Goal: Task Accomplishment & Management: Manage account settings

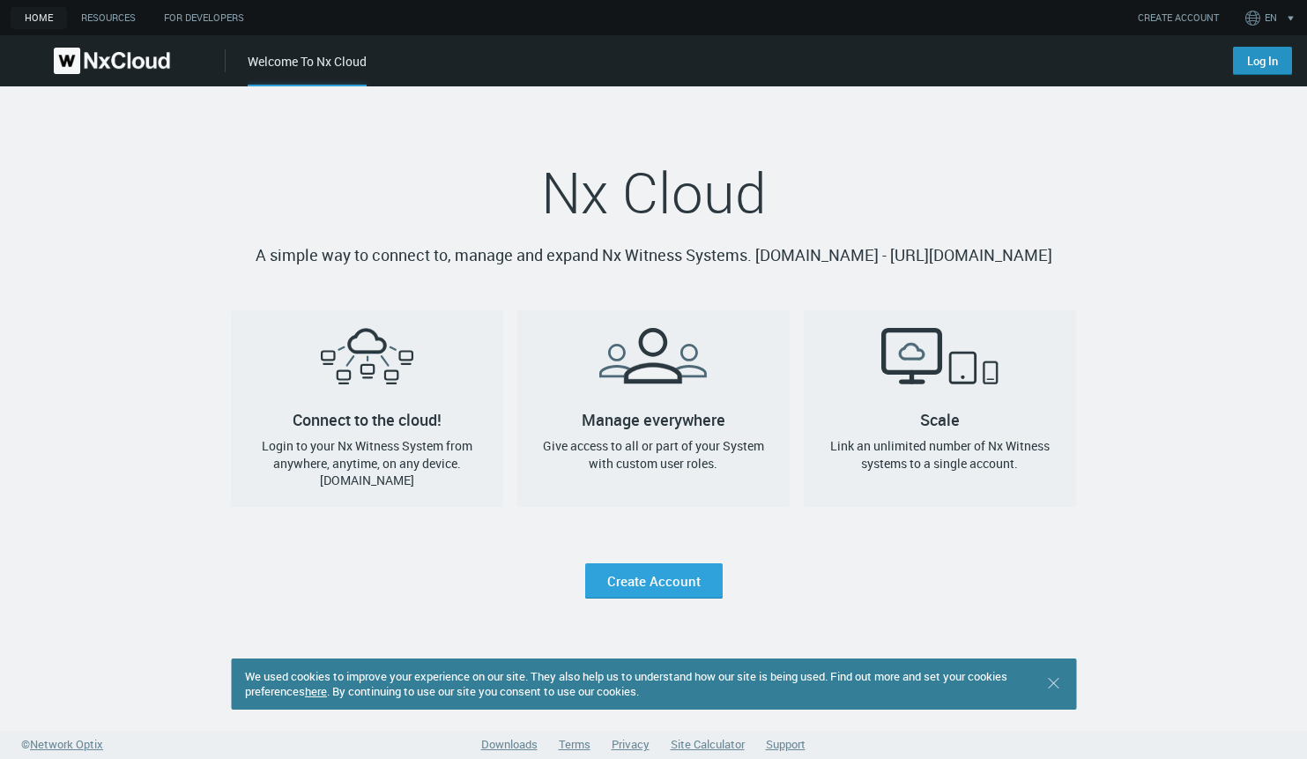
click at [1277, 59] on link "Log In" at bounding box center [1262, 61] width 59 height 28
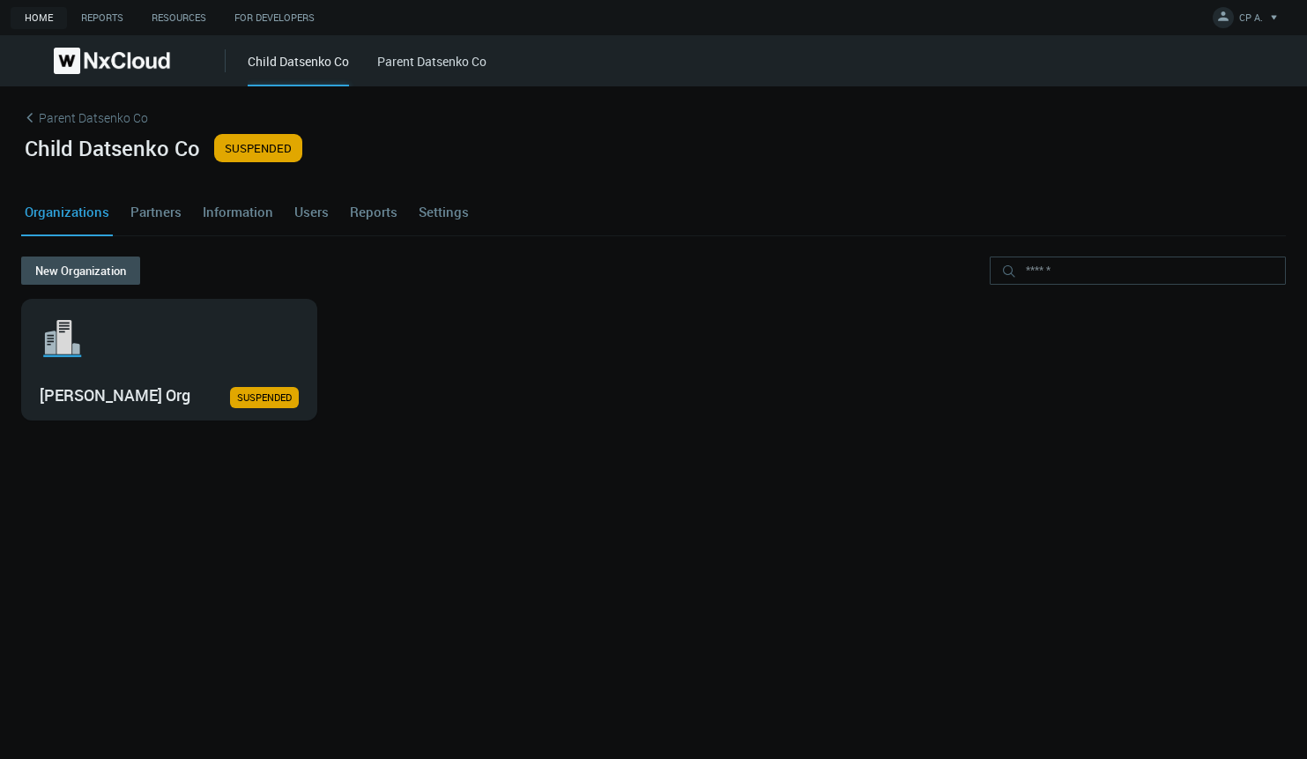
click at [93, 115] on link "Parent Datsenko Co" at bounding box center [653, 121] width 1265 height 26
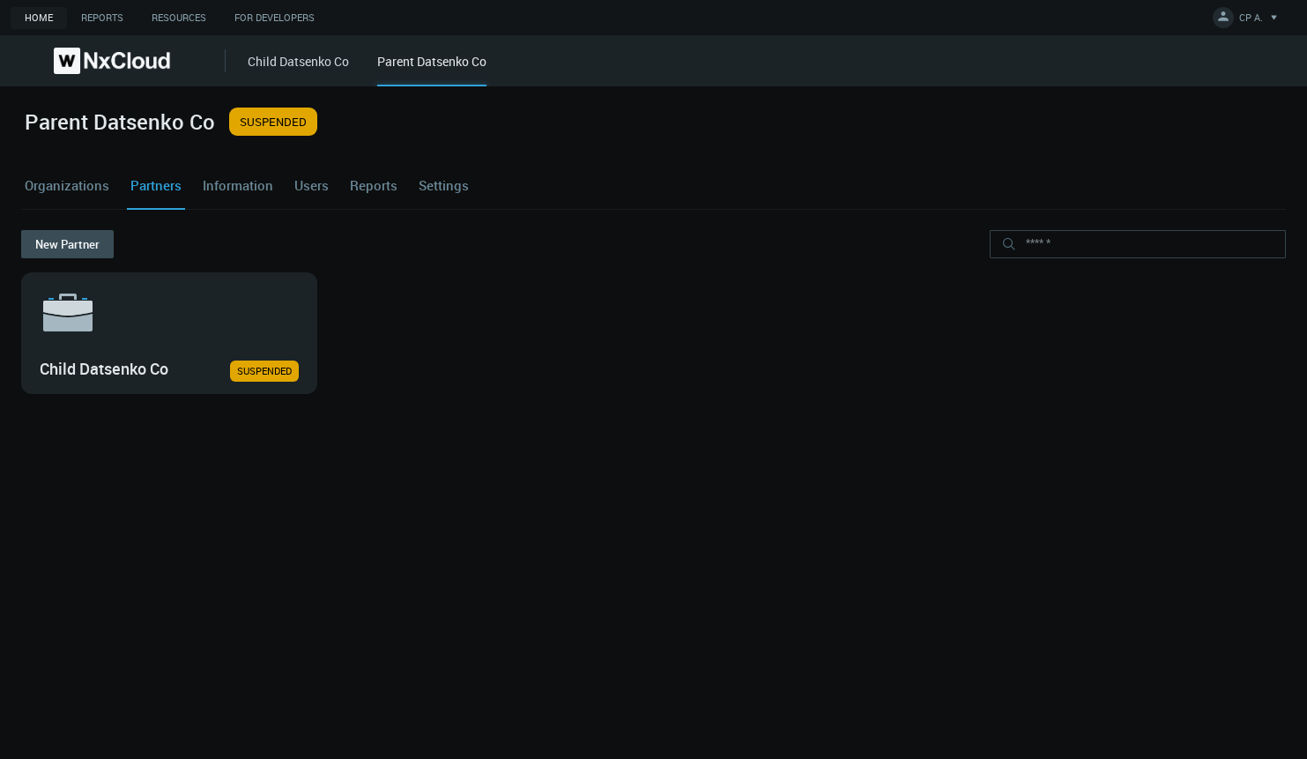
click at [314, 185] on link "Users" at bounding box center [311, 185] width 41 height 48
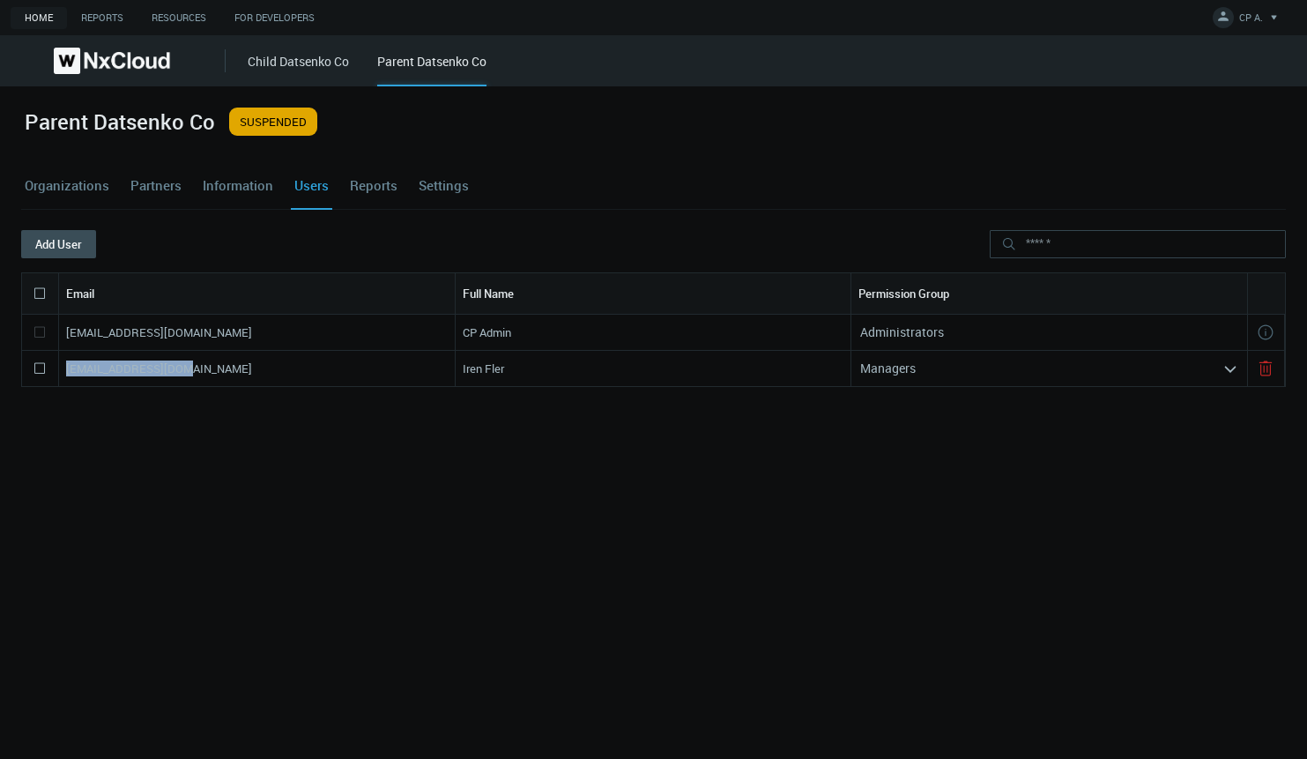
drag, startPoint x: 174, startPoint y: 373, endPoint x: 66, endPoint y: 365, distance: 107.8
click at [66, 365] on div "iren.fler@gmail.com" at bounding box center [257, 368] width 397 height 35
copy nx-search-highlight "iren.fler@gmail.com"
click at [56, 240] on button "Add User" at bounding box center [58, 244] width 75 height 28
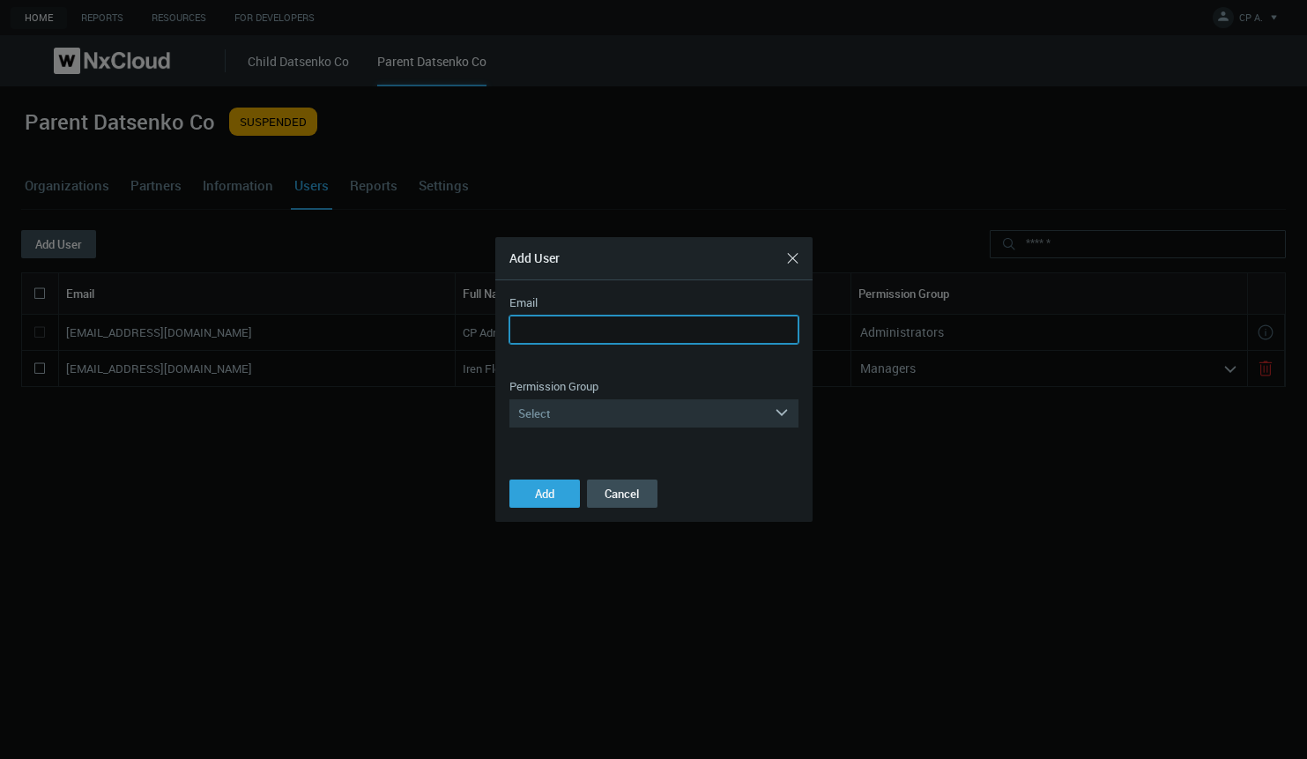
click at [577, 331] on input "Email" at bounding box center [654, 330] width 289 height 28
paste input "**********"
click at [562, 330] on input "**********" at bounding box center [654, 330] width 289 height 28
type input "**********"
click at [652, 417] on div "Select" at bounding box center [642, 413] width 264 height 28
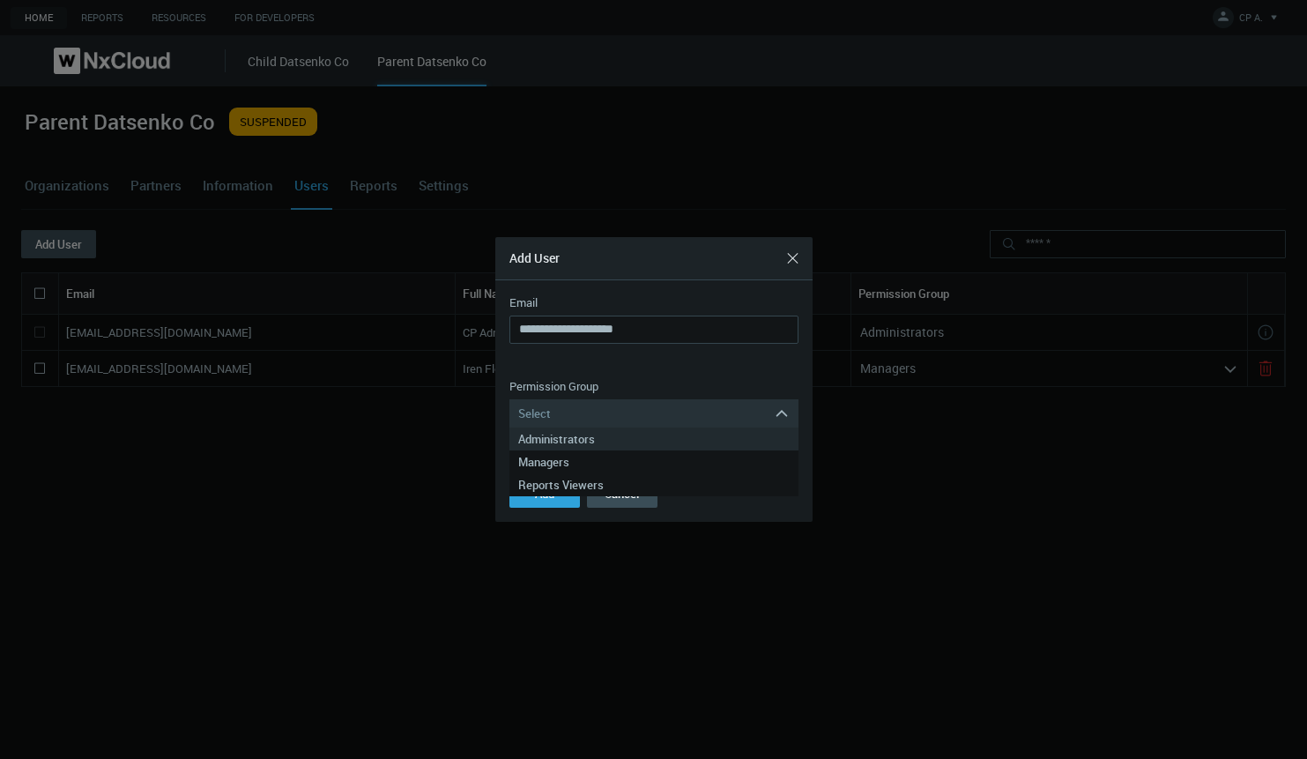
click at [637, 436] on div "Administrators" at bounding box center [654, 439] width 272 height 23
click at [548, 503] on button "Add" at bounding box center [545, 494] width 71 height 28
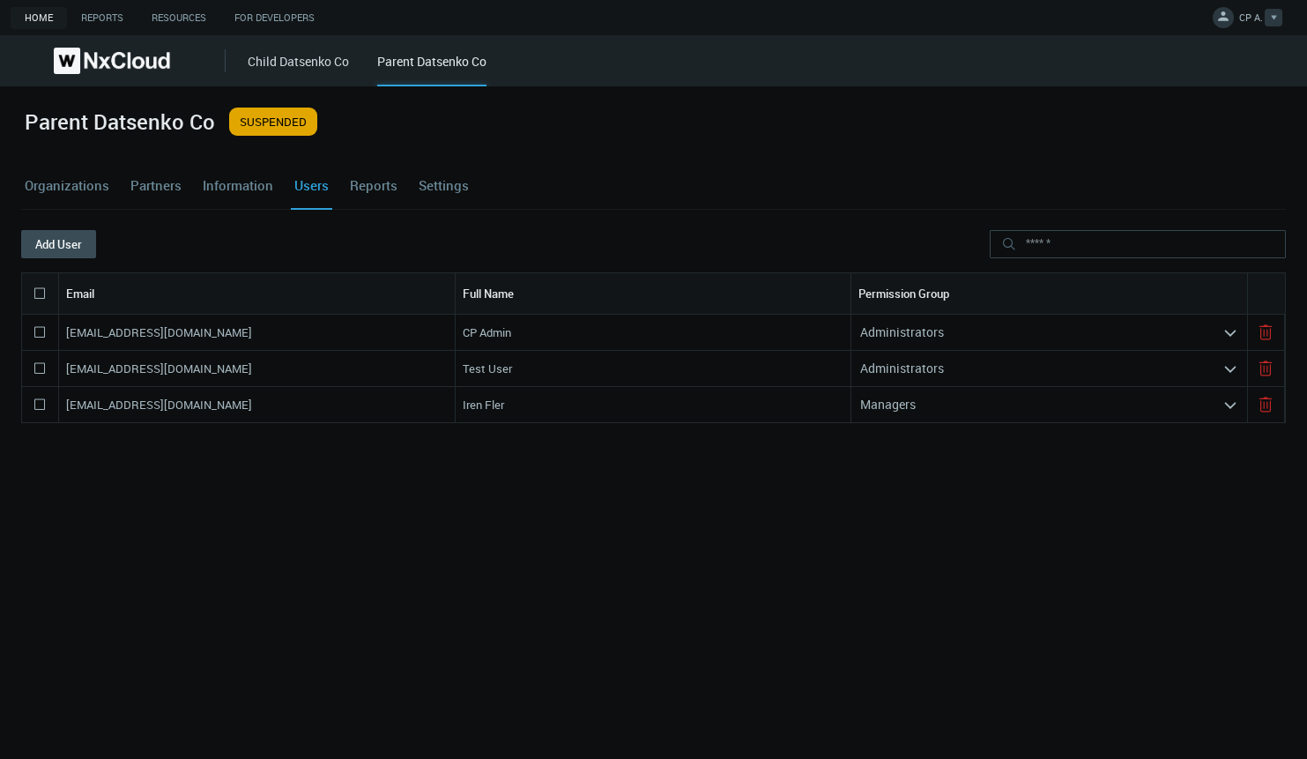
click at [1223, 21] on icon at bounding box center [1224, 16] width 18 height 18
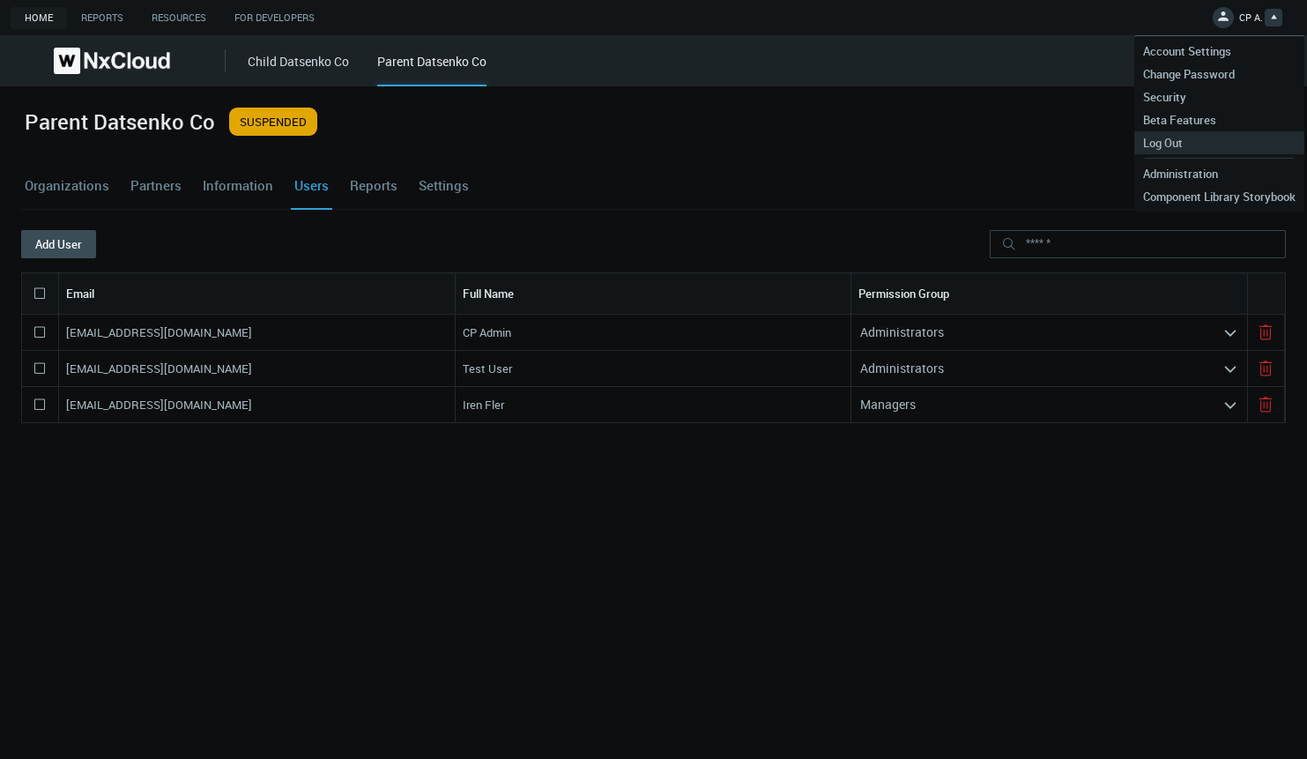
click at [1170, 147] on span "Log Out" at bounding box center [1163, 143] width 57 height 16
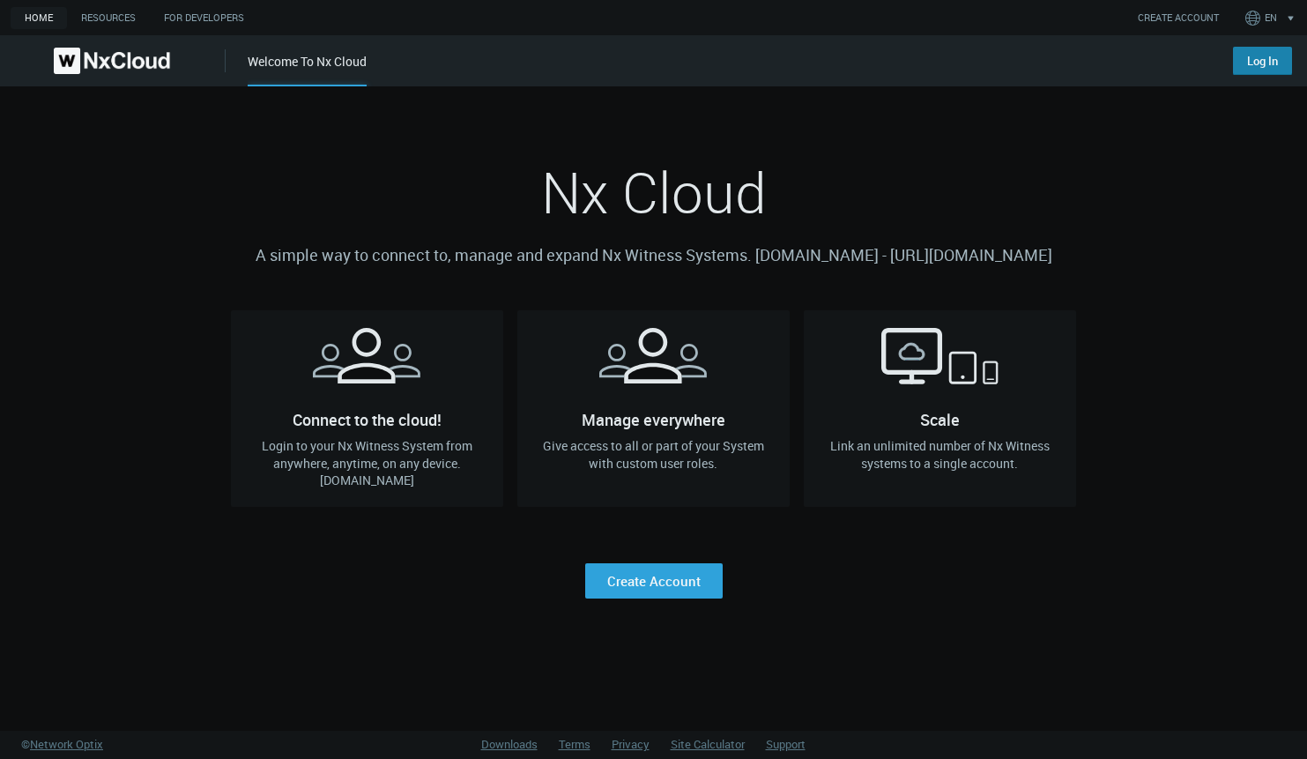
click at [1248, 62] on link "Log In" at bounding box center [1262, 61] width 59 height 28
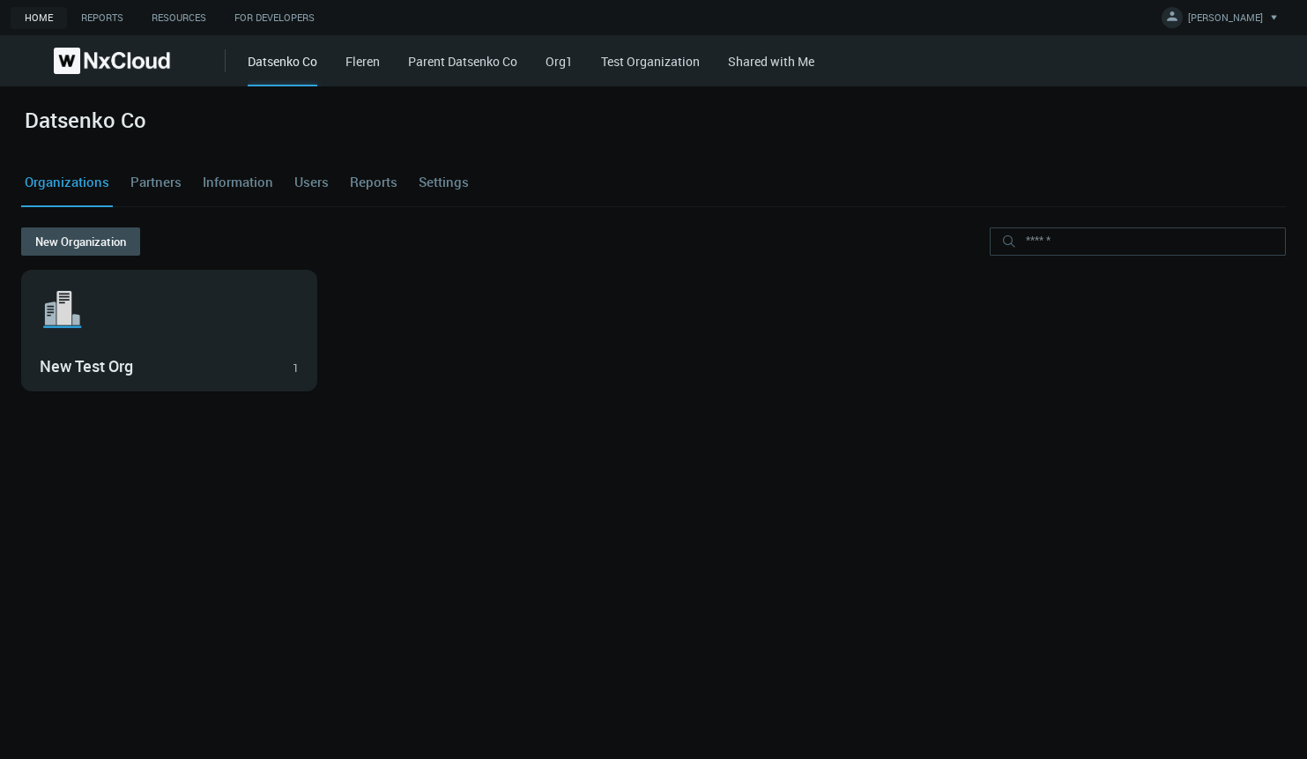
click at [447, 64] on link "Parent Datsenko Co" at bounding box center [462, 61] width 109 height 17
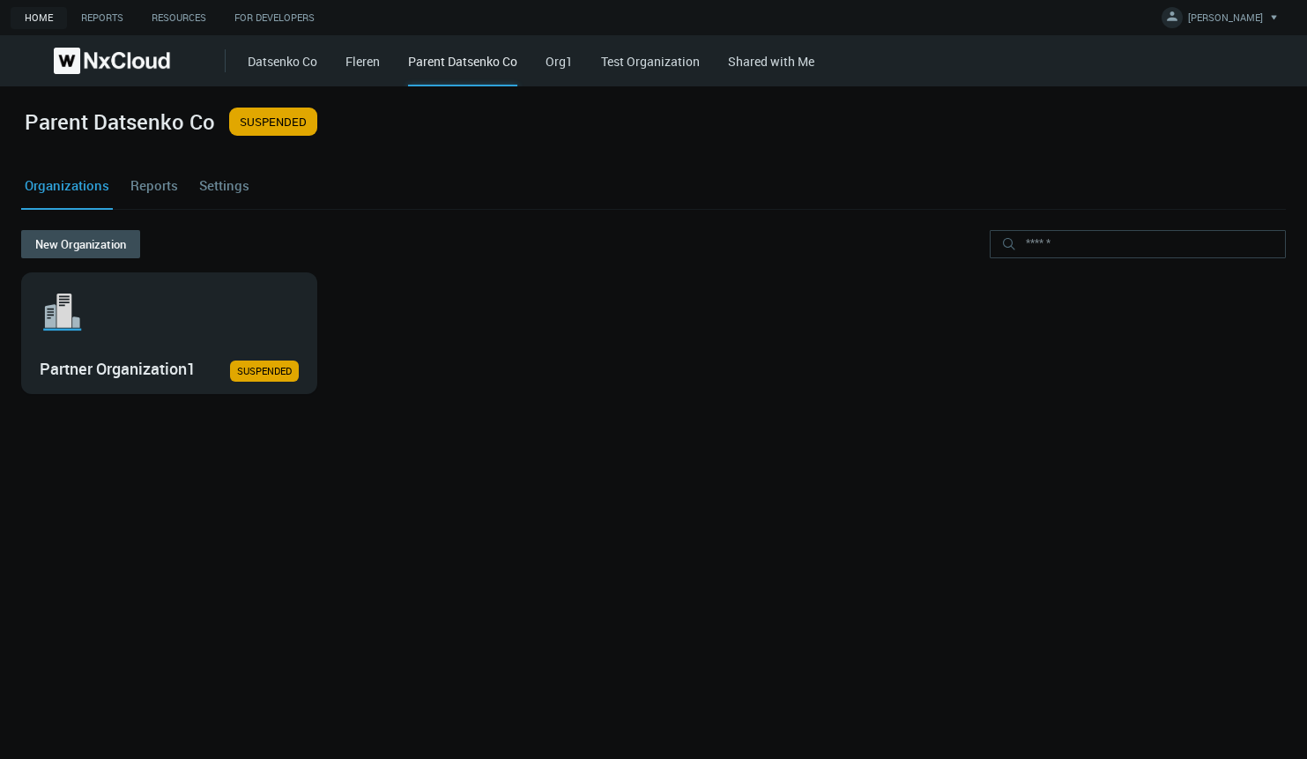
click at [223, 187] on link "Settings" at bounding box center [224, 185] width 57 height 48
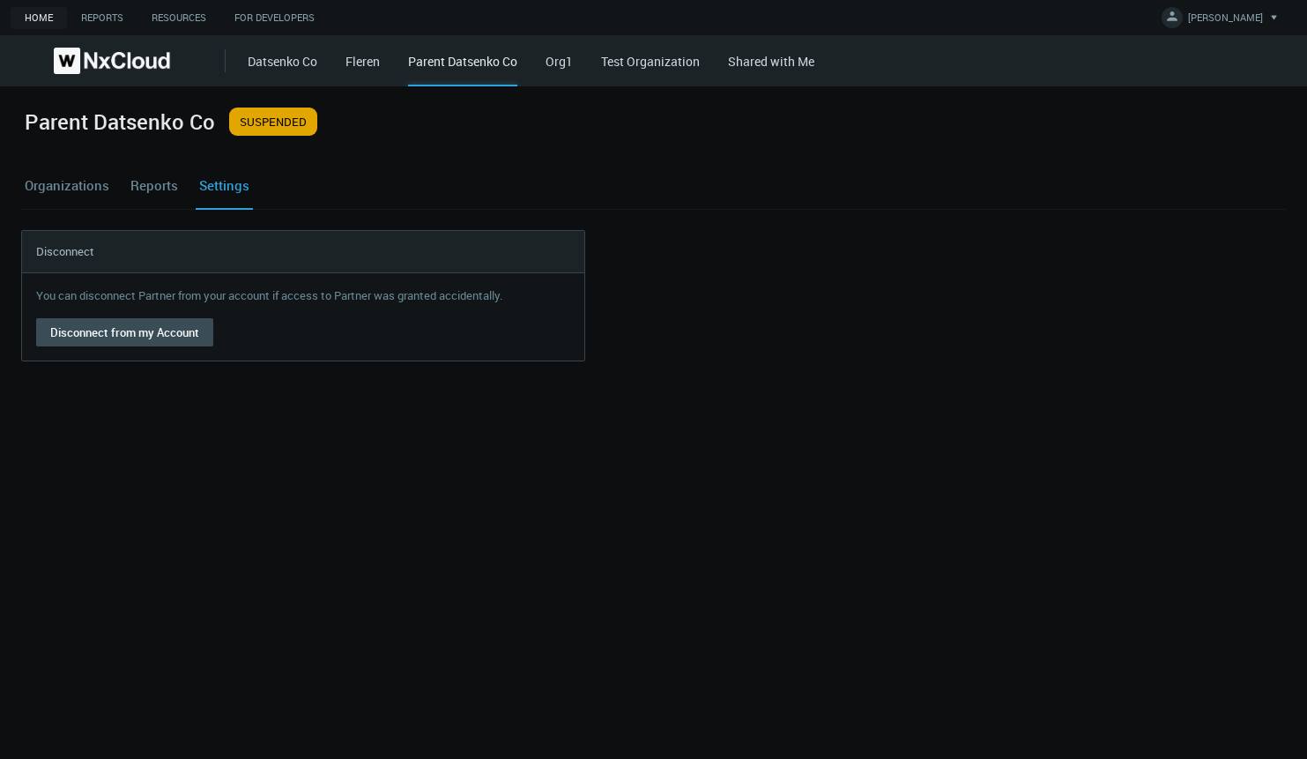
click at [156, 191] on link "Reports" at bounding box center [154, 185] width 55 height 48
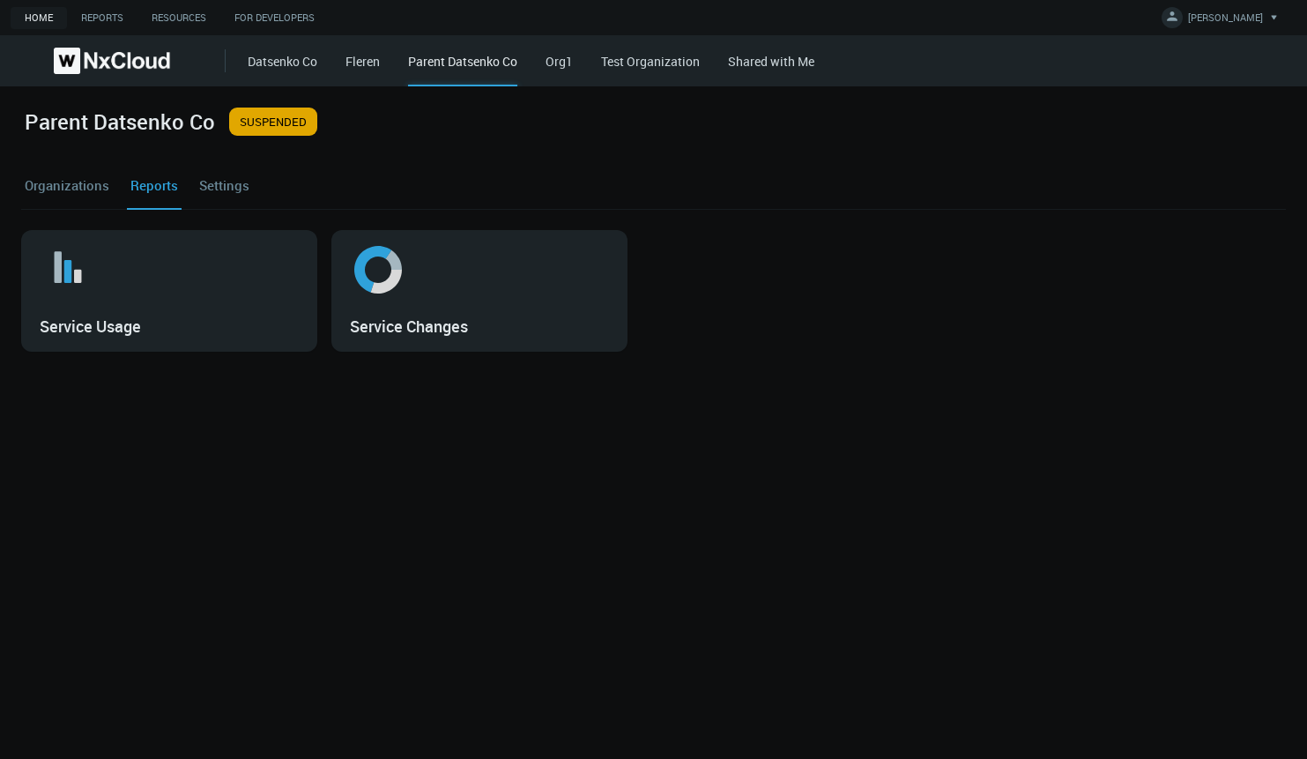
click at [83, 176] on link "Organizations" at bounding box center [67, 185] width 92 height 48
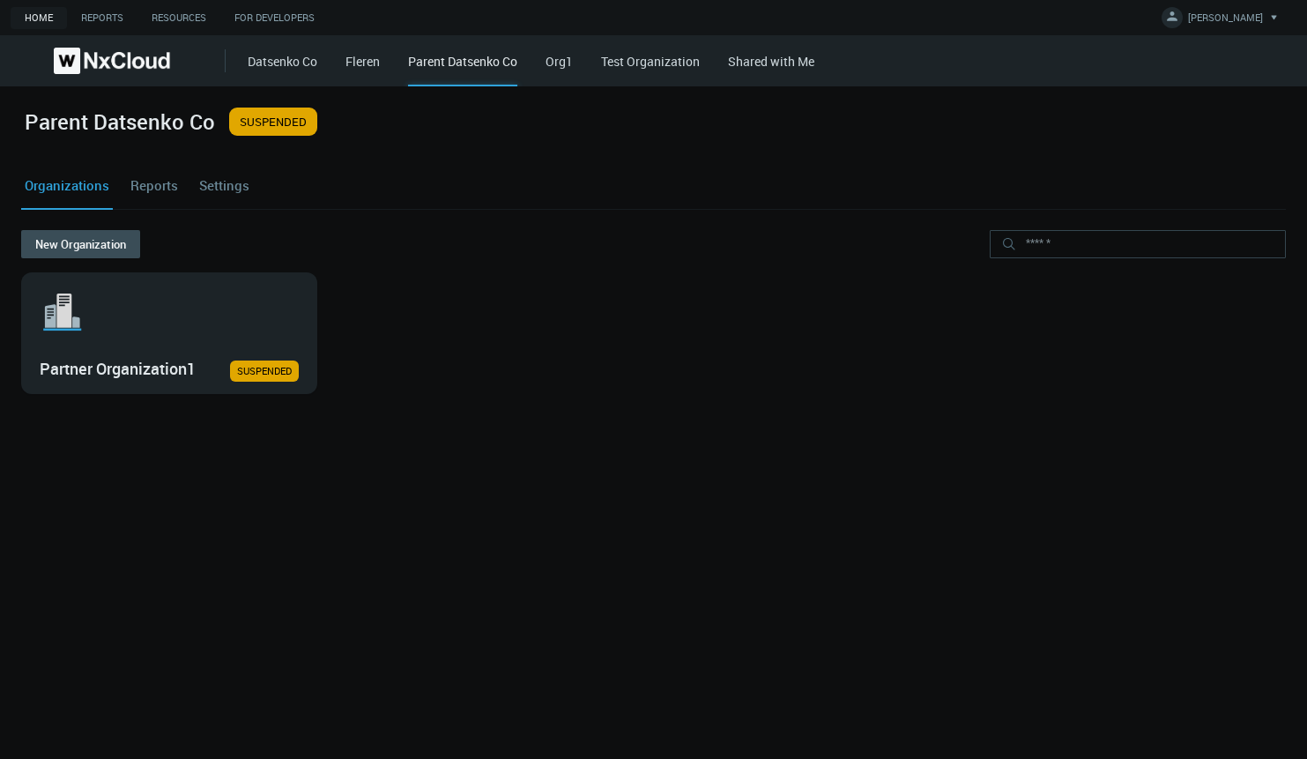
click at [196, 189] on link "Settings" at bounding box center [224, 185] width 57 height 48
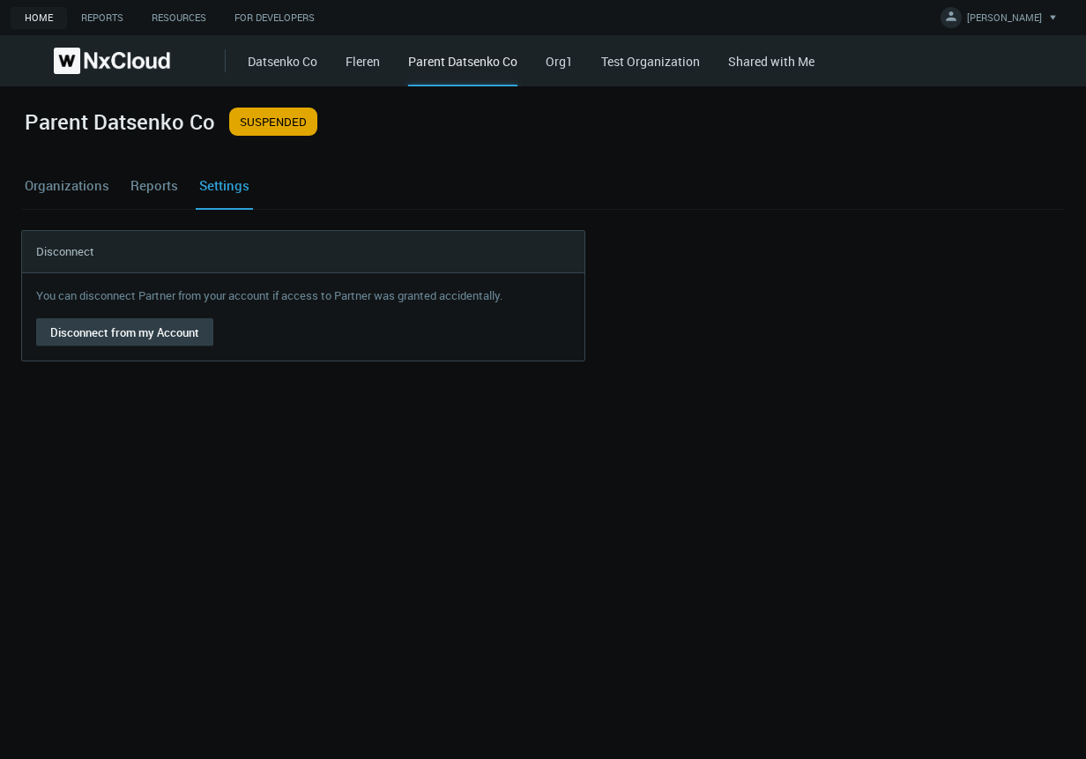
click at [152, 331] on button "Disconnect from my Account" at bounding box center [124, 332] width 177 height 28
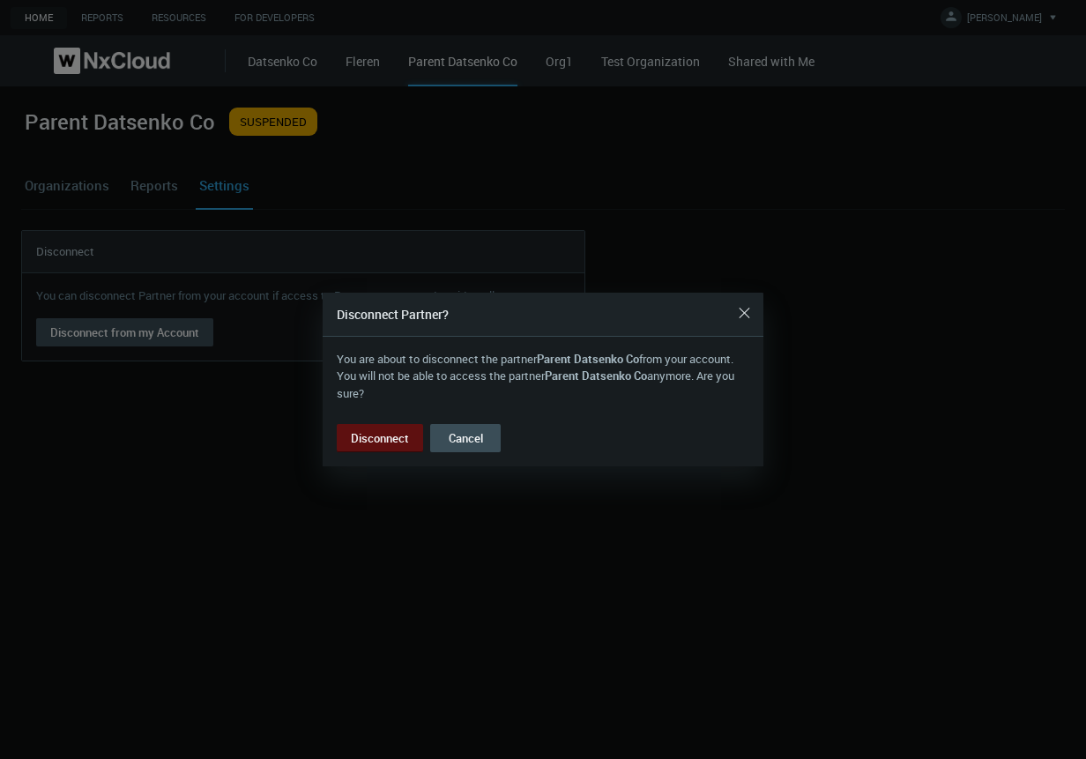
click at [383, 438] on button "Disconnect" at bounding box center [380, 438] width 86 height 28
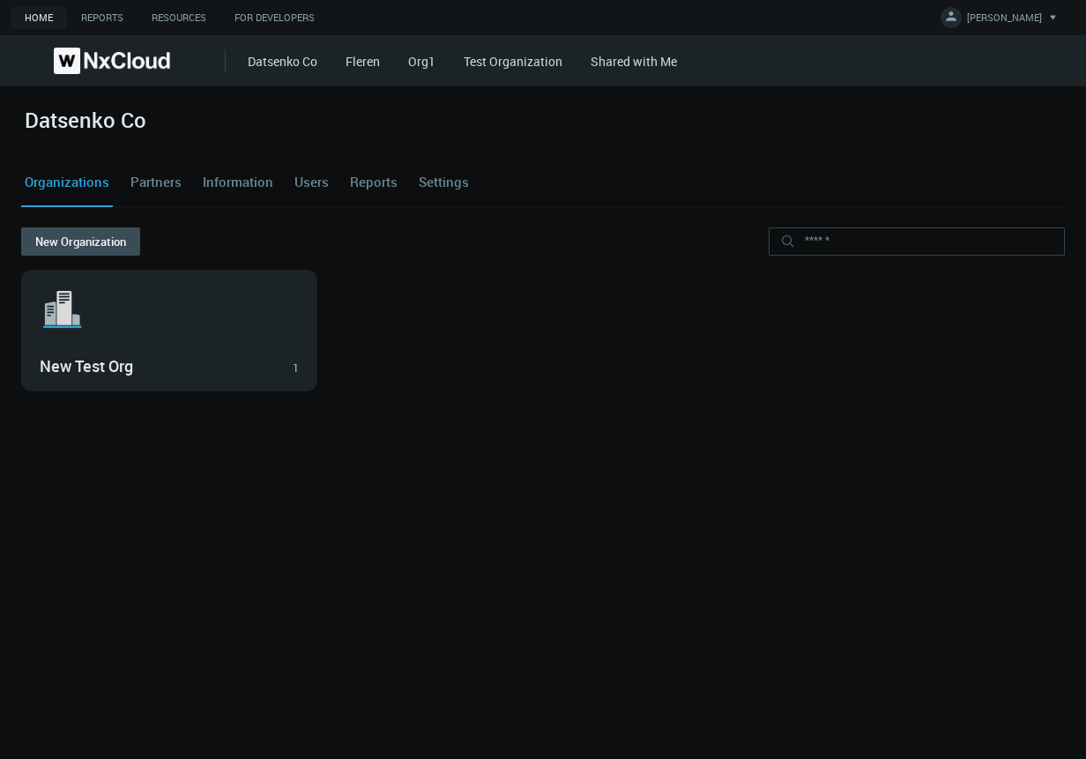
click at [312, 185] on link "Users" at bounding box center [311, 183] width 41 height 48
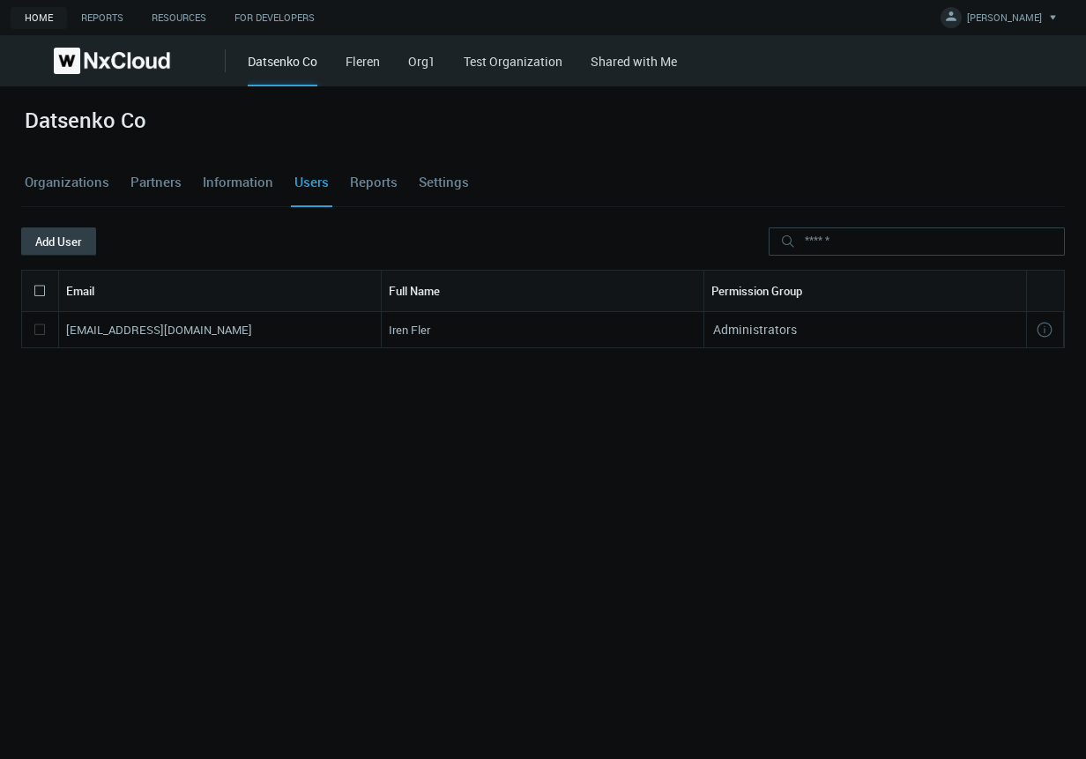
click at [56, 241] on button "Add User" at bounding box center [58, 241] width 75 height 28
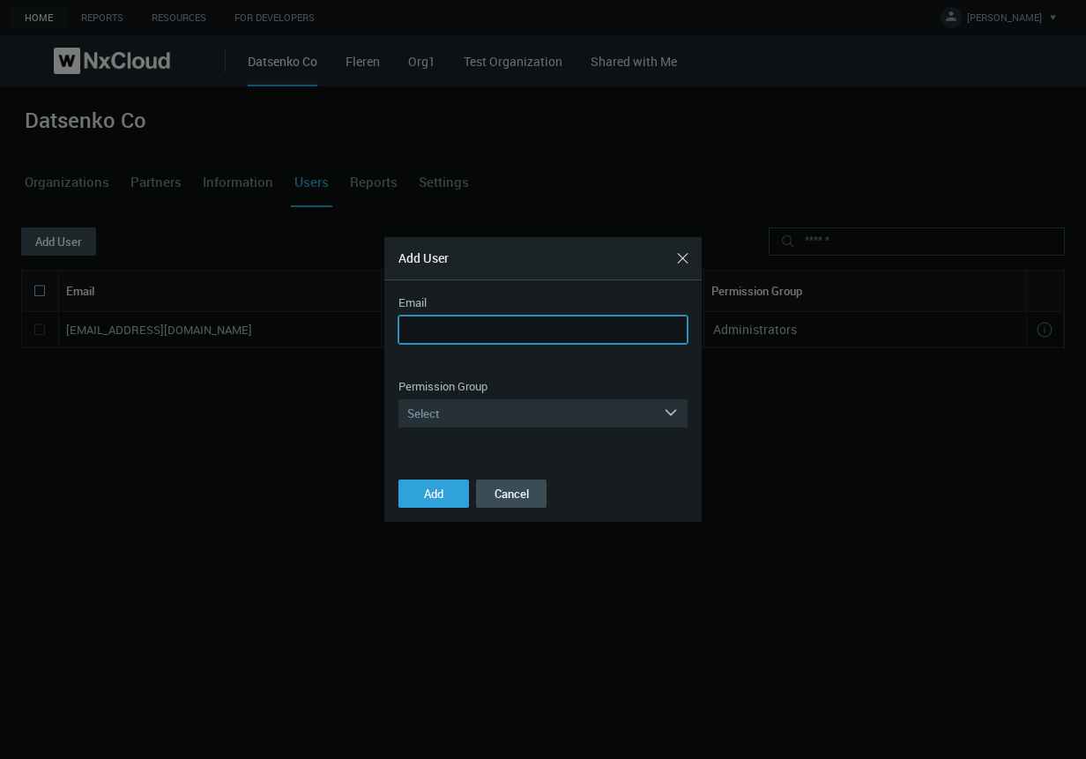
click at [480, 328] on input "Email" at bounding box center [542, 330] width 289 height 28
type input "**********"
click at [447, 421] on div "Select" at bounding box center [530, 413] width 264 height 28
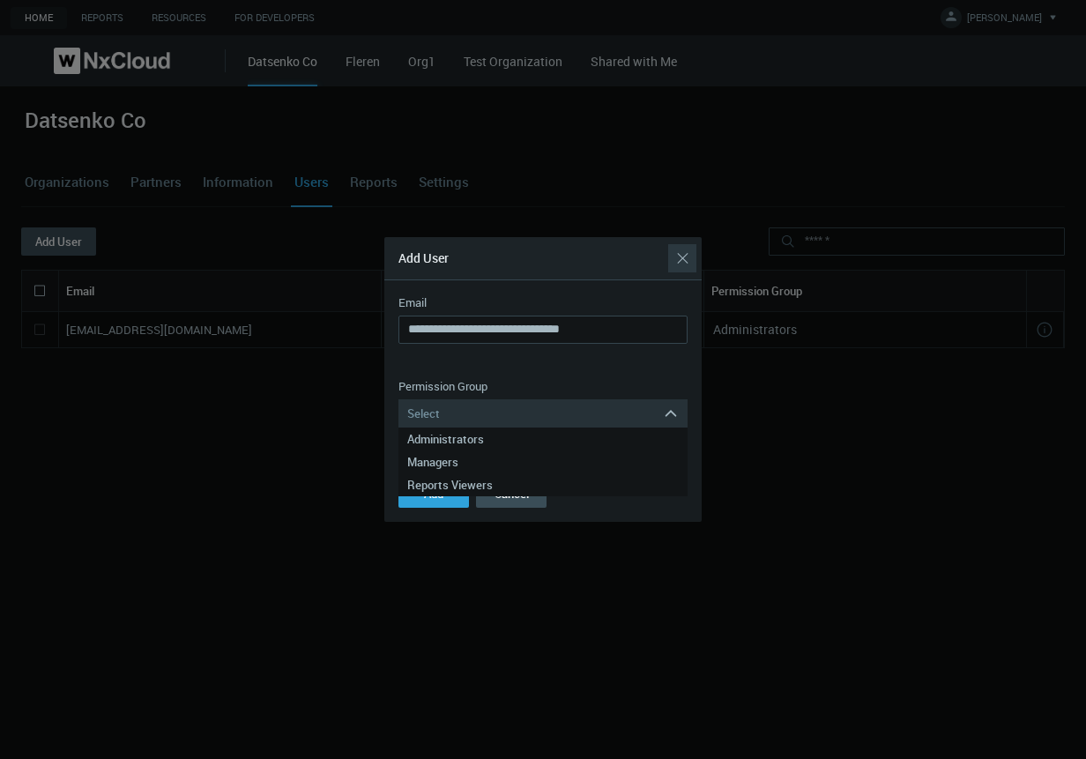
click at [678, 259] on button "Close" at bounding box center [682, 258] width 28 height 28
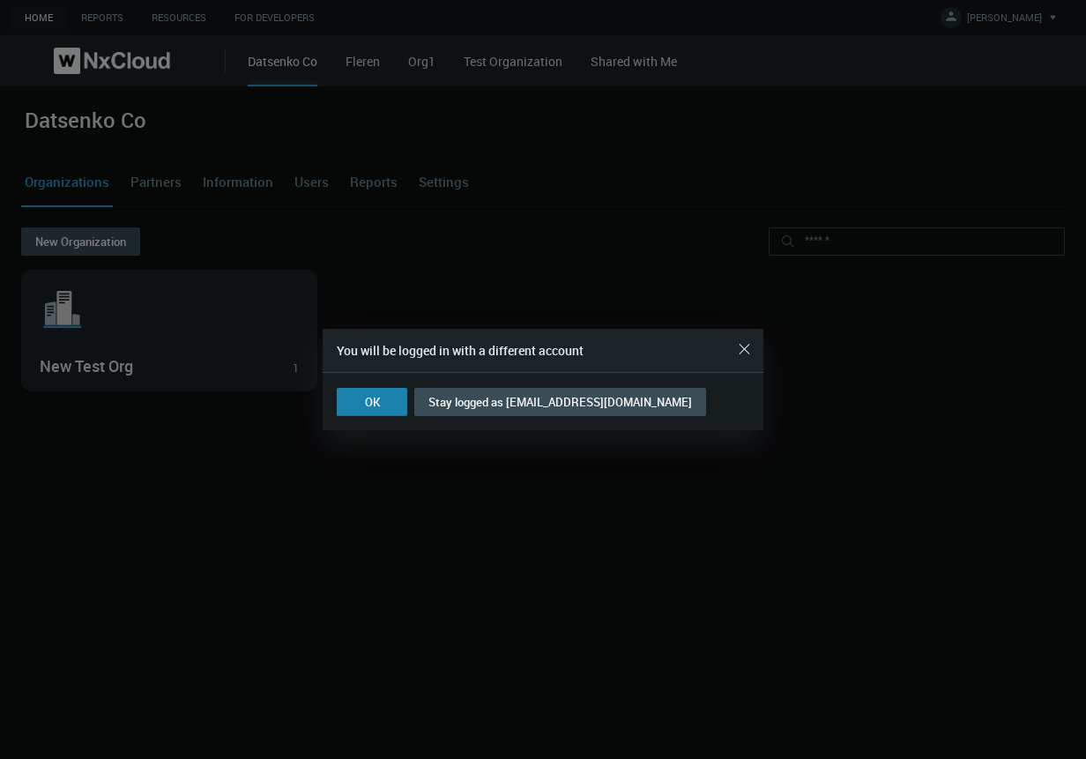
click at [384, 403] on button "OK" at bounding box center [372, 402] width 71 height 28
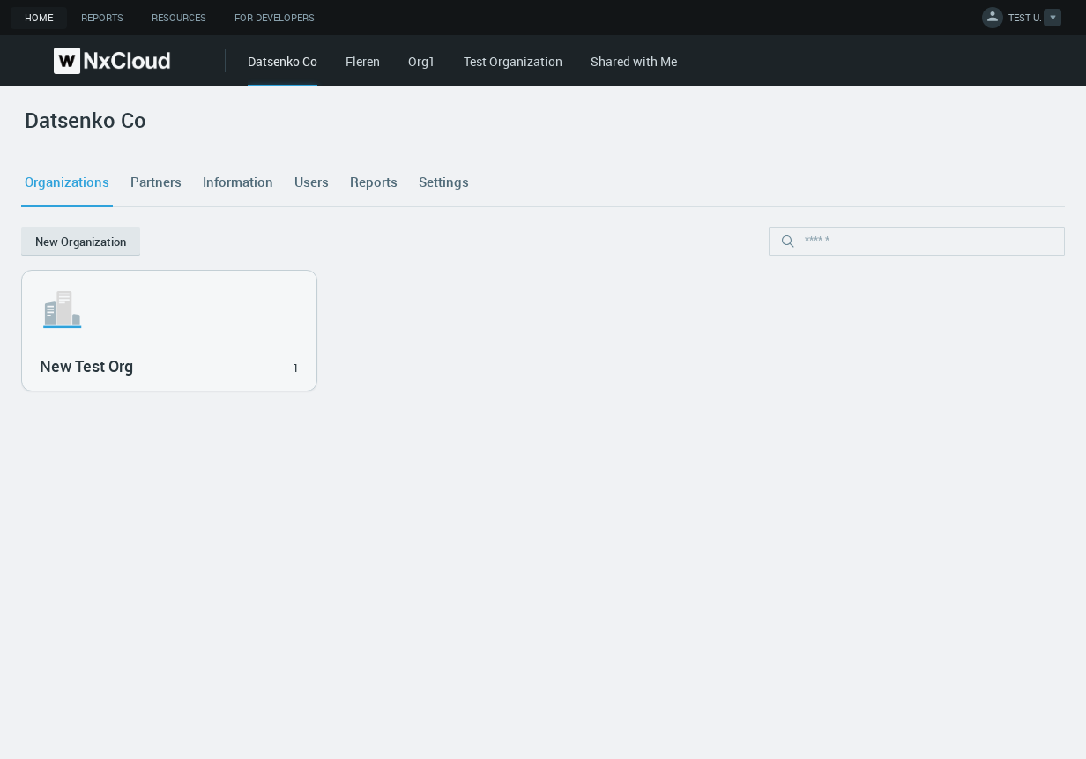
click at [1011, 22] on span "TEST U." at bounding box center [1024, 21] width 33 height 20
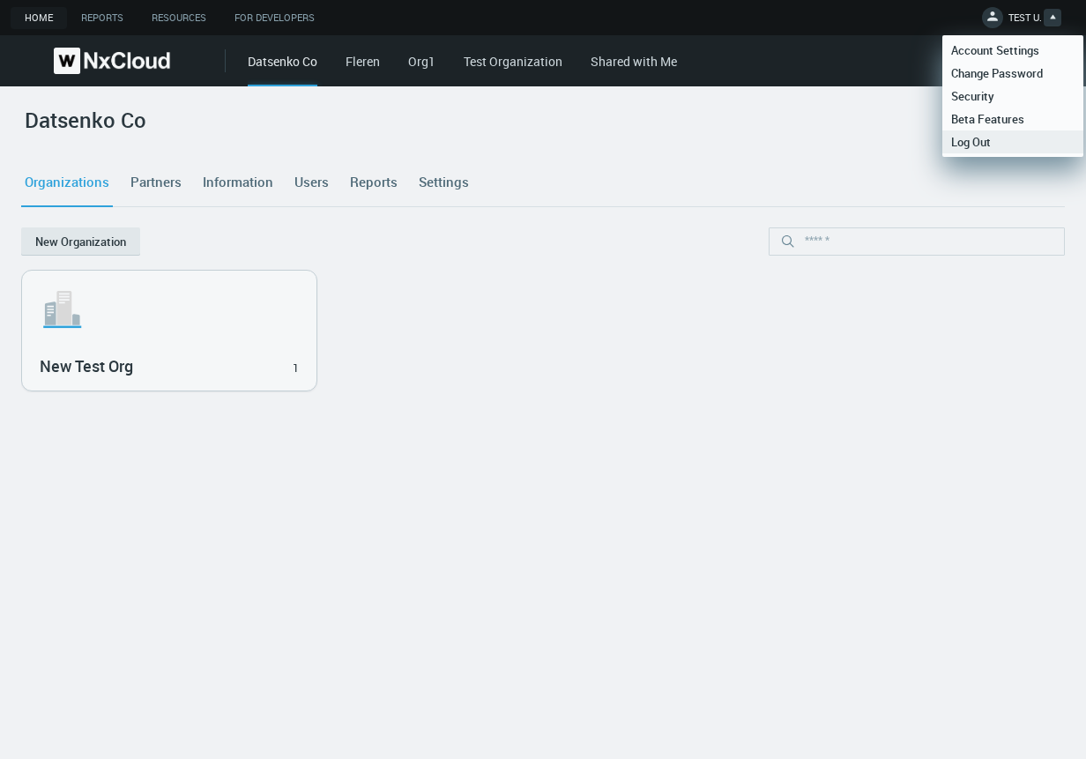
click at [995, 142] on span "Log Out" at bounding box center [970, 142] width 57 height 16
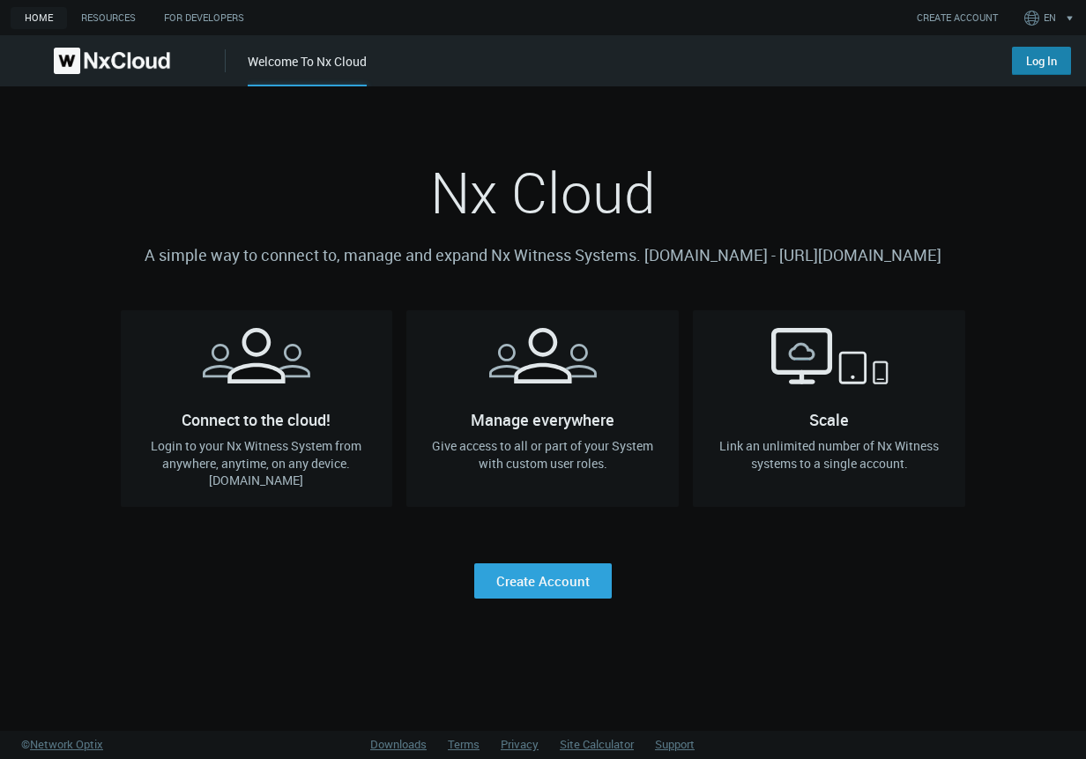
click at [1030, 71] on link "Log In" at bounding box center [1041, 61] width 59 height 28
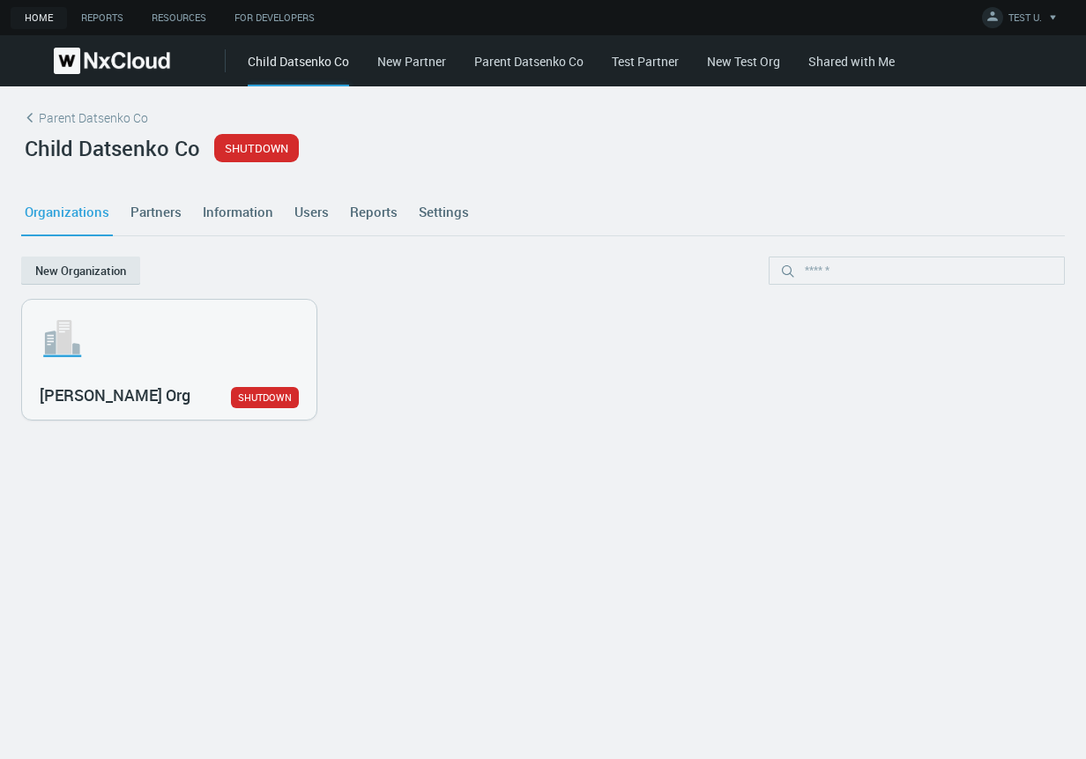
click at [35, 112] on icon at bounding box center [30, 118] width 18 height 18
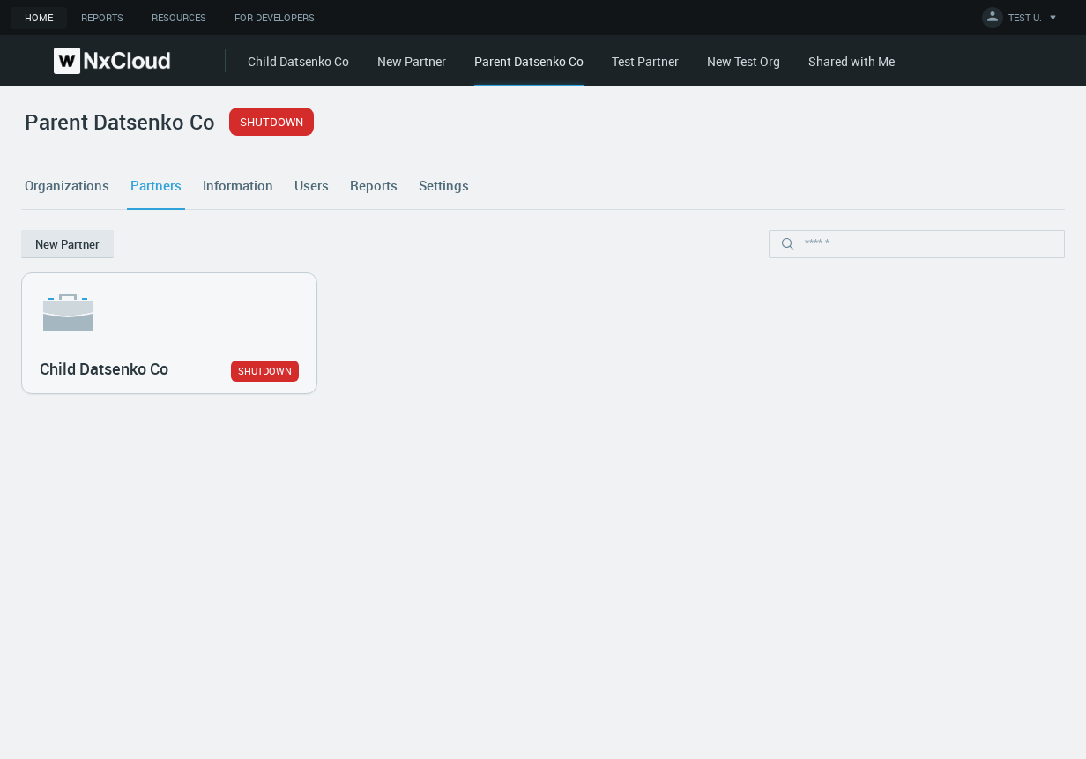
click at [446, 194] on link "Settings" at bounding box center [443, 185] width 57 height 48
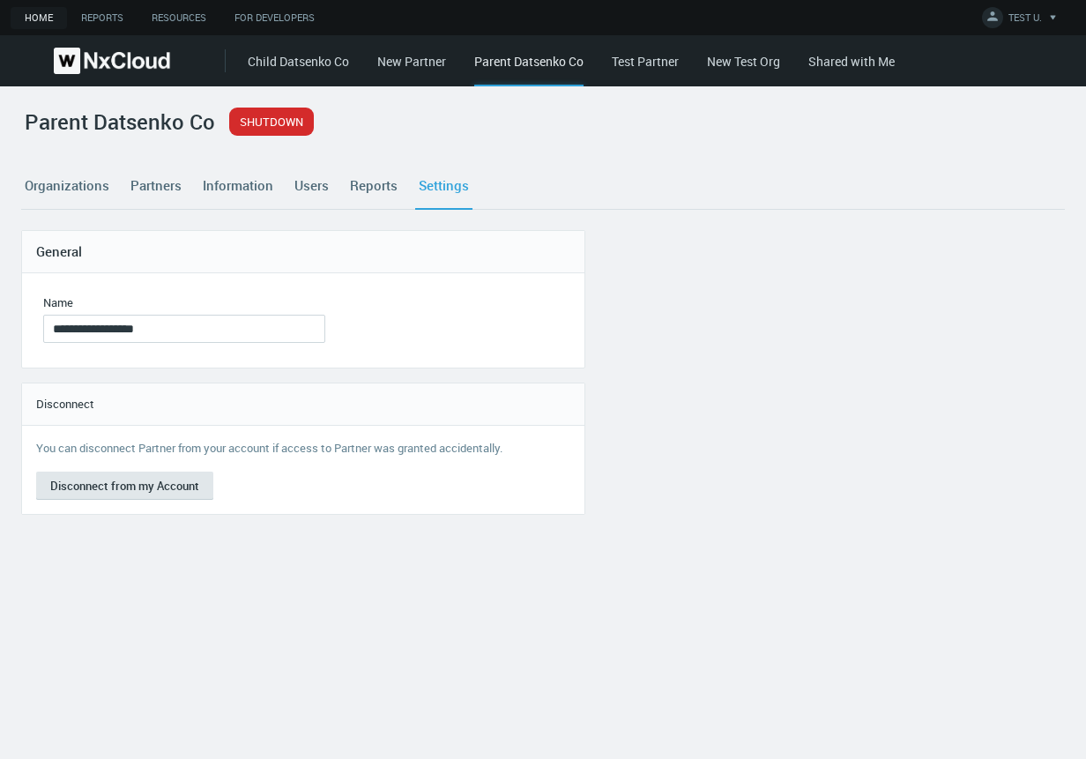
click at [311, 71] on div "Child Datsenko Co New Partner Parent Datsenko Co Test Partner New Test Org Shar…" at bounding box center [667, 60] width 838 height 51
click at [309, 64] on link "Child Datsenko Co" at bounding box center [298, 61] width 101 height 17
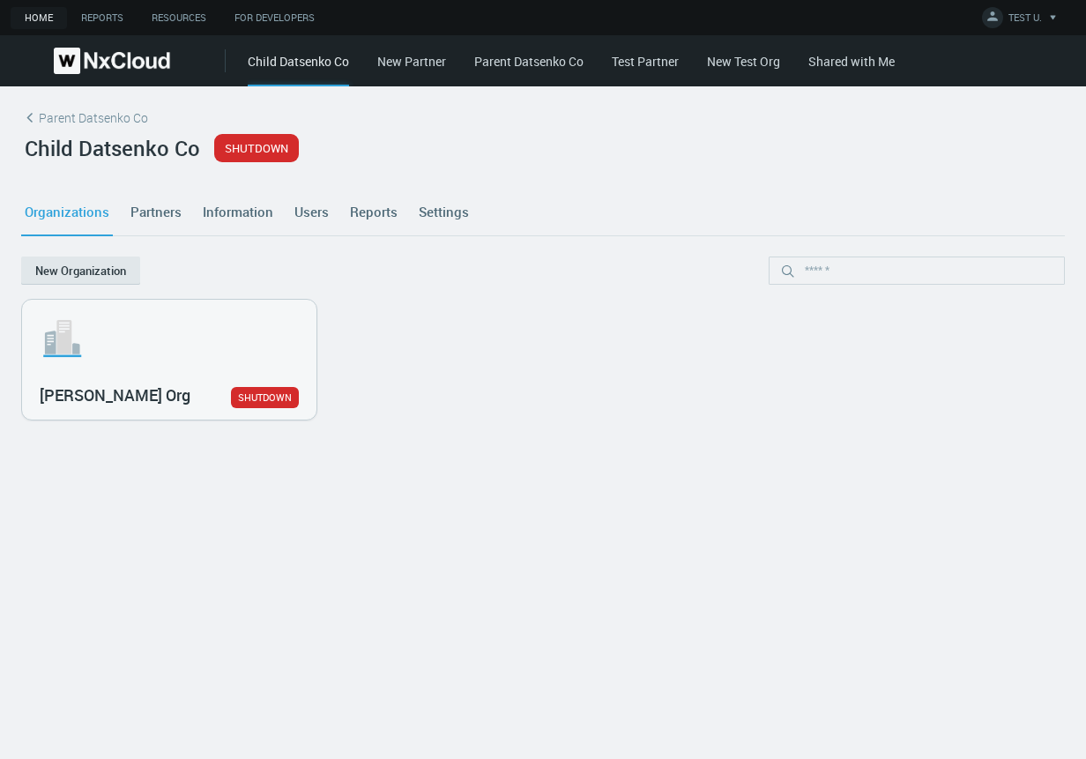
click at [431, 220] on link "Settings" at bounding box center [443, 212] width 57 height 48
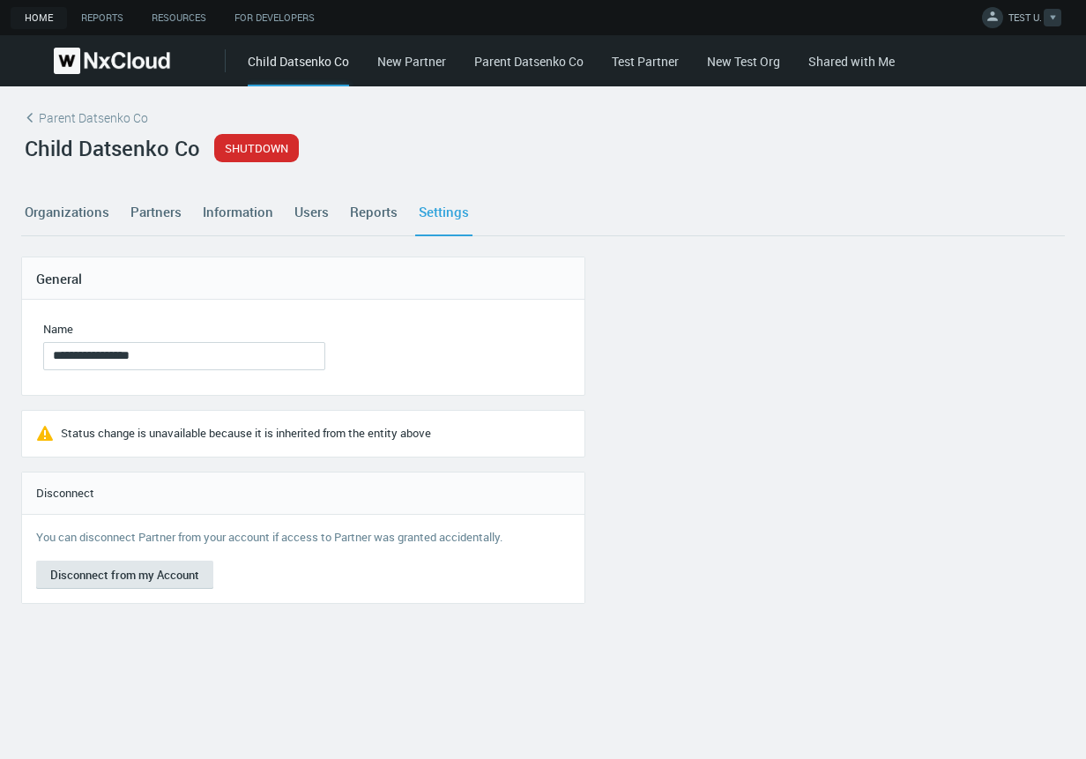
click at [1008, 19] on span "TEST U." at bounding box center [1024, 21] width 33 height 20
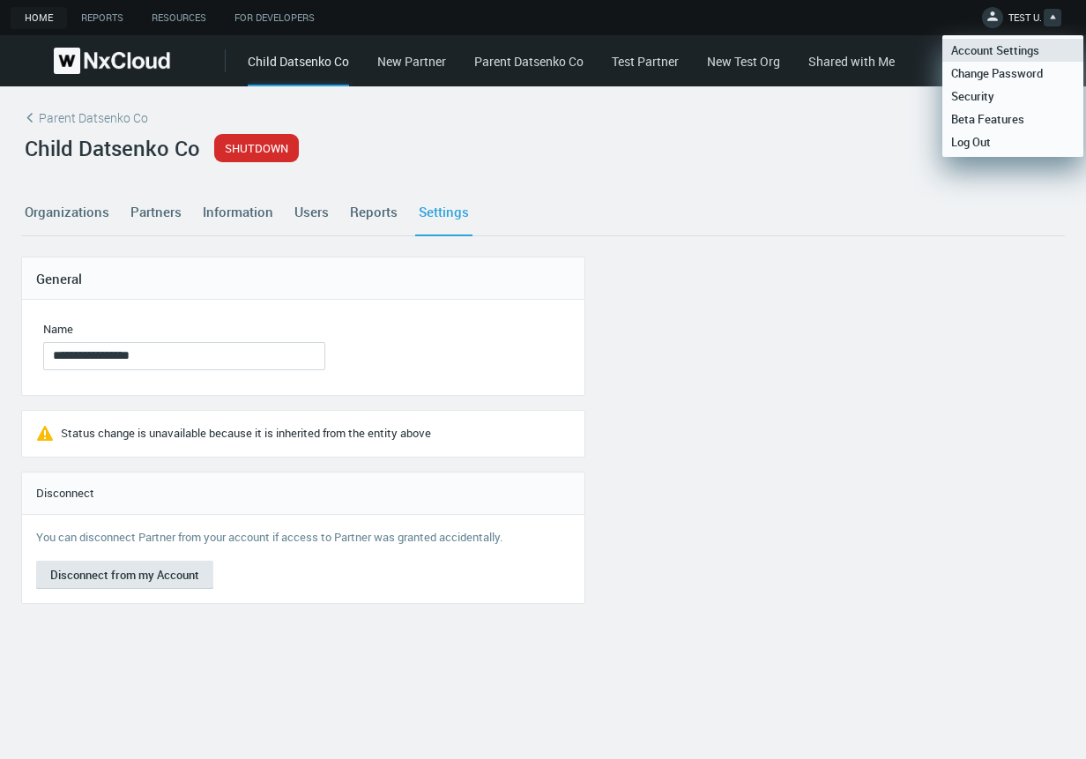
click at [1007, 45] on span "Account Settings" at bounding box center [995, 50] width 106 height 16
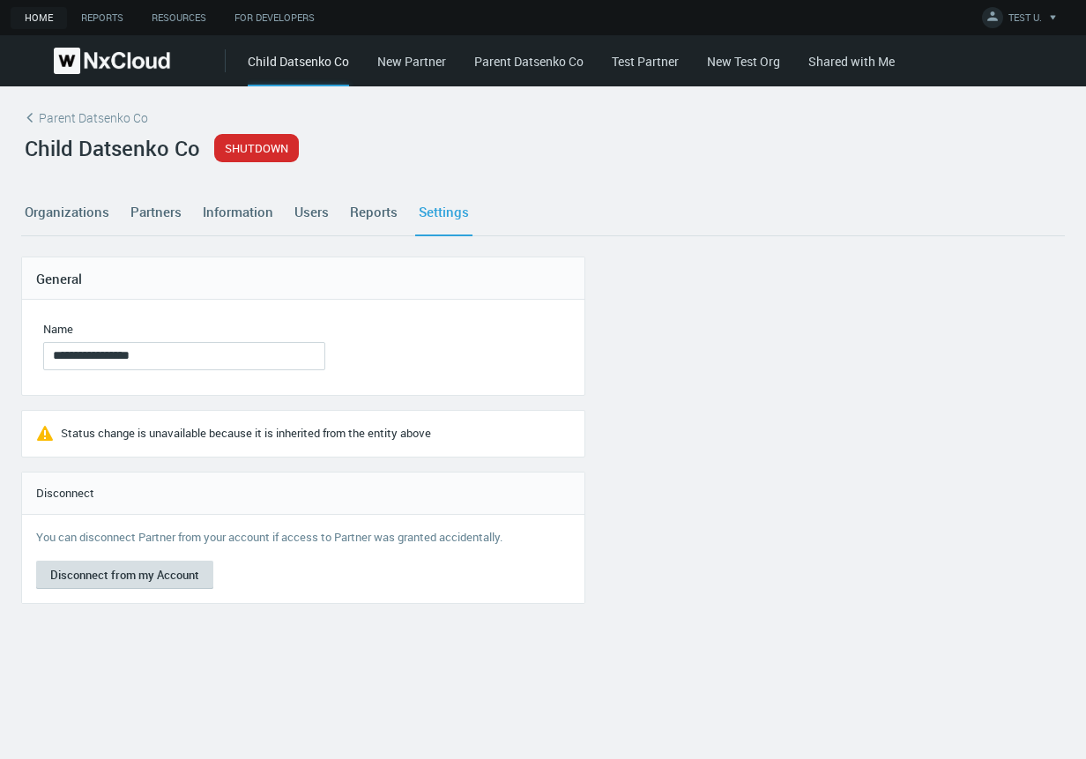
click at [132, 571] on button "Disconnect from my Account" at bounding box center [124, 575] width 177 height 28
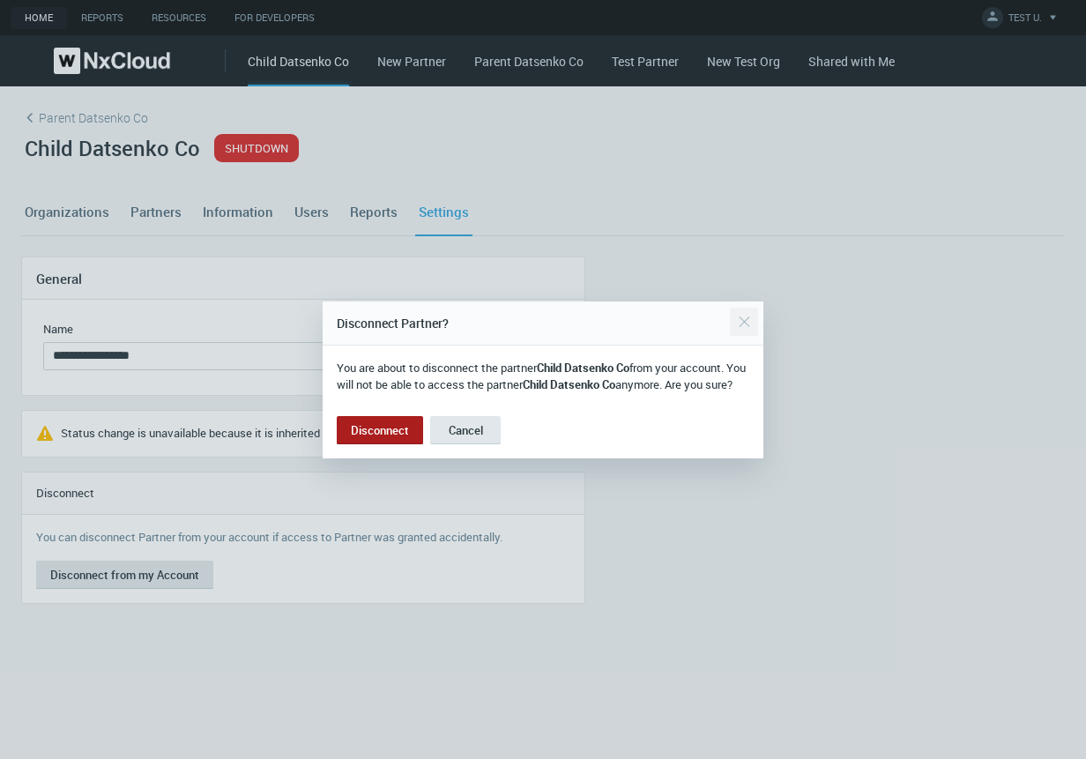
click at [740, 314] on div "Close" at bounding box center [744, 321] width 28 height 35
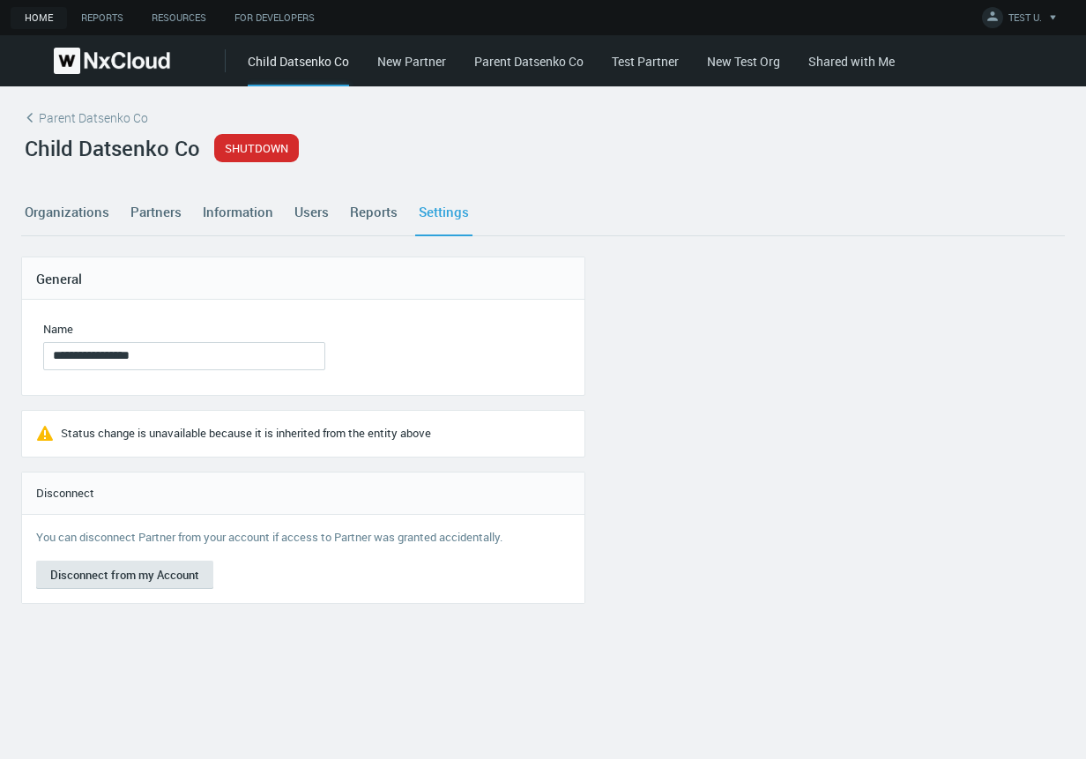
click at [53, 117] on link "Parent Datsenko Co" at bounding box center [543, 121] width 1044 height 26
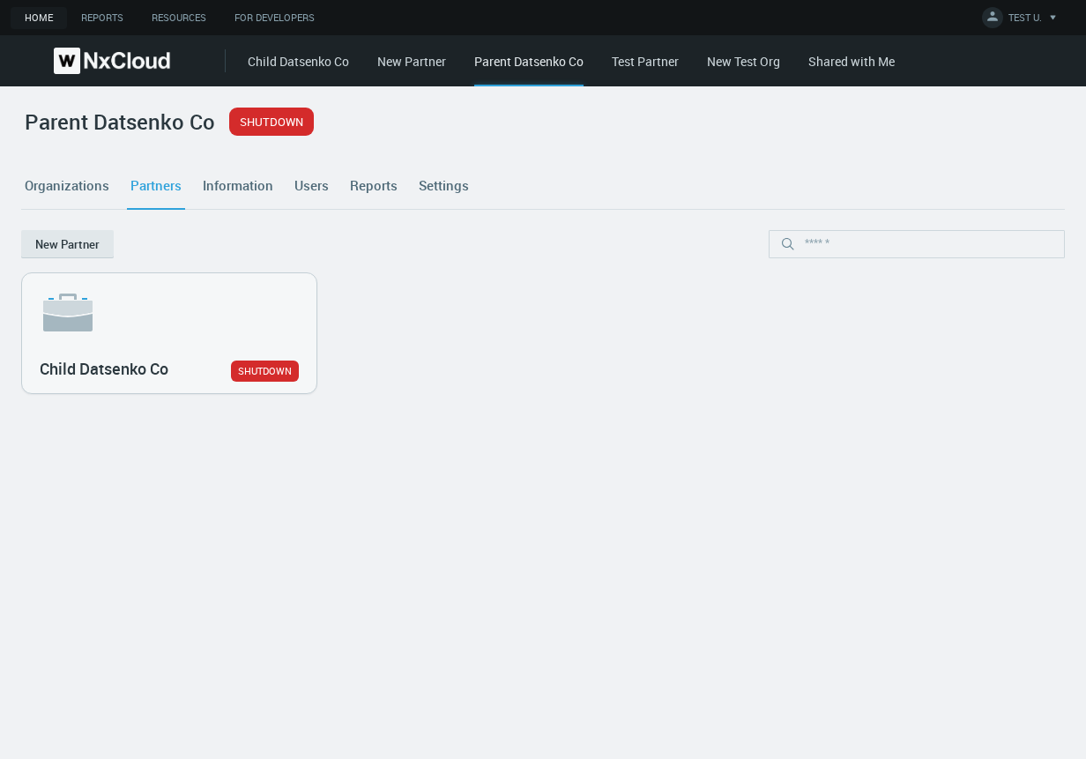
click at [458, 191] on link "Settings" at bounding box center [443, 185] width 57 height 48
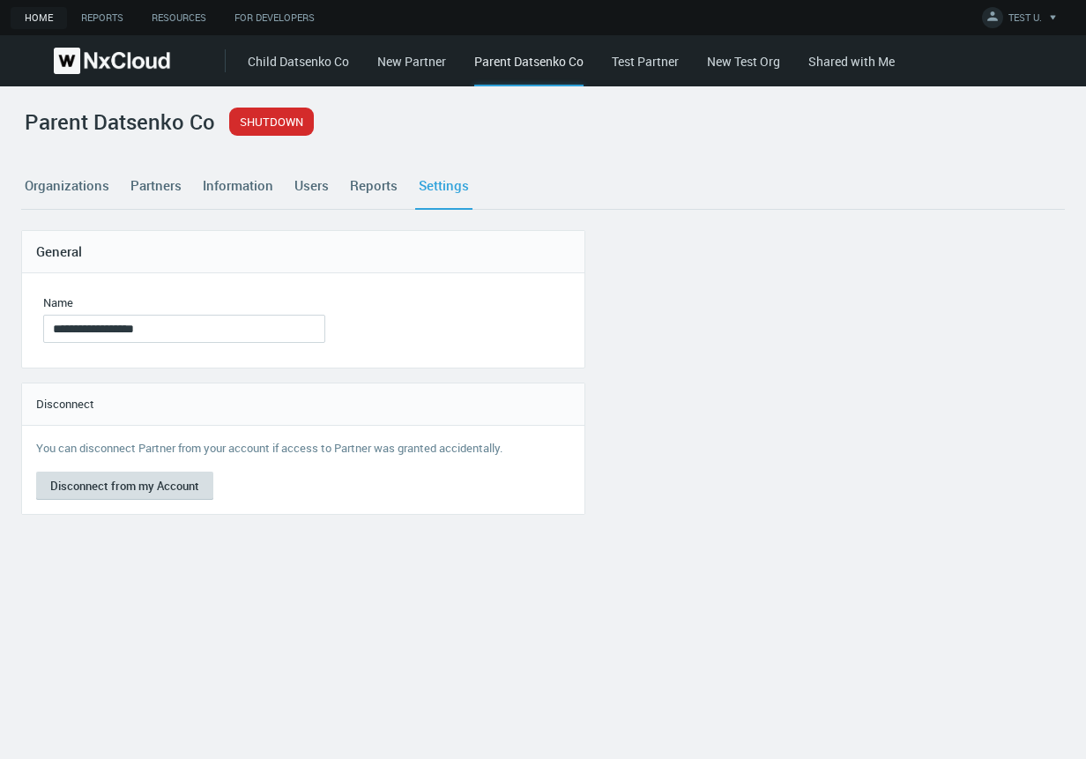
click at [146, 481] on button "Disconnect from my Account" at bounding box center [124, 486] width 177 height 28
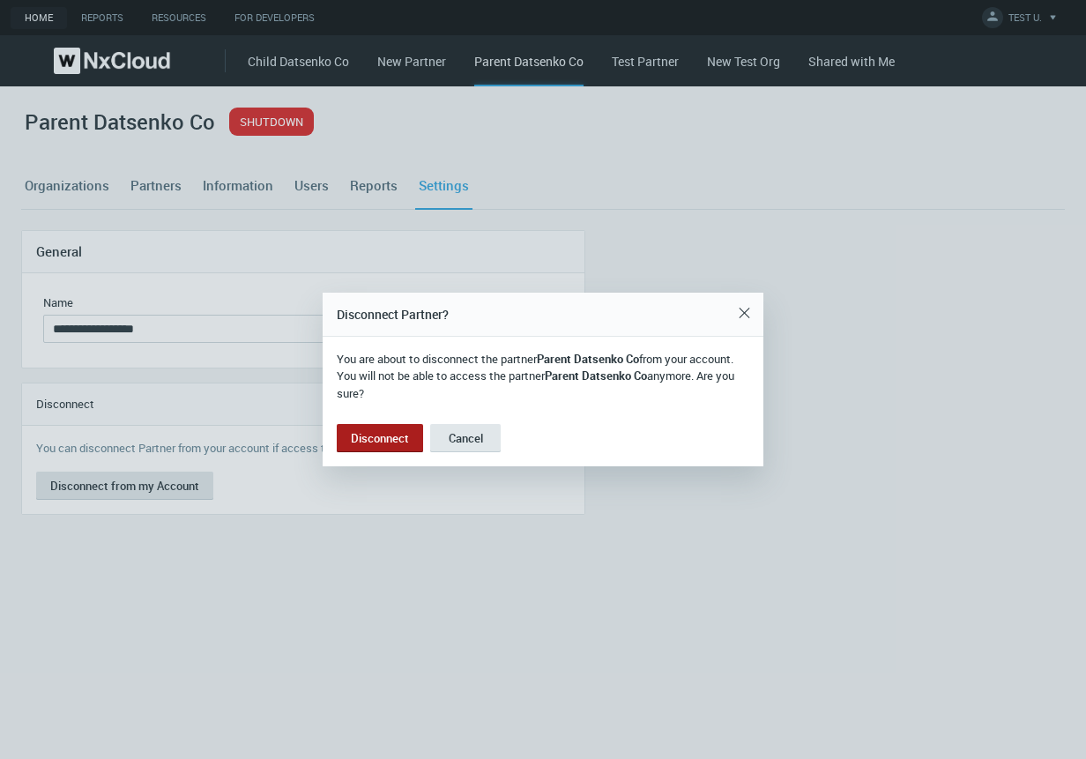
click at [379, 437] on button "Disconnect" at bounding box center [380, 438] width 86 height 28
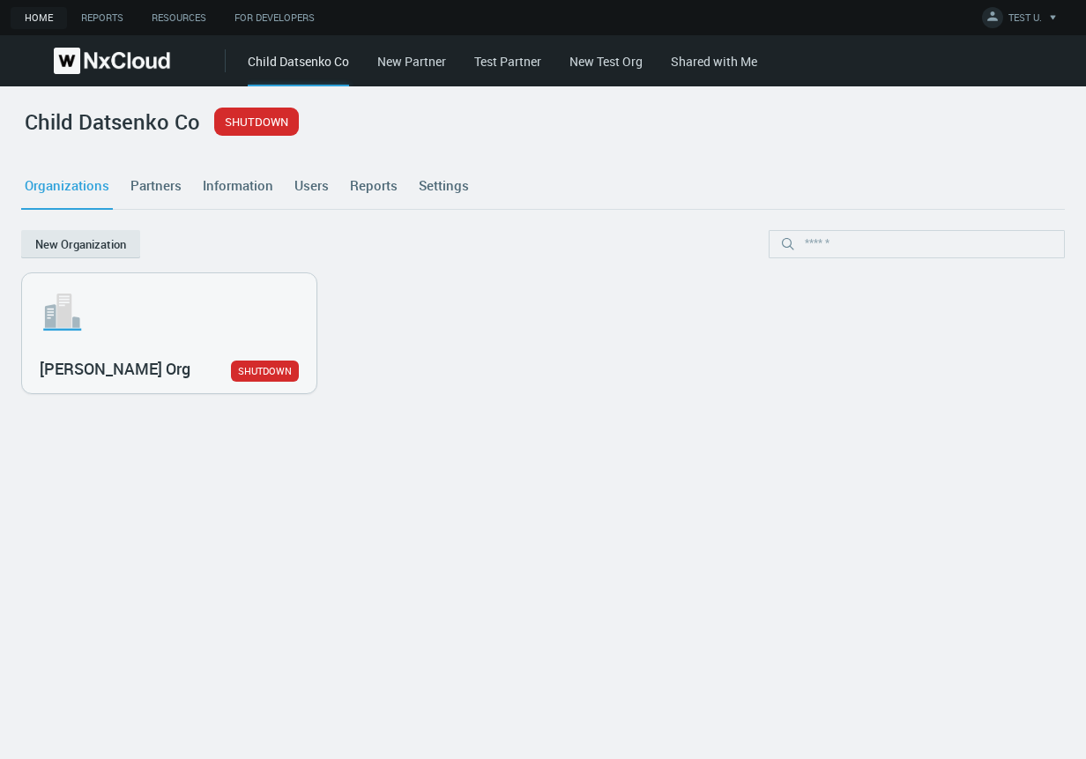
click at [379, 437] on cdk-virtual-scroll-viewport ".st1{fill:var(--svg-placeholder-elm2-color);} .st2{fill:var(--brand-core);} .st…" at bounding box center [543, 504] width 1044 height 465
click at [435, 186] on link "Settings" at bounding box center [443, 185] width 57 height 48
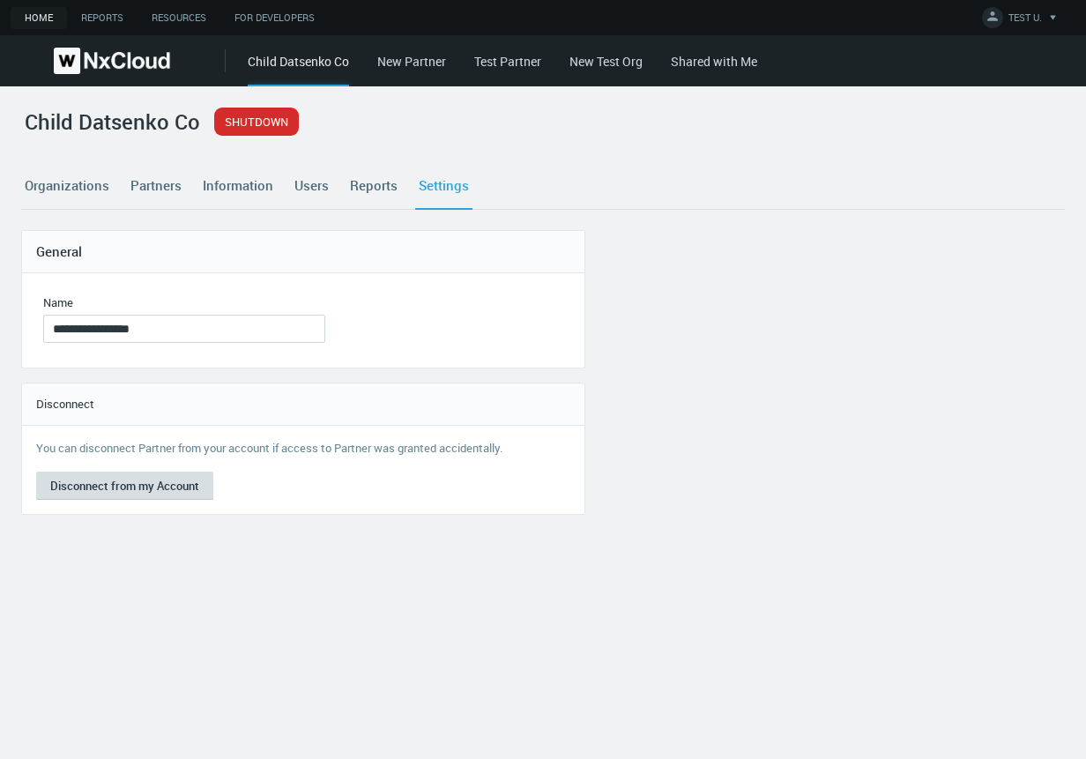
click at [162, 479] on button "Disconnect from my Account" at bounding box center [124, 486] width 177 height 28
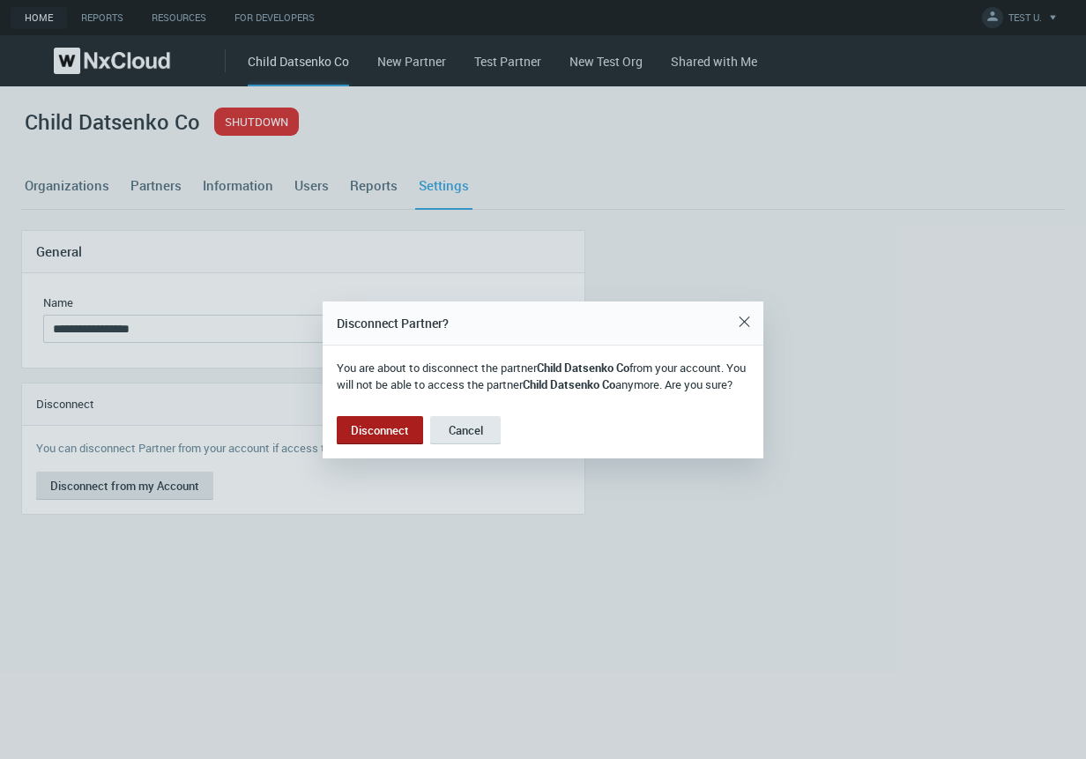
click at [386, 438] on button "Disconnect" at bounding box center [380, 430] width 86 height 28
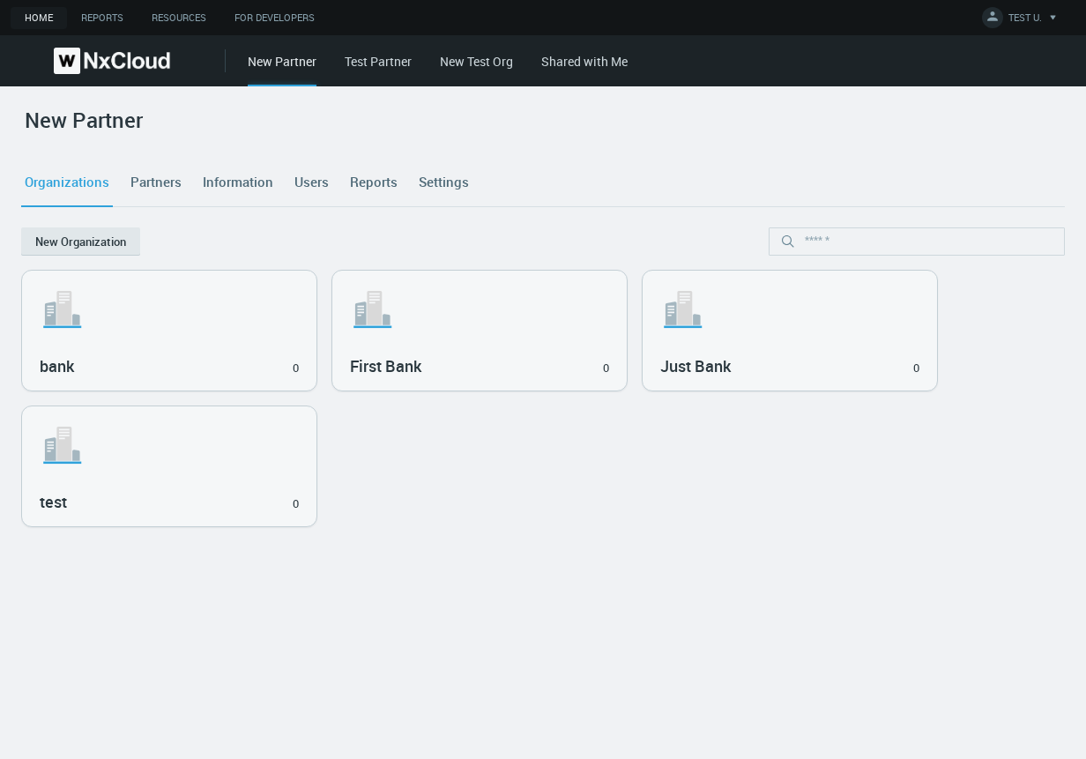
click at [511, 529] on div ".st1{fill:var(--svg-placeholder-elm2-color);} .st2{fill:var(--brand-core);} .st…" at bounding box center [543, 406] width 1044 height 272
click at [1009, 13] on span "TEST U." at bounding box center [1024, 21] width 33 height 20
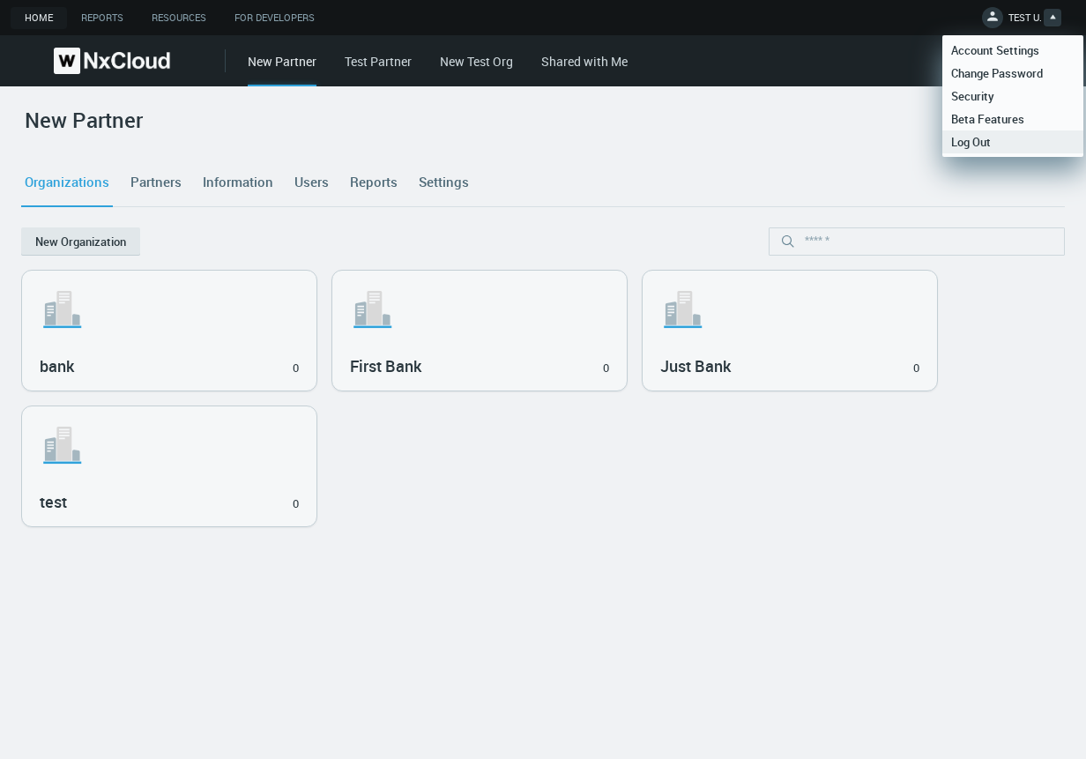
click at [974, 134] on span "Log Out" at bounding box center [970, 142] width 57 height 16
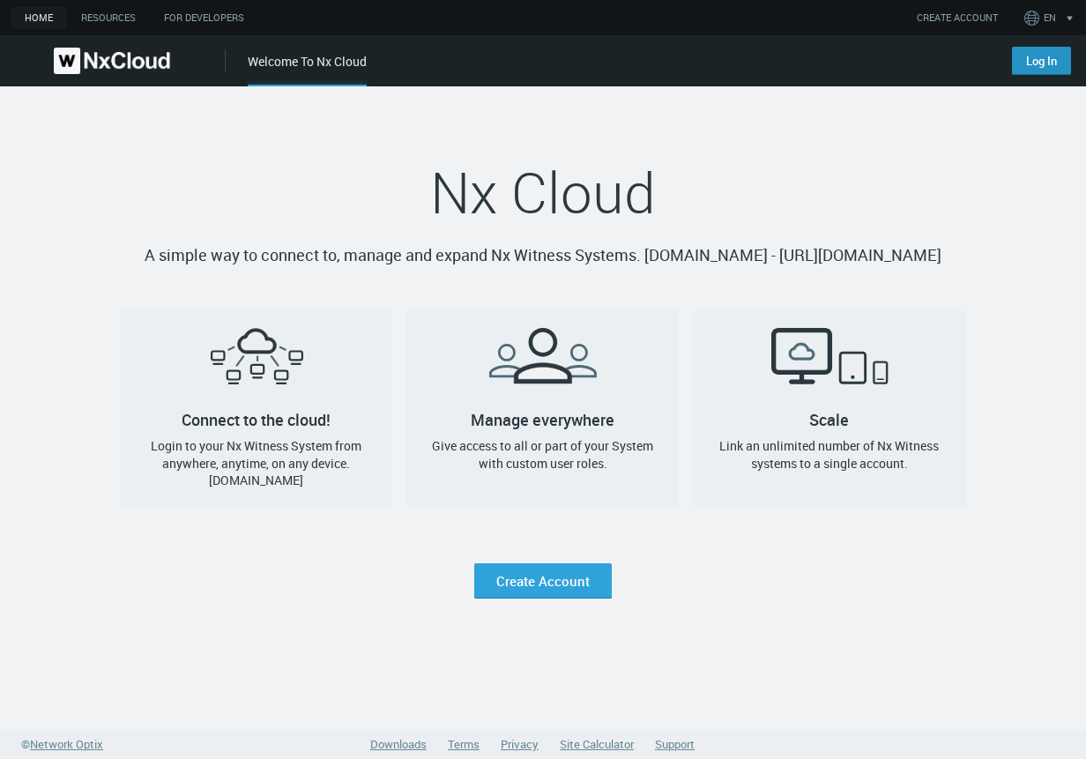
click at [1025, 63] on link "Log In" at bounding box center [1041, 61] width 59 height 28
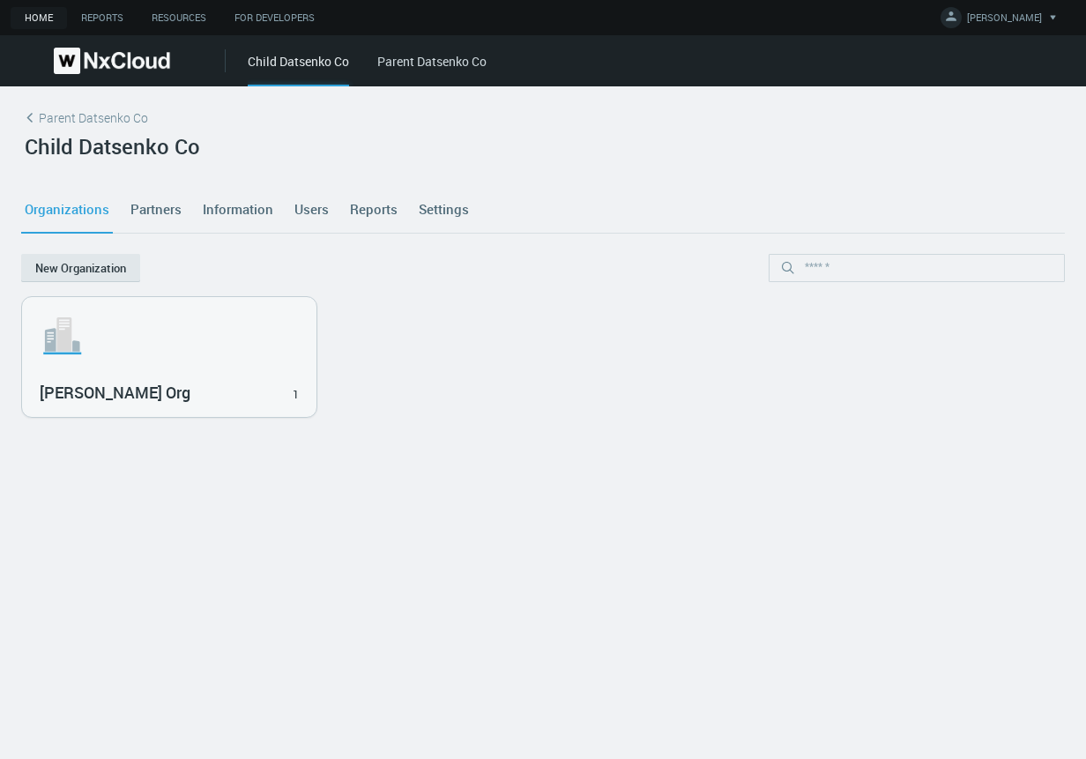
click at [409, 67] on link "Parent Datsenko Co" at bounding box center [431, 61] width 109 height 17
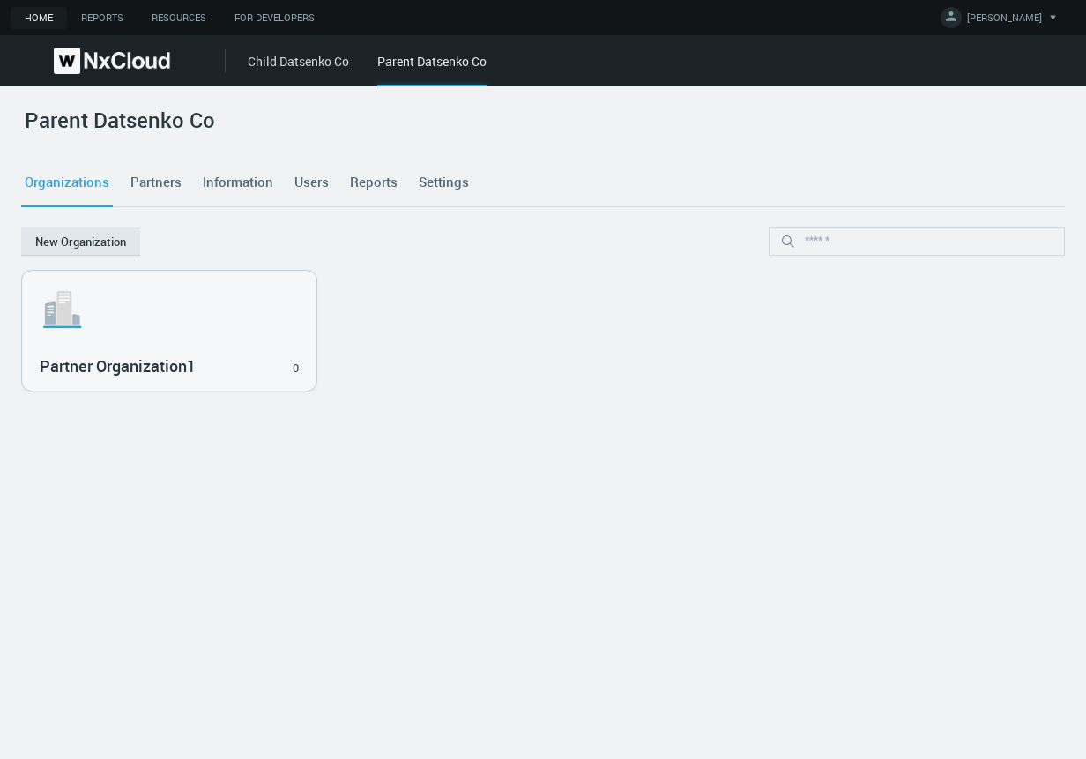
click at [446, 185] on link "Settings" at bounding box center [443, 183] width 57 height 48
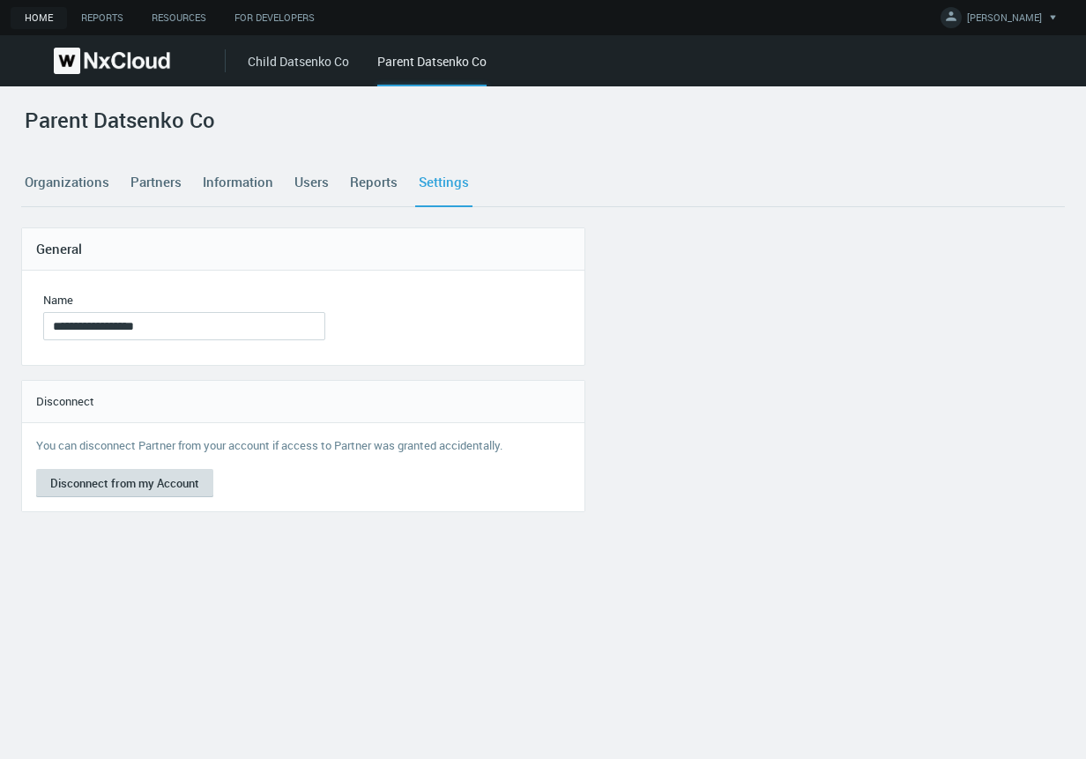
click at [150, 487] on button "Disconnect from my Account" at bounding box center [124, 483] width 177 height 28
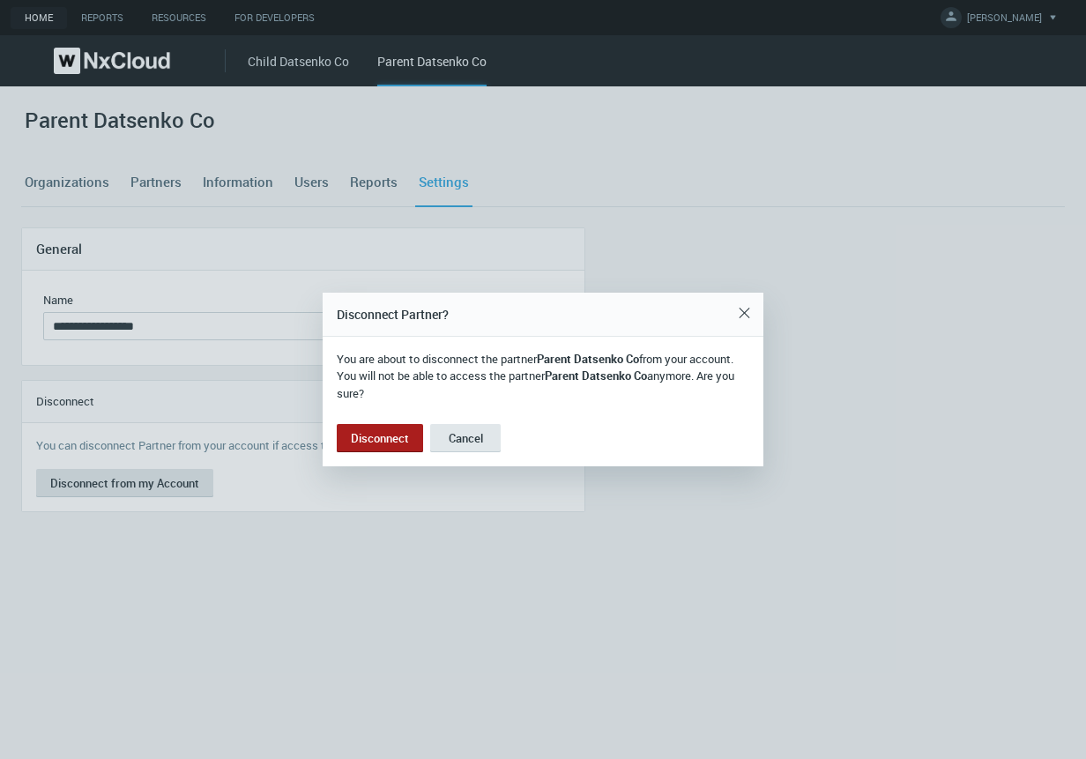
click at [386, 436] on button "Disconnect" at bounding box center [380, 438] width 86 height 28
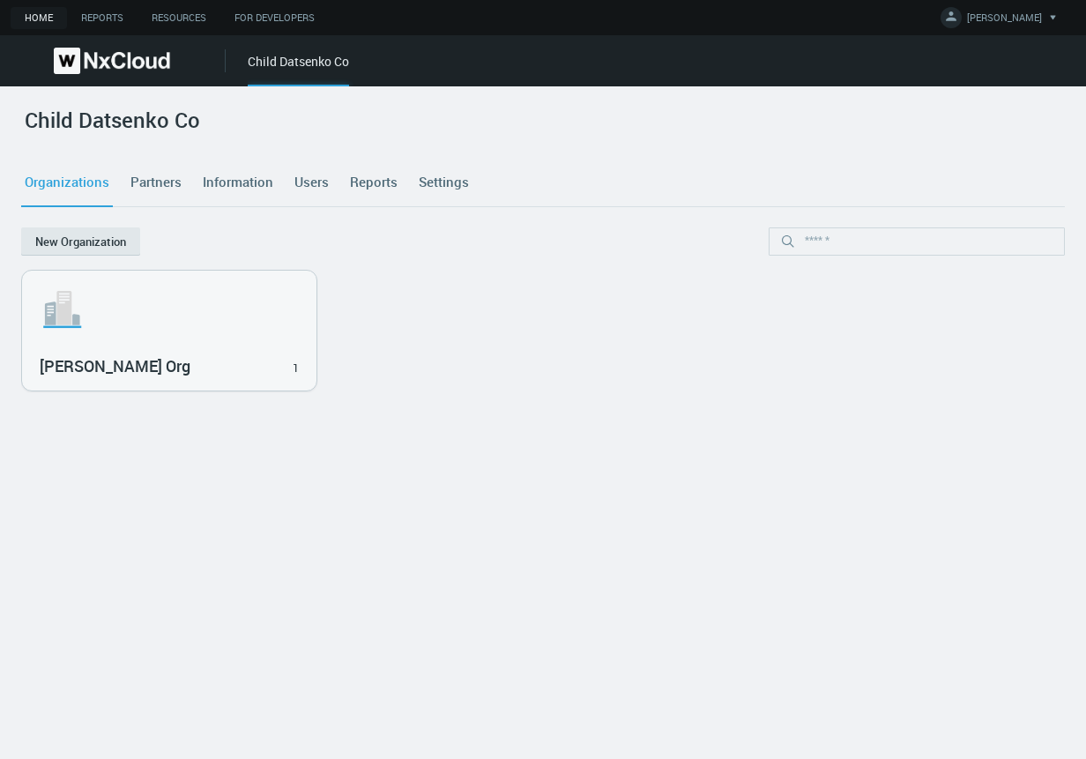
click at [309, 168] on link "Users" at bounding box center [311, 183] width 41 height 48
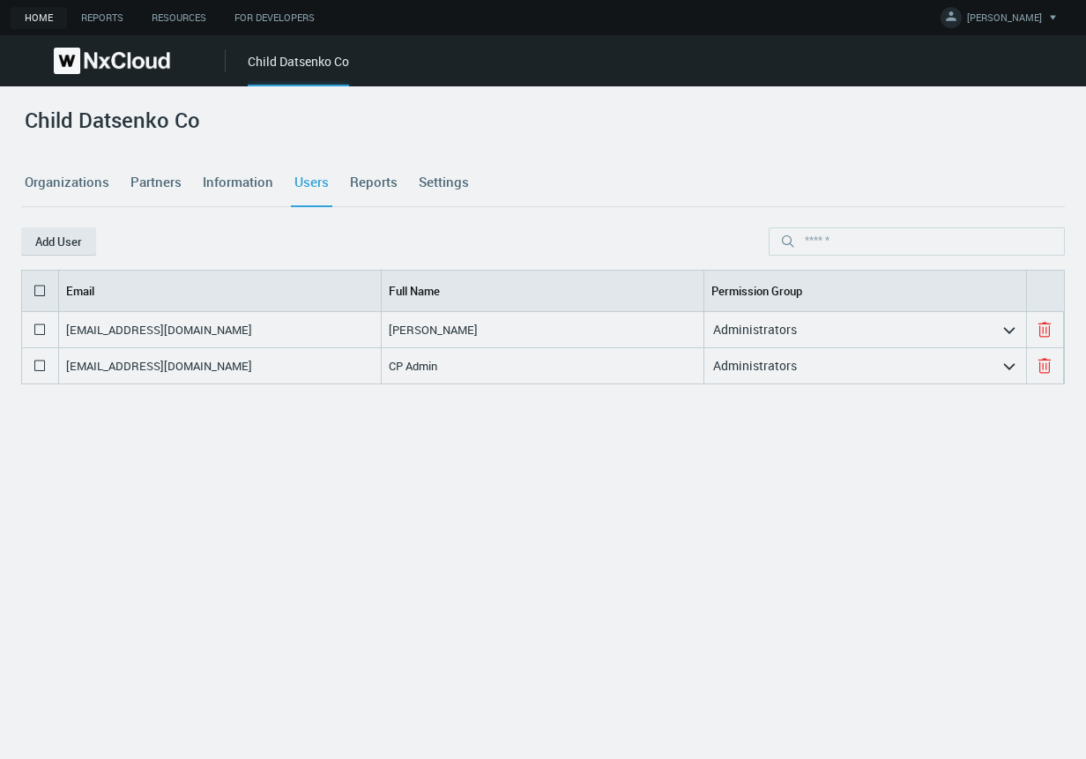
click at [71, 169] on link "Organizations" at bounding box center [67, 183] width 92 height 48
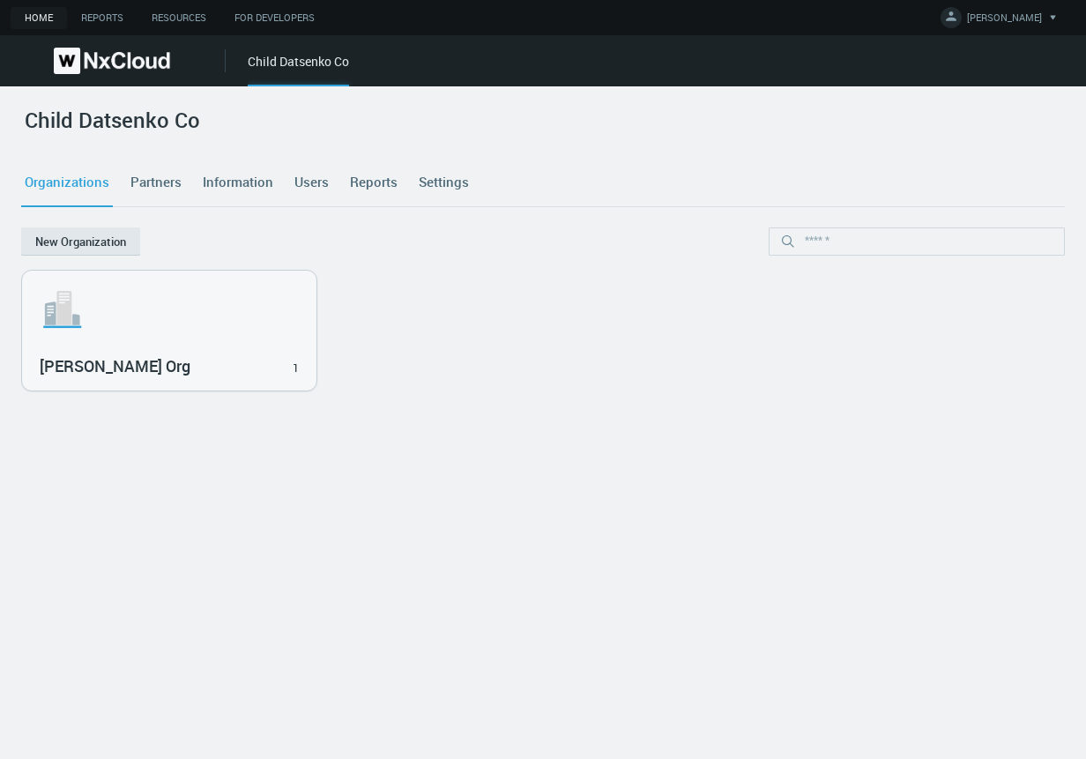
click at [147, 175] on link "Partners" at bounding box center [156, 183] width 58 height 48
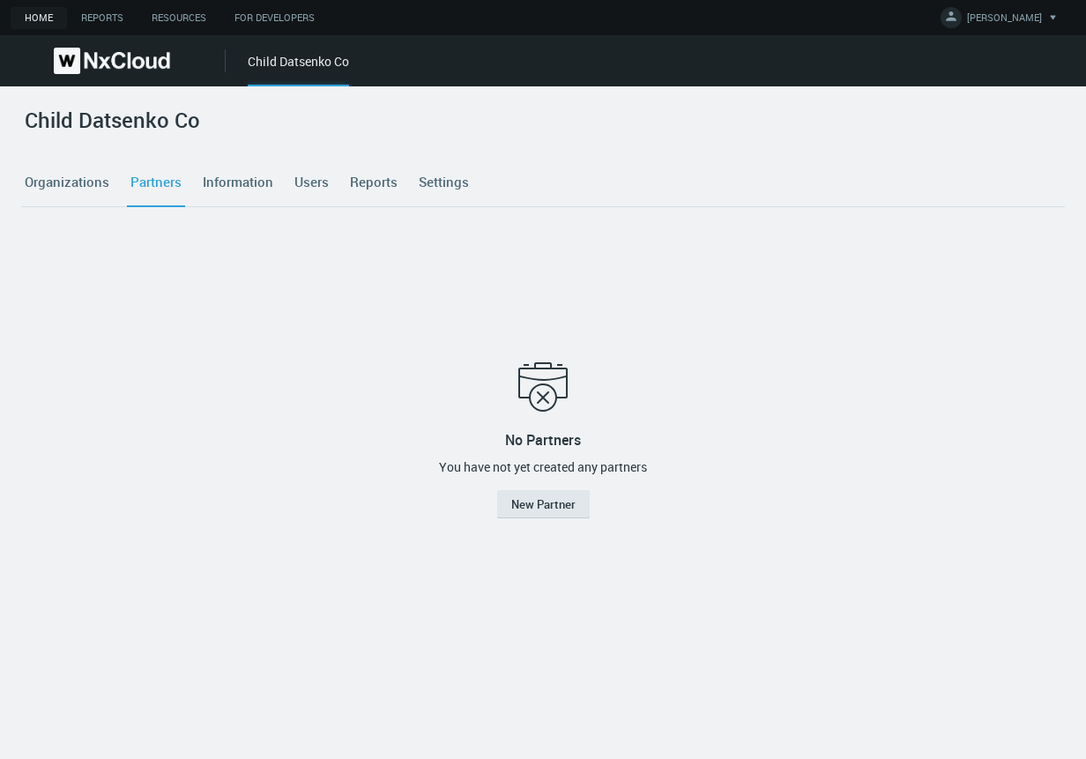
click at [234, 189] on link "Information" at bounding box center [238, 183] width 78 height 48
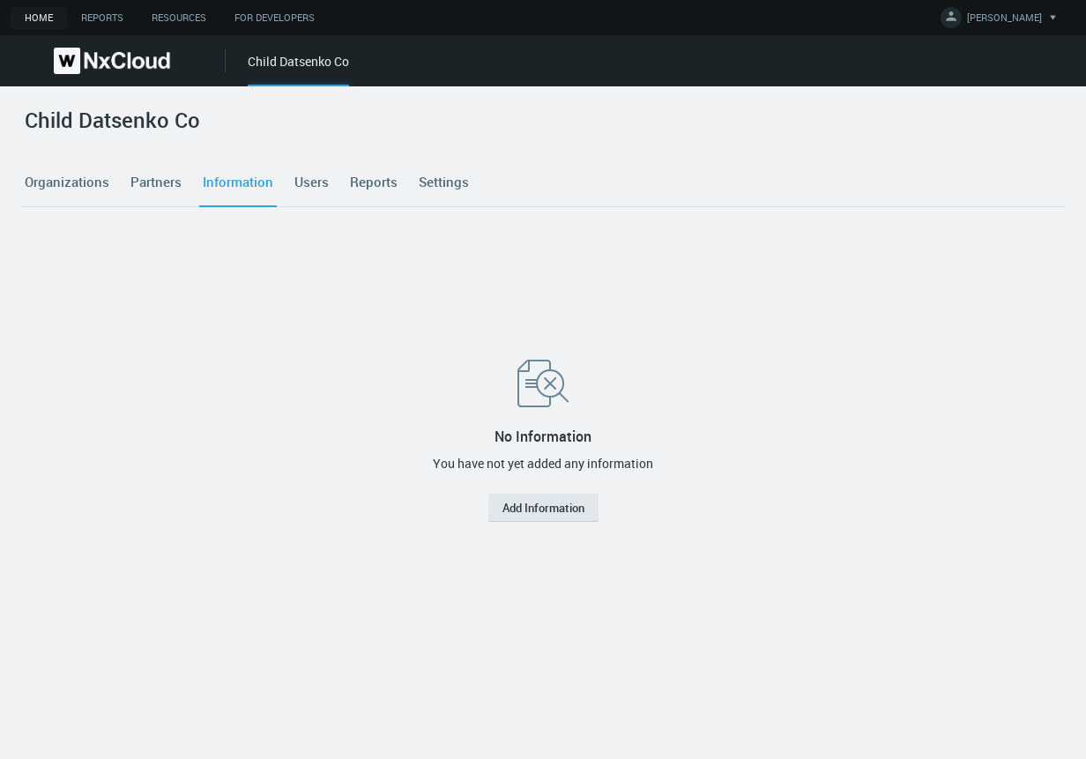
click at [314, 189] on link "Users" at bounding box center [311, 183] width 41 height 48
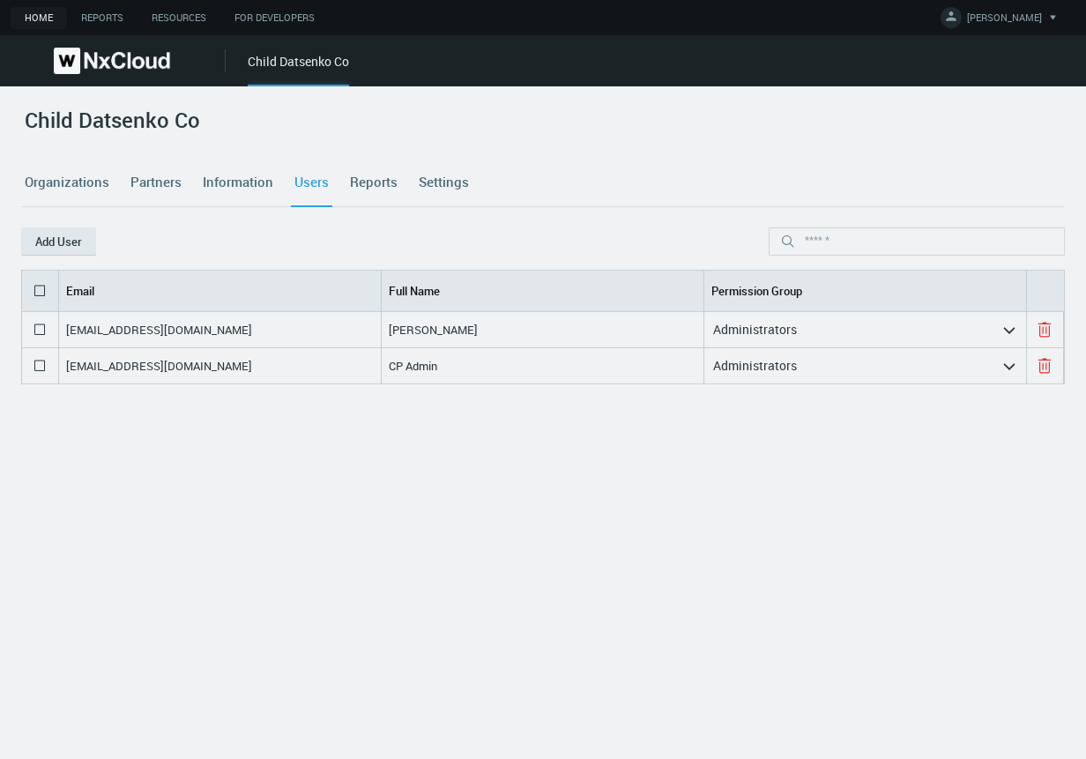
click at [386, 184] on link "Reports" at bounding box center [373, 183] width 55 height 48
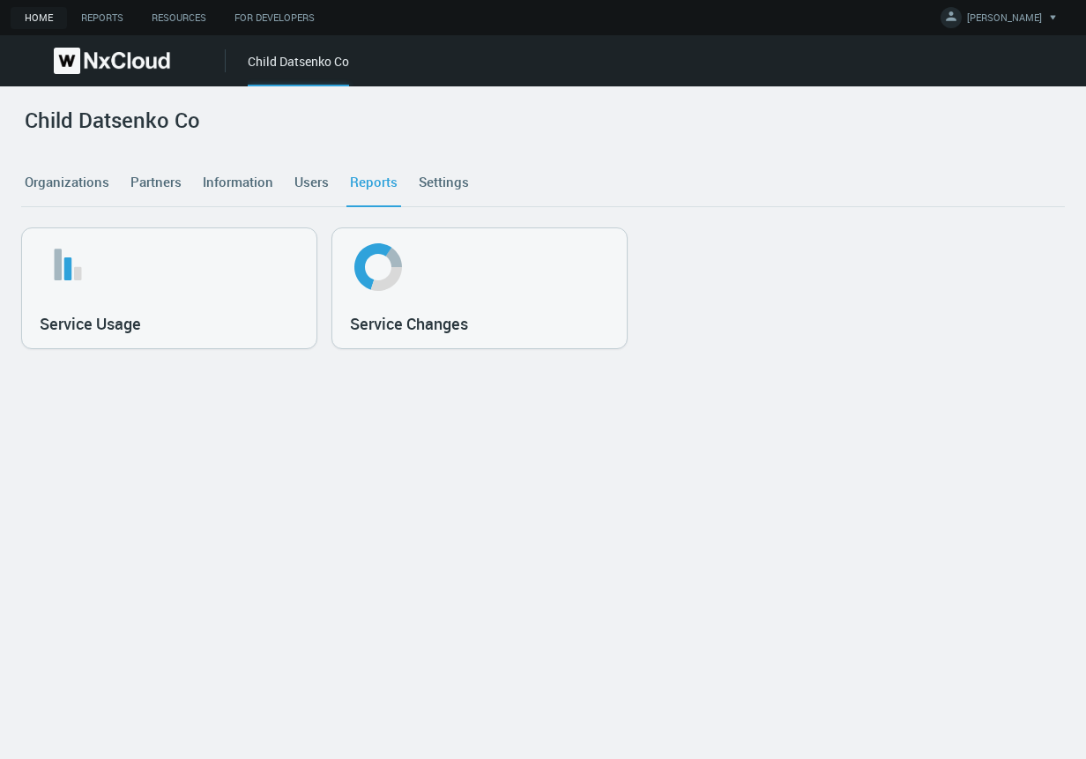
click at [429, 189] on link "Settings" at bounding box center [443, 183] width 57 height 48
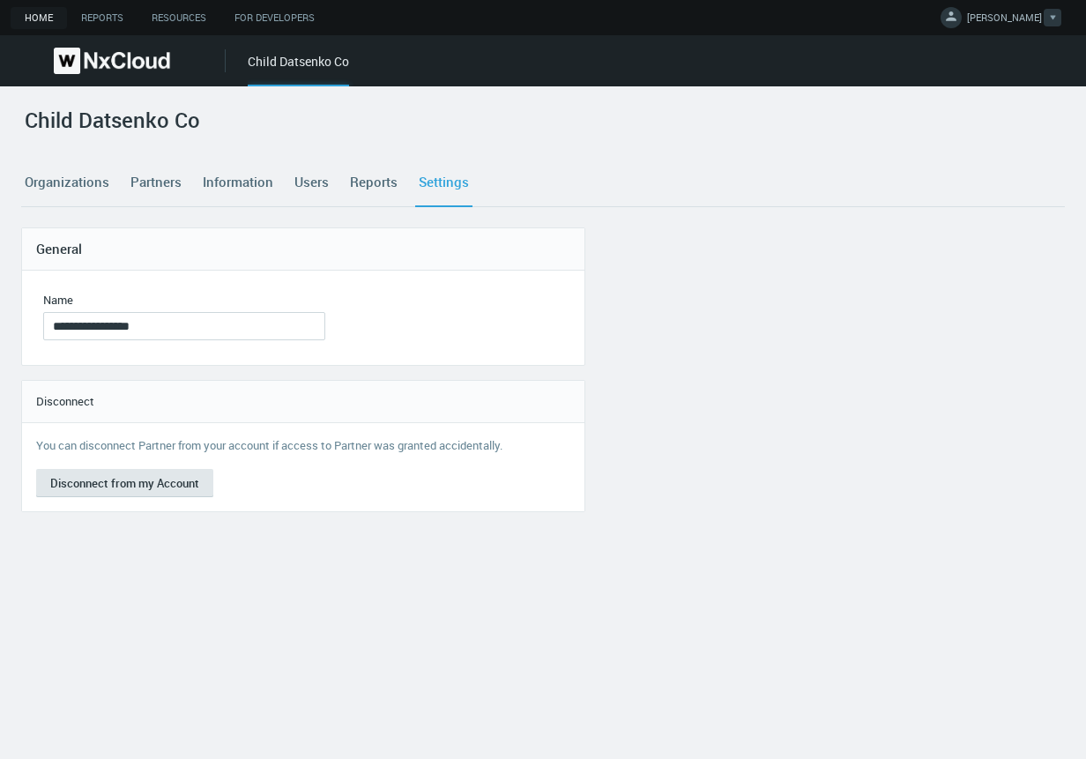
click at [1018, 19] on span "IRYNA D." at bounding box center [1004, 21] width 75 height 20
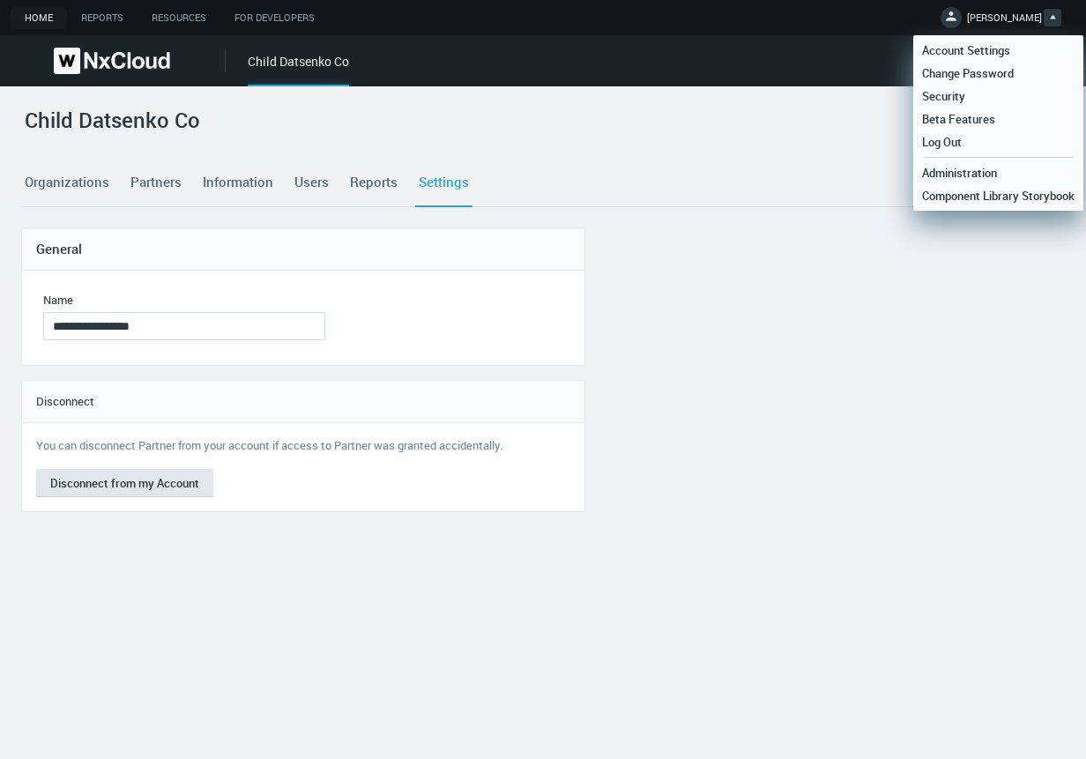
click at [53, 191] on link "Organizations" at bounding box center [67, 183] width 92 height 48
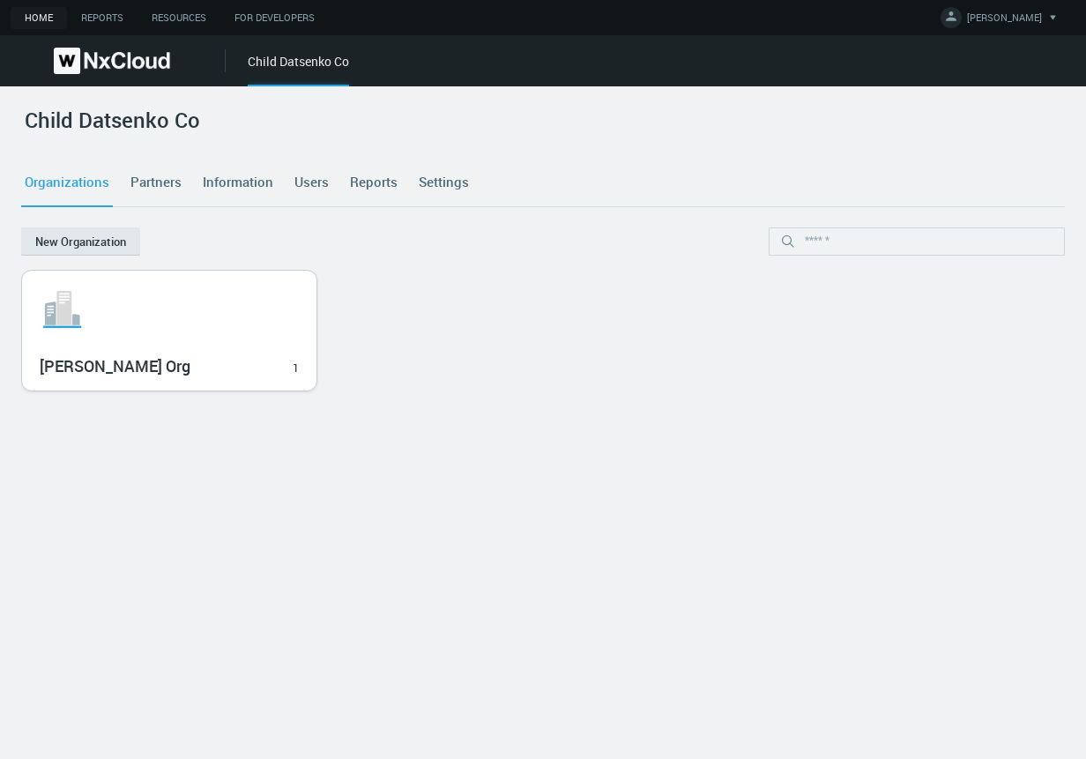
click at [130, 336] on svg-icon ".st1{fill:var(--svg-placeholder-elm2-color);} .st2{fill:var(--brand-core);} .st…" at bounding box center [169, 309] width 259 height 56
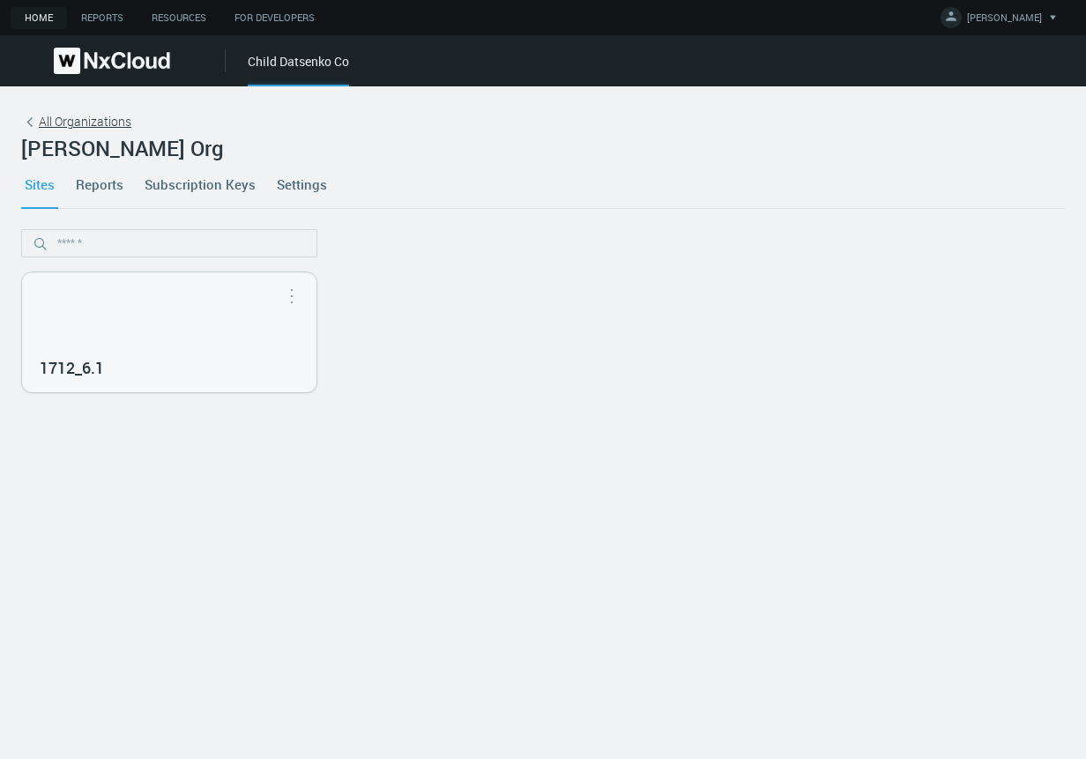
click at [37, 124] on icon at bounding box center [30, 123] width 18 height 18
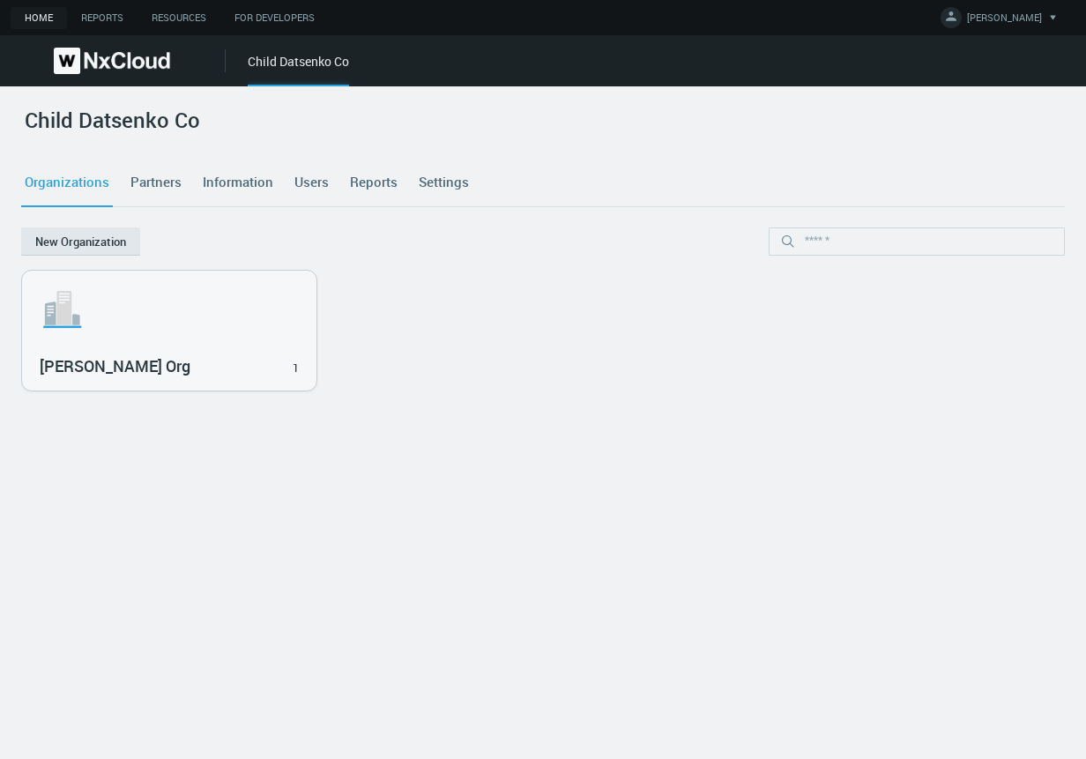
click at [316, 184] on link "Users" at bounding box center [311, 183] width 41 height 48
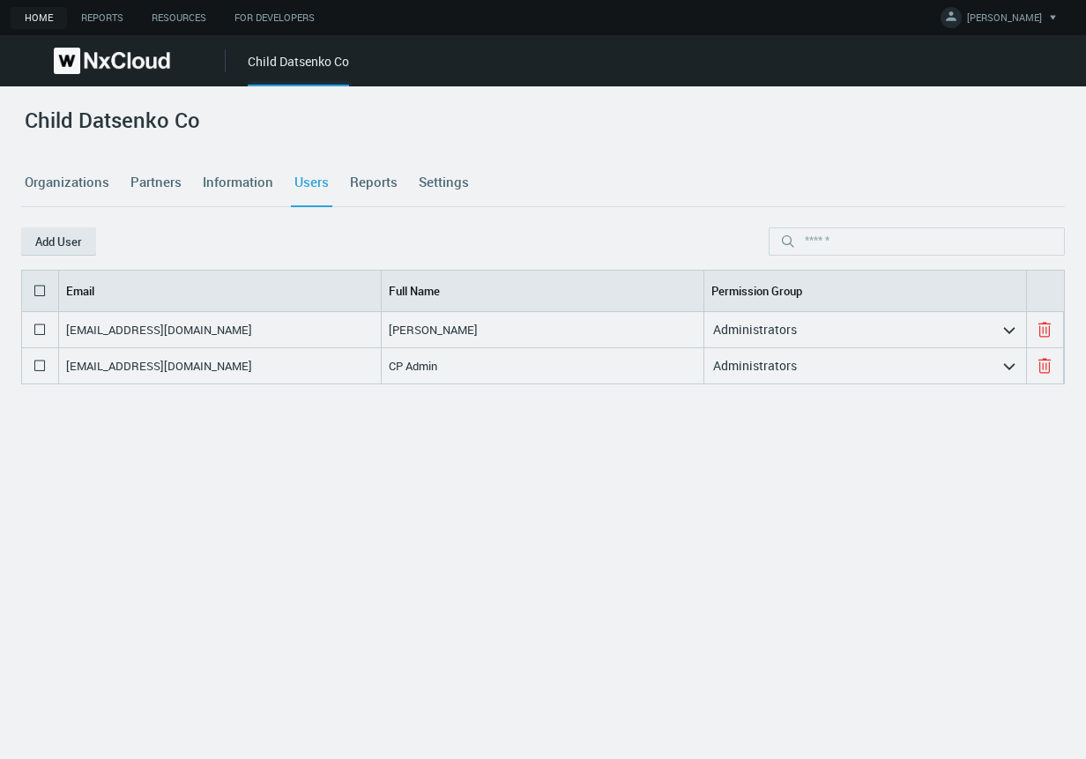
click at [70, 179] on link "Organizations" at bounding box center [67, 183] width 92 height 48
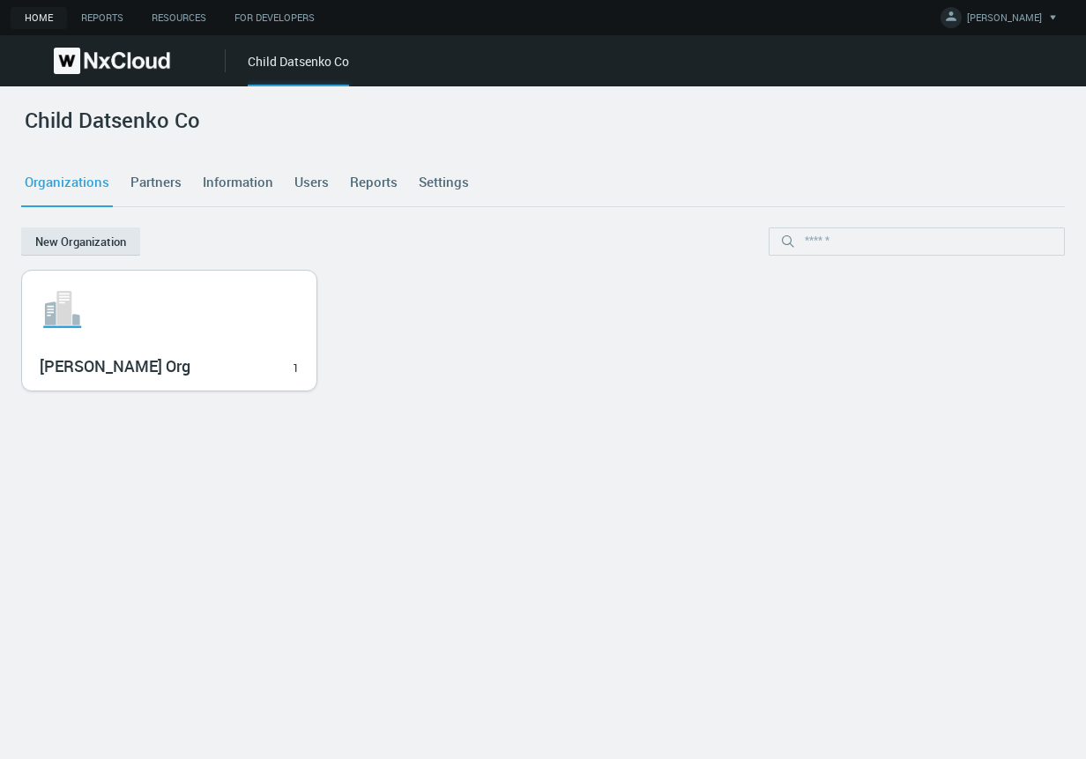
click at [115, 311] on svg-icon ".st1{fill:var(--svg-placeholder-elm2-color);} .st2{fill:var(--brand-core);} .st…" at bounding box center [169, 309] width 259 height 56
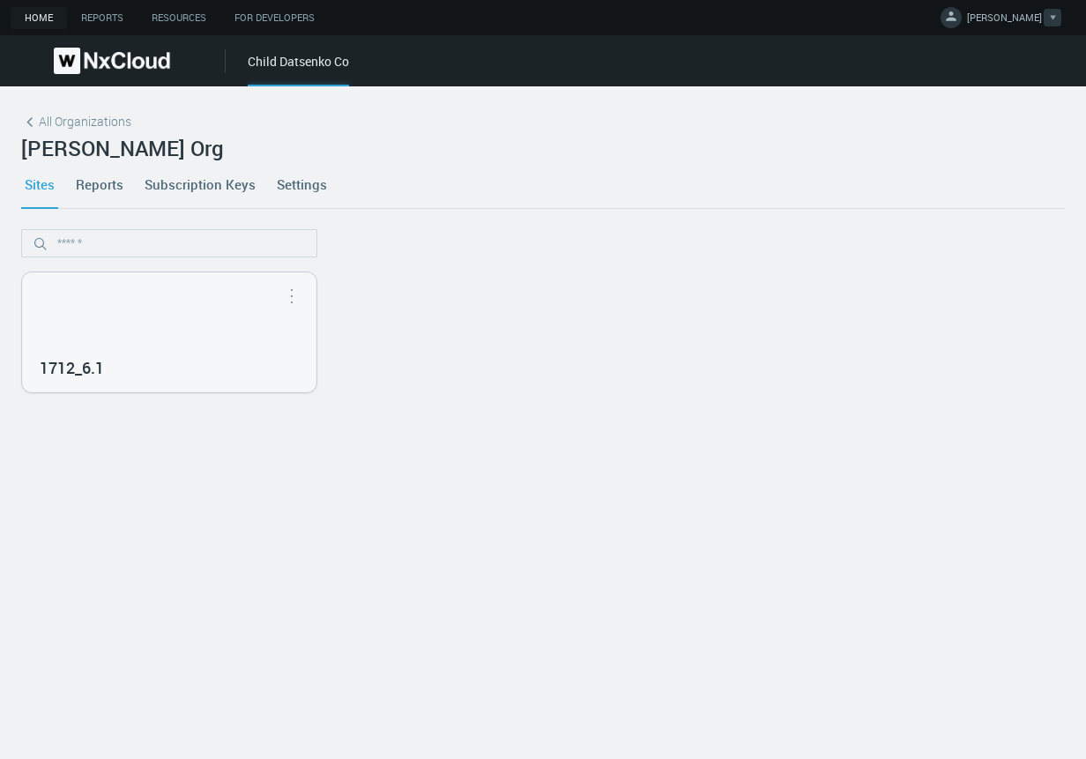
click at [962, 14] on span at bounding box center [951, 17] width 21 height 21
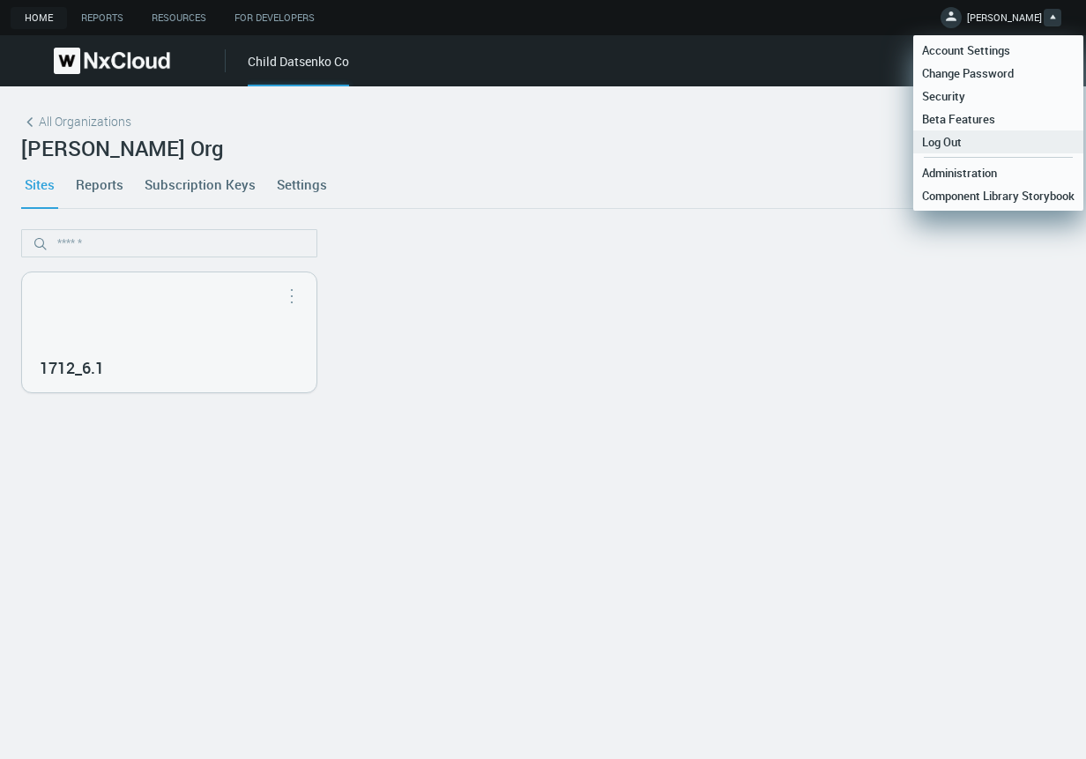
click at [968, 138] on span "Log Out" at bounding box center [941, 142] width 57 height 16
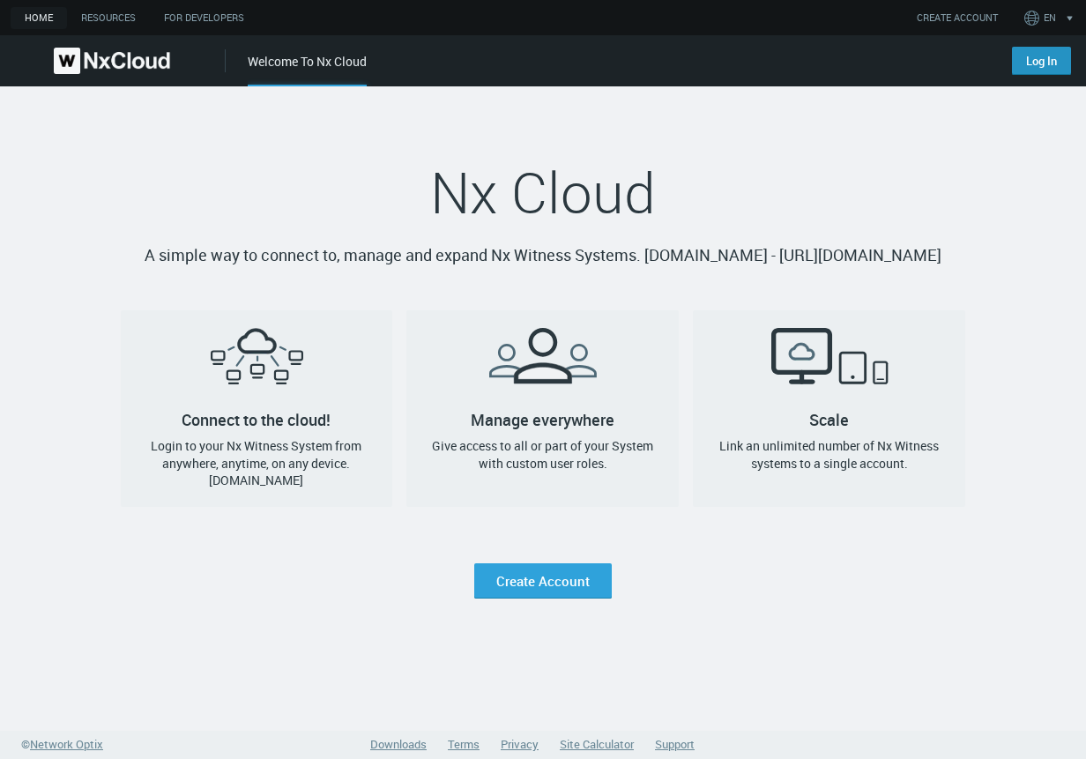
click at [1047, 59] on link "Log In" at bounding box center [1041, 61] width 59 height 28
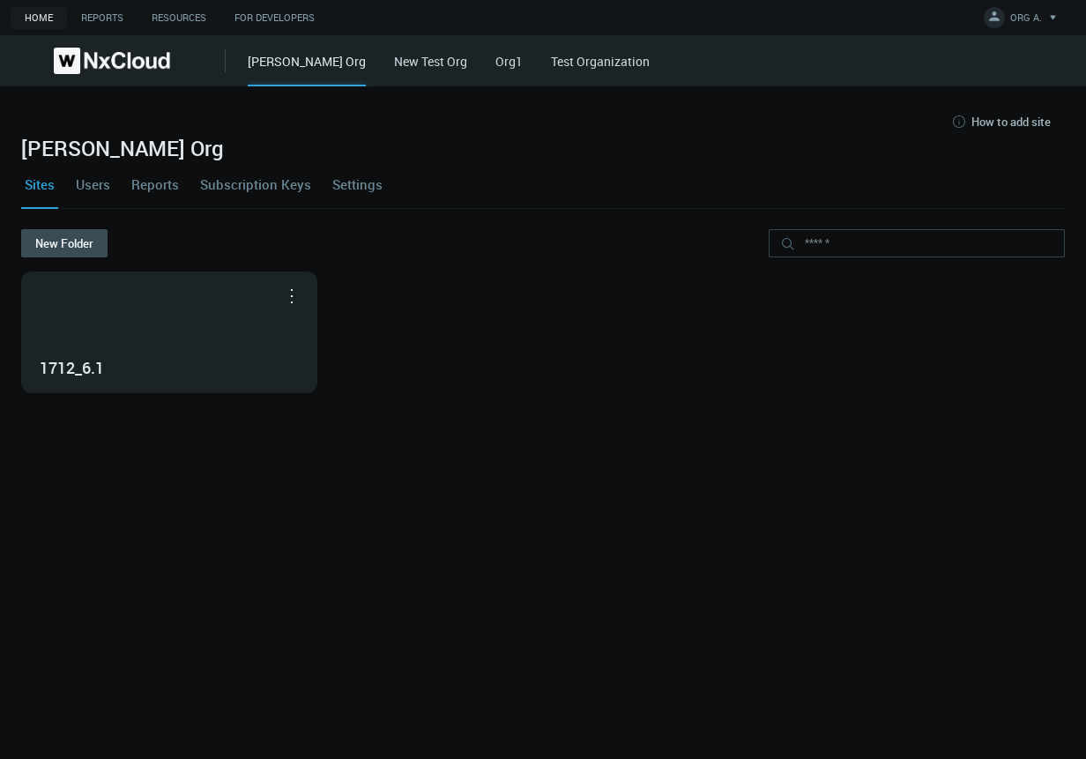
click at [367, 182] on link "Settings" at bounding box center [357, 184] width 57 height 48
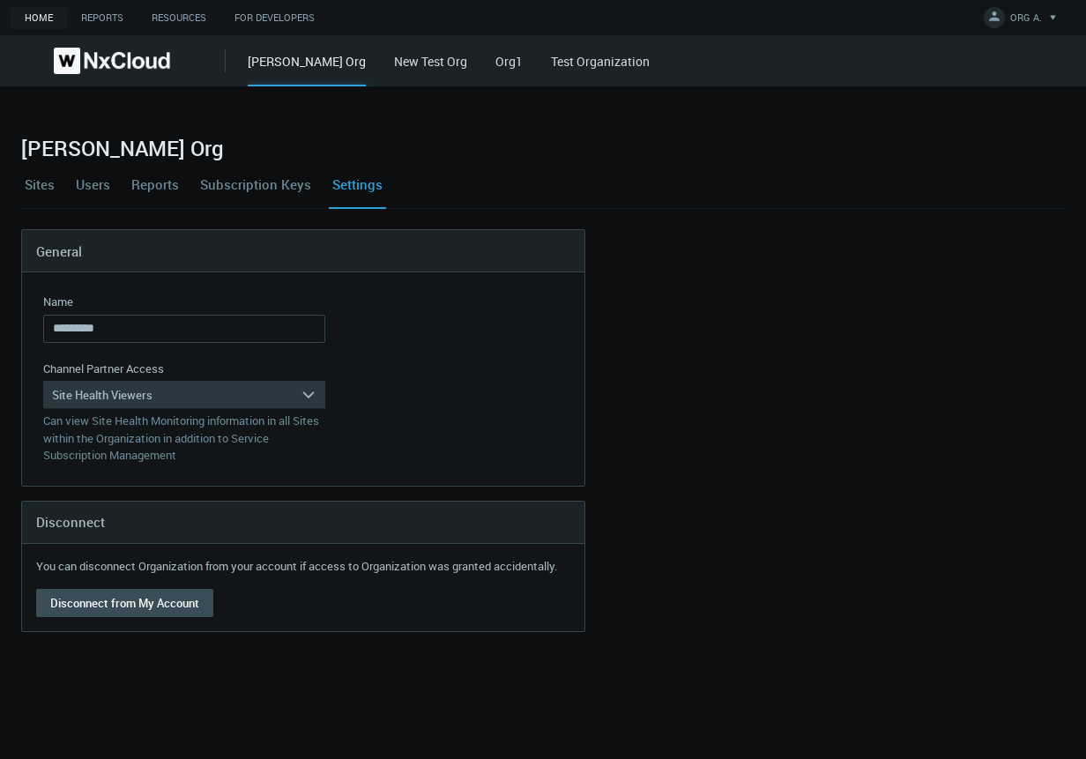
click at [190, 403] on div "Site Health Viewers" at bounding box center [171, 395] width 257 height 28
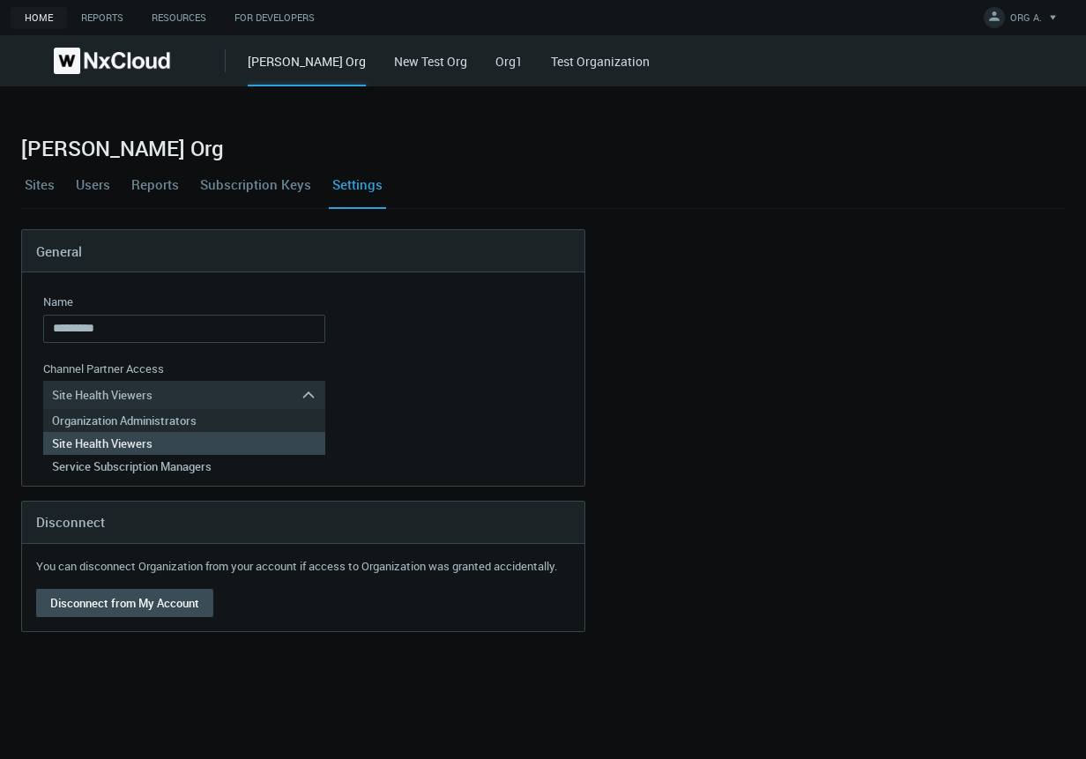
click at [148, 420] on div "Organization Administrators" at bounding box center [184, 420] width 264 height 23
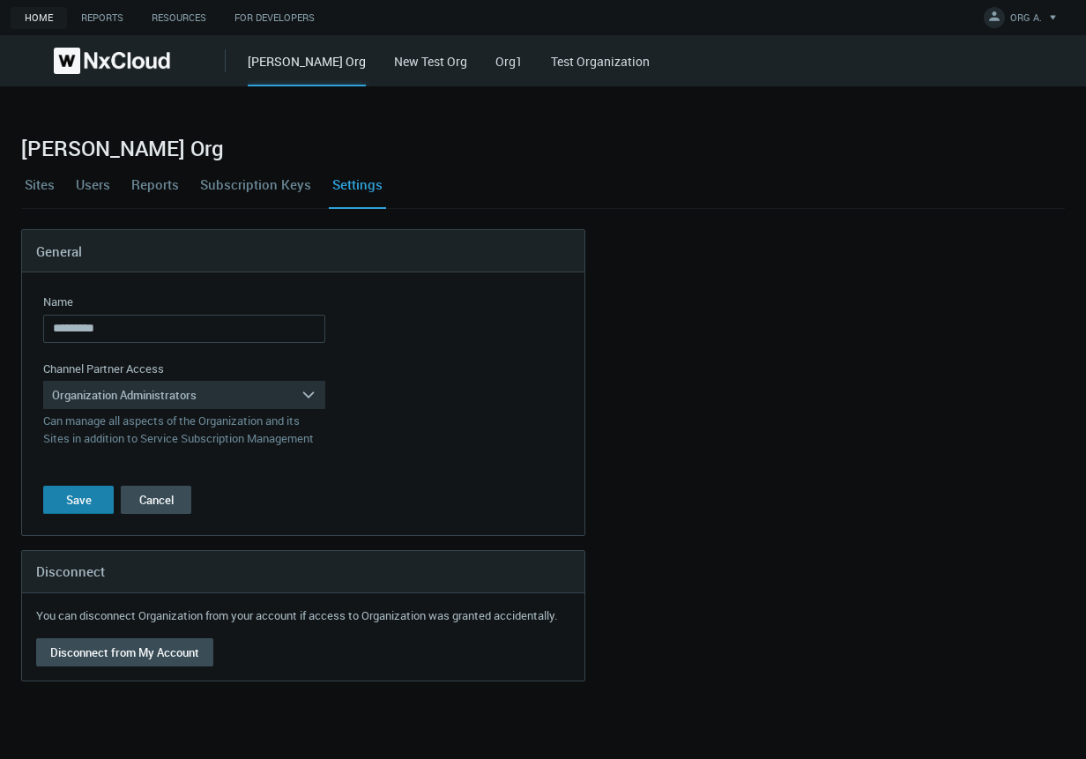
click at [84, 498] on div "Save" at bounding box center [79, 500] width 26 height 14
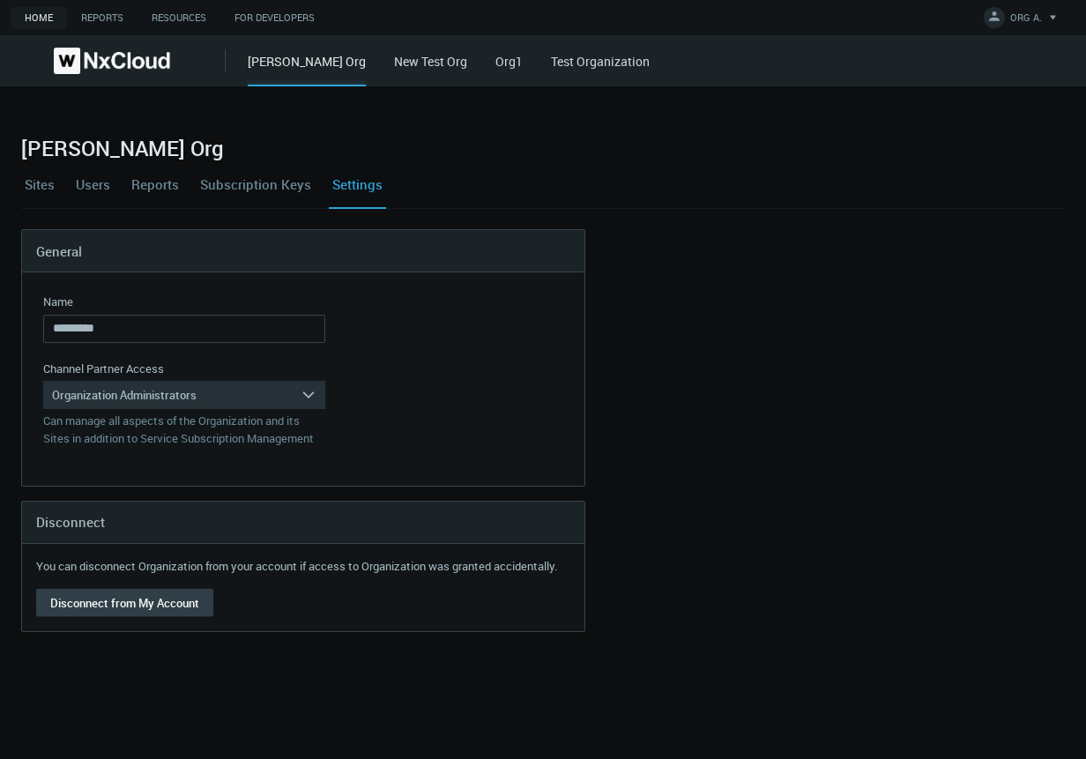
click at [90, 598] on button "Disconnect from My Account" at bounding box center [124, 603] width 177 height 28
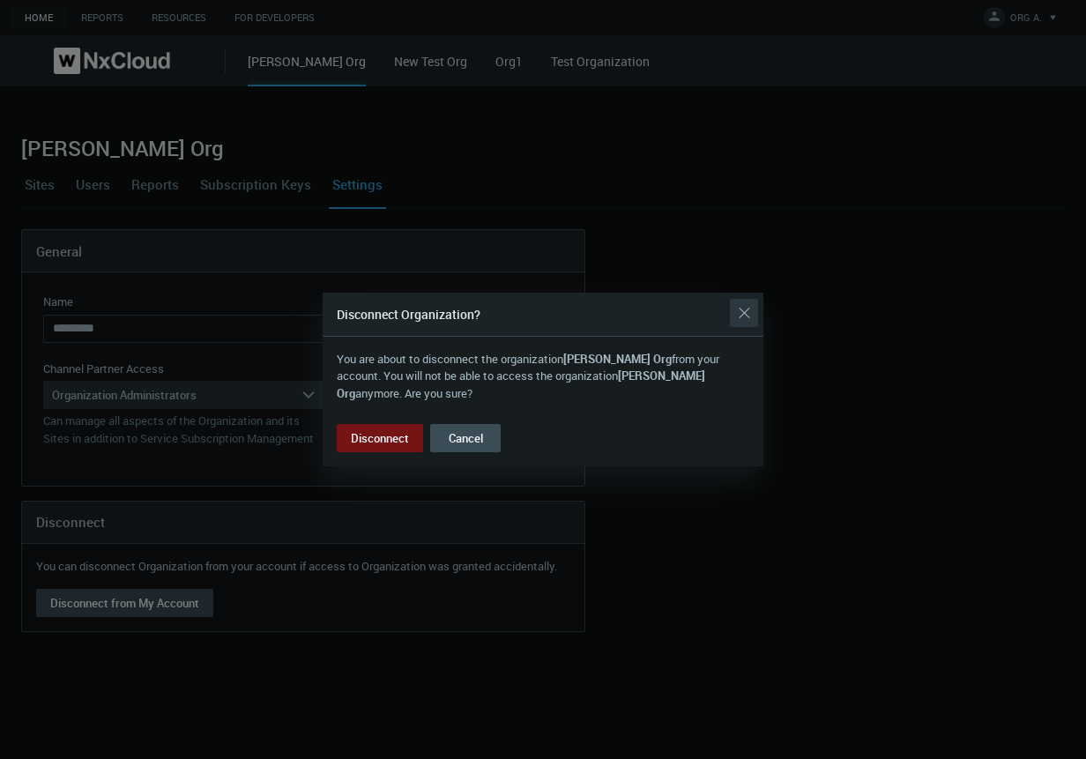
click at [755, 317] on div "Close" at bounding box center [744, 312] width 28 height 35
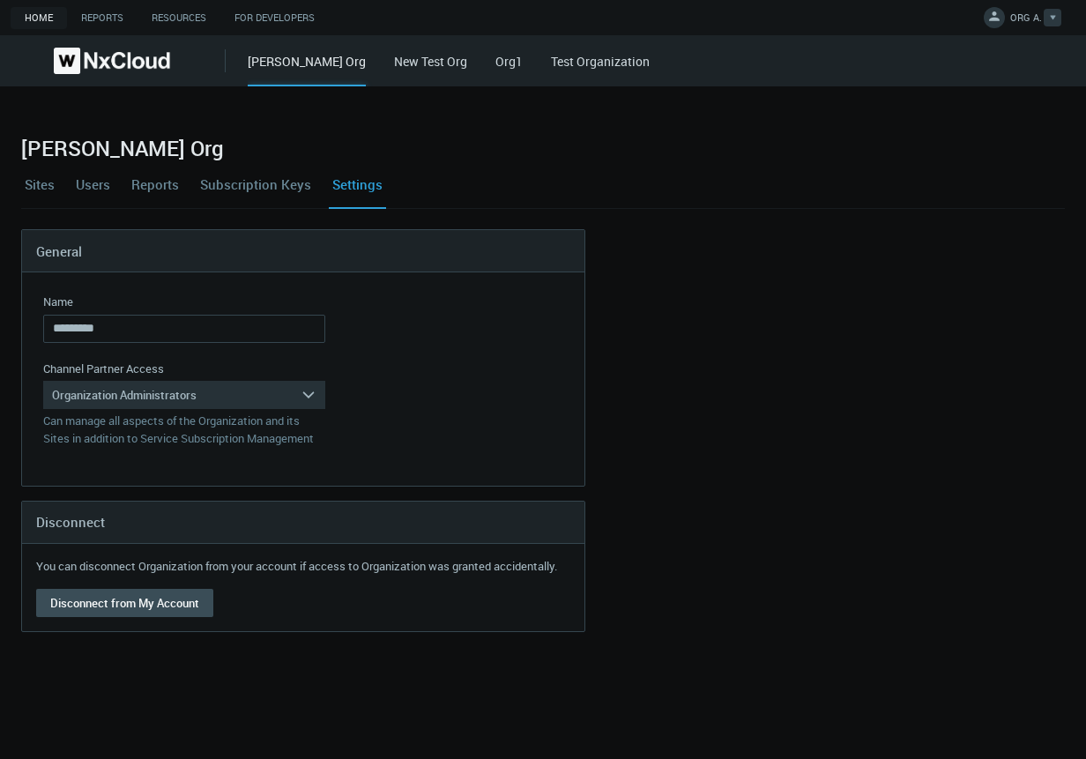
click at [1000, 11] on icon at bounding box center [995, 16] width 18 height 18
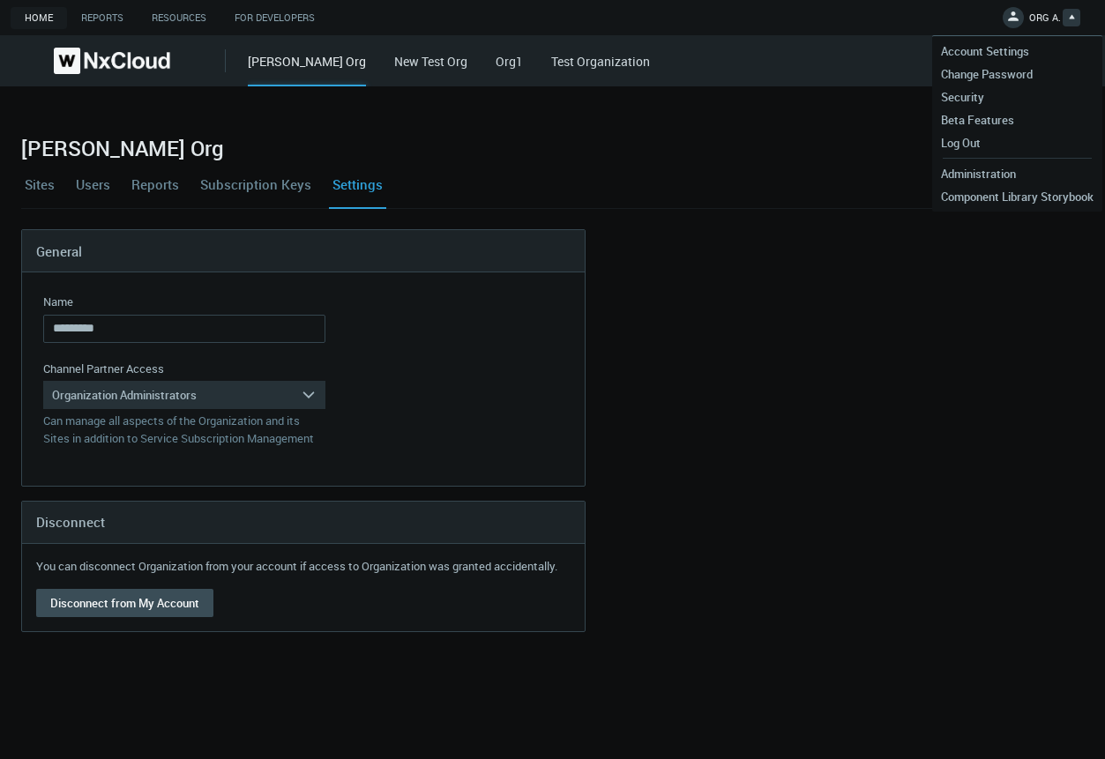
click at [872, 402] on nx-organization-settings "General Name ********* Name is required Channel Partner Access Organization Adm…" at bounding box center [552, 430] width 1062 height 403
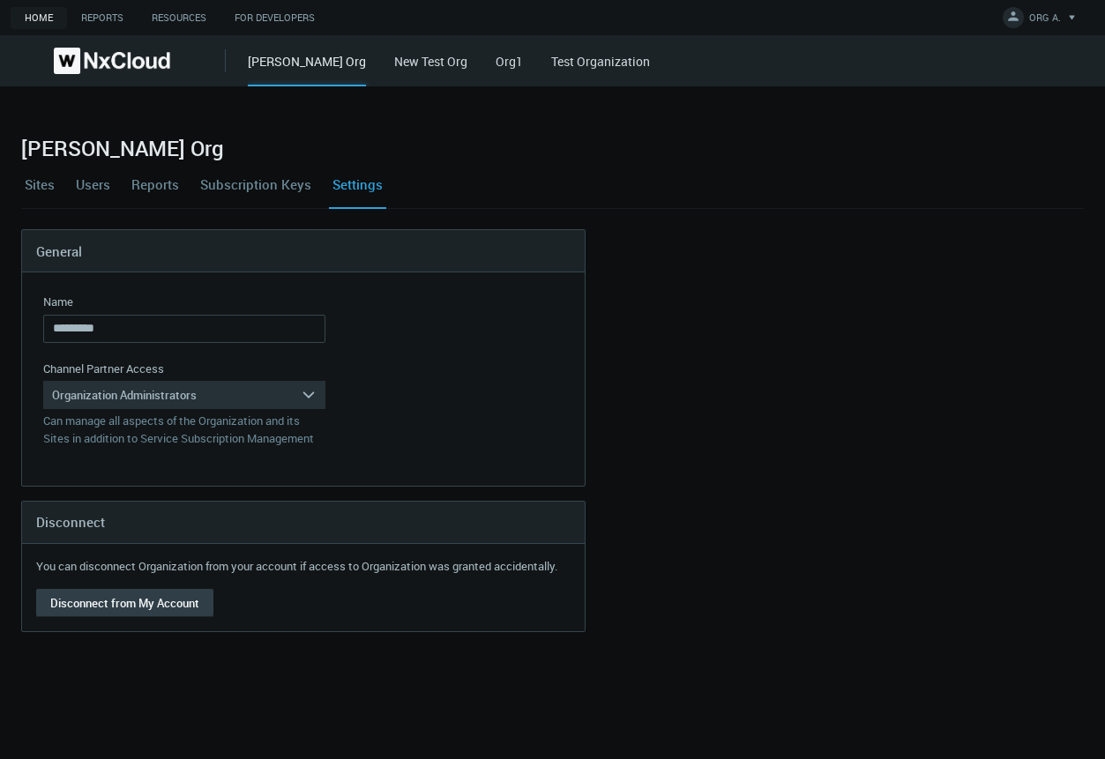
click at [144, 608] on button "Disconnect from My Account" at bounding box center [124, 603] width 177 height 28
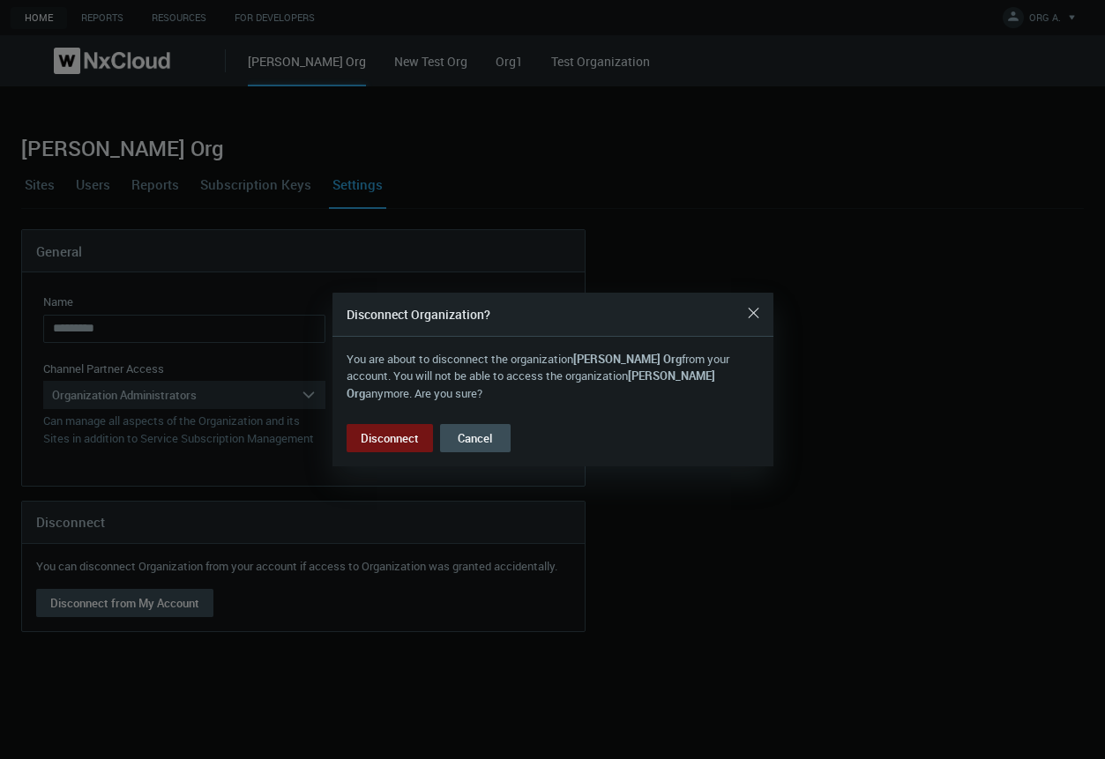
click at [770, 309] on div "Disconnect Organization?" at bounding box center [552, 315] width 441 height 44
click at [763, 316] on div "Close" at bounding box center [754, 312] width 28 height 35
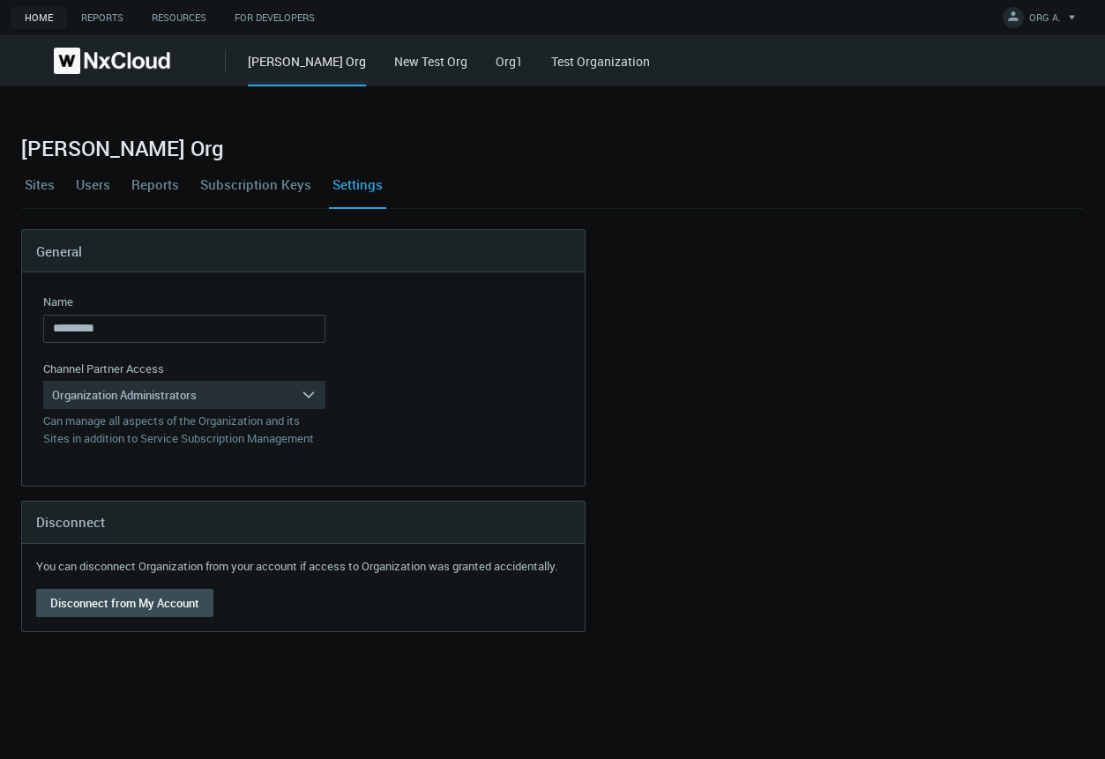
click at [93, 185] on link "Users" at bounding box center [92, 184] width 41 height 48
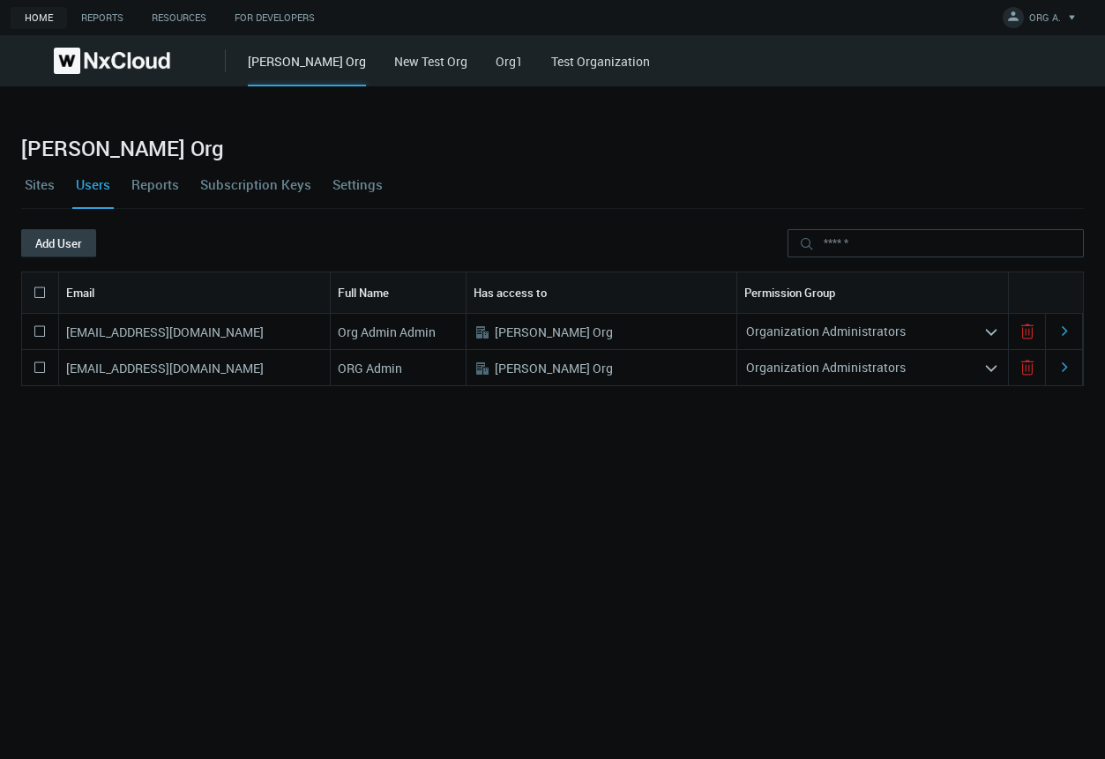
click at [63, 250] on button "Add User" at bounding box center [58, 243] width 75 height 28
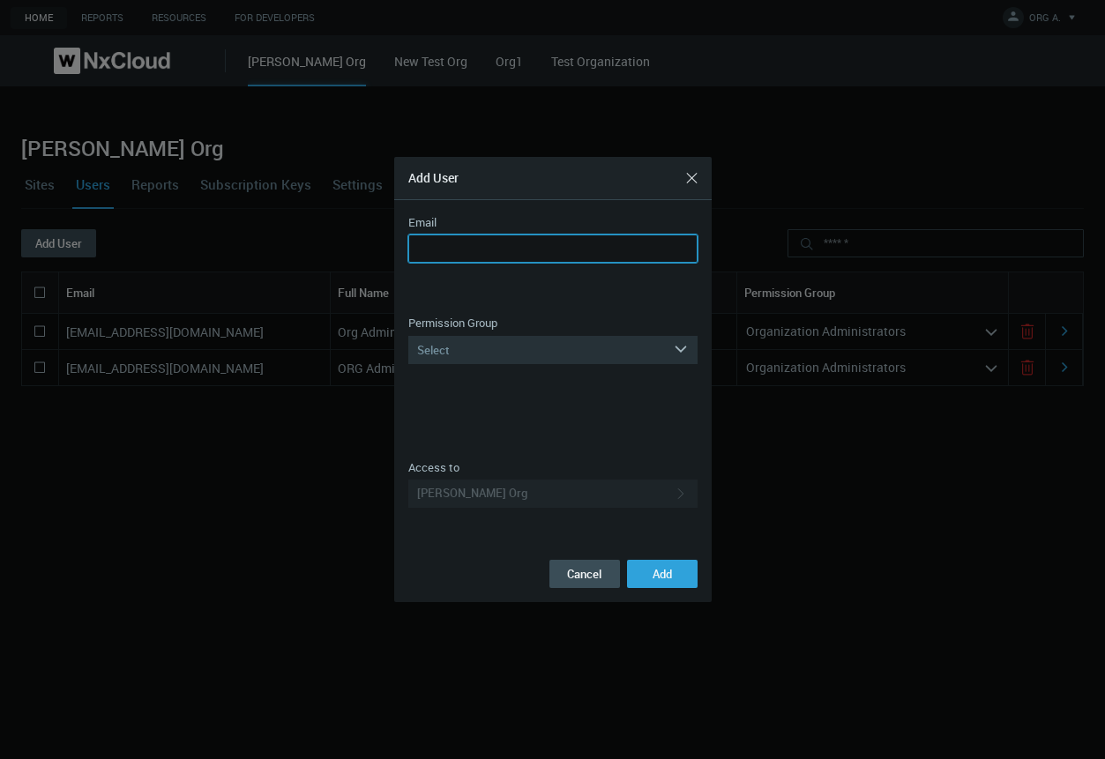
click at [540, 250] on input "Email" at bounding box center [552, 248] width 289 height 28
type input "**********"
click at [471, 242] on input "**********" at bounding box center [552, 248] width 289 height 28
click at [530, 337] on div "Select" at bounding box center [540, 350] width 264 height 28
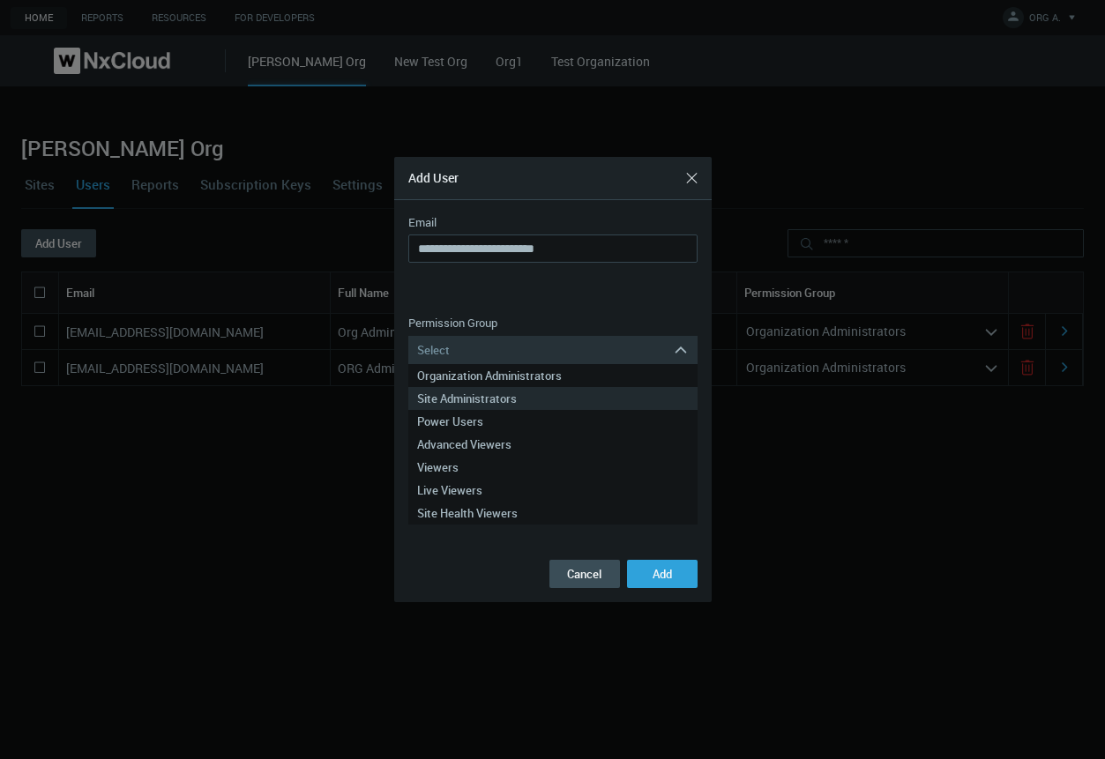
click at [507, 391] on div "Site Administrators" at bounding box center [553, 398] width 272 height 23
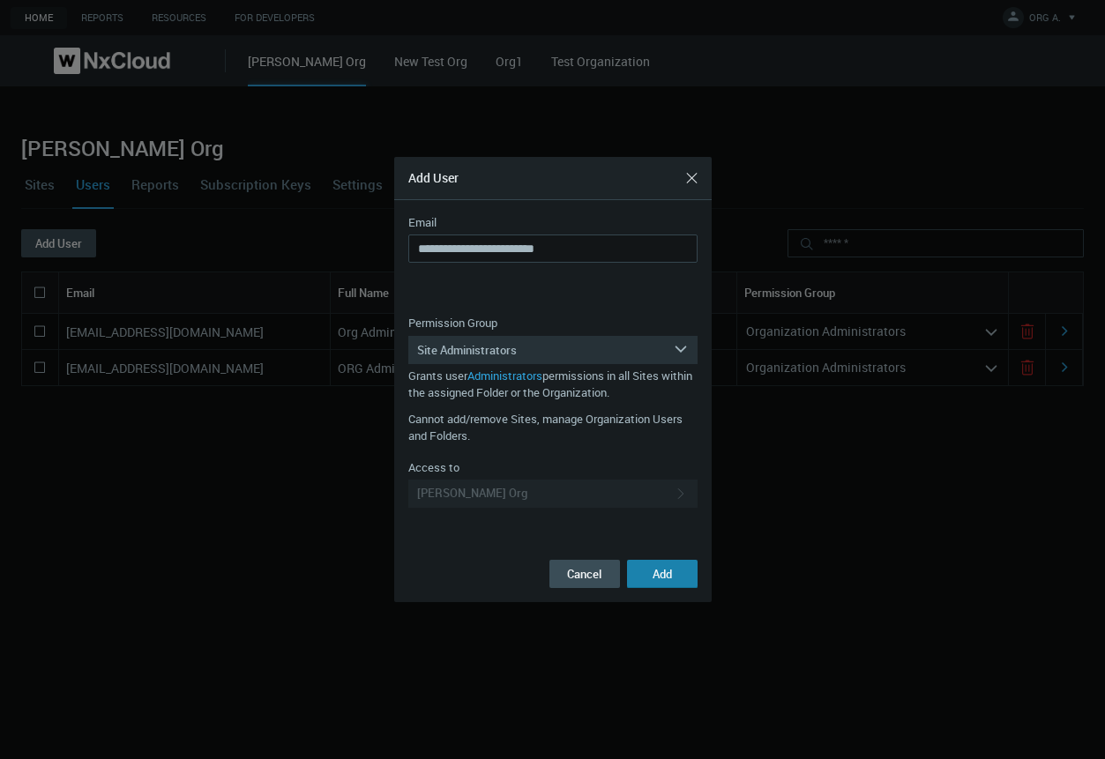
click at [659, 574] on span "Add" at bounding box center [661, 574] width 19 height 16
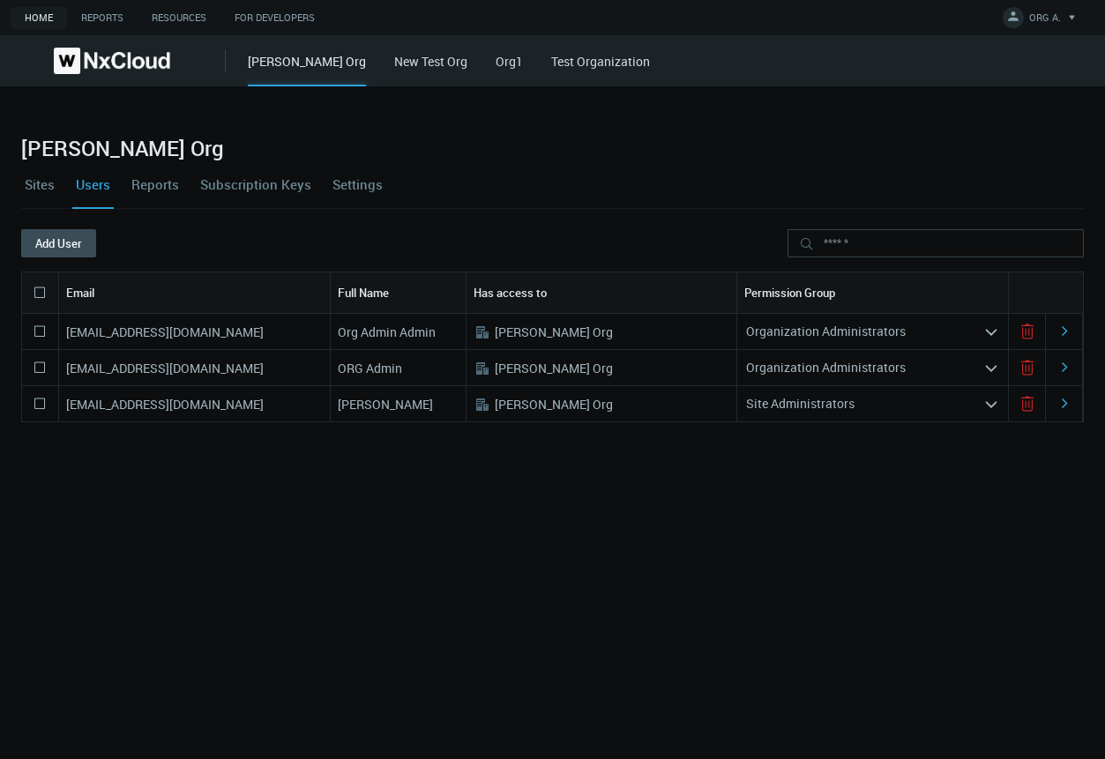
click at [659, 574] on div "idatsenko+oa@networkoptix.com Org Admin Admin .st0{fill:#A3B8C2;fill-rule:eveno…" at bounding box center [552, 512] width 1062 height 396
click at [1020, 21] on icon at bounding box center [1013, 16] width 18 height 18
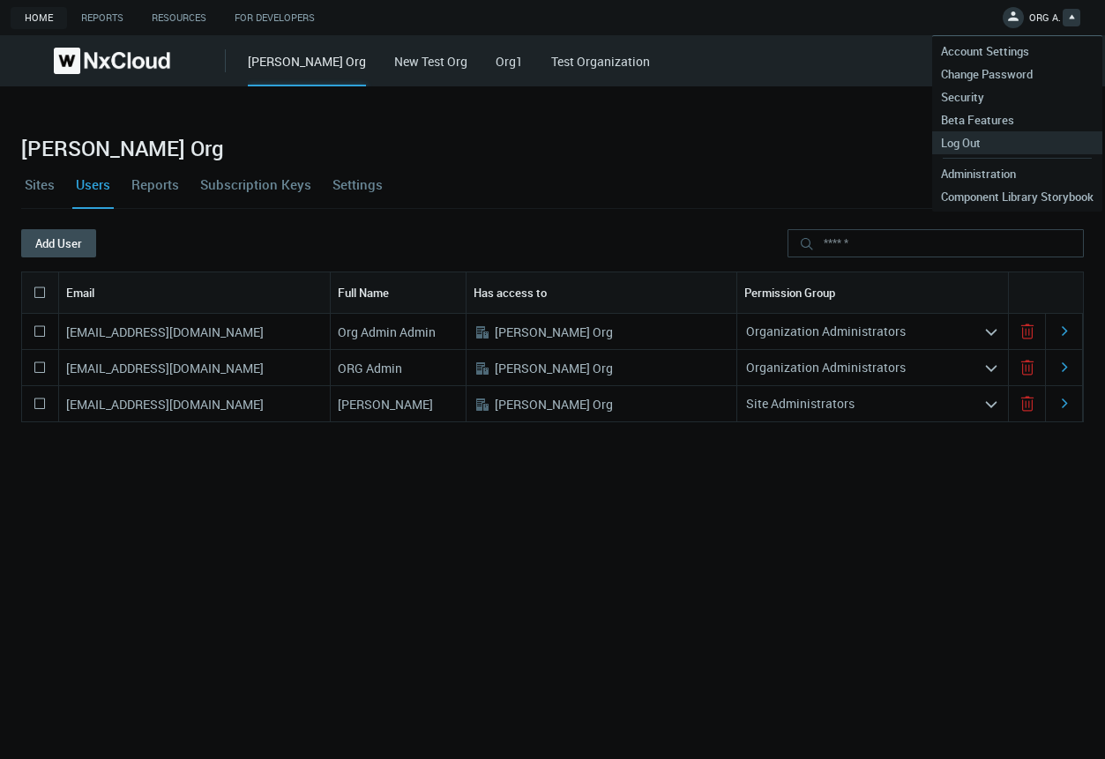
click at [978, 139] on span "Log Out" at bounding box center [960, 143] width 57 height 16
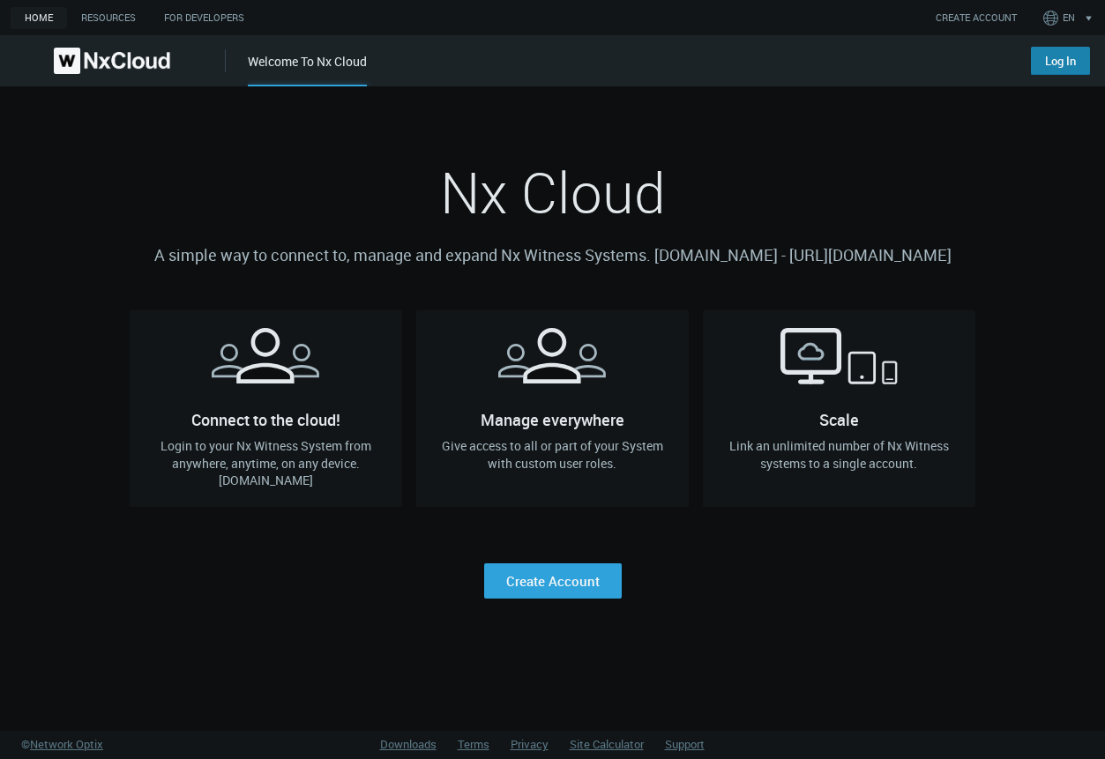
click at [1068, 58] on link "Log In" at bounding box center [1060, 61] width 59 height 28
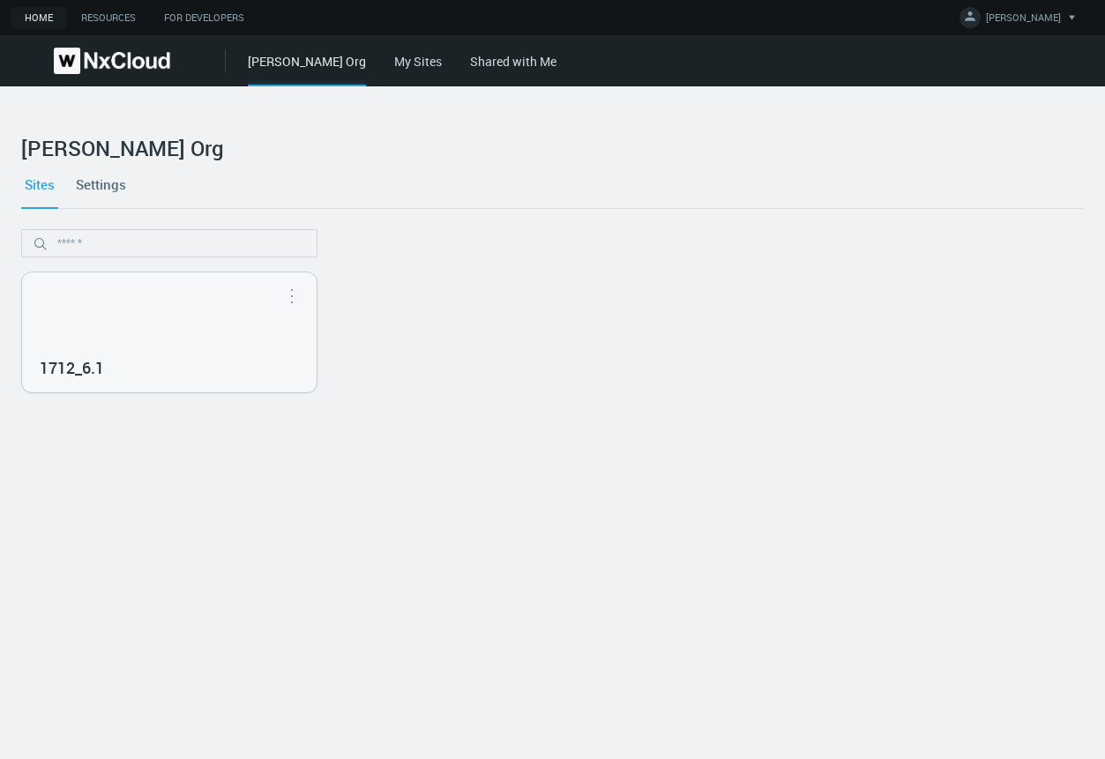
click at [394, 62] on link "My Sites" at bounding box center [418, 61] width 48 height 17
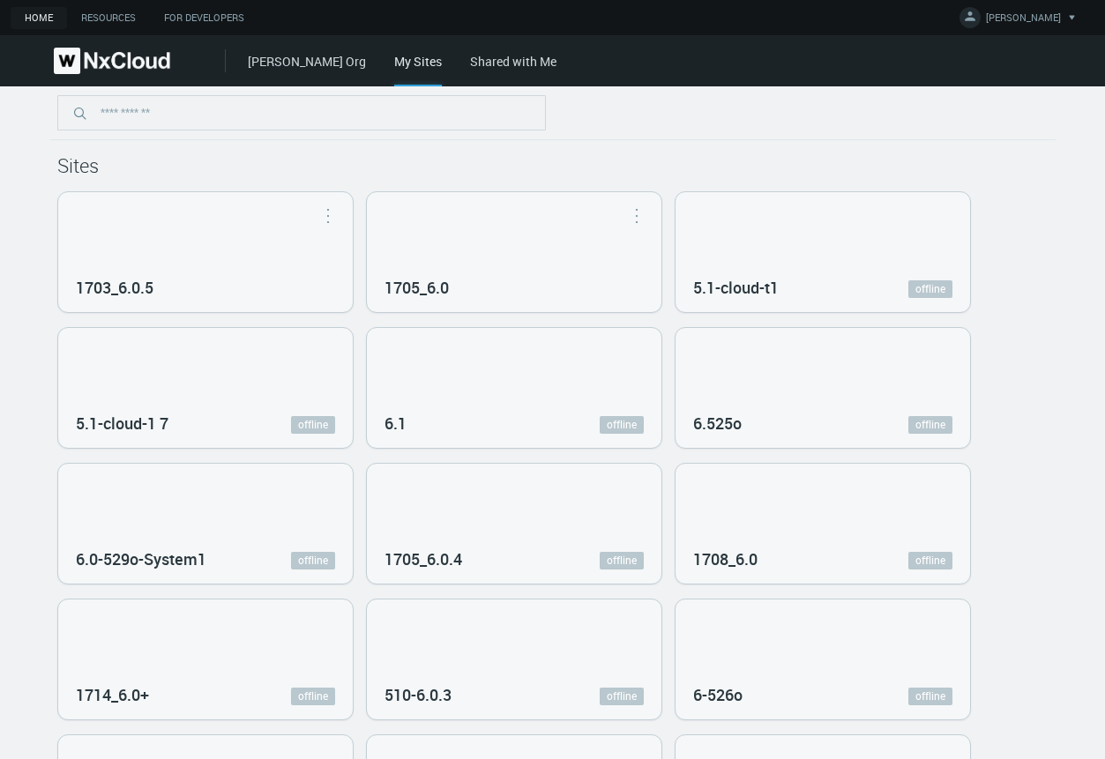
click at [280, 65] on link "[PERSON_NAME] Org" at bounding box center [307, 61] width 118 height 17
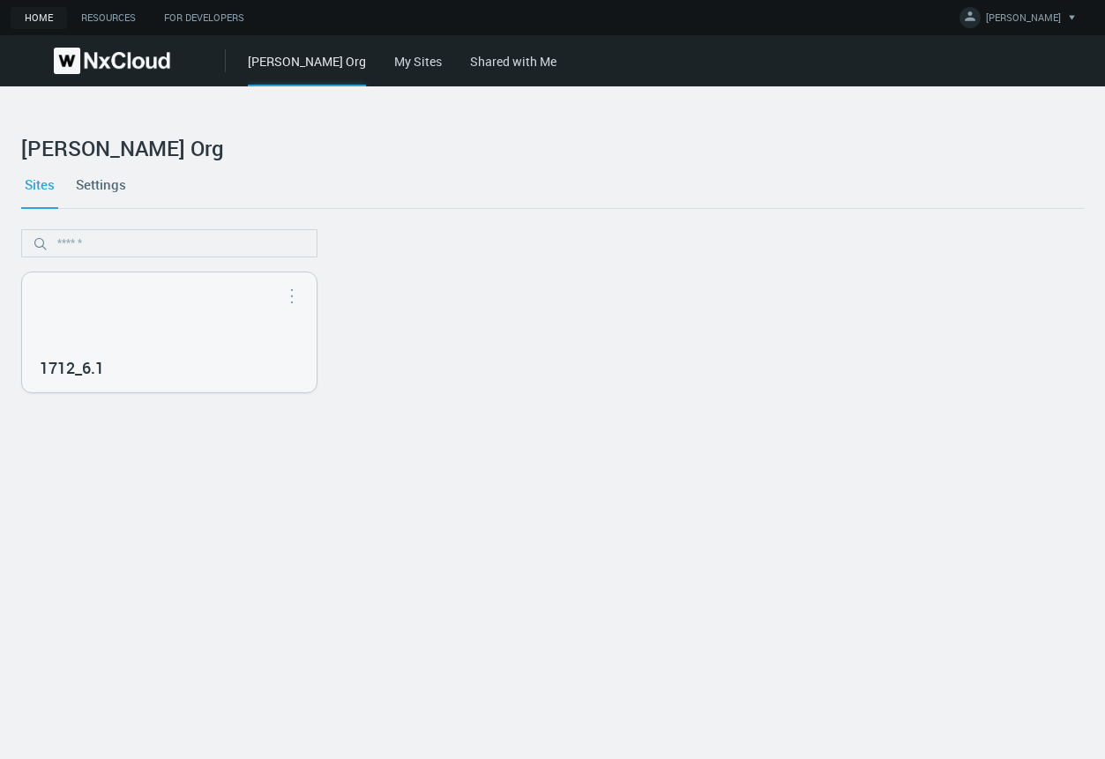
click at [117, 188] on link "Settings" at bounding box center [100, 184] width 57 height 48
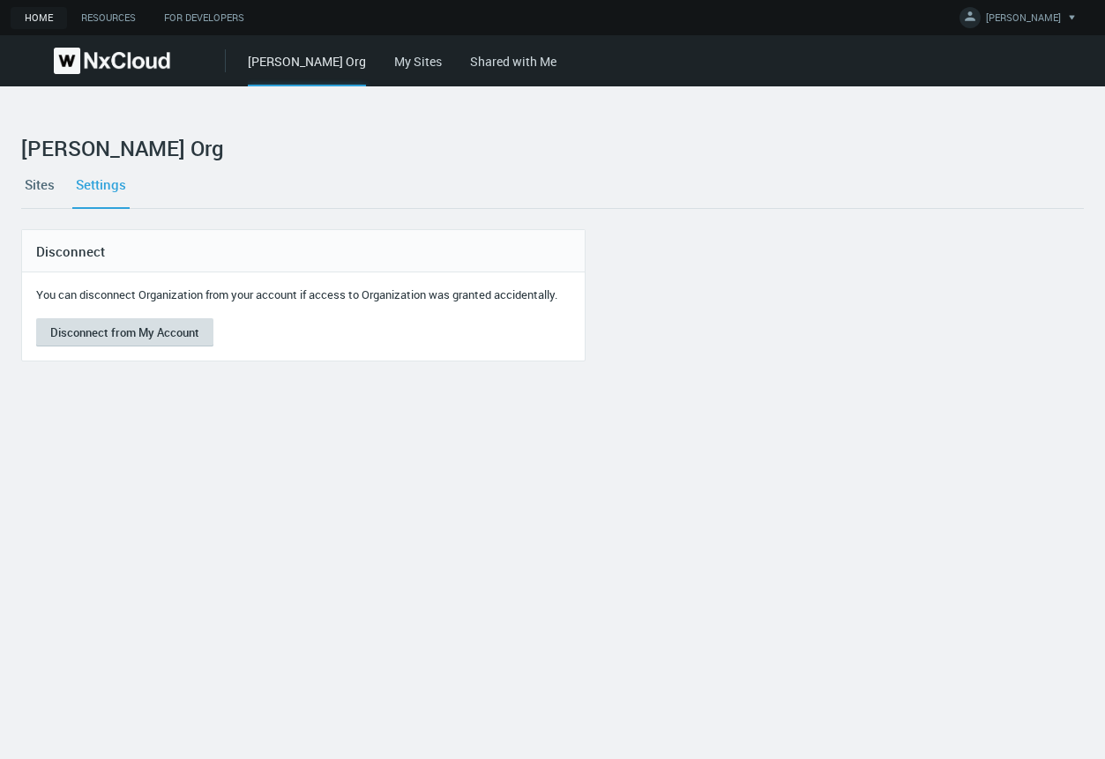
click at [141, 331] on button "Disconnect from My Account" at bounding box center [124, 332] width 177 height 28
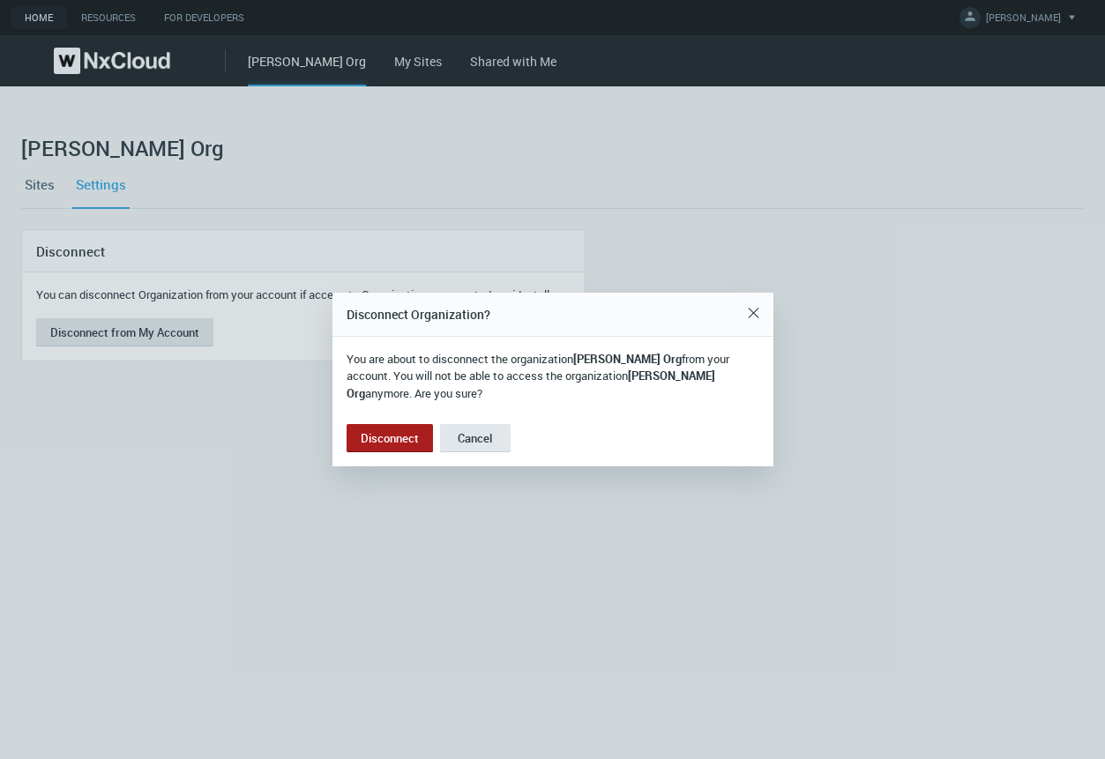
click at [394, 431] on button "Disconnect" at bounding box center [389, 438] width 86 height 28
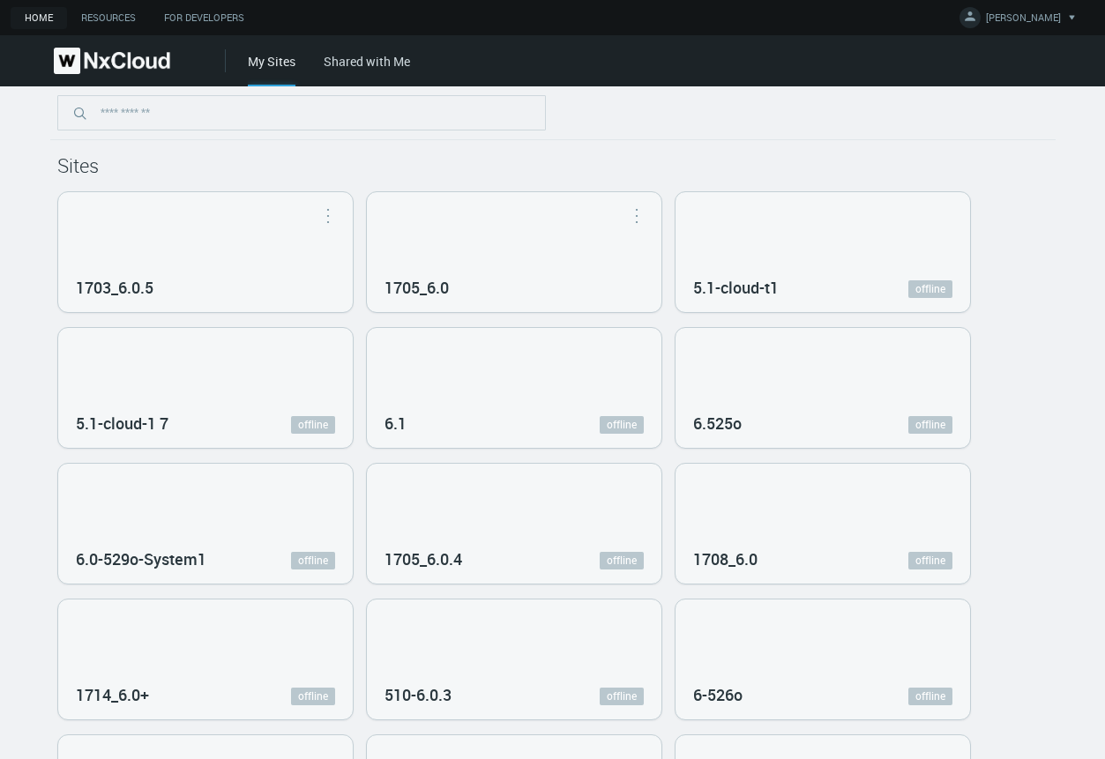
click at [345, 53] on link "Shared with Me" at bounding box center [367, 61] width 86 height 17
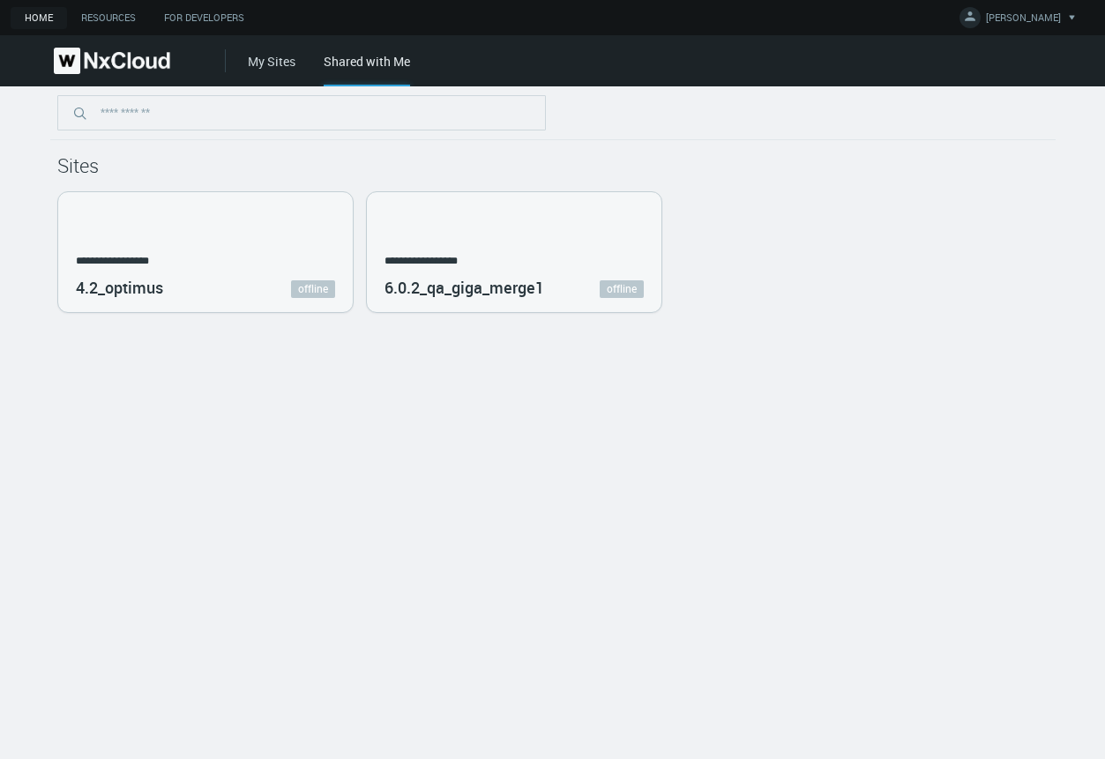
click at [272, 63] on link "My Sites" at bounding box center [272, 61] width 48 height 17
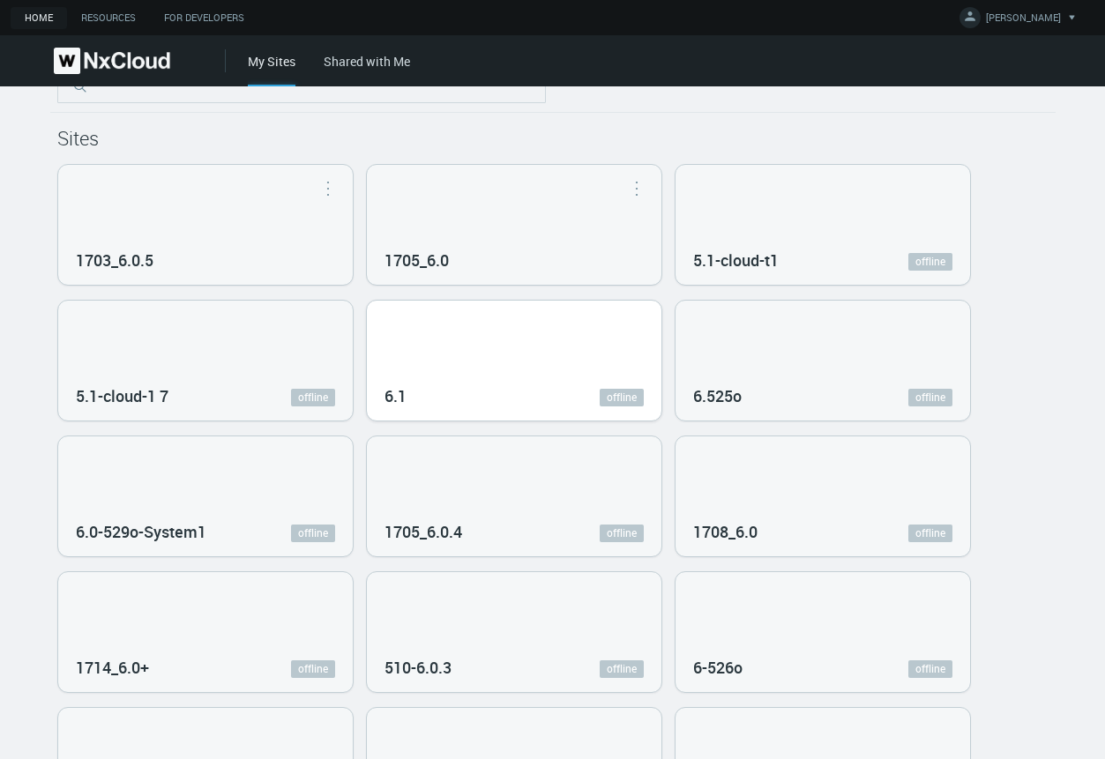
scroll to position [49, 0]
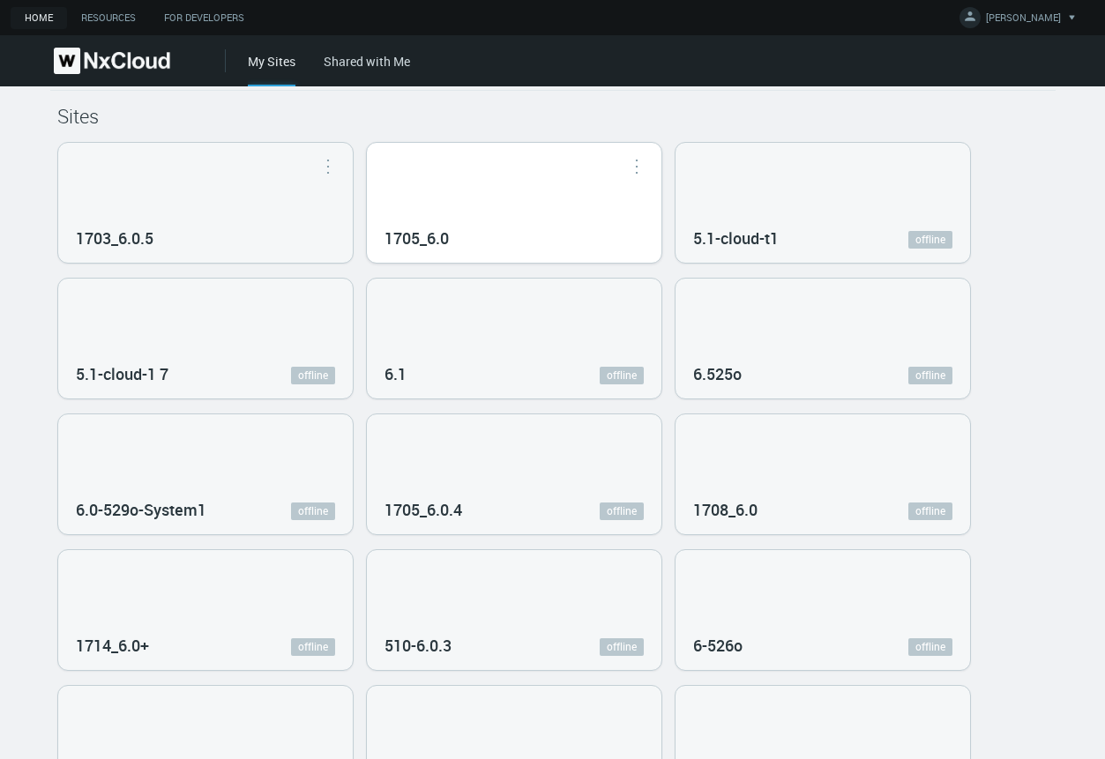
click at [492, 159] on div "1705_6.0" at bounding box center [514, 203] width 294 height 120
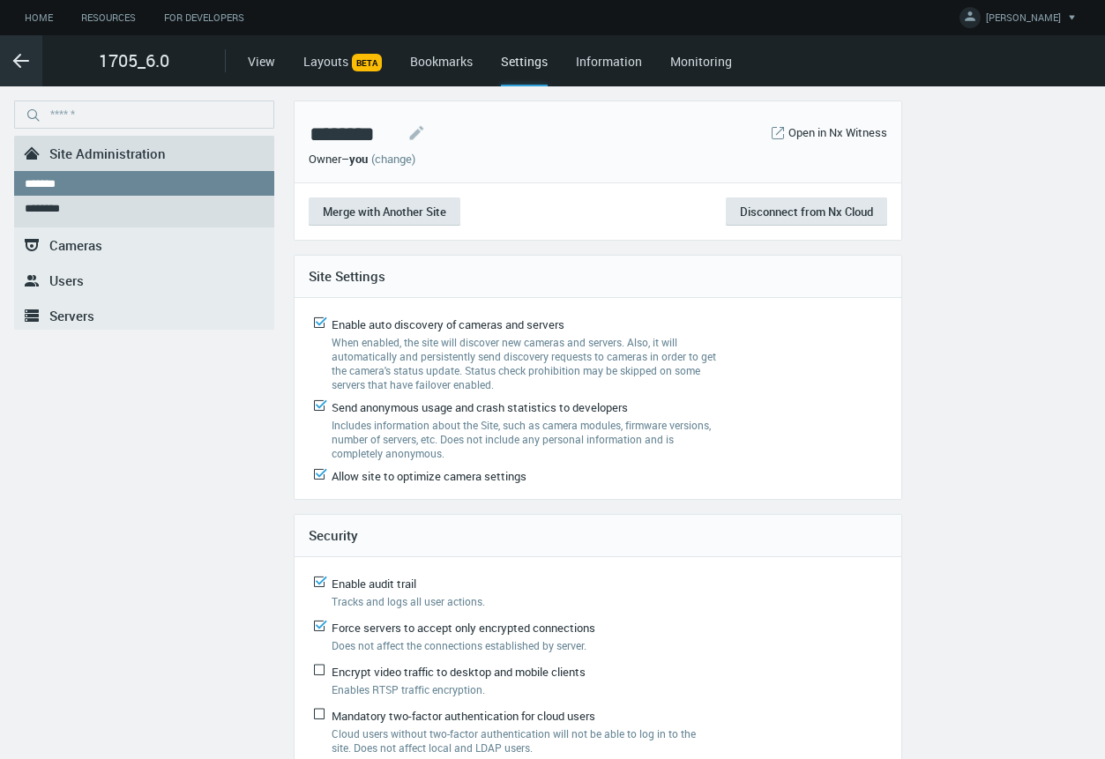
click at [20, 59] on icon ".arrow {fill-rule:evenodd;clip-rule:evenodd;fill:none;stroke:var(--btn-arrow-co…" at bounding box center [21, 60] width 21 height 21
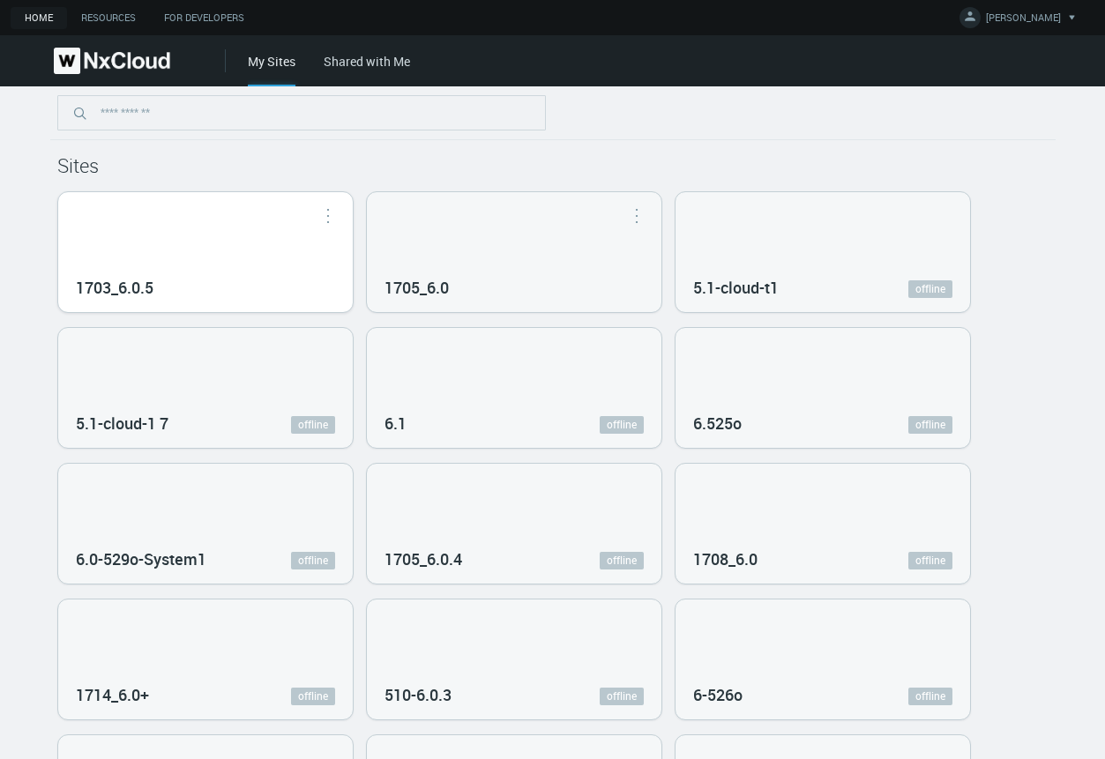
click at [207, 270] on div "1703_6.0.5" at bounding box center [205, 286] width 259 height 32
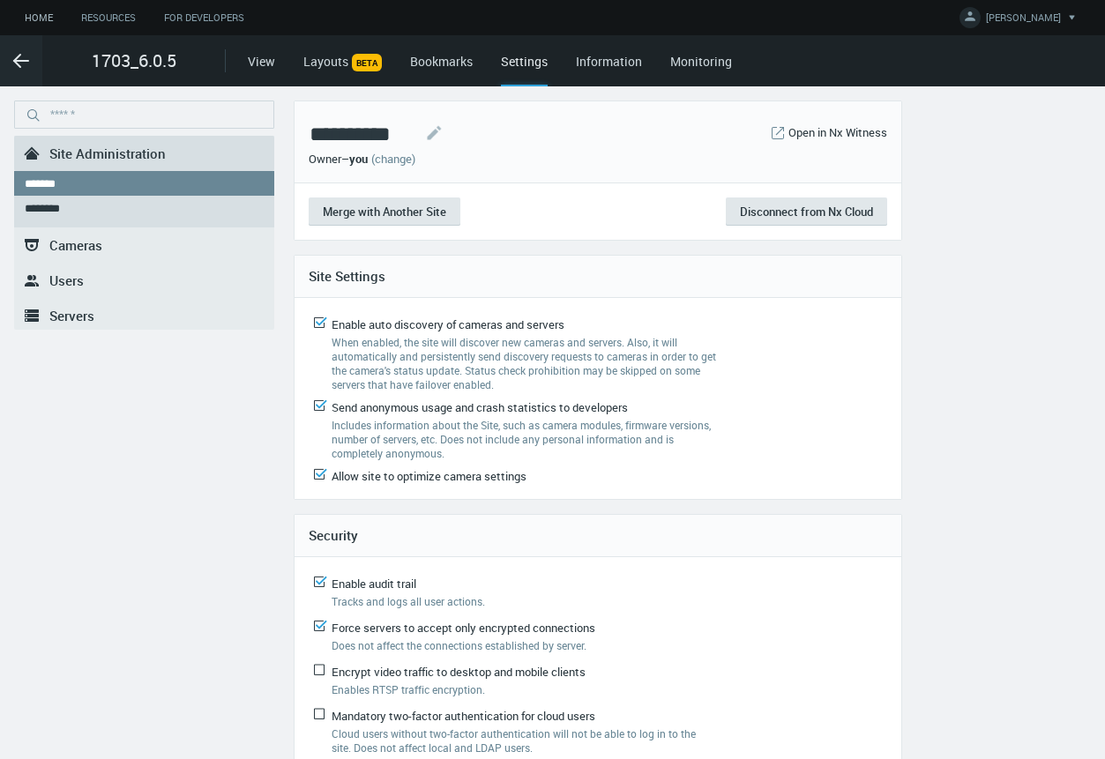
click at [39, 19] on link "Home" at bounding box center [39, 18] width 56 height 22
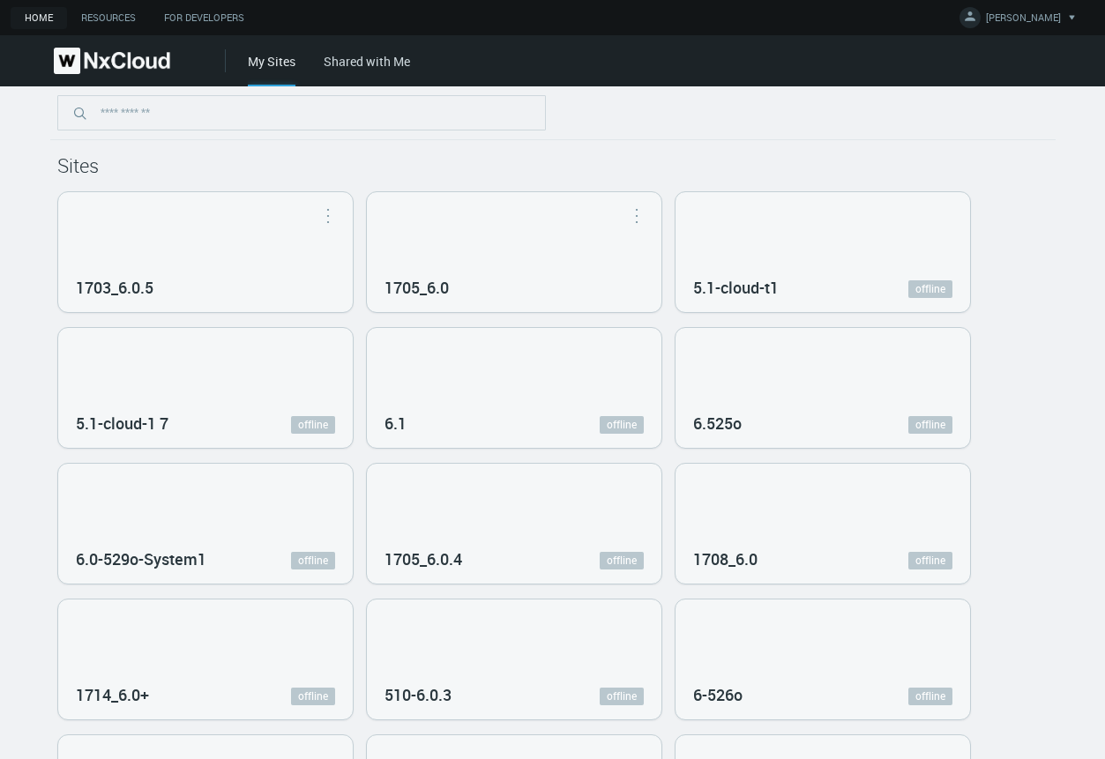
click at [39, 19] on link "Home" at bounding box center [39, 18] width 56 height 22
click at [263, 69] on link "[PERSON_NAME] Org" at bounding box center [307, 61] width 118 height 17
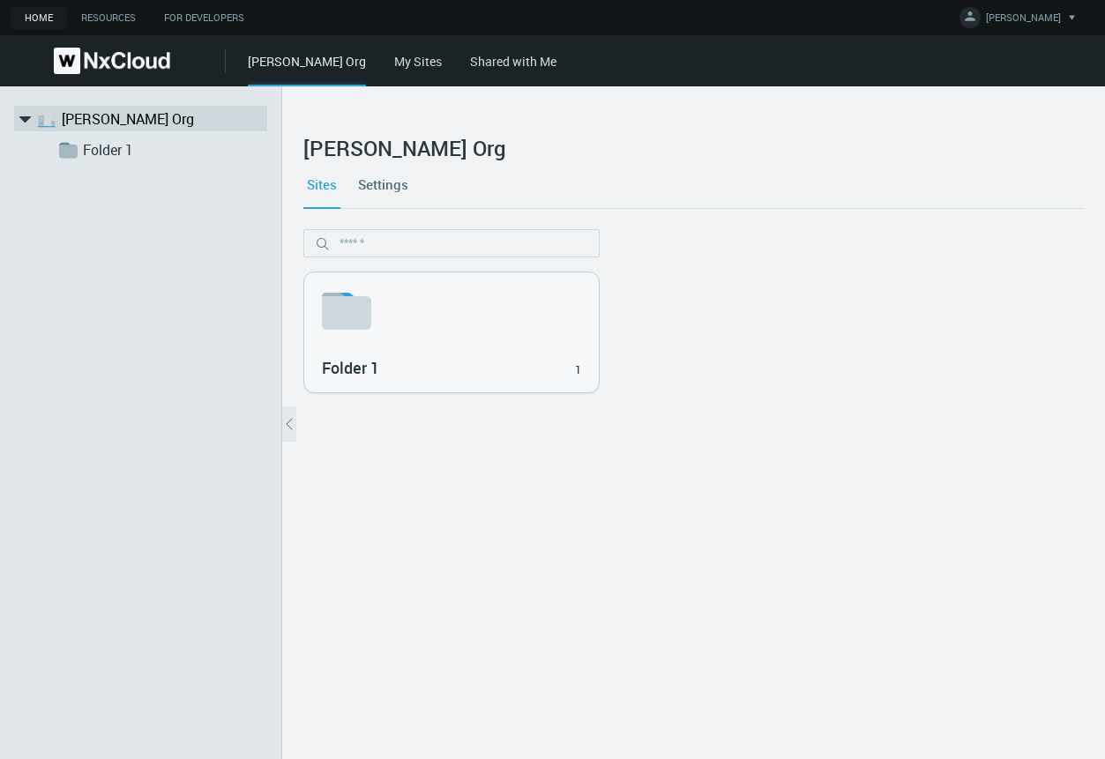
click at [377, 180] on link "Settings" at bounding box center [382, 184] width 57 height 48
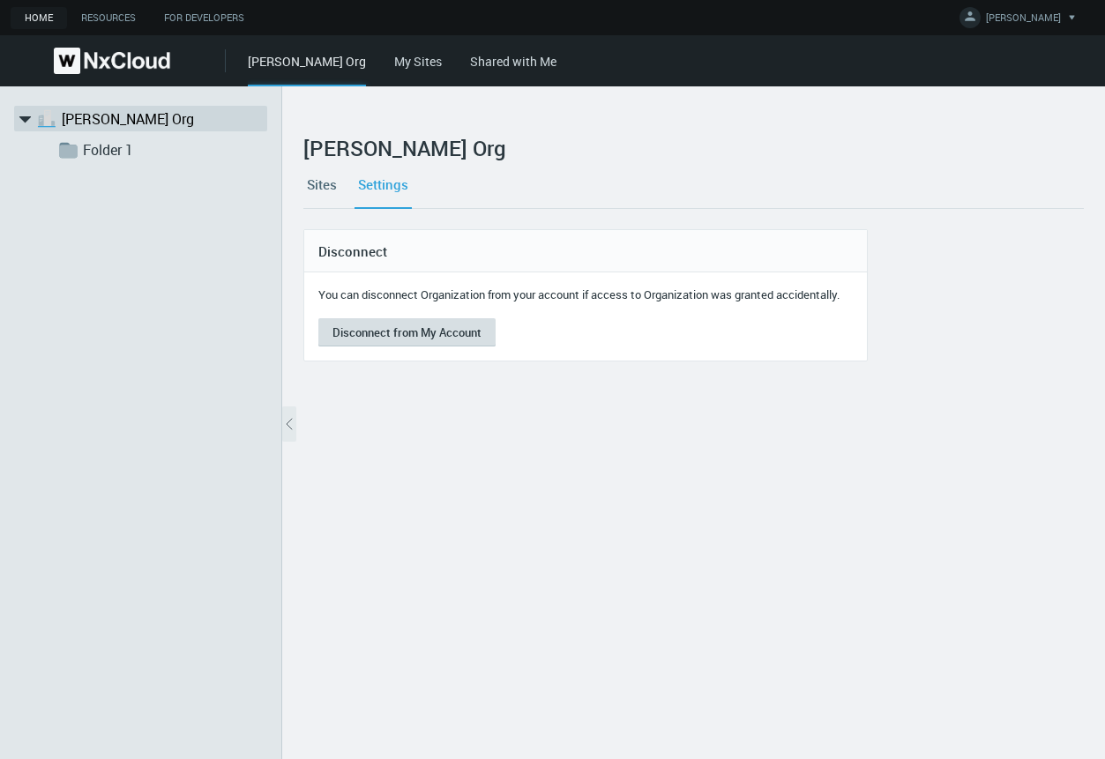
click at [374, 334] on button "Disconnect from My Account" at bounding box center [406, 332] width 177 height 28
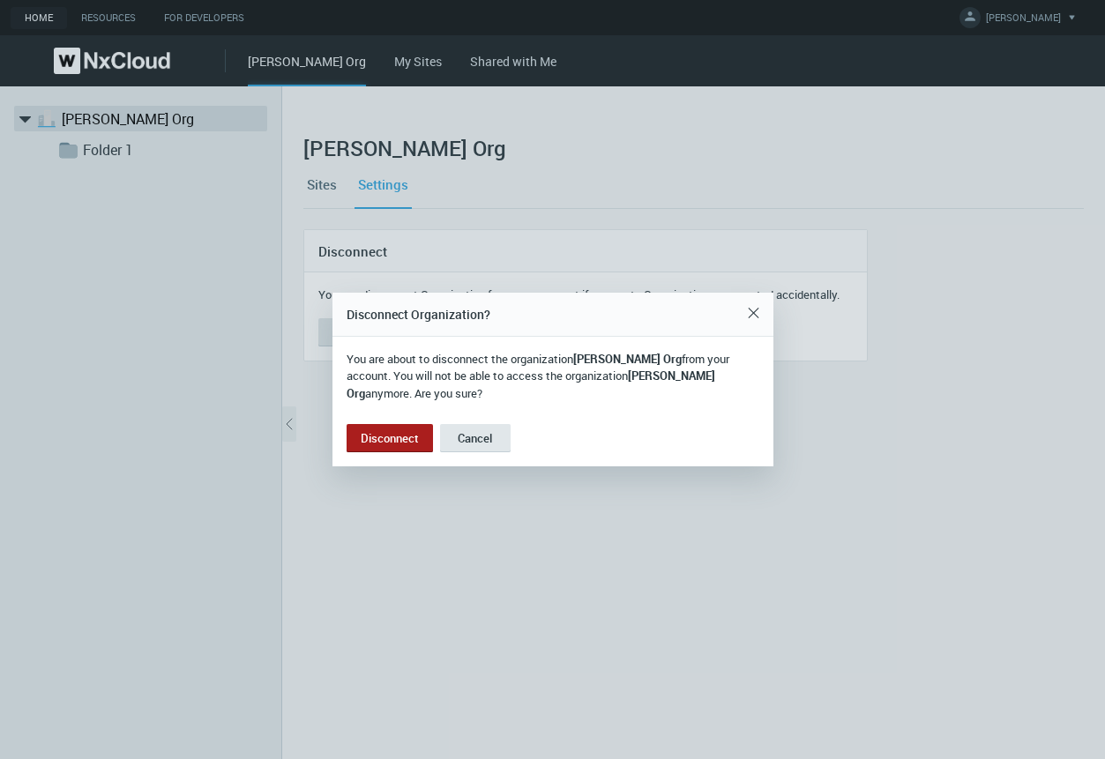
click at [387, 424] on button "Disconnect" at bounding box center [389, 438] width 86 height 28
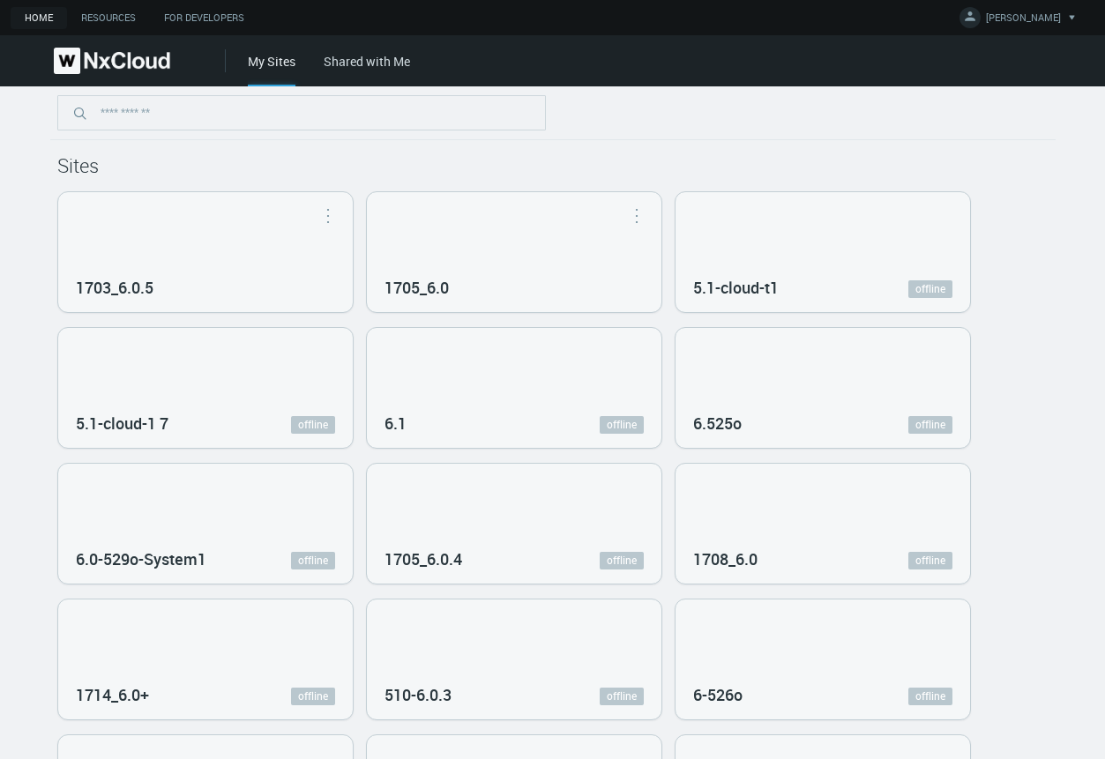
click at [202, 137] on div at bounding box center [552, 113] width 1005 height 54
click at [371, 63] on link "Shared with Me" at bounding box center [367, 61] width 86 height 17
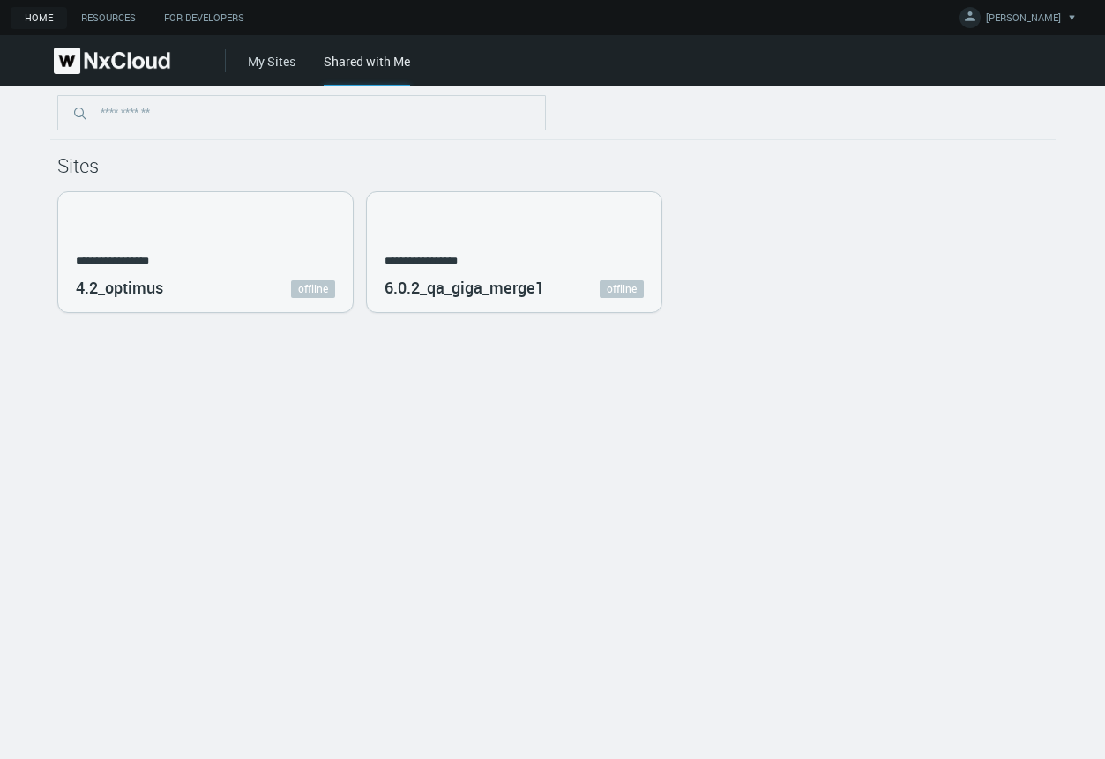
click at [129, 60] on img at bounding box center [112, 61] width 116 height 26
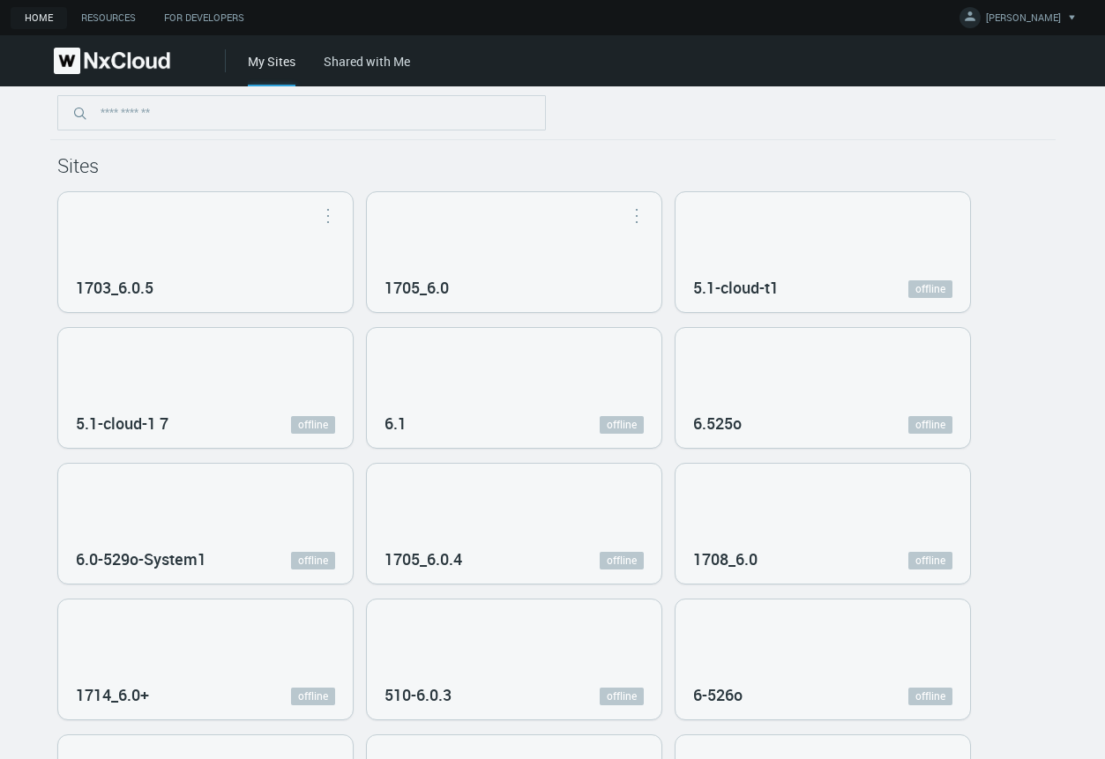
click at [127, 60] on img at bounding box center [112, 61] width 116 height 26
click at [274, 64] on link "[PERSON_NAME] Org" at bounding box center [307, 61] width 118 height 17
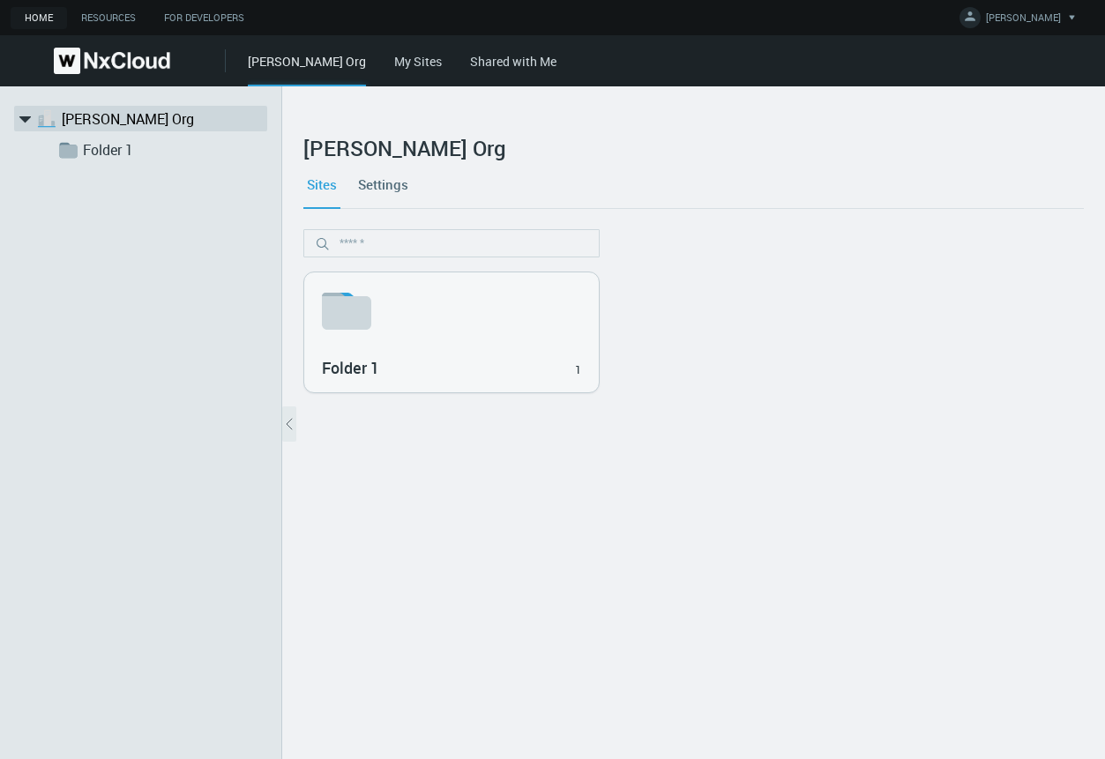
click at [388, 179] on link "Settings" at bounding box center [382, 184] width 57 height 48
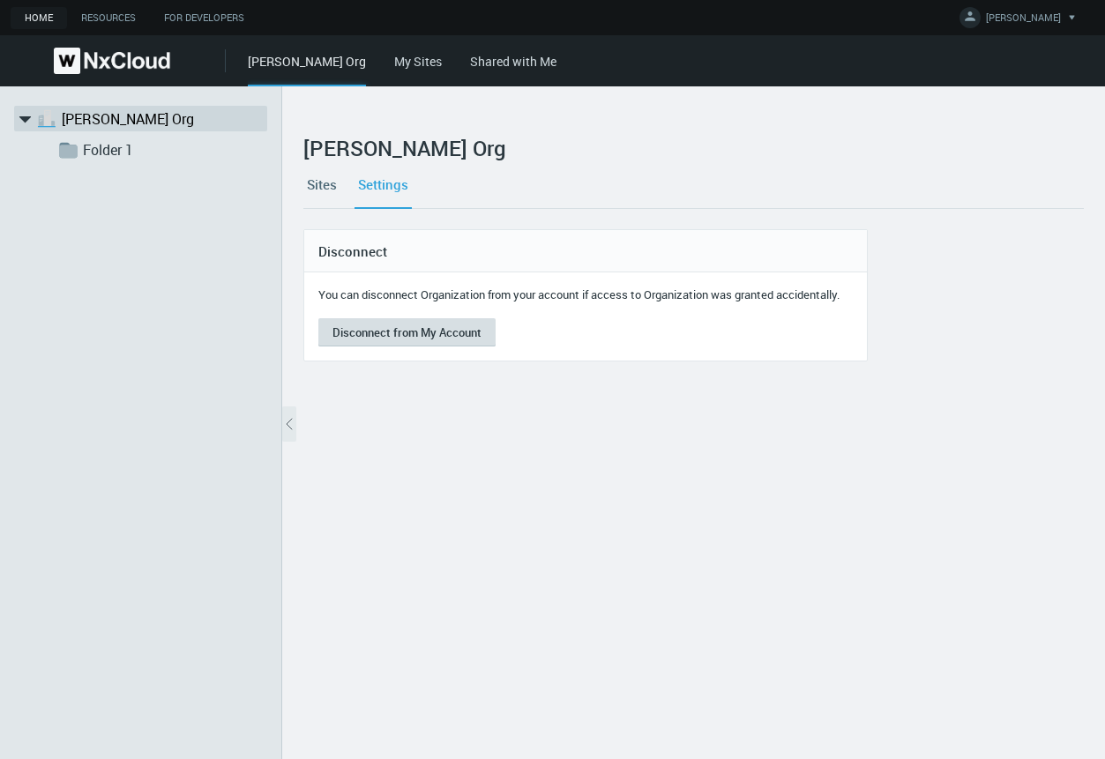
click at [420, 336] on button "Disconnect from My Account" at bounding box center [406, 332] width 177 height 28
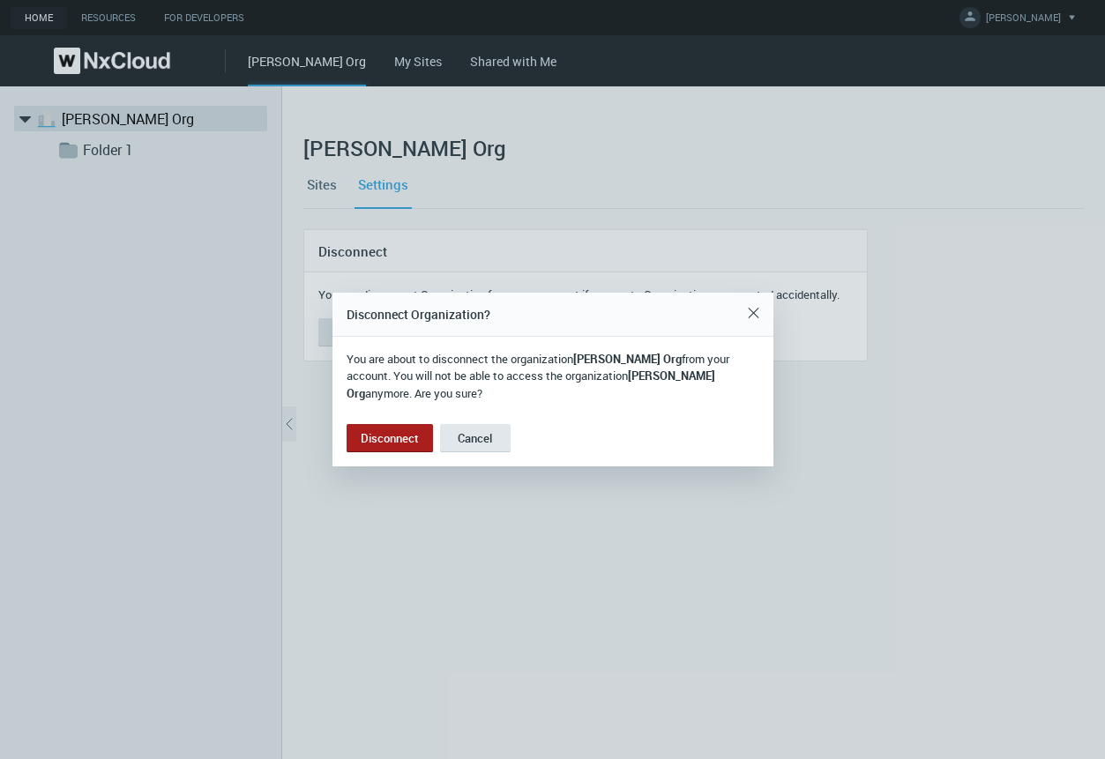
click at [395, 428] on button "Disconnect" at bounding box center [389, 438] width 86 height 28
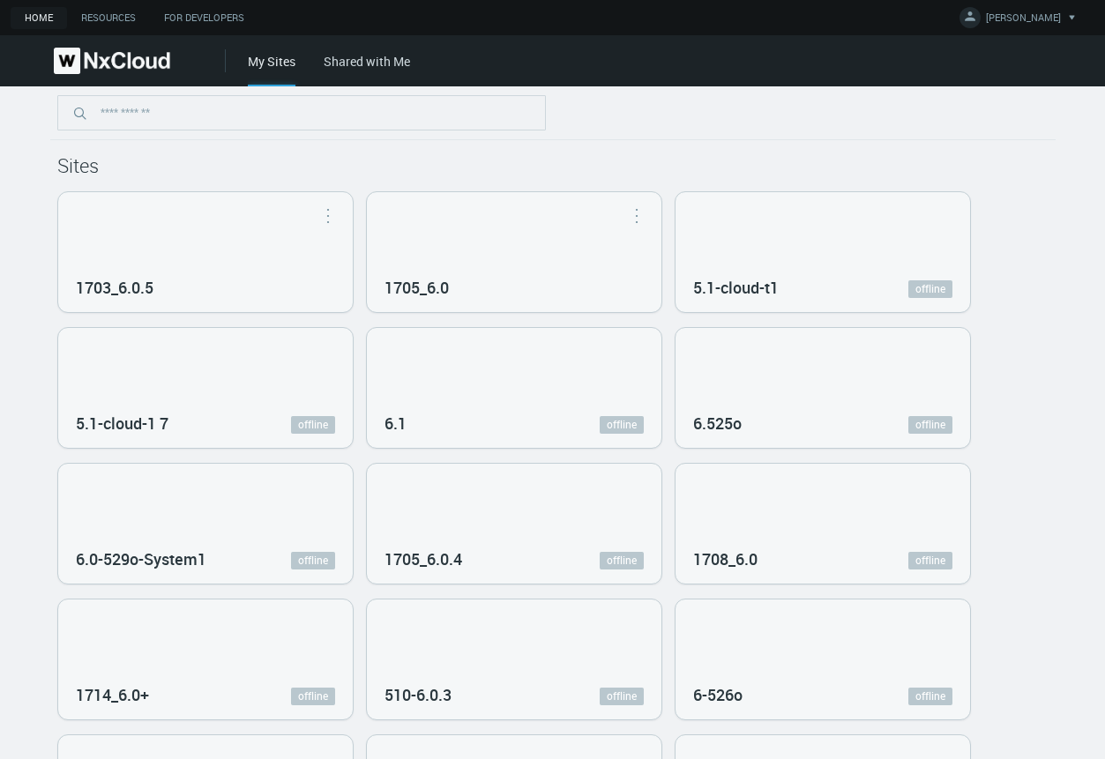
click at [101, 43] on nx-header-logo-area at bounding box center [113, 60] width 226 height 51
click at [100, 73] on img at bounding box center [112, 61] width 116 height 26
click at [257, 58] on link "[PERSON_NAME] Org" at bounding box center [307, 61] width 118 height 17
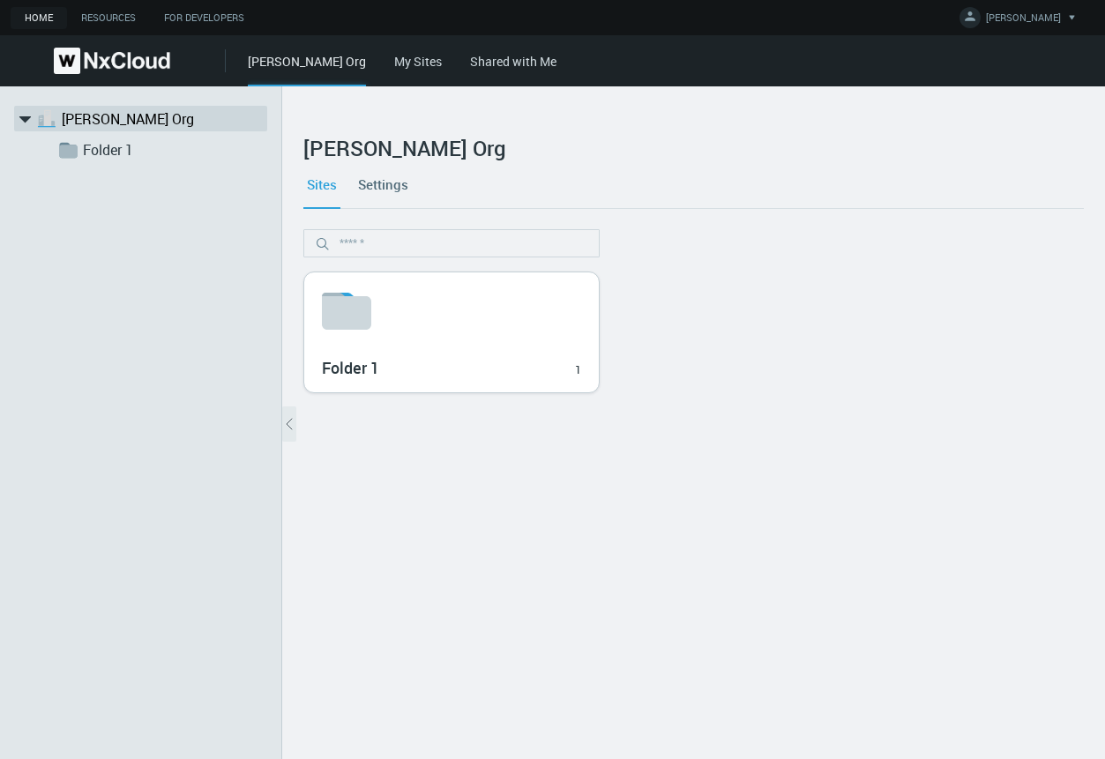
click at [435, 293] on svg-icon at bounding box center [451, 311] width 259 height 56
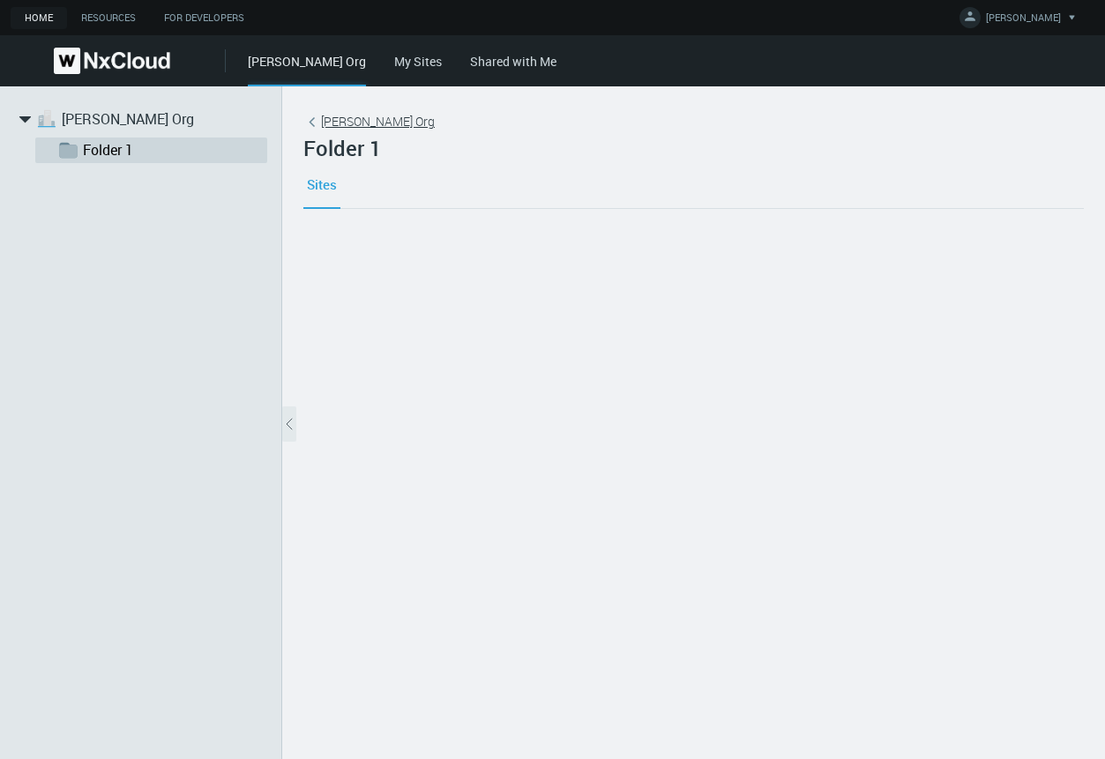
click at [328, 121] on link "[PERSON_NAME] Org" at bounding box center [368, 121] width 131 height 19
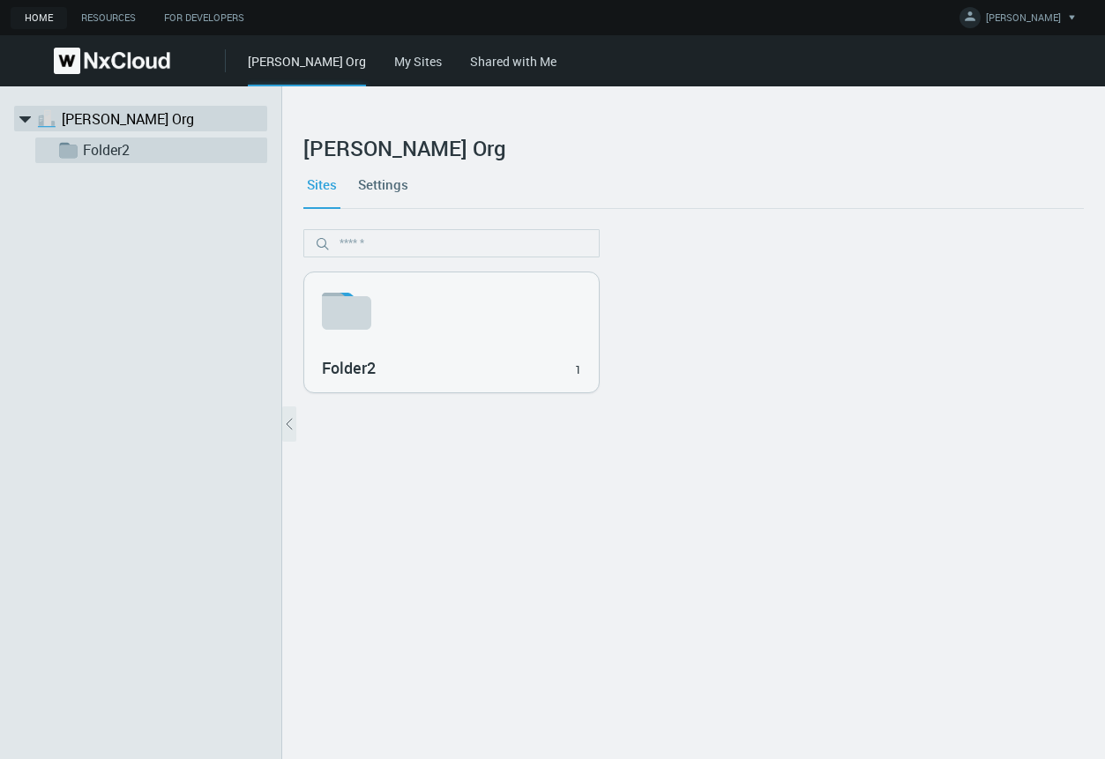
click at [104, 149] on link "Folder2" at bounding box center [171, 149] width 176 height 21
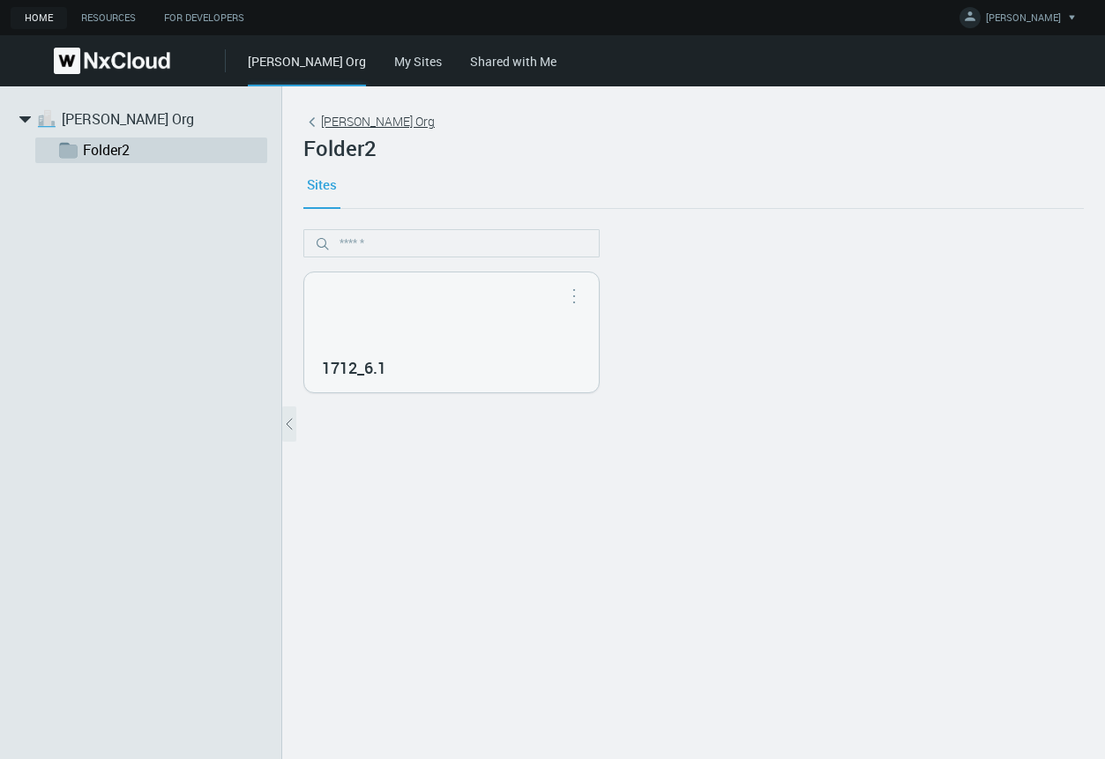
click at [332, 124] on link "Iryna Org" at bounding box center [368, 121] width 131 height 19
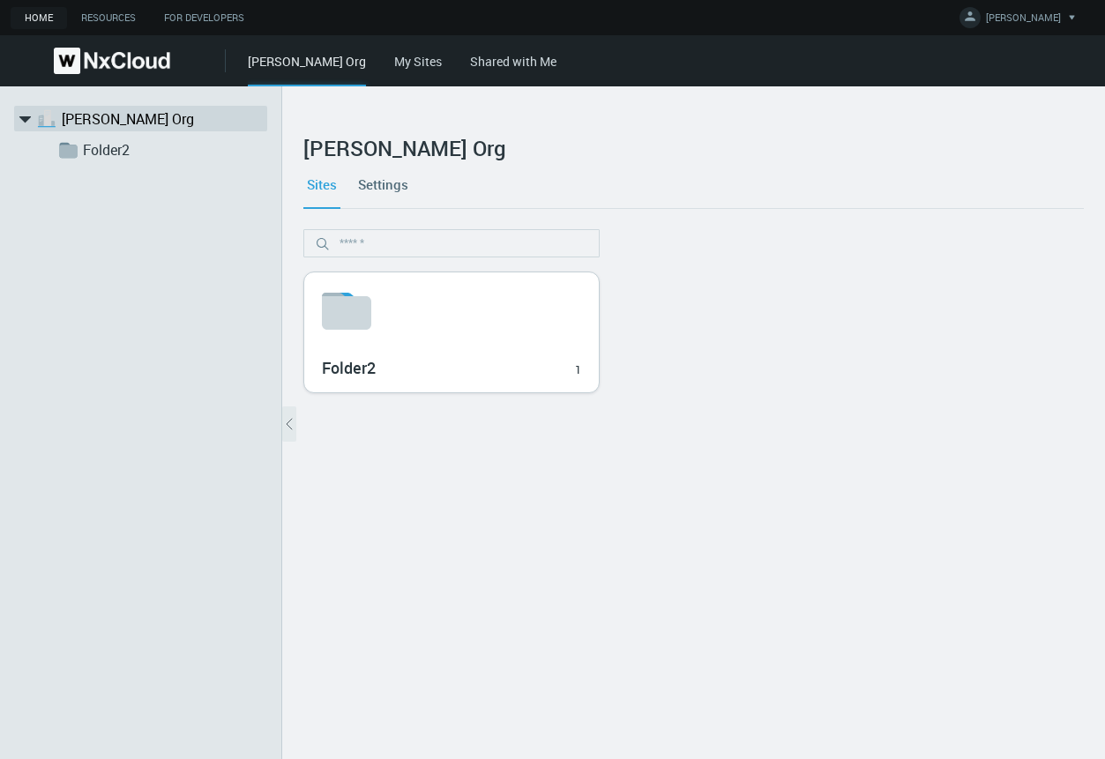
click at [406, 315] on svg-icon at bounding box center [451, 311] width 259 height 56
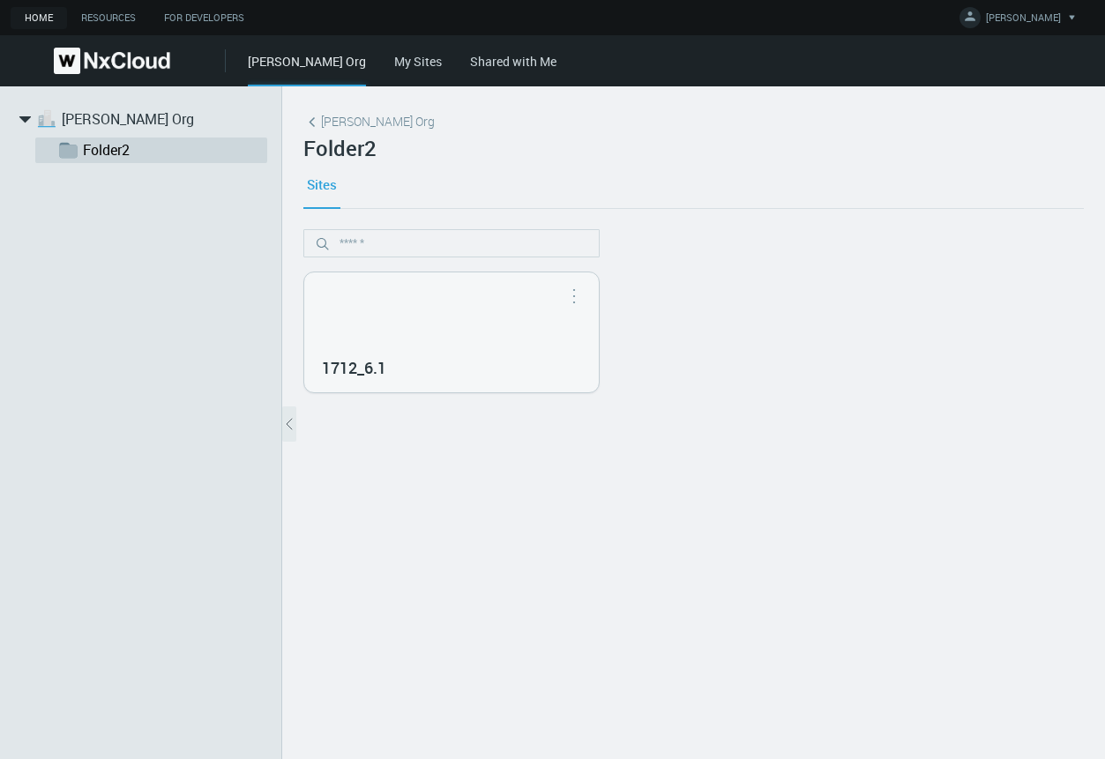
click at [406, 316] on div "1712_6.1" at bounding box center [451, 332] width 294 height 120
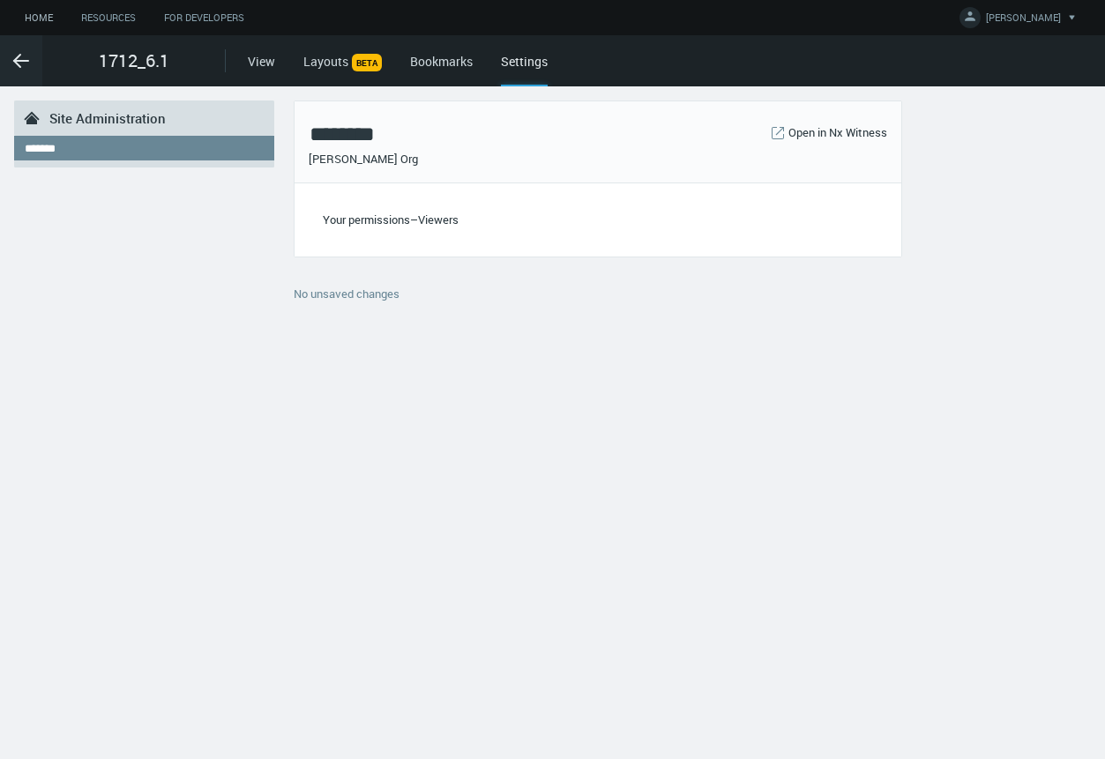
click at [46, 20] on link "Home" at bounding box center [39, 18] width 56 height 22
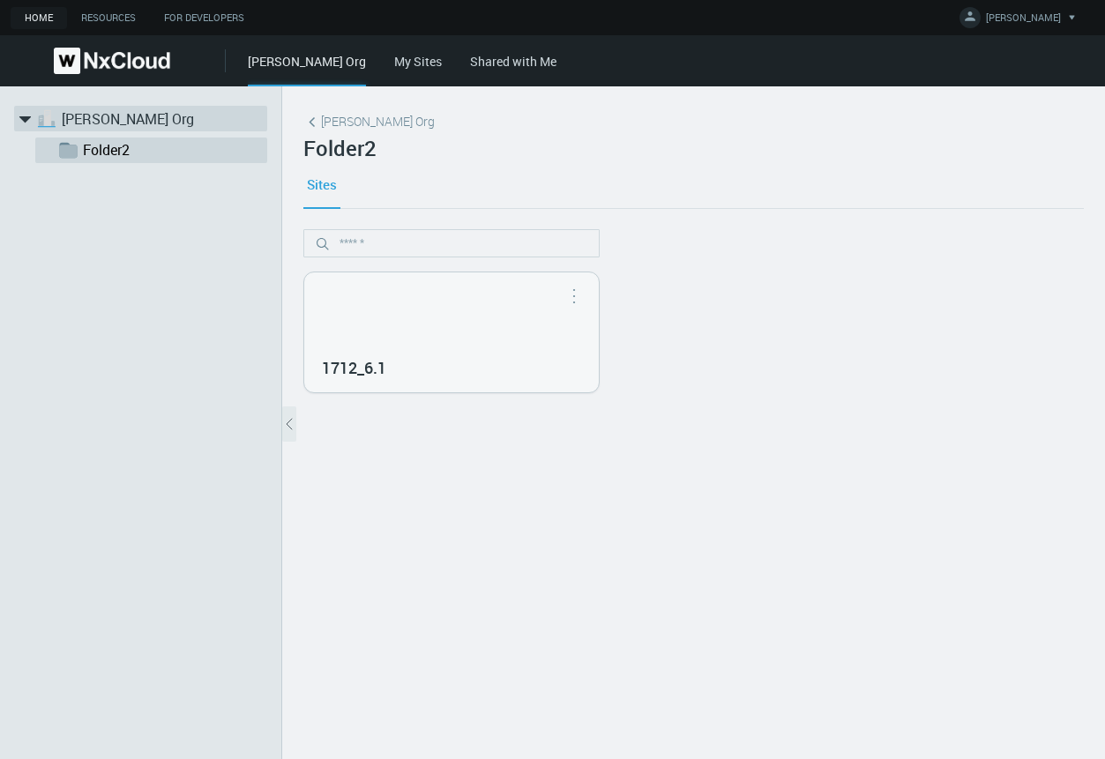
click at [67, 114] on link "Iryna Org" at bounding box center [150, 118] width 176 height 21
click at [144, 150] on link "Folder2" at bounding box center [171, 149] width 176 height 21
click at [331, 117] on link "Iryna Org" at bounding box center [368, 121] width 131 height 19
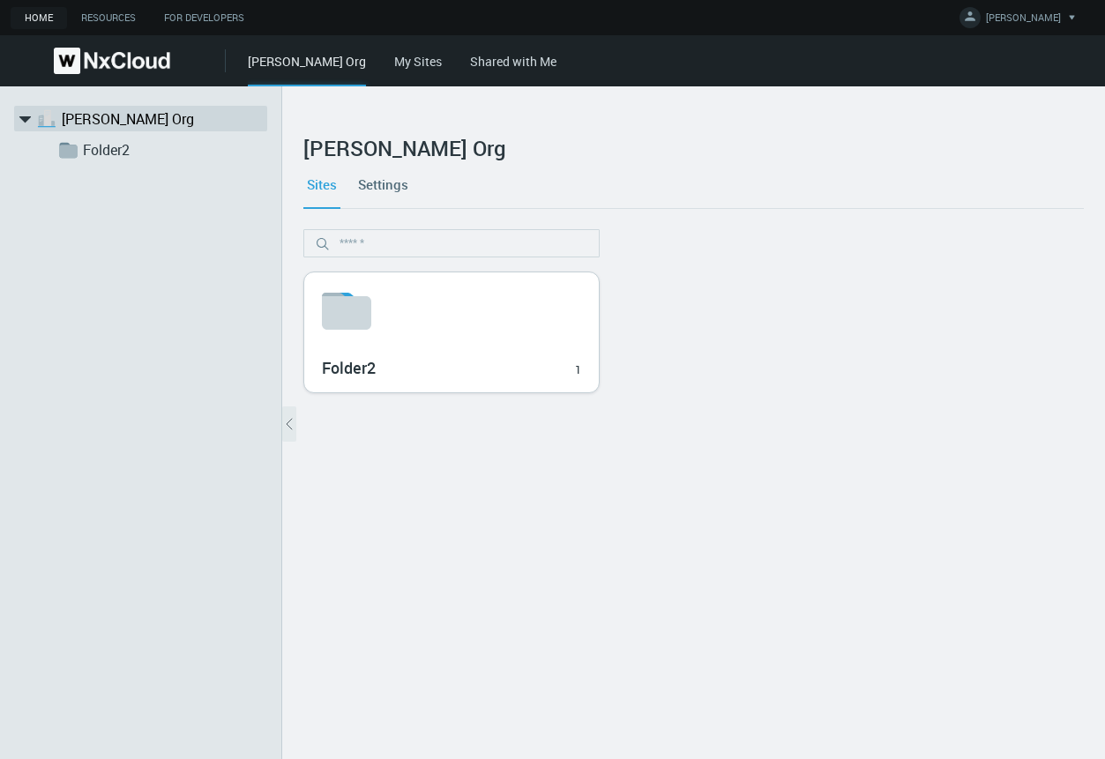
click at [406, 303] on svg-icon at bounding box center [451, 311] width 259 height 56
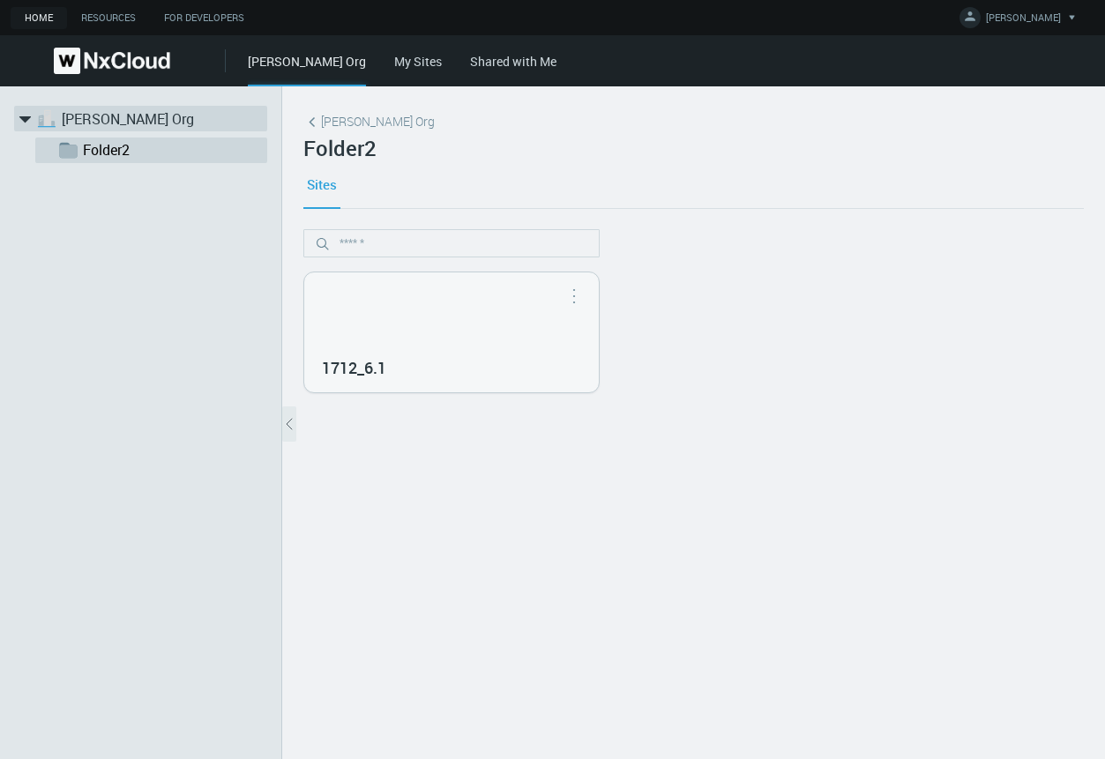
click at [86, 123] on link "Iryna Org" at bounding box center [150, 118] width 176 height 21
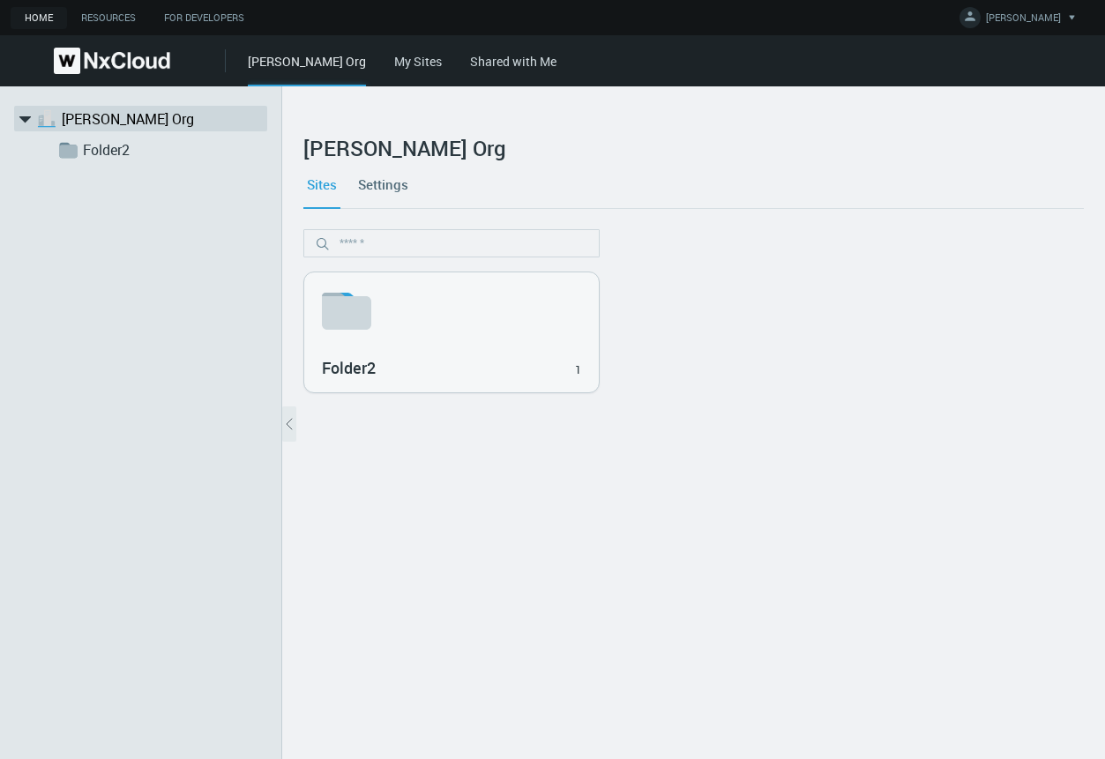
click at [383, 178] on link "Settings" at bounding box center [382, 184] width 57 height 48
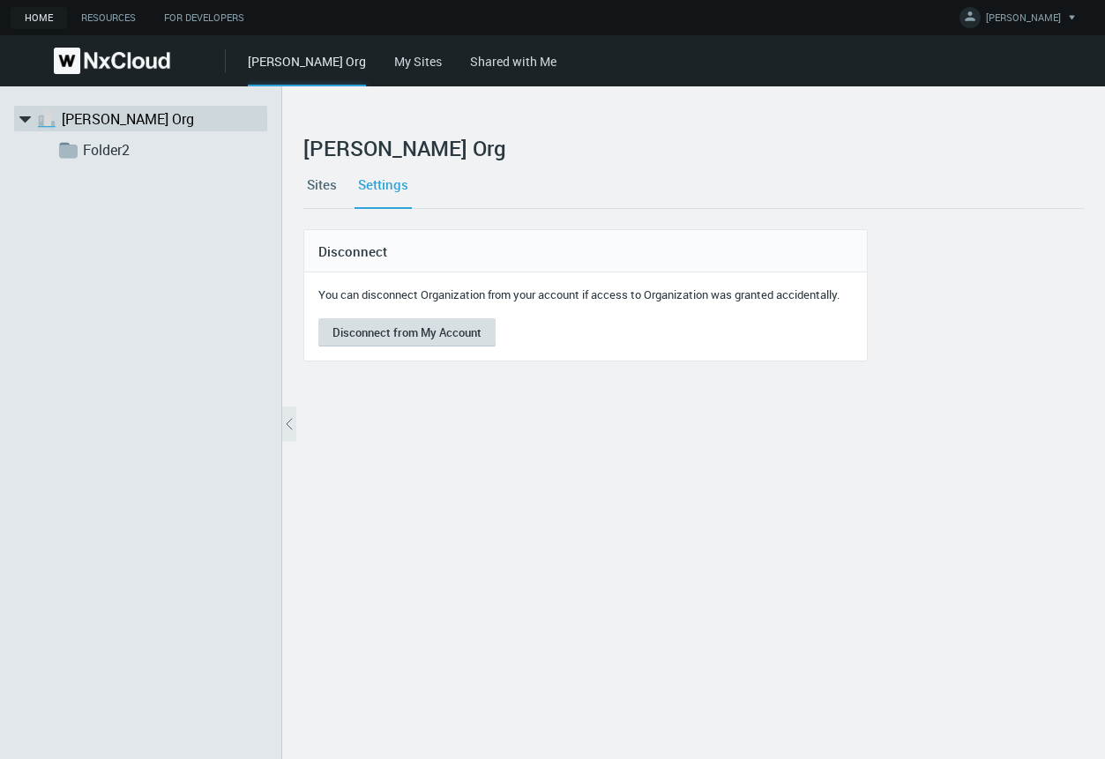
click at [374, 332] on button "Disconnect from My Account" at bounding box center [406, 332] width 177 height 28
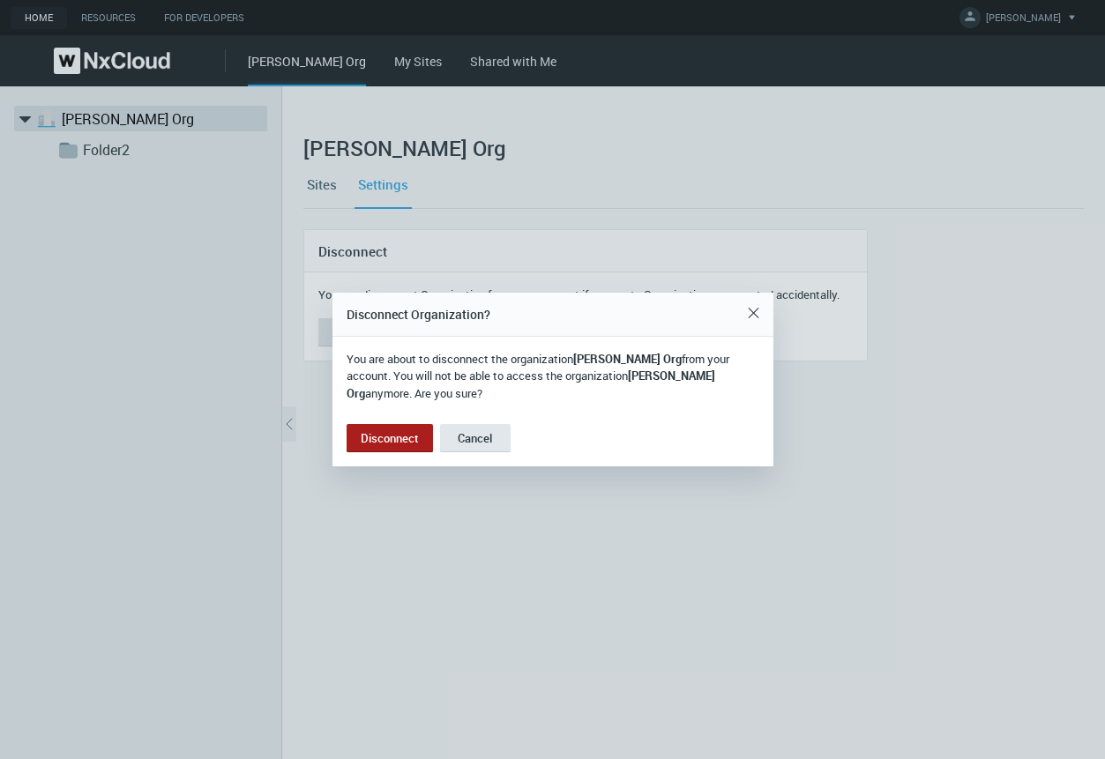
click at [369, 438] on button "Disconnect" at bounding box center [389, 438] width 86 height 28
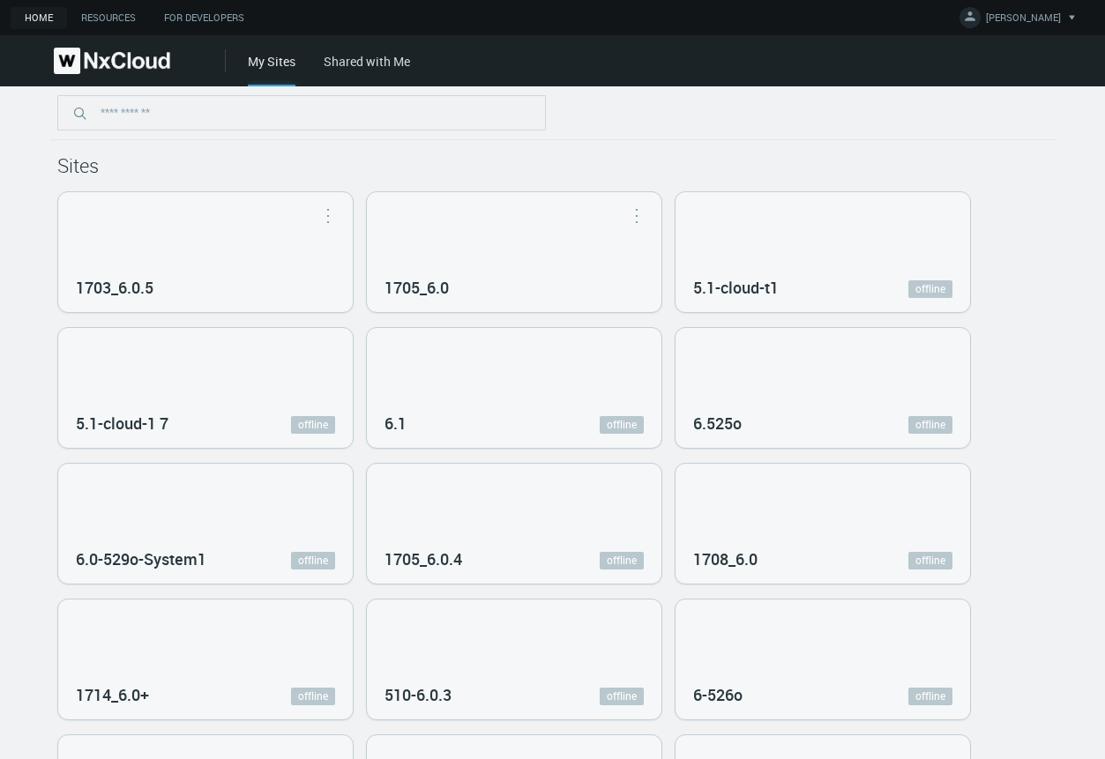
click at [207, 248] on div "1703_6.0.5" at bounding box center [205, 252] width 294 height 120
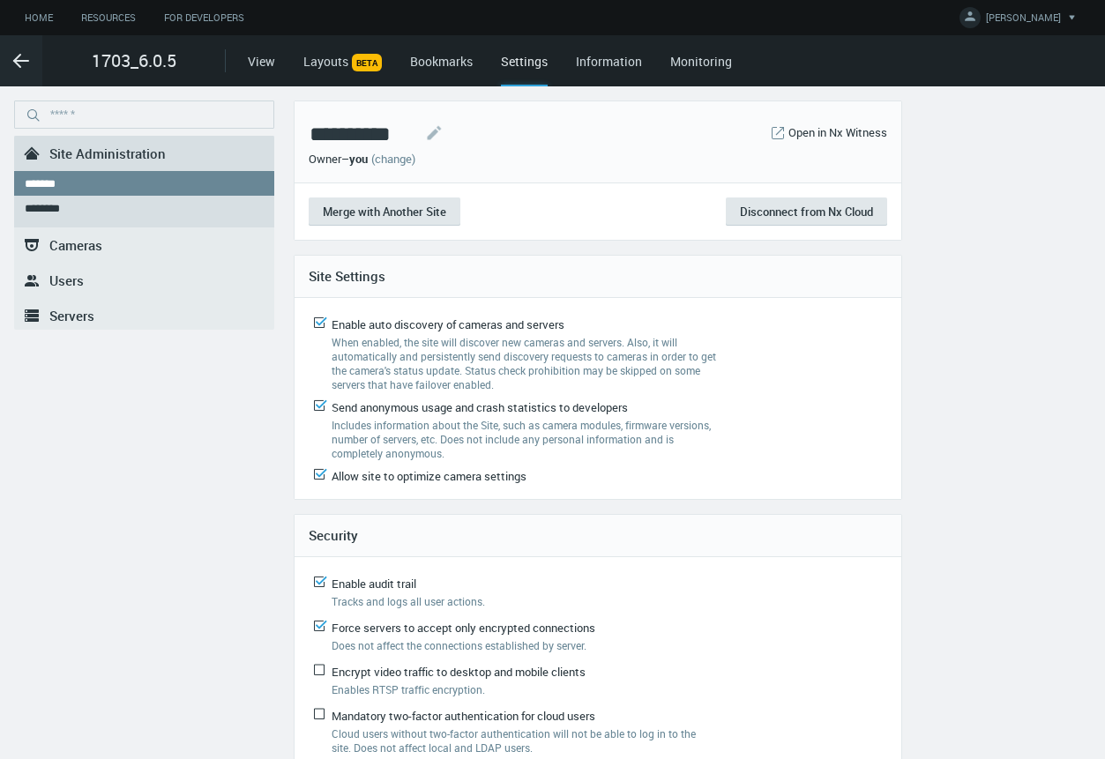
click at [108, 267] on link ".st0{fill-rule:evenodd;clip-rule:evenodd;fill:#2B383F;} Users" at bounding box center [144, 280] width 260 height 35
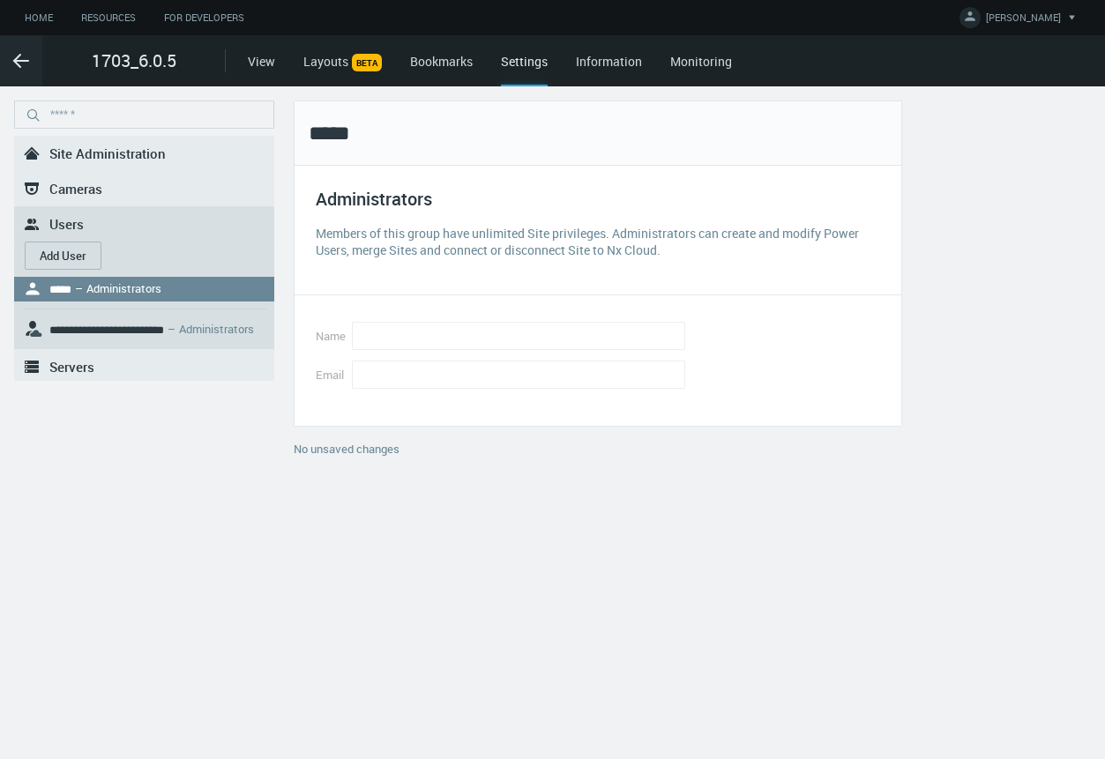
click at [62, 248] on button "Add User" at bounding box center [63, 256] width 77 height 28
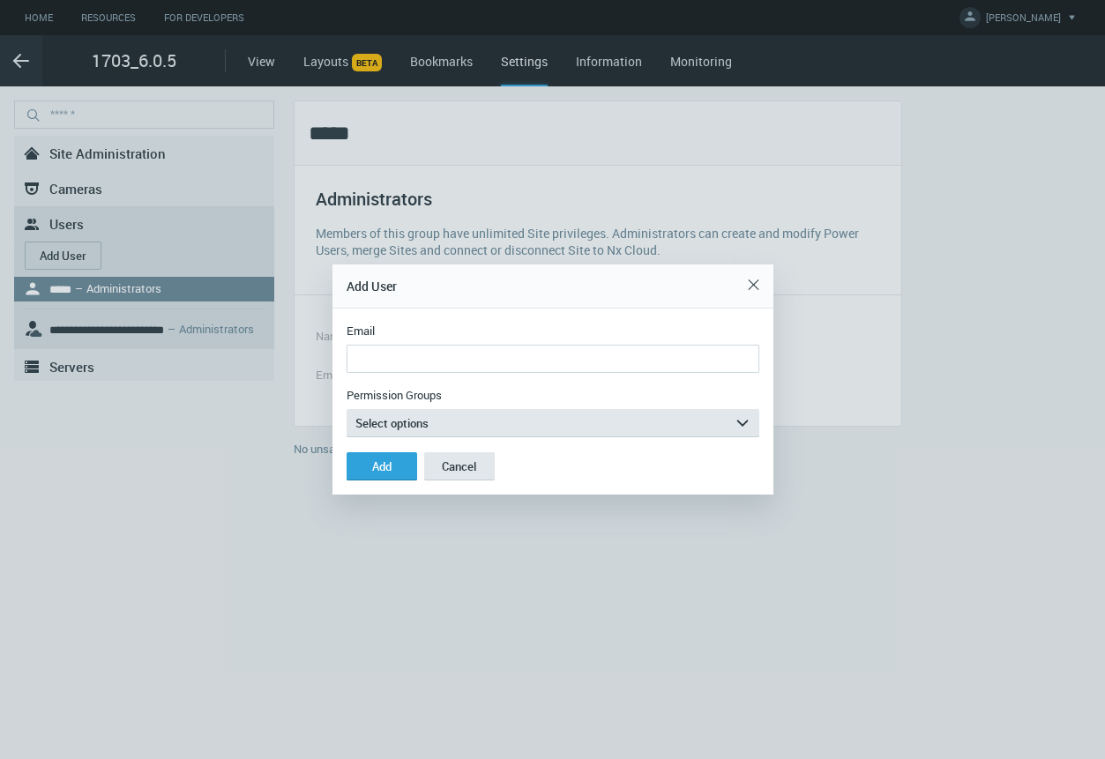
click at [380, 357] on input "Email" at bounding box center [552, 359] width 413 height 28
click at [406, 361] on input "**********" at bounding box center [552, 359] width 413 height 28
type input "**********"
click at [439, 420] on button "Select options arrow_expand" at bounding box center [552, 423] width 413 height 28
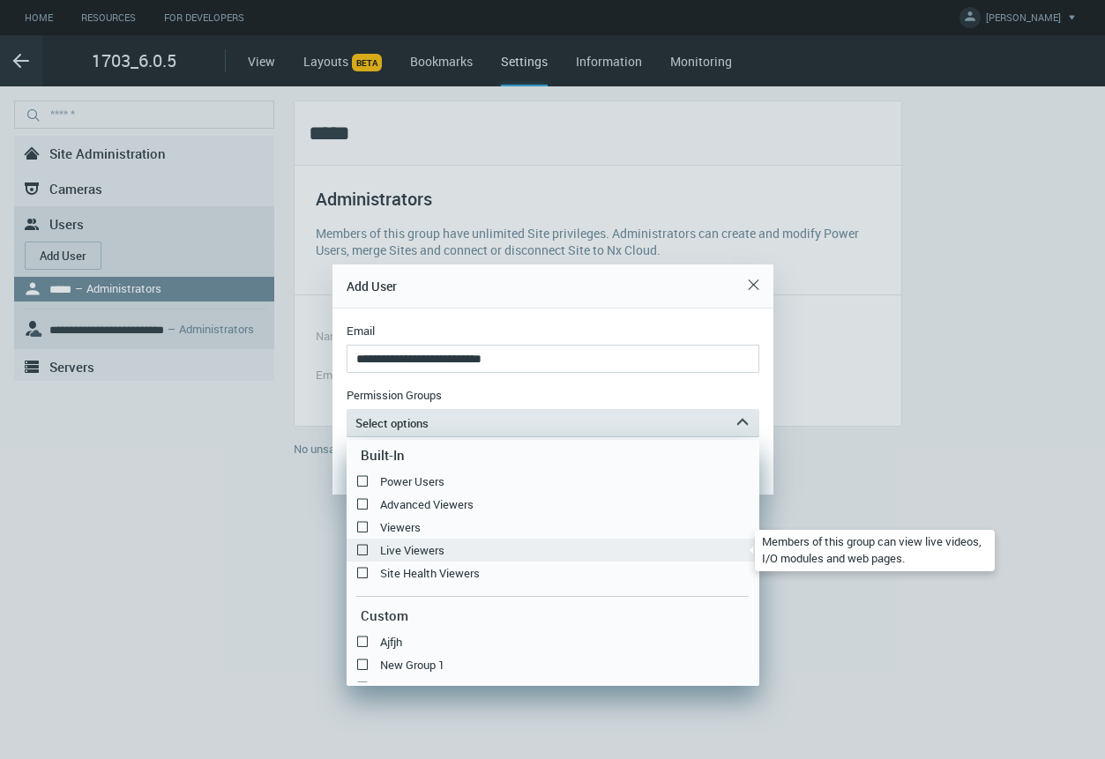
click at [369, 549] on label "Live Viewers" at bounding box center [552, 550] width 413 height 21
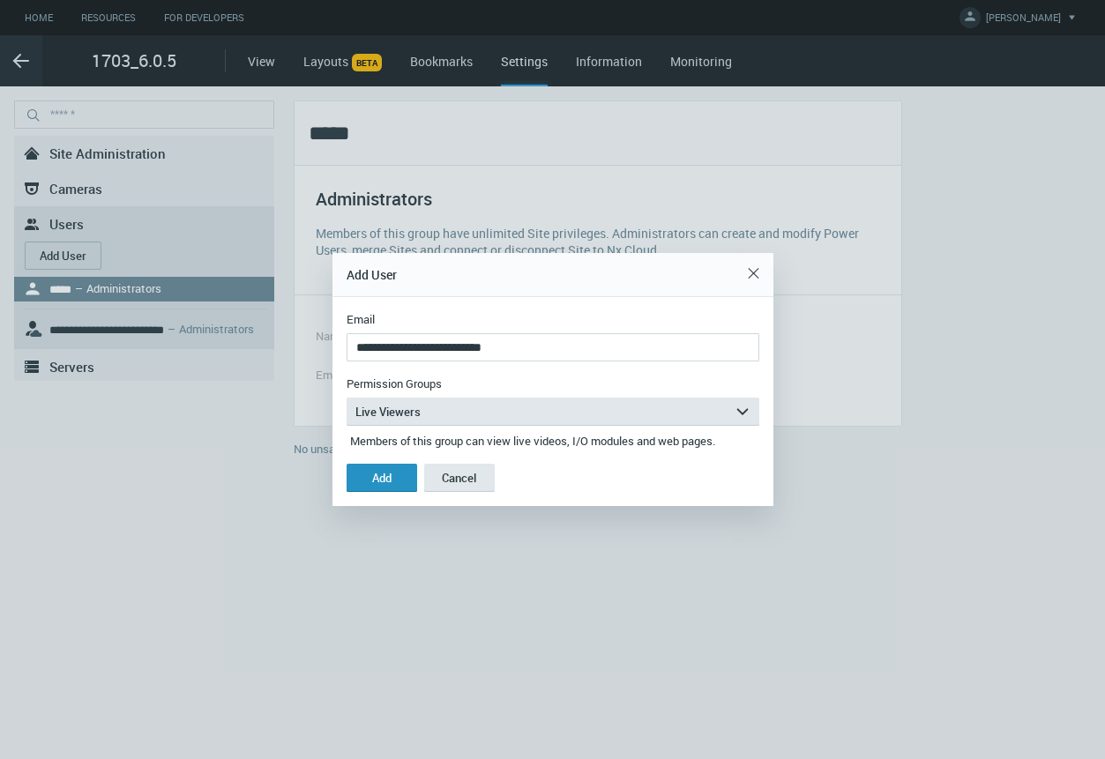
click at [383, 477] on div "Add" at bounding box center [381, 478] width 19 height 14
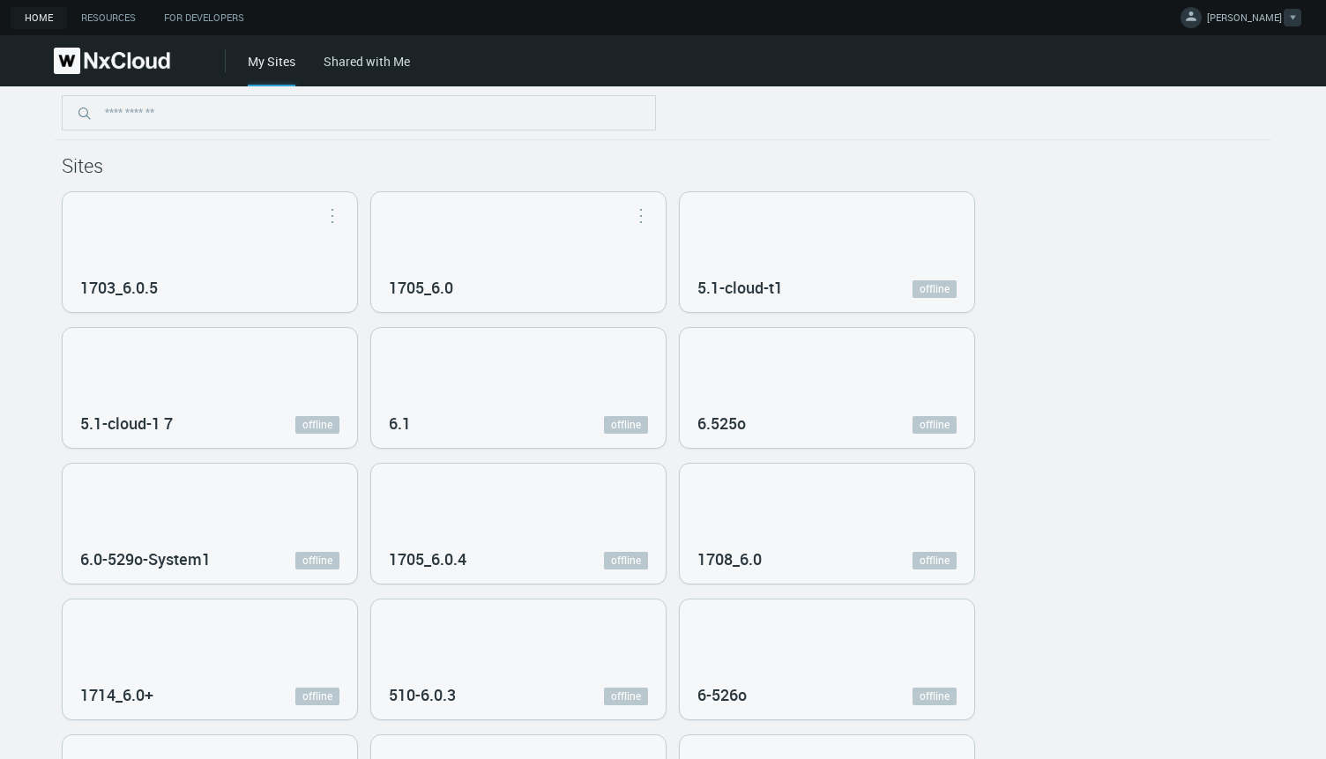
click at [1258, 19] on span "[PERSON_NAME]" at bounding box center [1244, 21] width 75 height 20
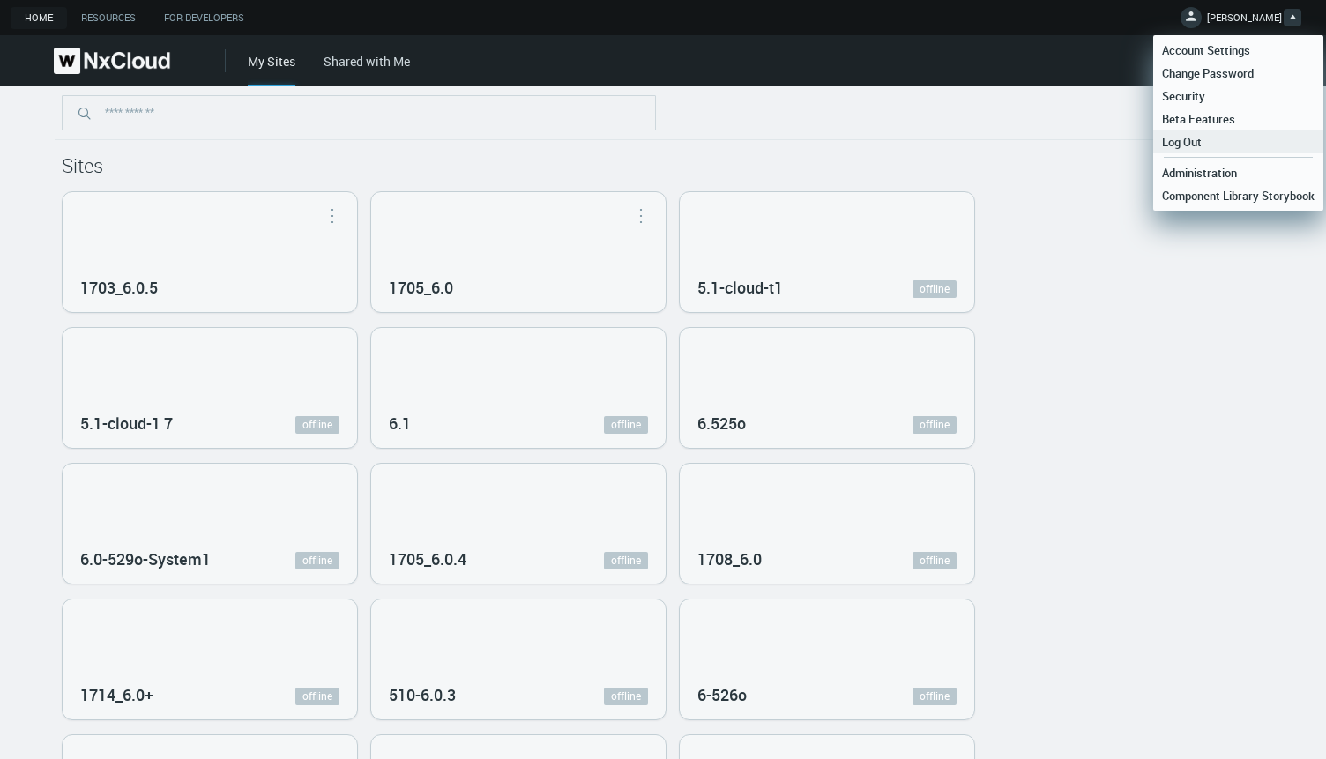
click at [1201, 147] on span "Log Out" at bounding box center [1181, 142] width 57 height 16
click at [1201, 147] on div "Sites 1703_6.0.5 Open in Nx Witness 1705_6.0 Open in Nx Witness 5.1-cloud-t1 of…" at bounding box center [663, 471] width 1217 height 770
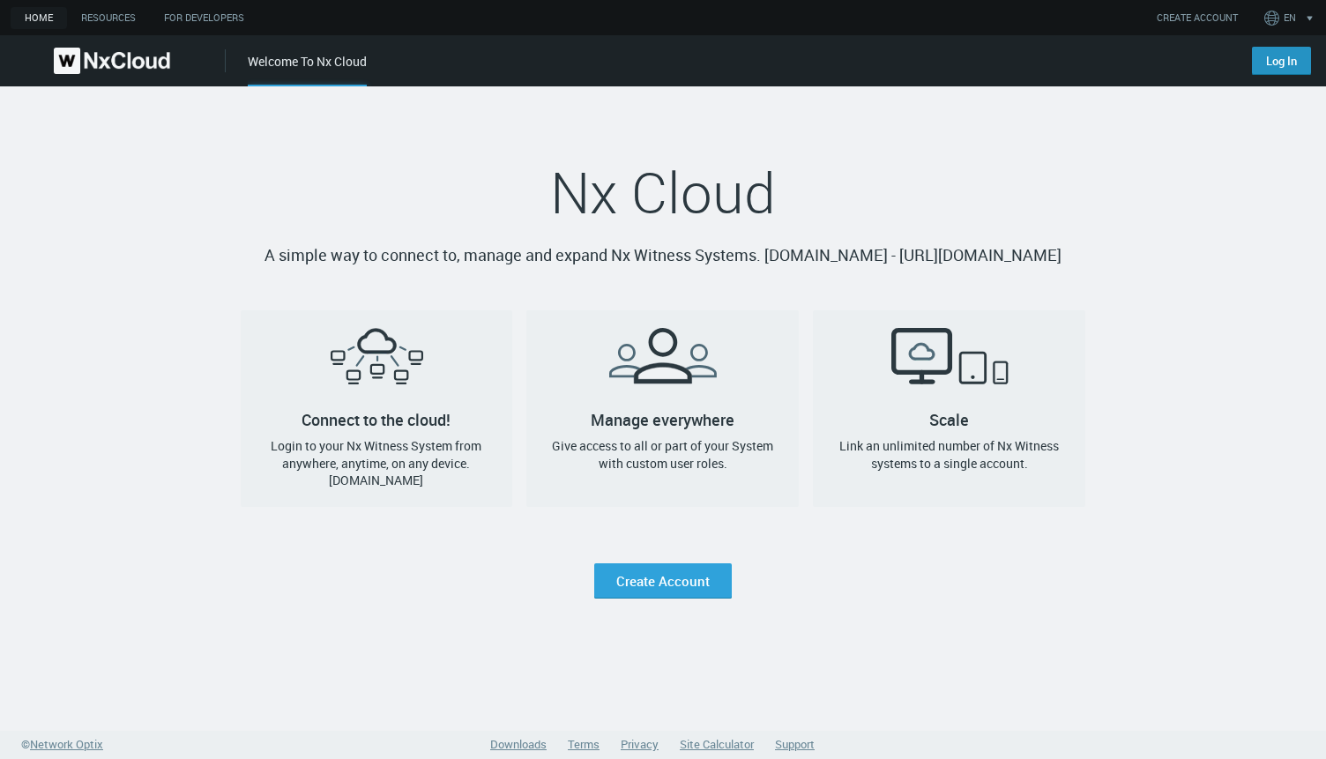
click at [1265, 56] on link "Log In" at bounding box center [1281, 61] width 59 height 28
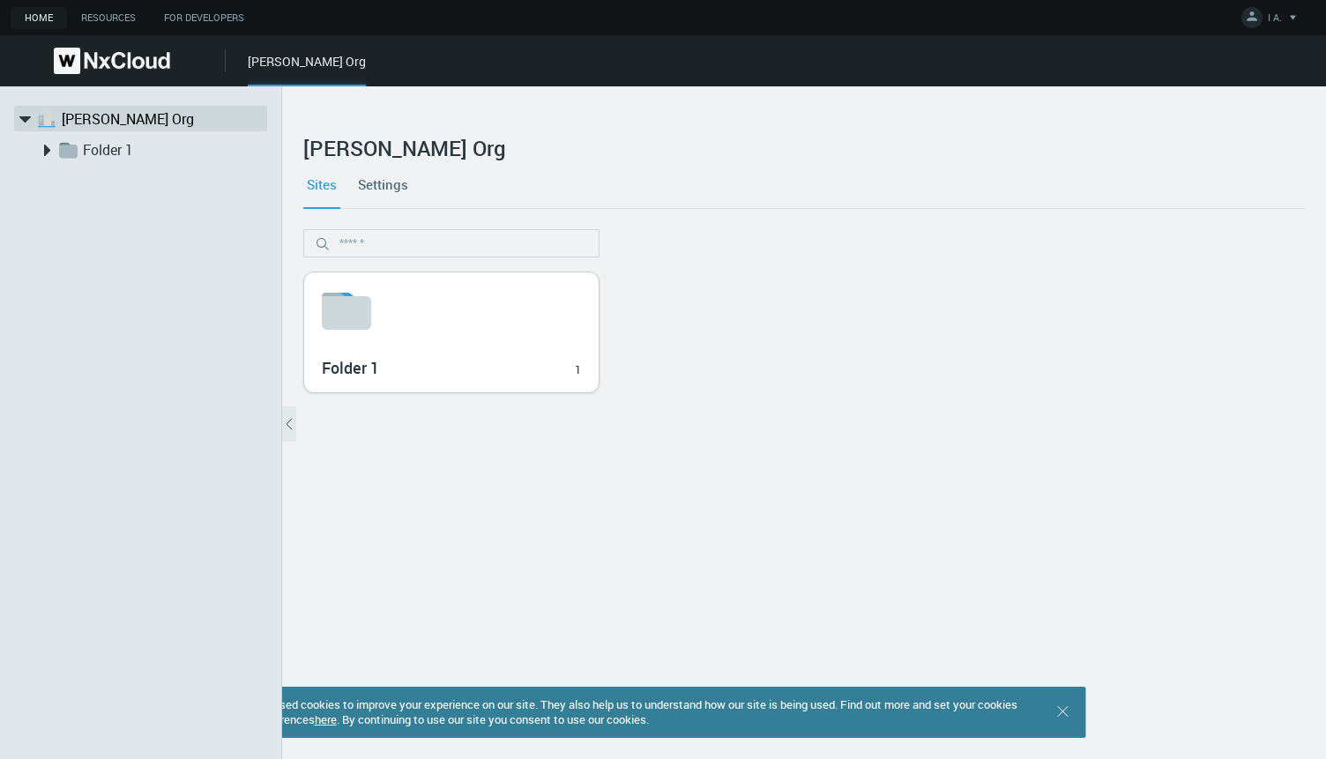
click at [473, 339] on svg-icon at bounding box center [451, 311] width 259 height 56
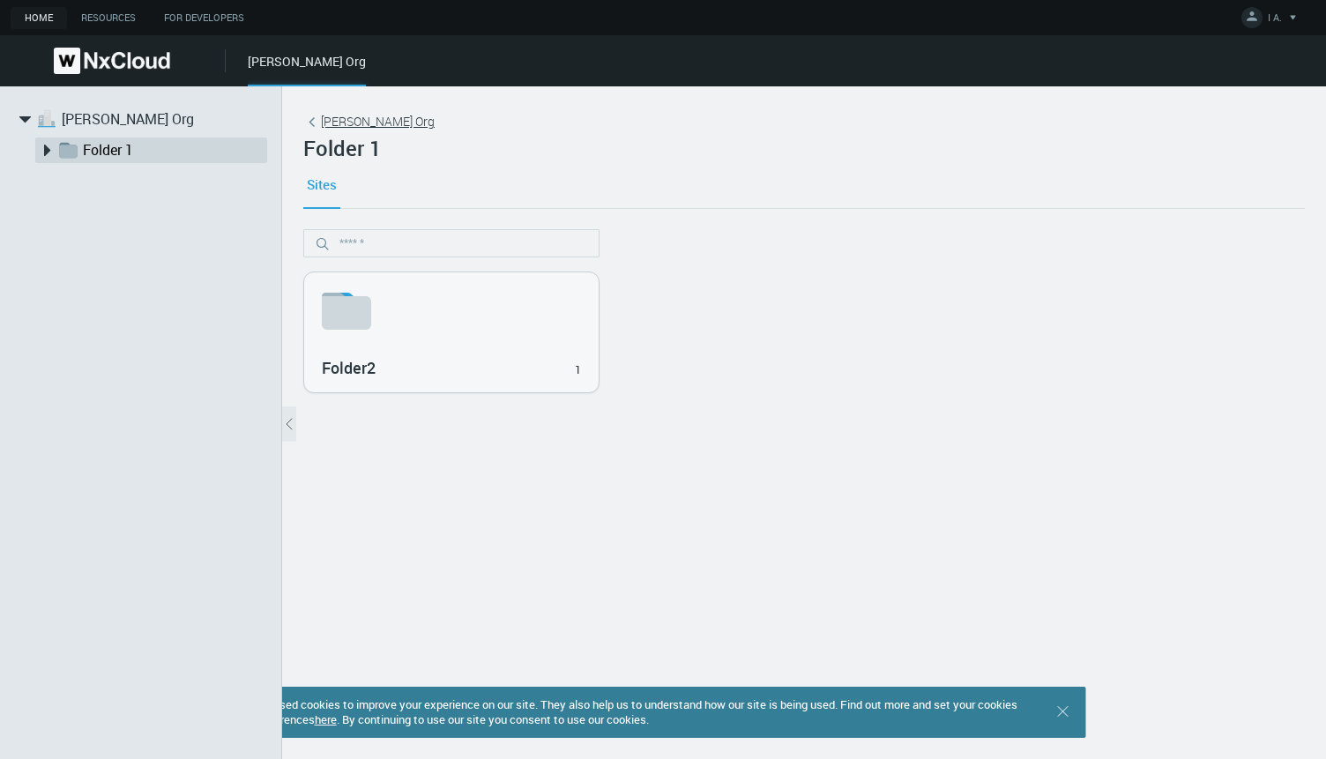
click link "Iryna Org"
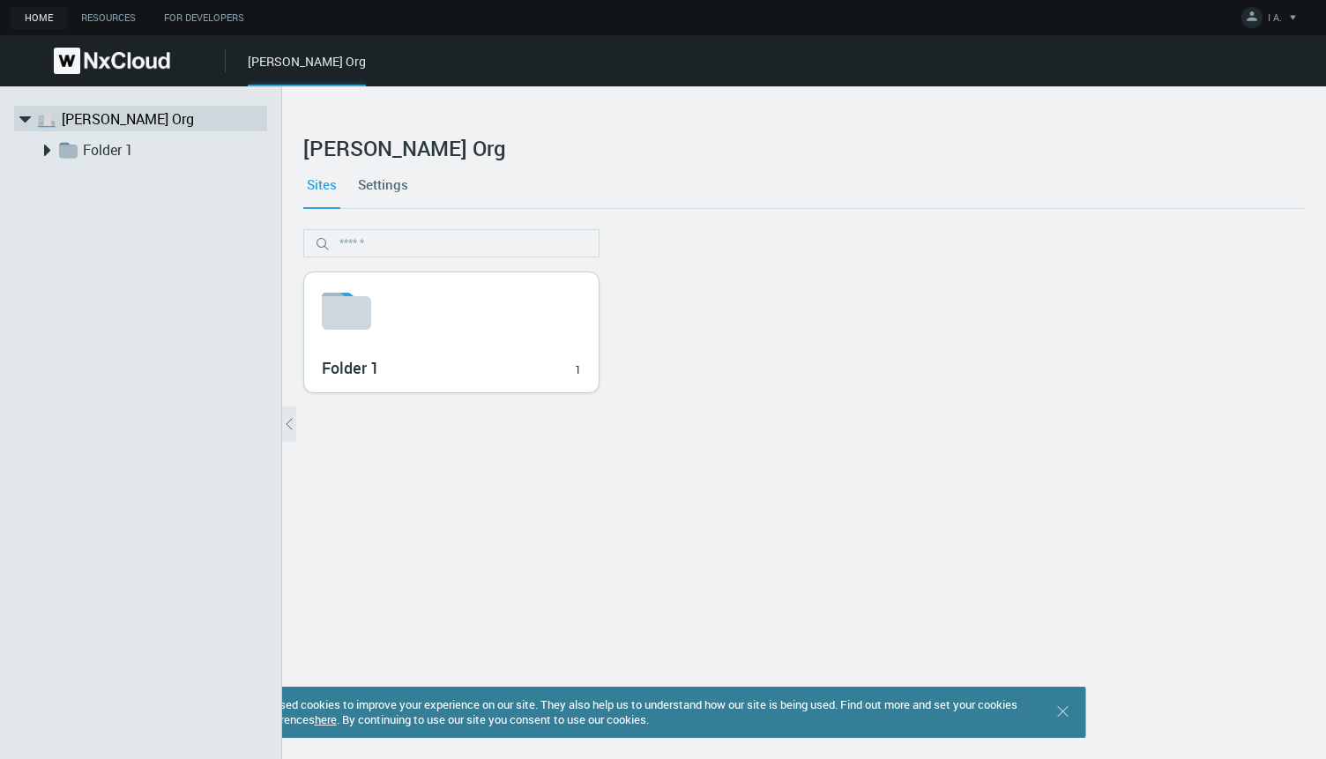
click svg-icon
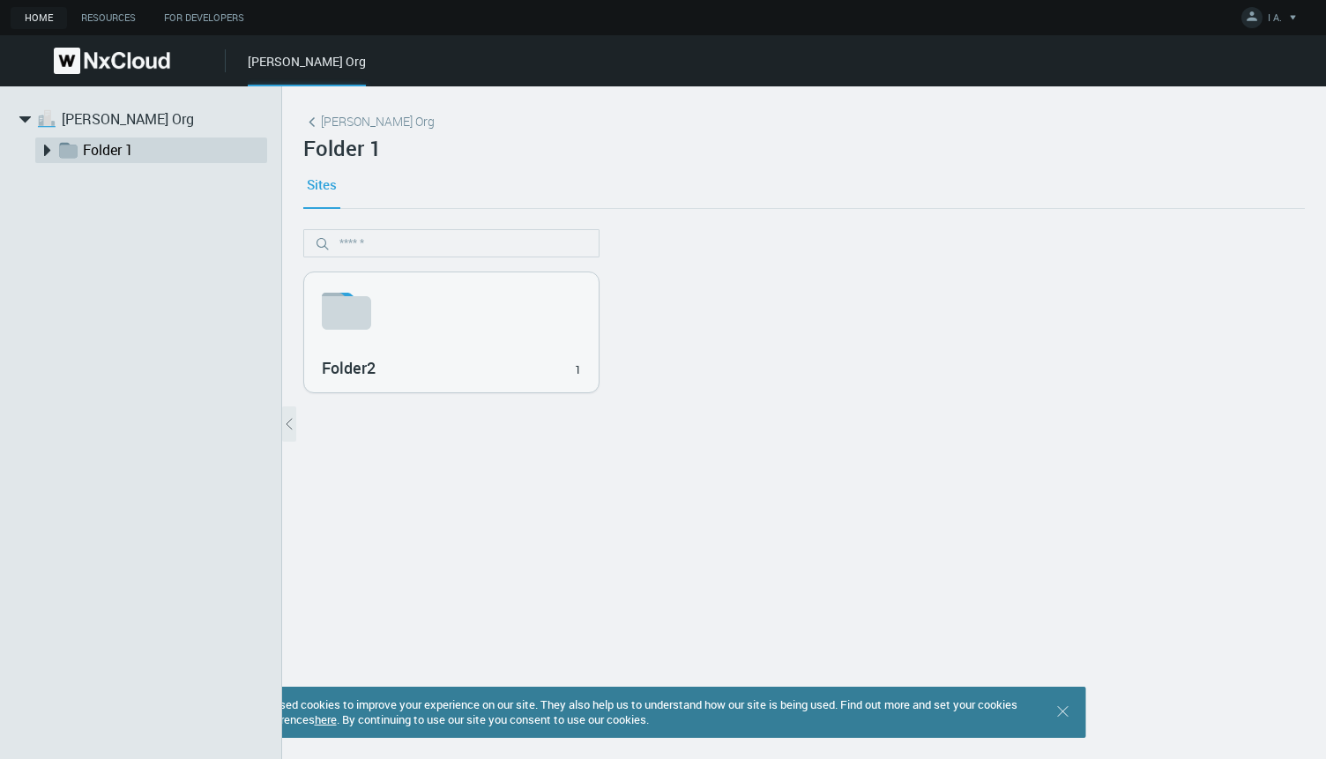
click img
click link "I A."
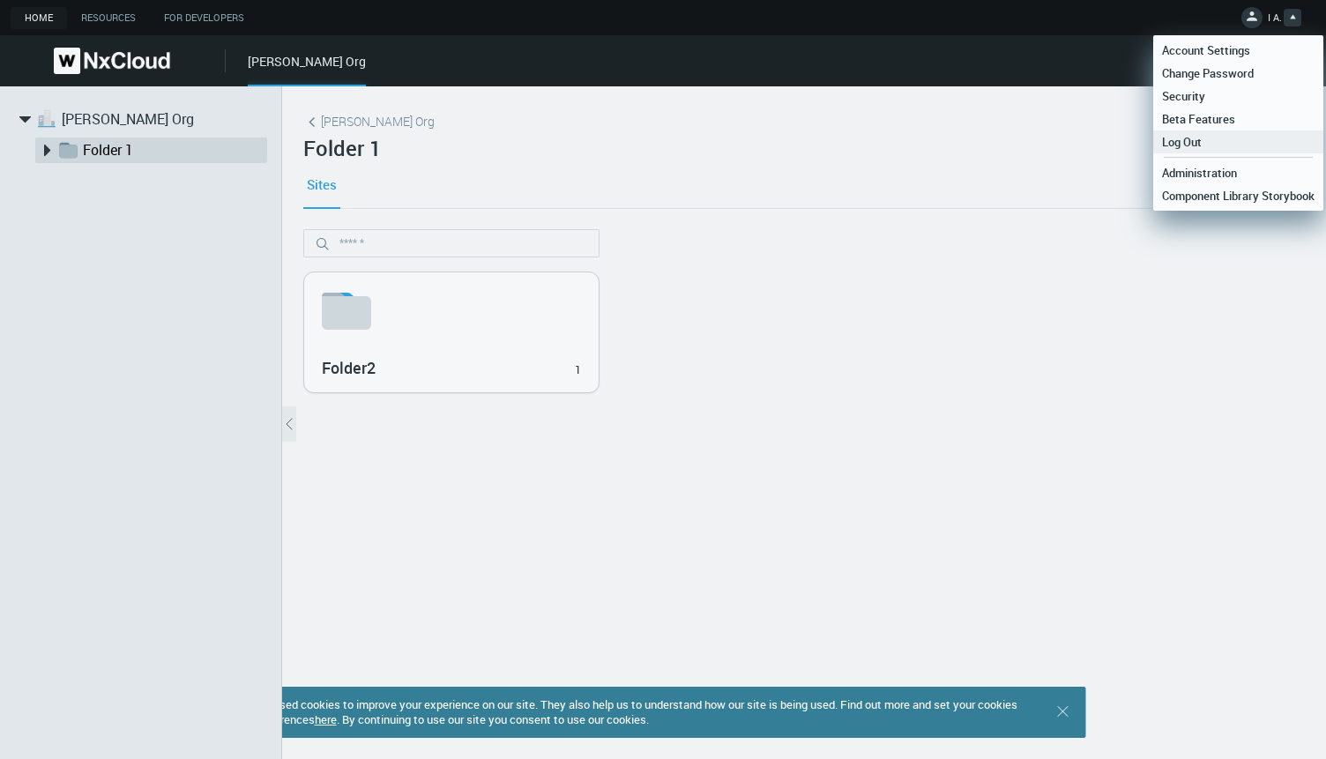
click link "Log Out"
click nx-hidable "Iryna Org"
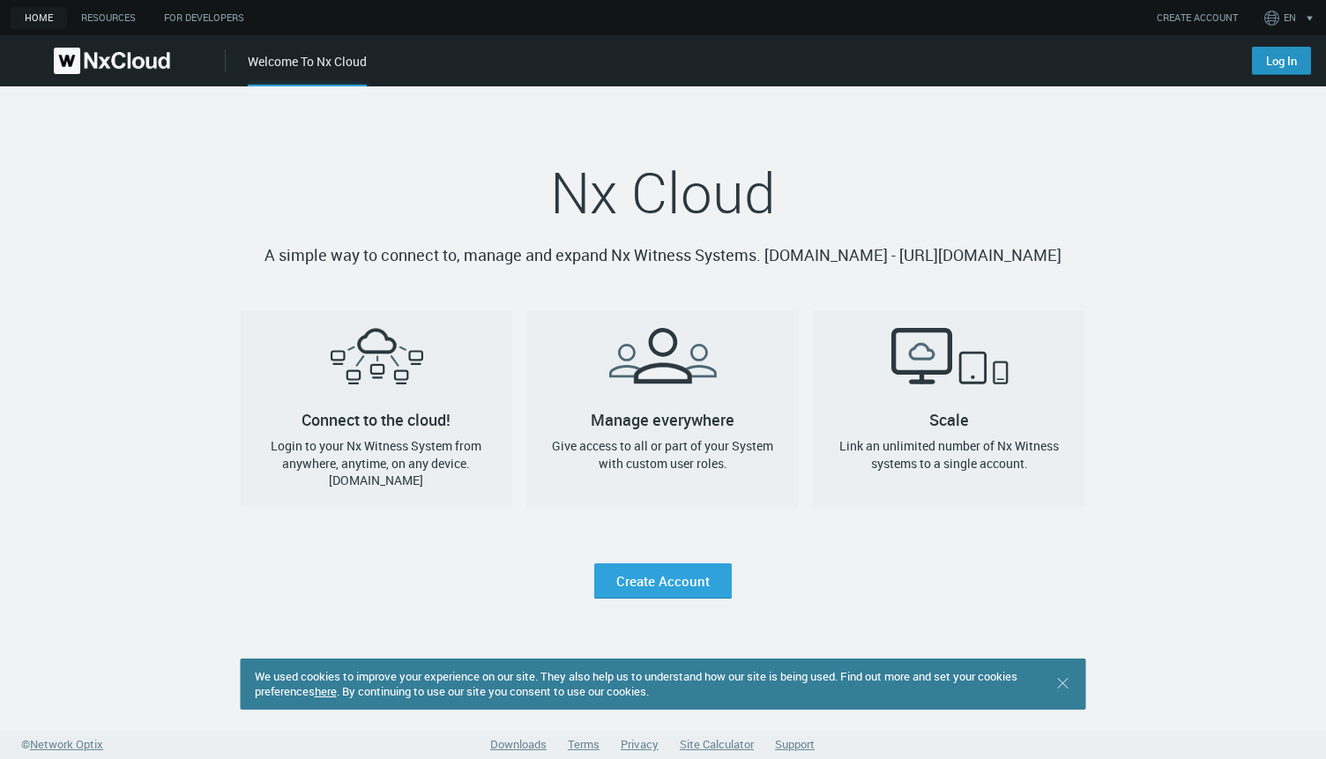
click at [1269, 69] on link "Log In" at bounding box center [1281, 61] width 59 height 28
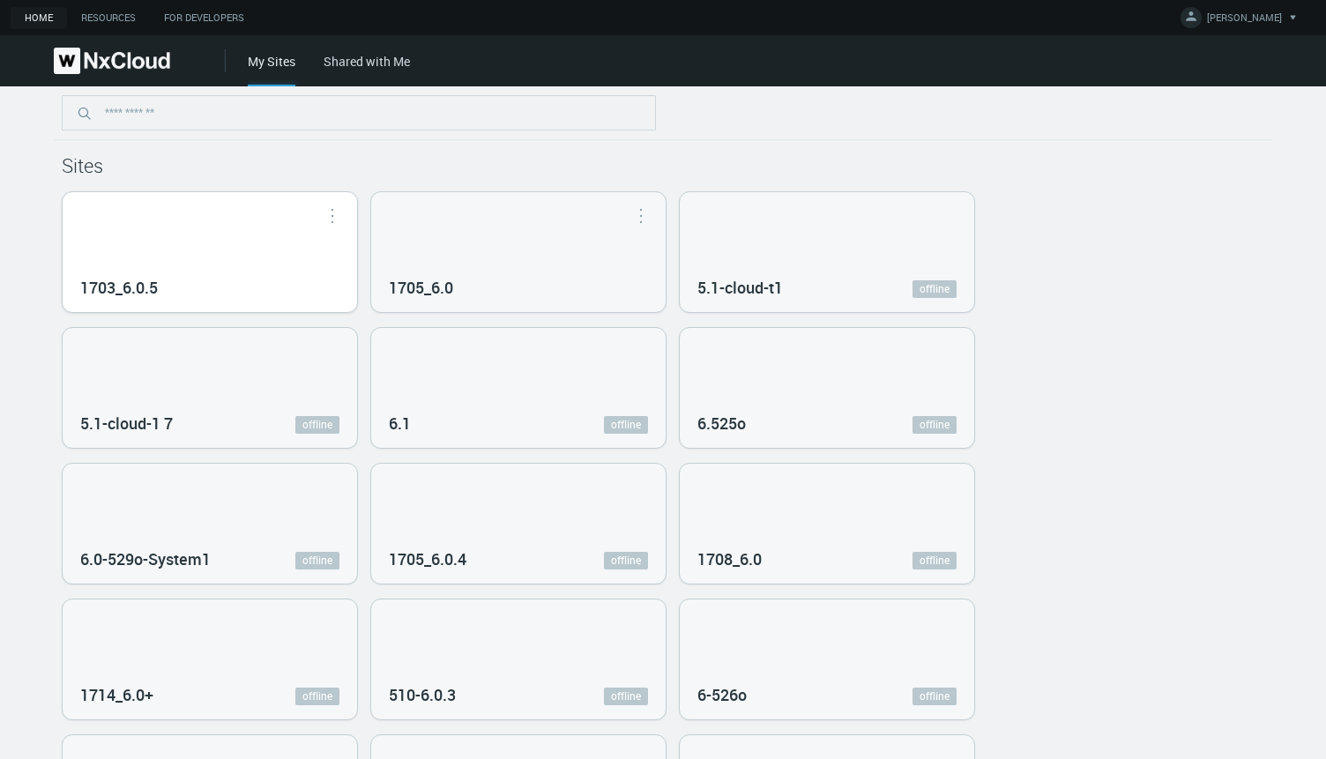
click at [264, 254] on div "1703_6.0.5" at bounding box center [210, 252] width 294 height 120
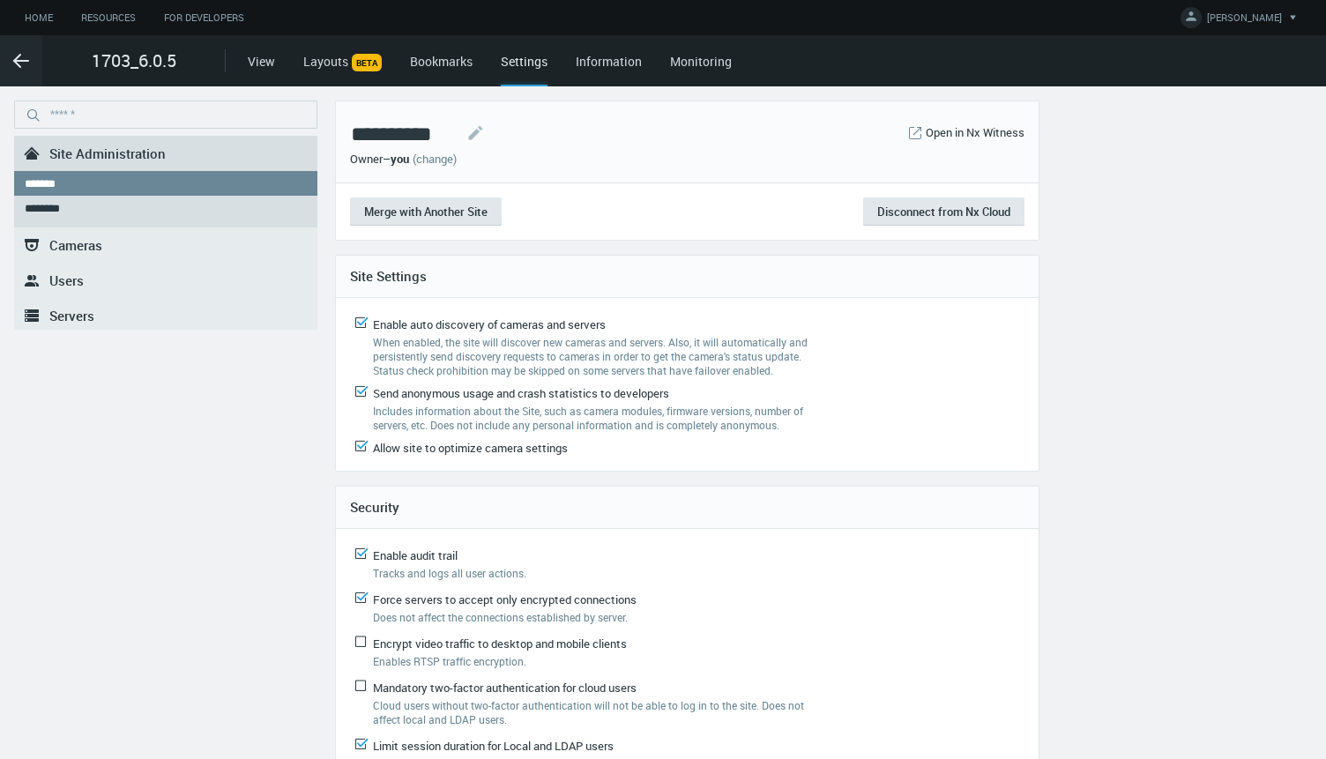
click at [89, 279] on link ".st0{fill-rule:evenodd;clip-rule:evenodd;fill:#2B383F;} Users" at bounding box center [165, 280] width 303 height 35
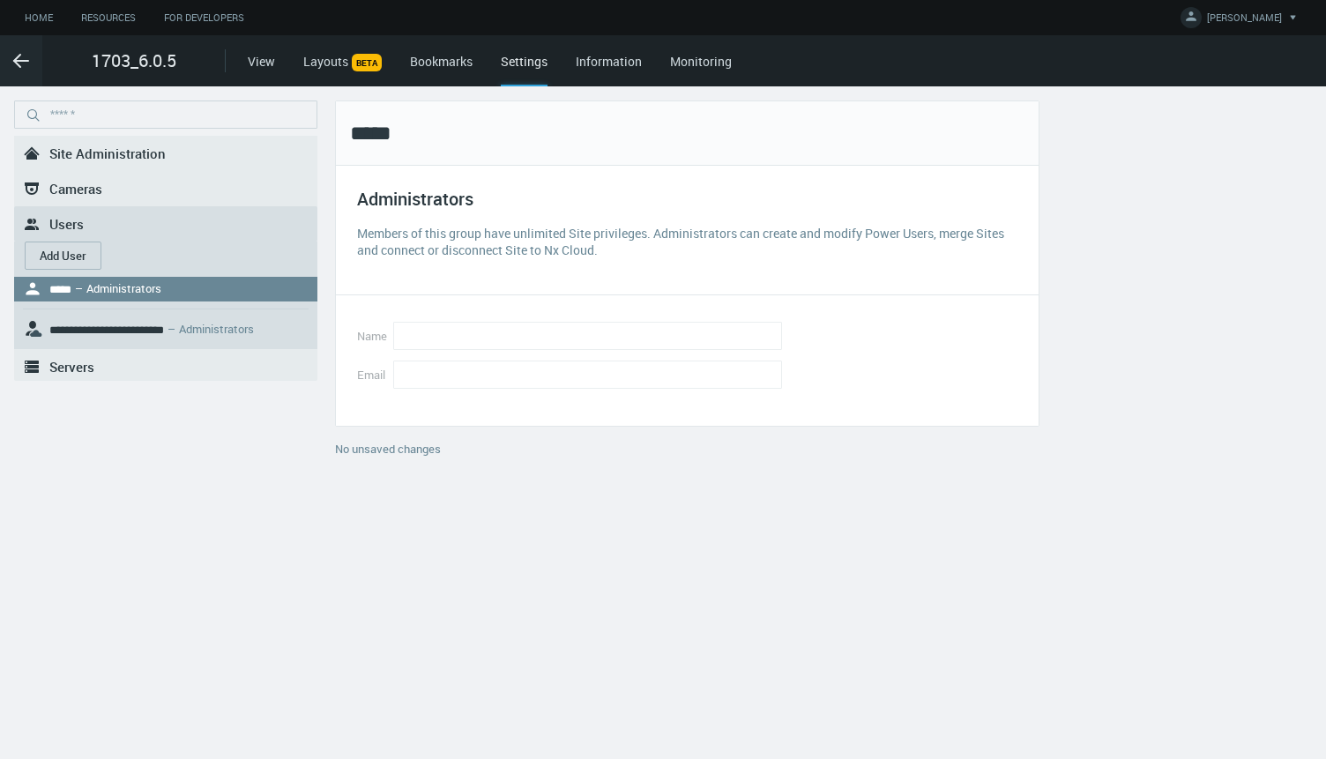
click at [83, 249] on button "Add User" at bounding box center [63, 256] width 77 height 28
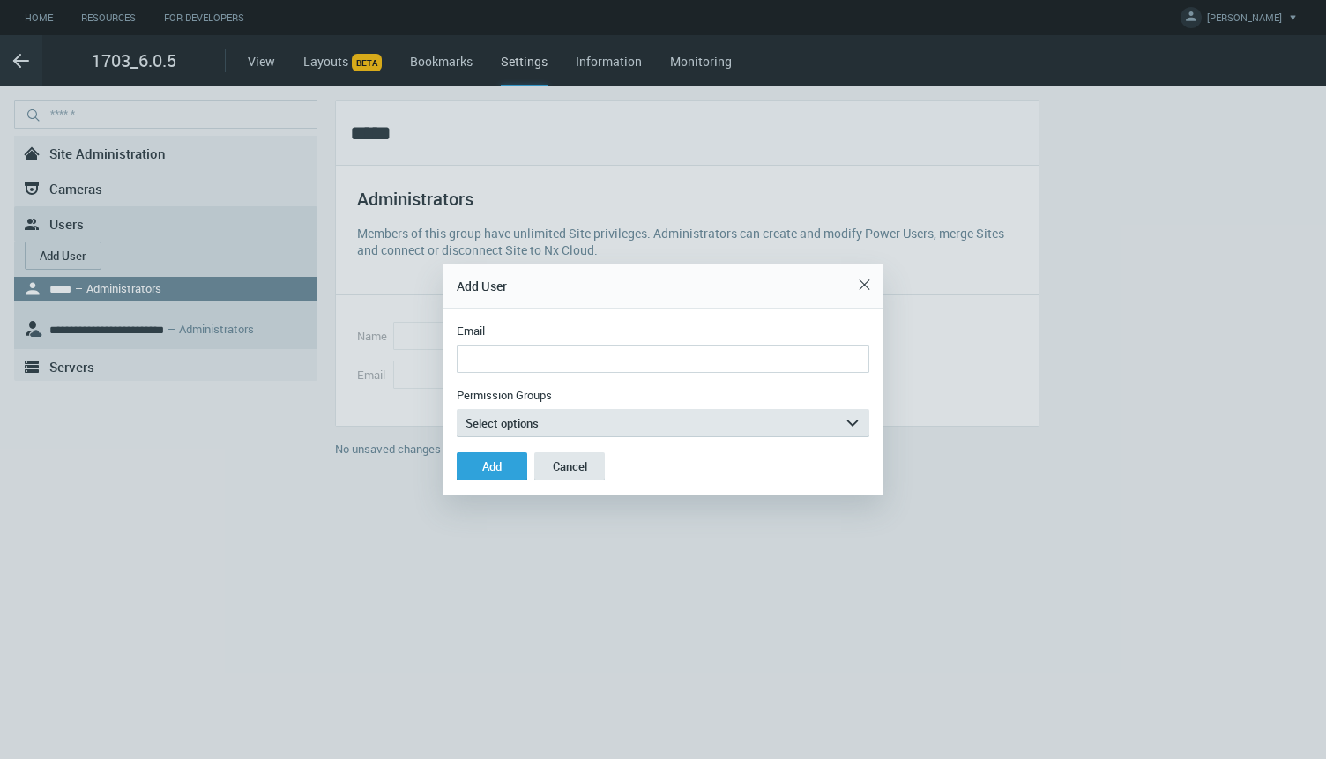
click at [595, 358] on input "Email" at bounding box center [663, 359] width 413 height 28
click at [519, 361] on input "**********" at bounding box center [663, 359] width 413 height 28
drag, startPoint x: 659, startPoint y: 366, endPoint x: 373, endPoint y: 354, distance: 286.7
click at [373, 354] on div "**********" at bounding box center [663, 379] width 1326 height 759
type input "**********"
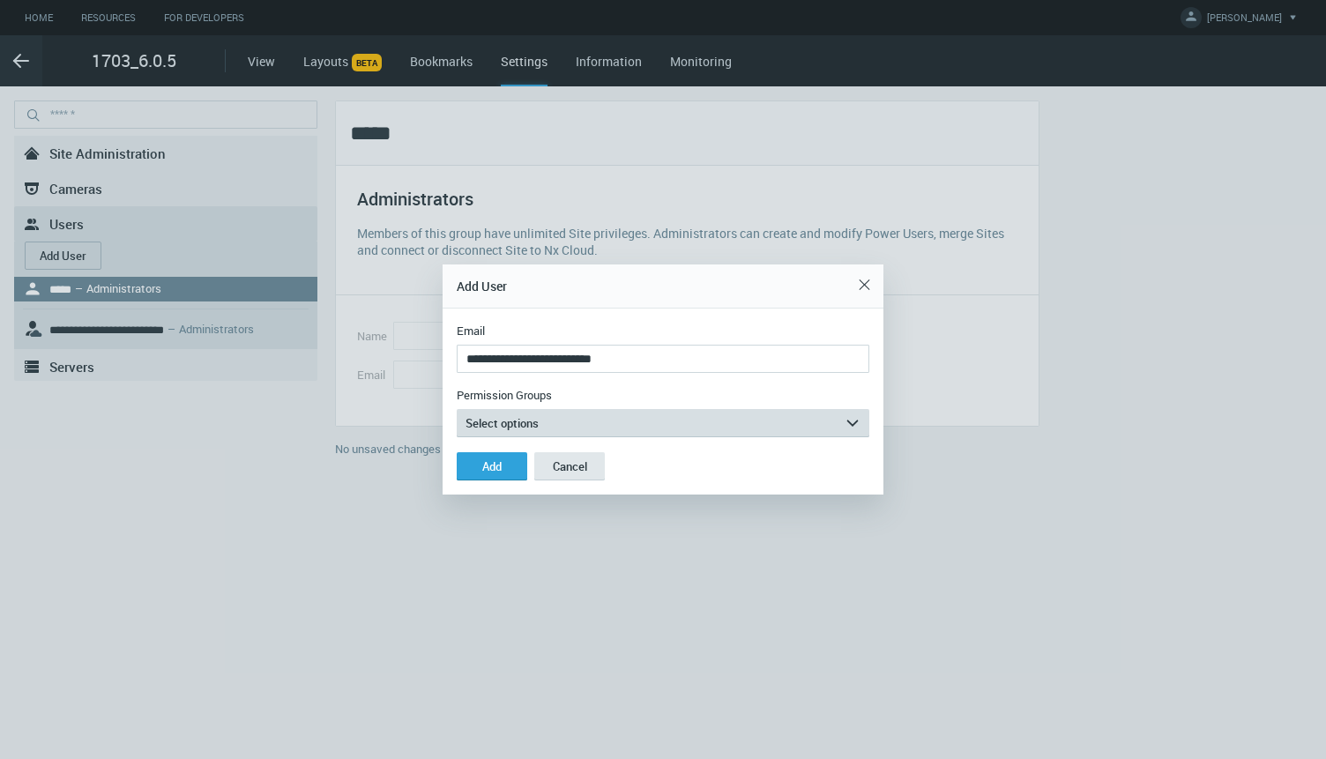
click at [510, 424] on span "Select options" at bounding box center [501, 423] width 73 height 16
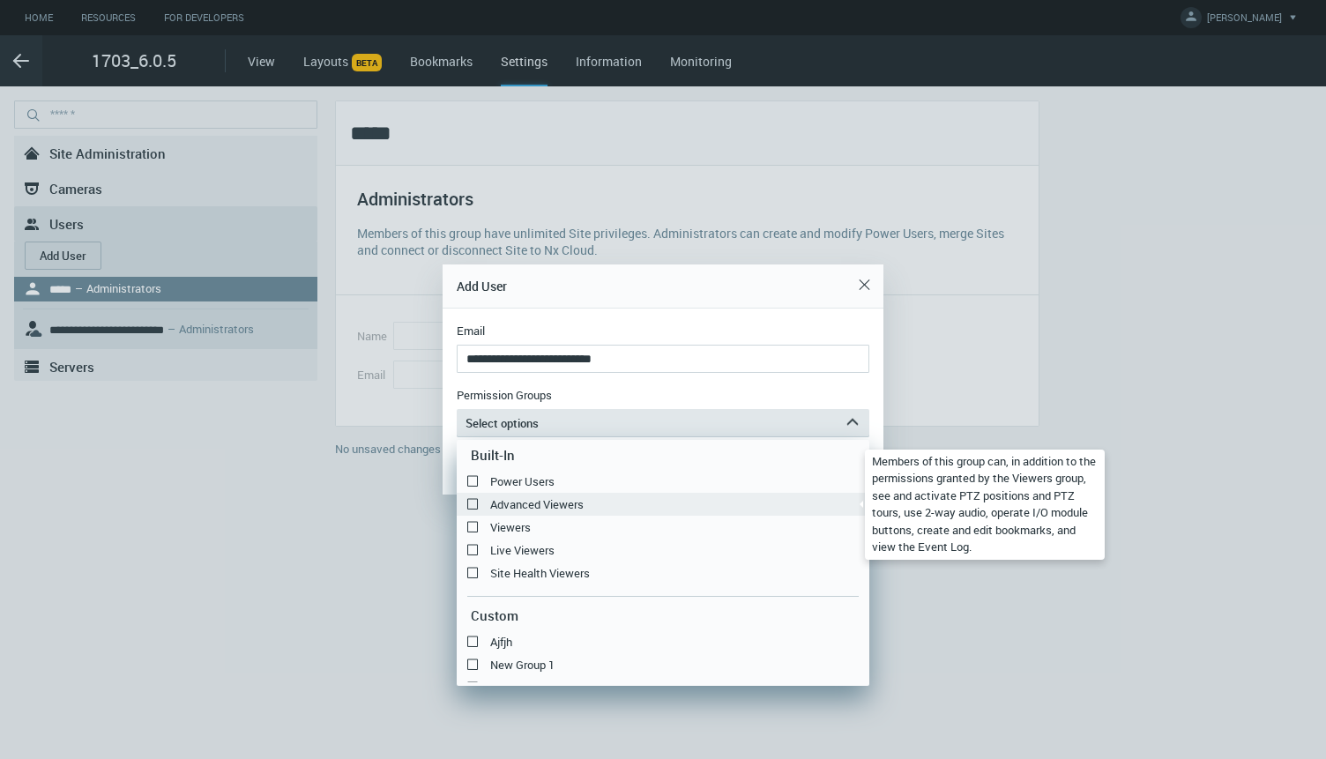
click at [488, 502] on label "Advanced Viewers" at bounding box center [663, 504] width 413 height 21
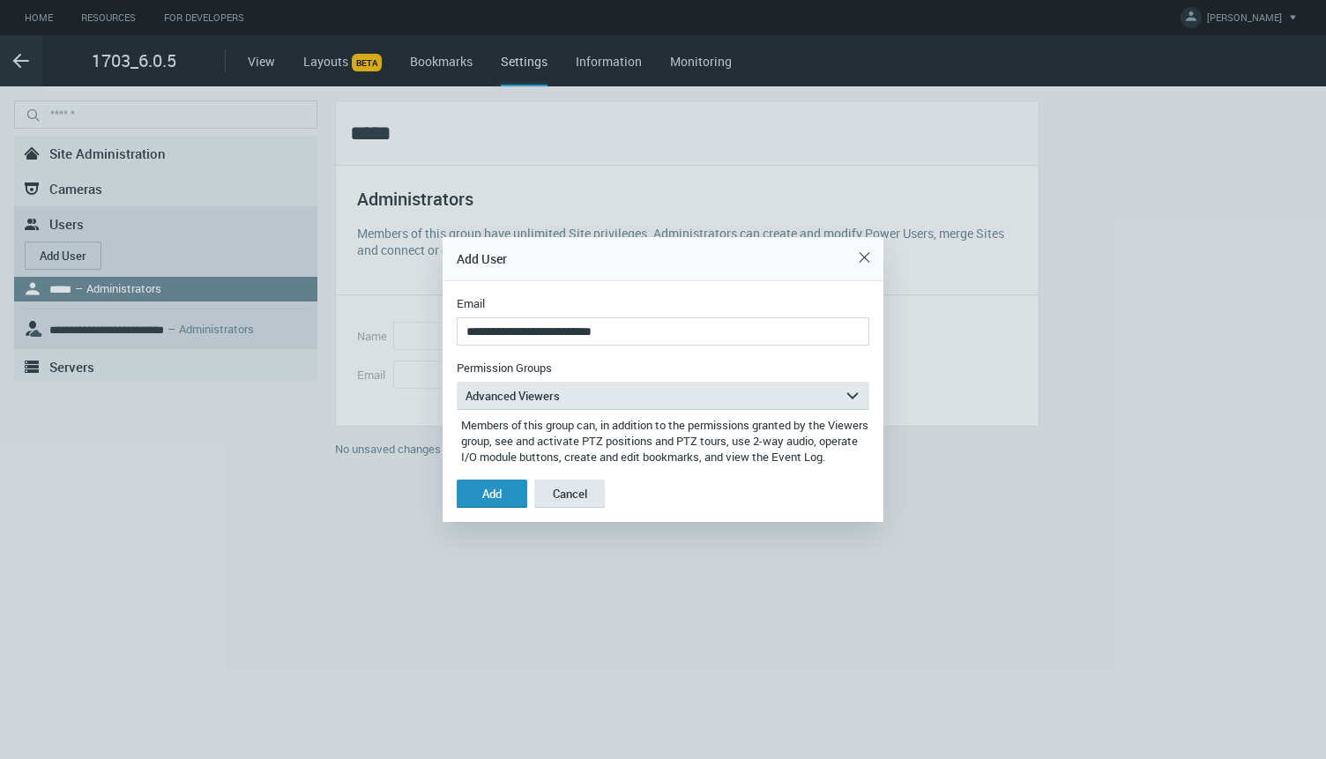
click at [495, 495] on div "Add" at bounding box center [491, 494] width 19 height 14
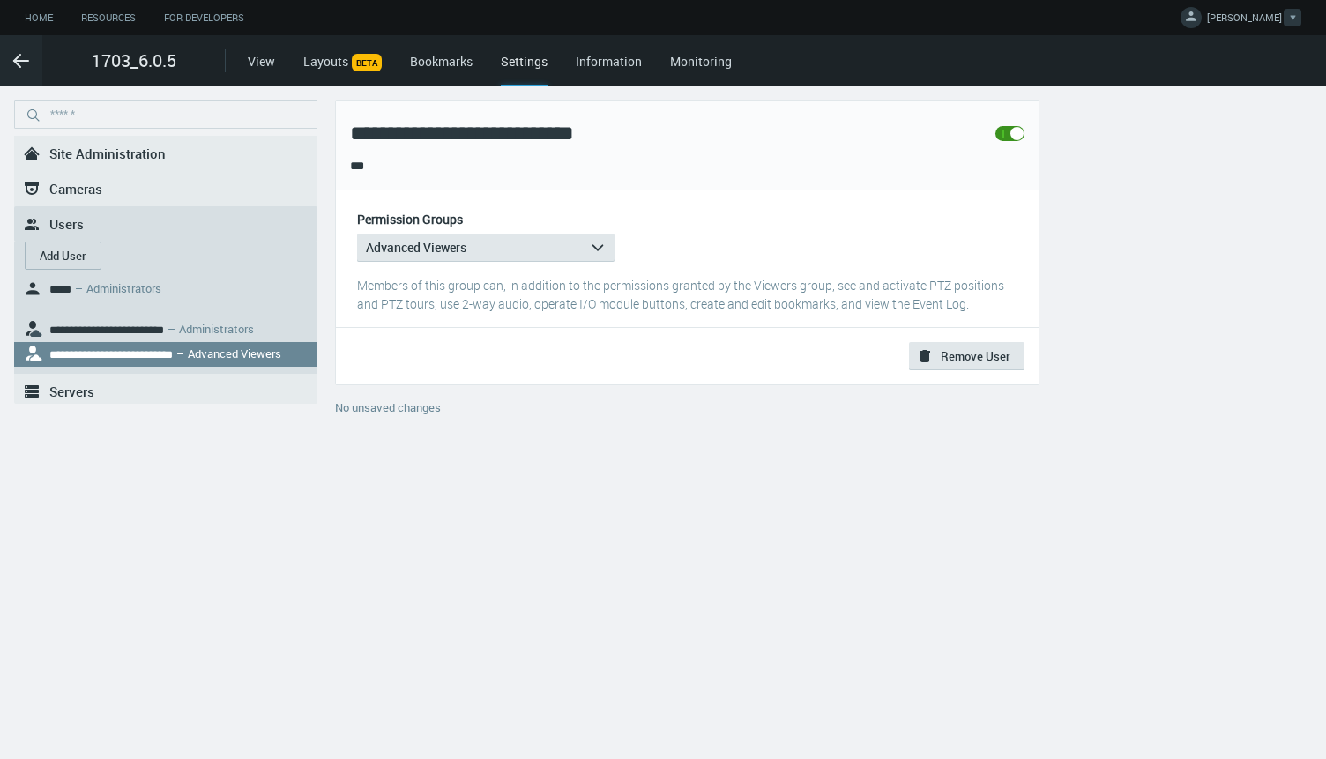
click at [1257, 12] on span "[PERSON_NAME]" at bounding box center [1244, 21] width 75 height 20
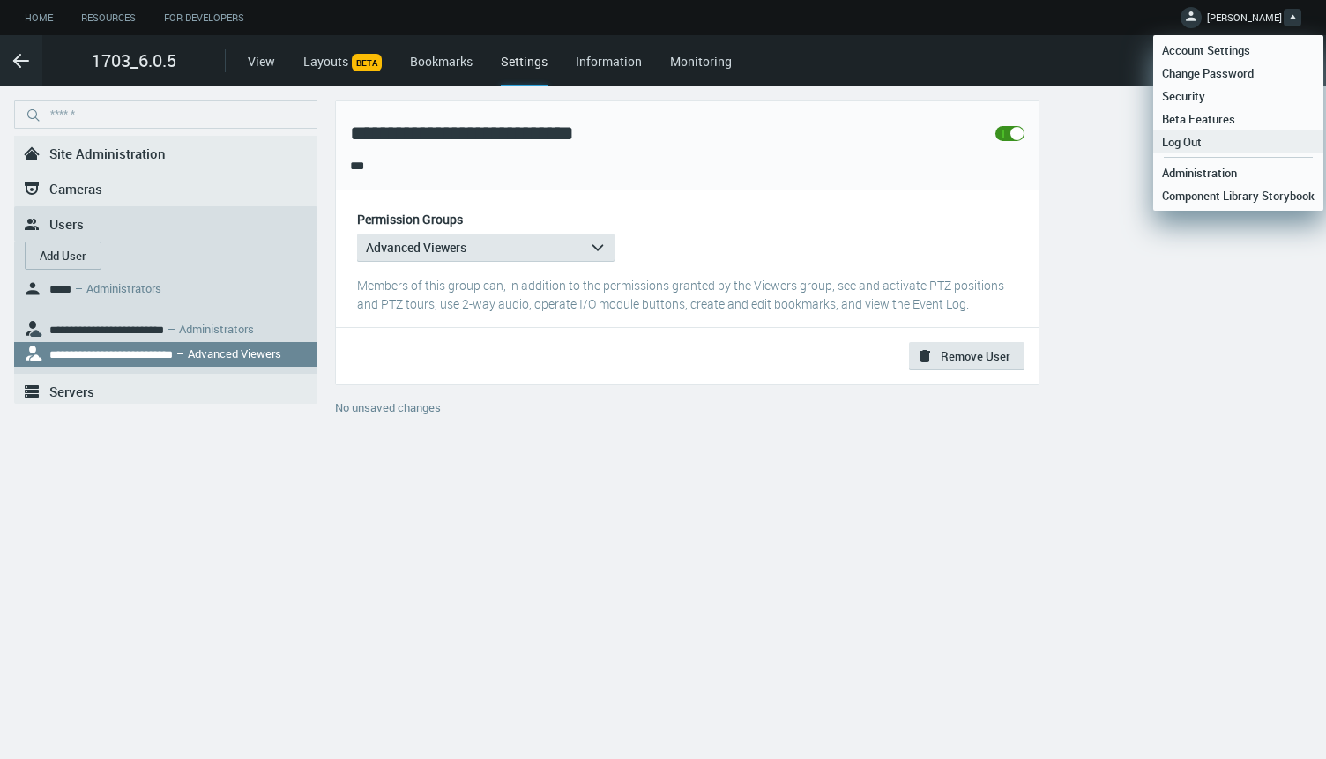
click at [1186, 145] on span "Log Out" at bounding box center [1181, 142] width 57 height 16
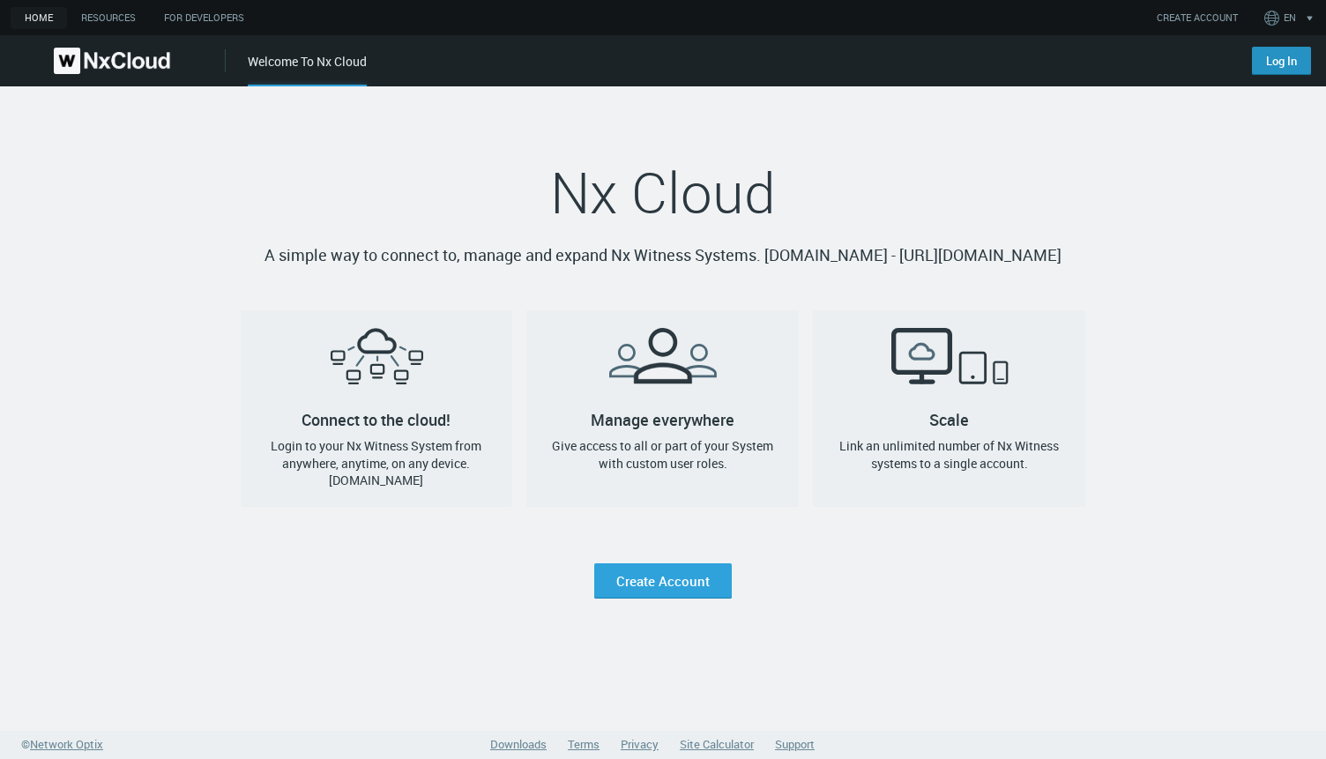
click at [1268, 64] on link "Log In" at bounding box center [1281, 61] width 59 height 28
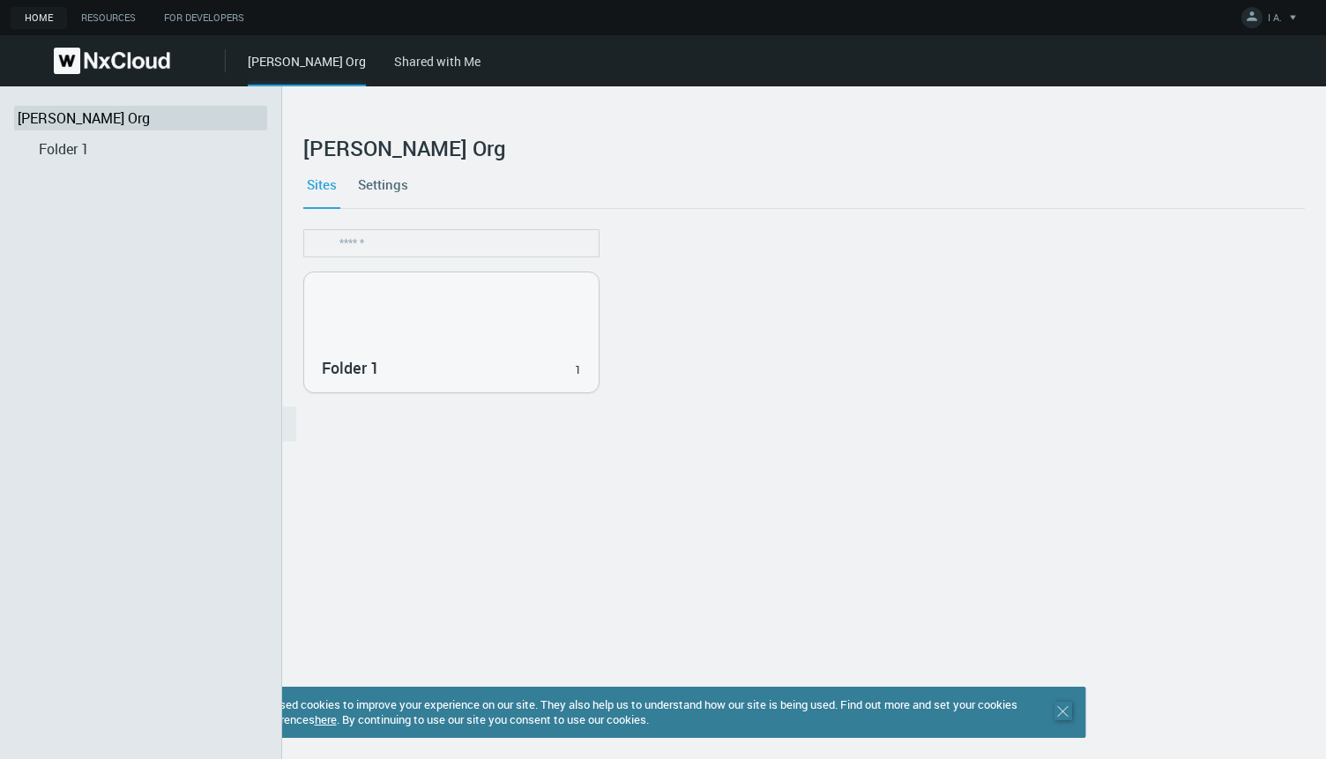
click at [1058, 715] on line at bounding box center [1063, 711] width 10 height 10
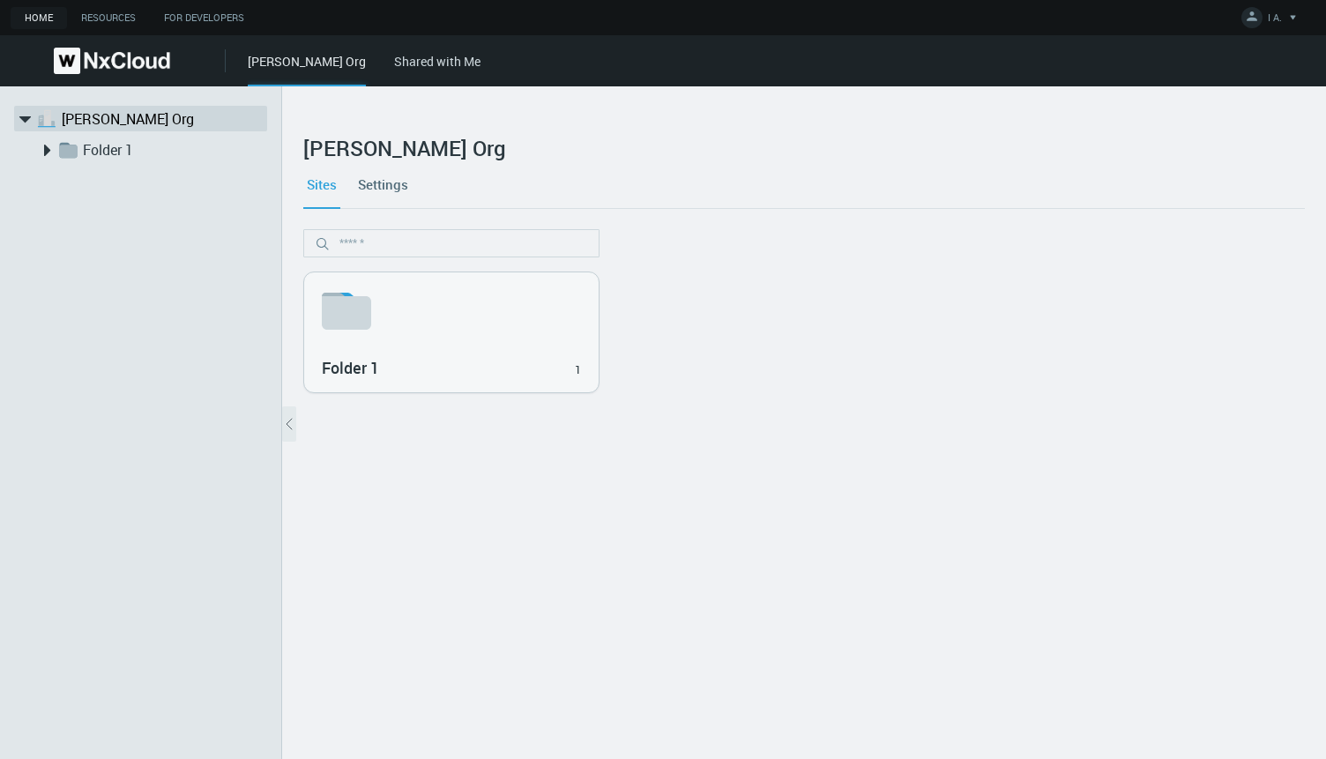
click at [361, 48] on div "[PERSON_NAME] Org Shared with Me" at bounding box center [787, 60] width 1078 height 51
click at [394, 61] on link "Shared with Me" at bounding box center [437, 61] width 86 height 17
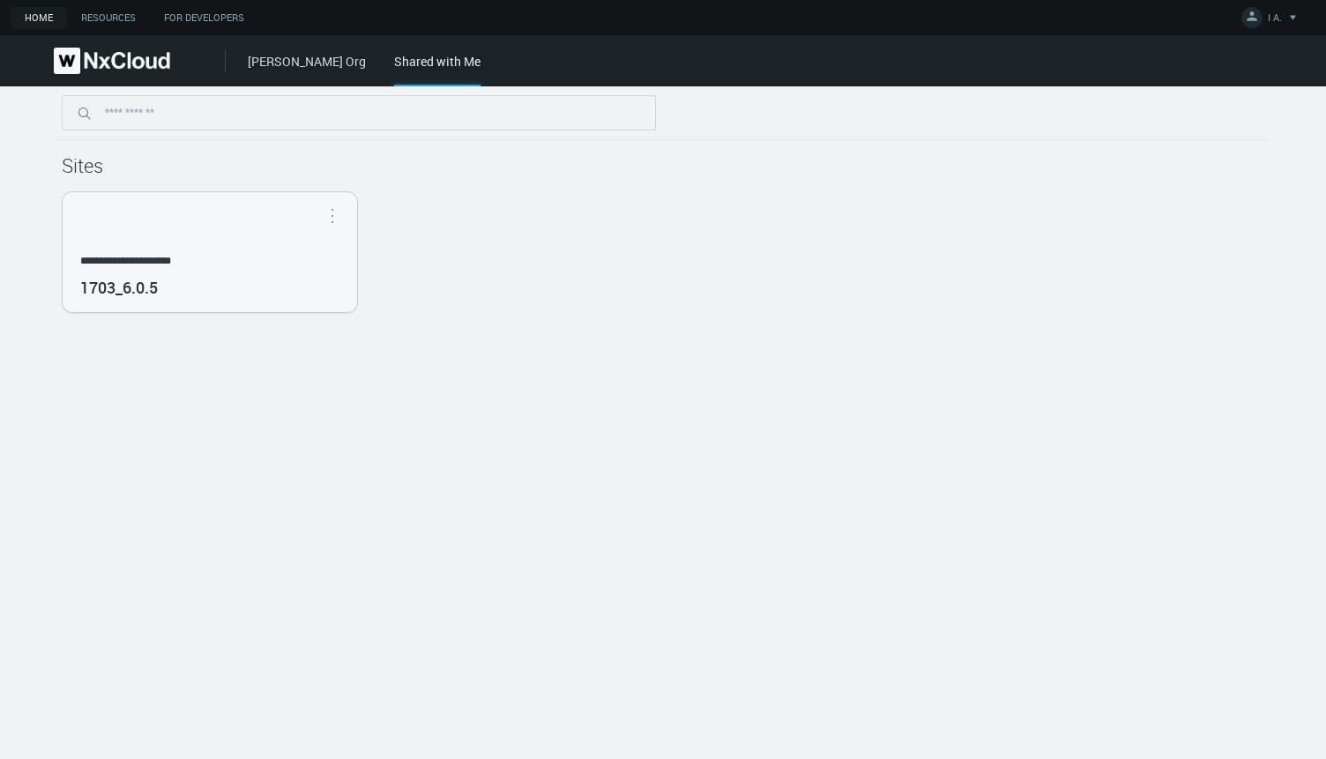
click at [272, 54] on link "[PERSON_NAME] Org" at bounding box center [307, 61] width 118 height 17
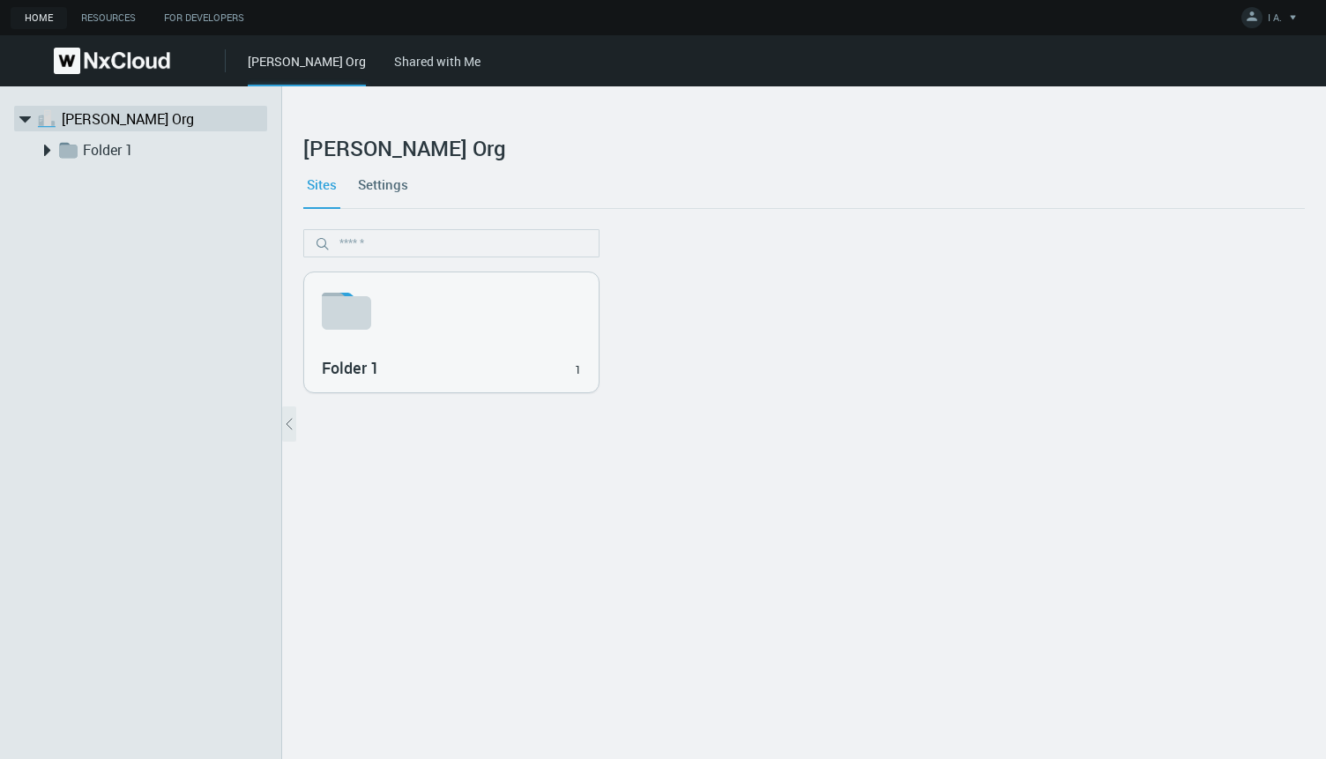
click at [389, 168] on link "Settings" at bounding box center [382, 184] width 57 height 48
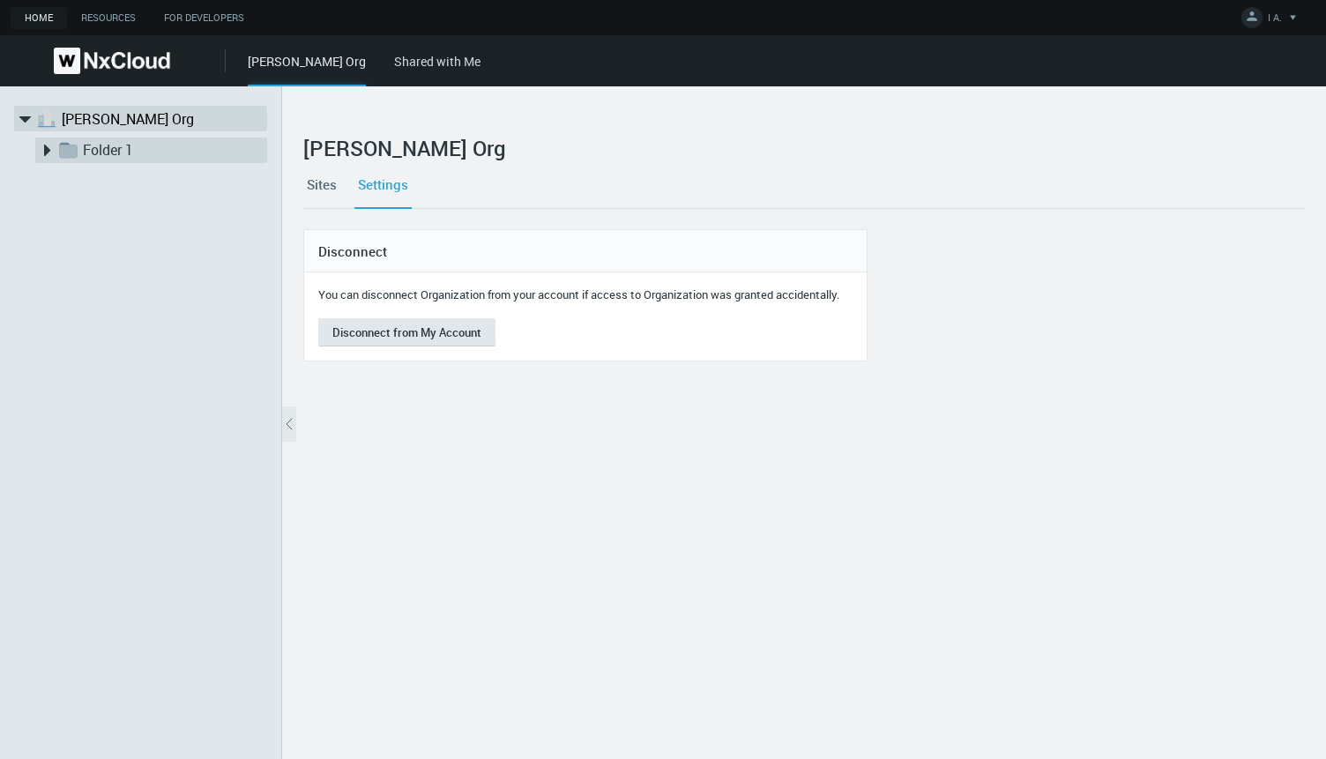
click at [36, 146] on icon at bounding box center [46, 150] width 22 height 22
click at [120, 185] on link "Folder2" at bounding box center [192, 181] width 176 height 21
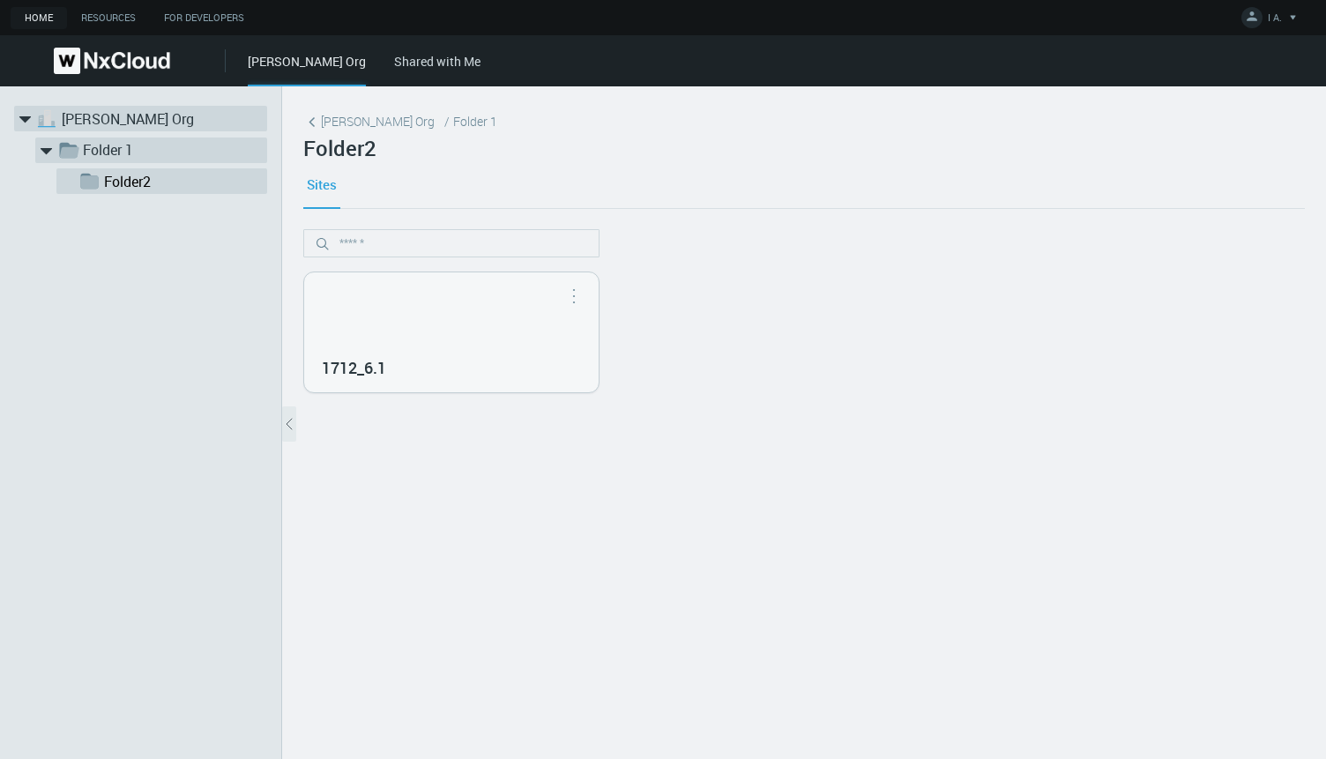
click at [100, 124] on link "[PERSON_NAME] Org" at bounding box center [150, 118] width 176 height 21
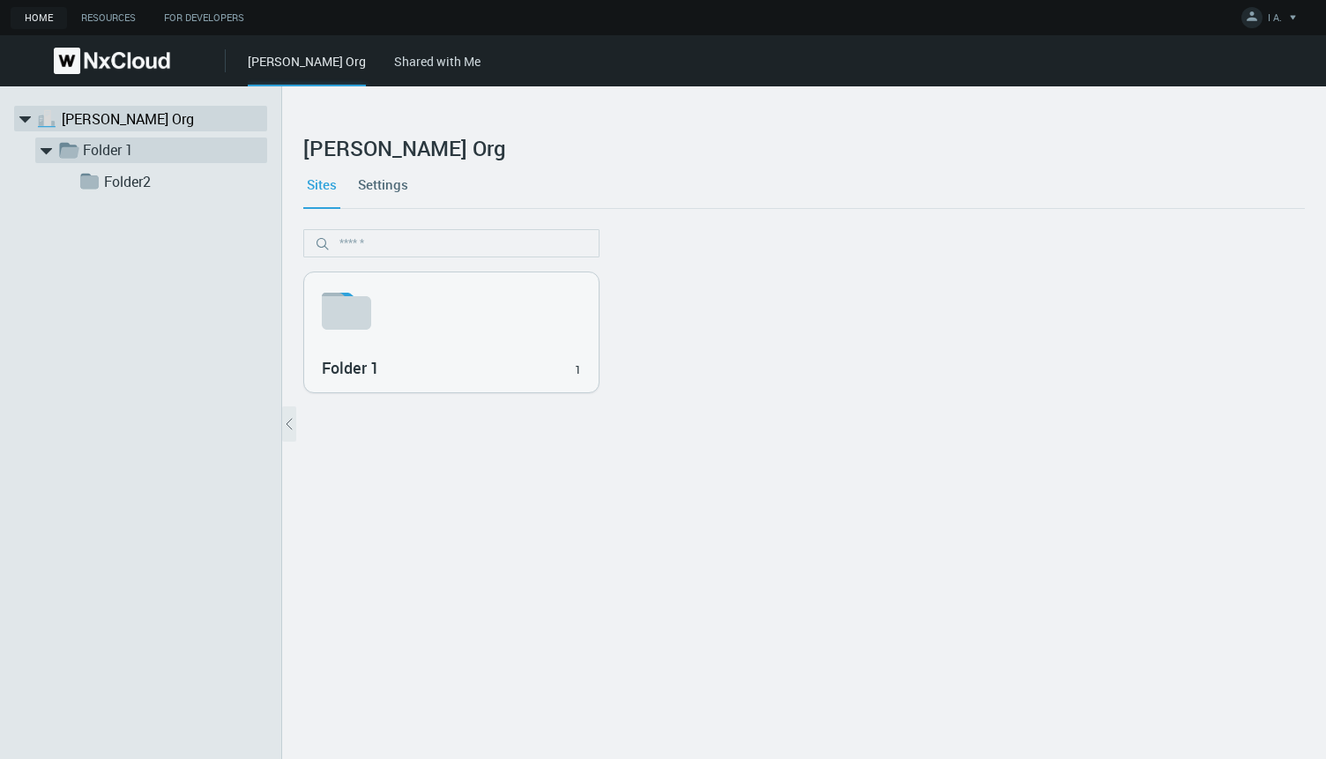
click at [399, 180] on link "Settings" at bounding box center [382, 184] width 57 height 48
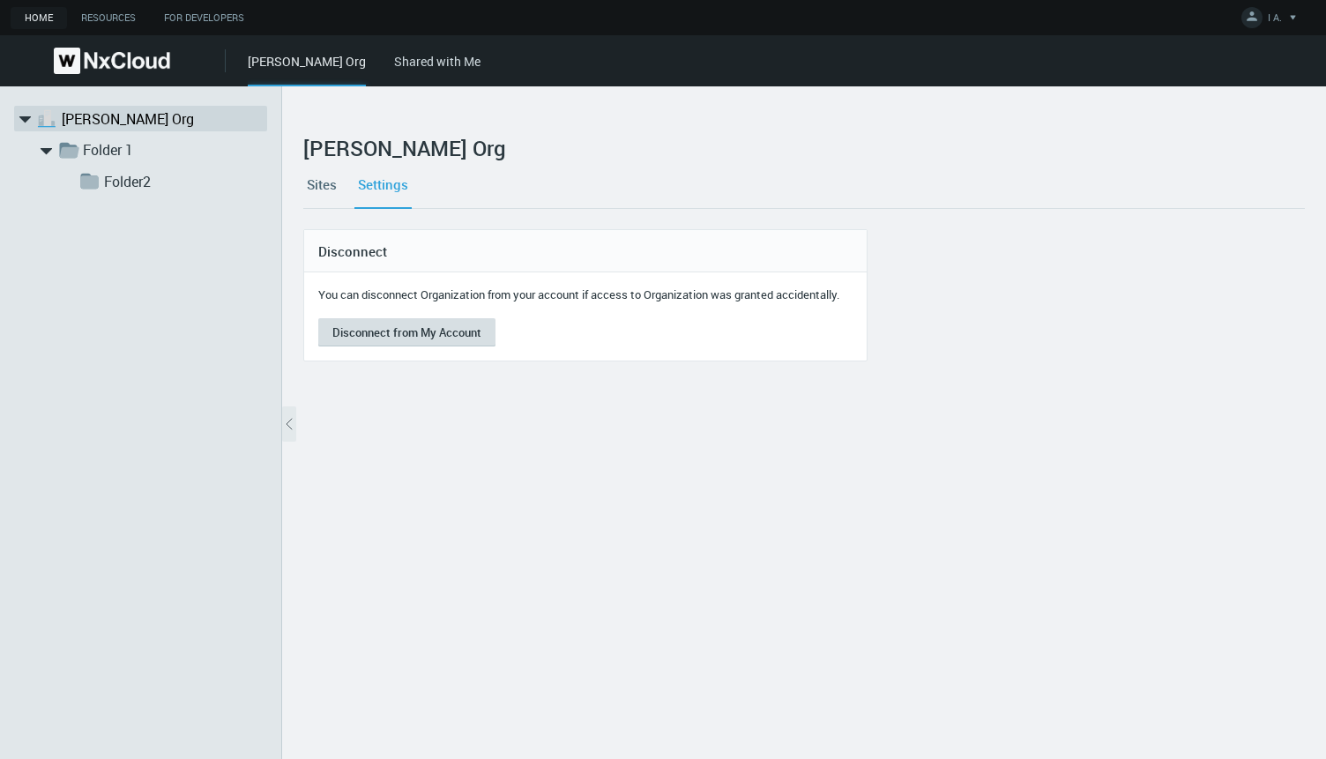
click at [430, 331] on button "Disconnect from My Account" at bounding box center [406, 332] width 177 height 28
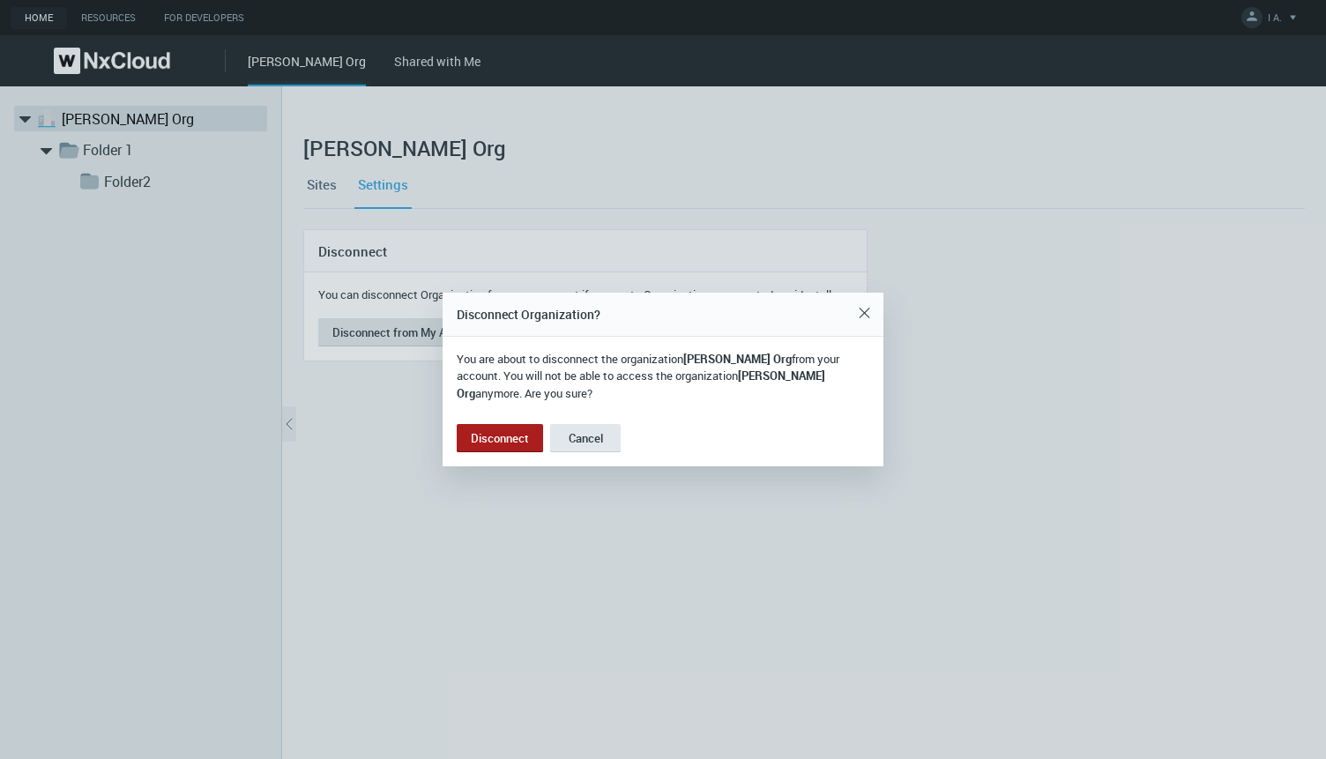
click at [509, 426] on button "Disconnect" at bounding box center [500, 438] width 86 height 28
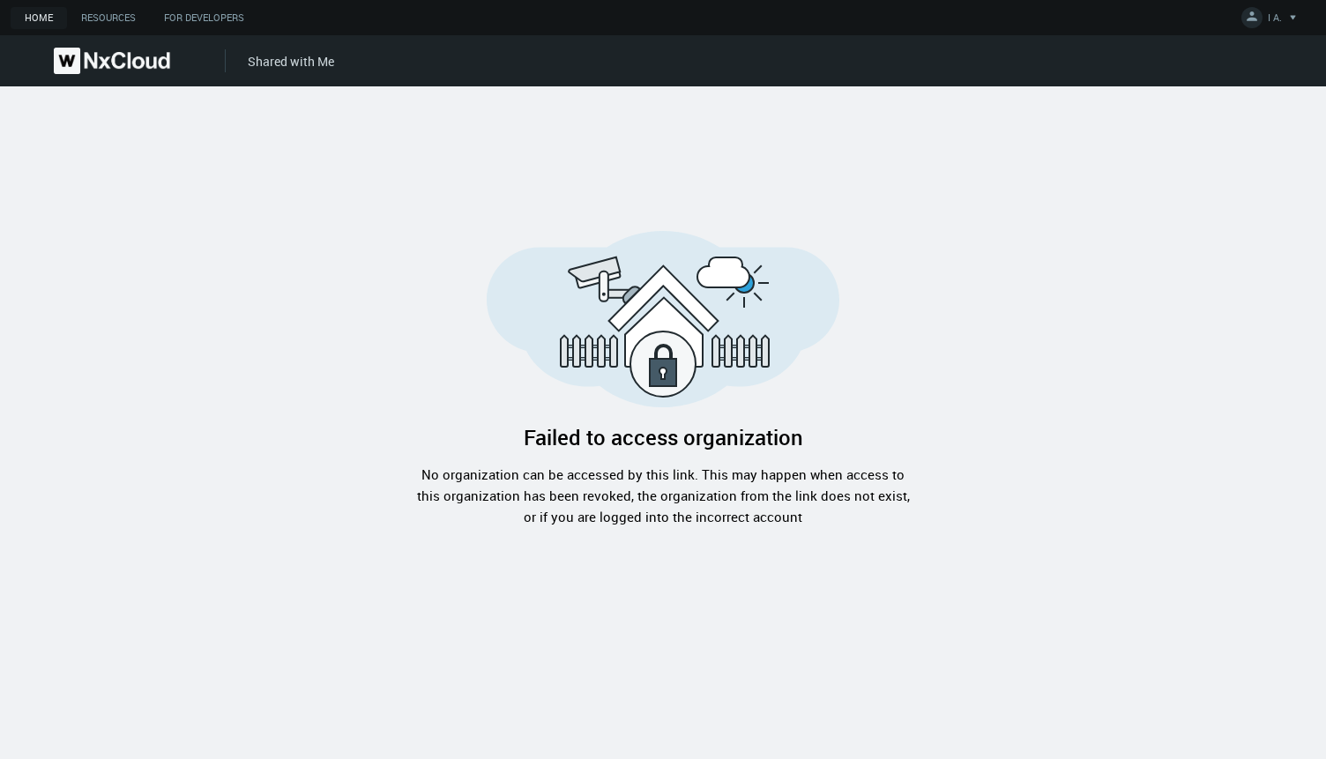
click at [134, 54] on img at bounding box center [112, 61] width 116 height 26
click at [101, 54] on img at bounding box center [112, 61] width 116 height 26
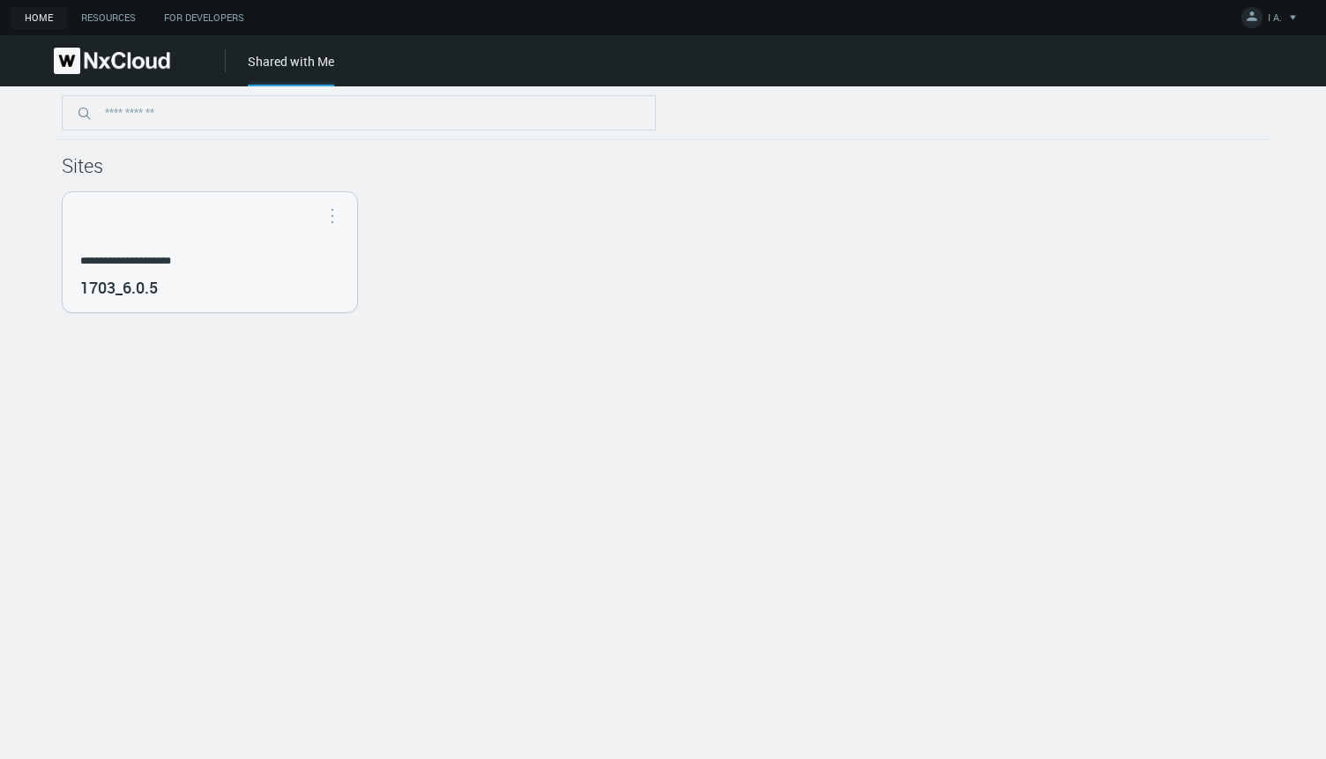
click at [101, 54] on img at bounding box center [112, 61] width 116 height 26
click at [91, 72] on img at bounding box center [112, 61] width 116 height 26
click at [93, 63] on img at bounding box center [112, 61] width 116 height 26
click at [87, 48] on img at bounding box center [112, 61] width 116 height 26
click at [266, 63] on link "[PERSON_NAME] Org" at bounding box center [307, 61] width 118 height 17
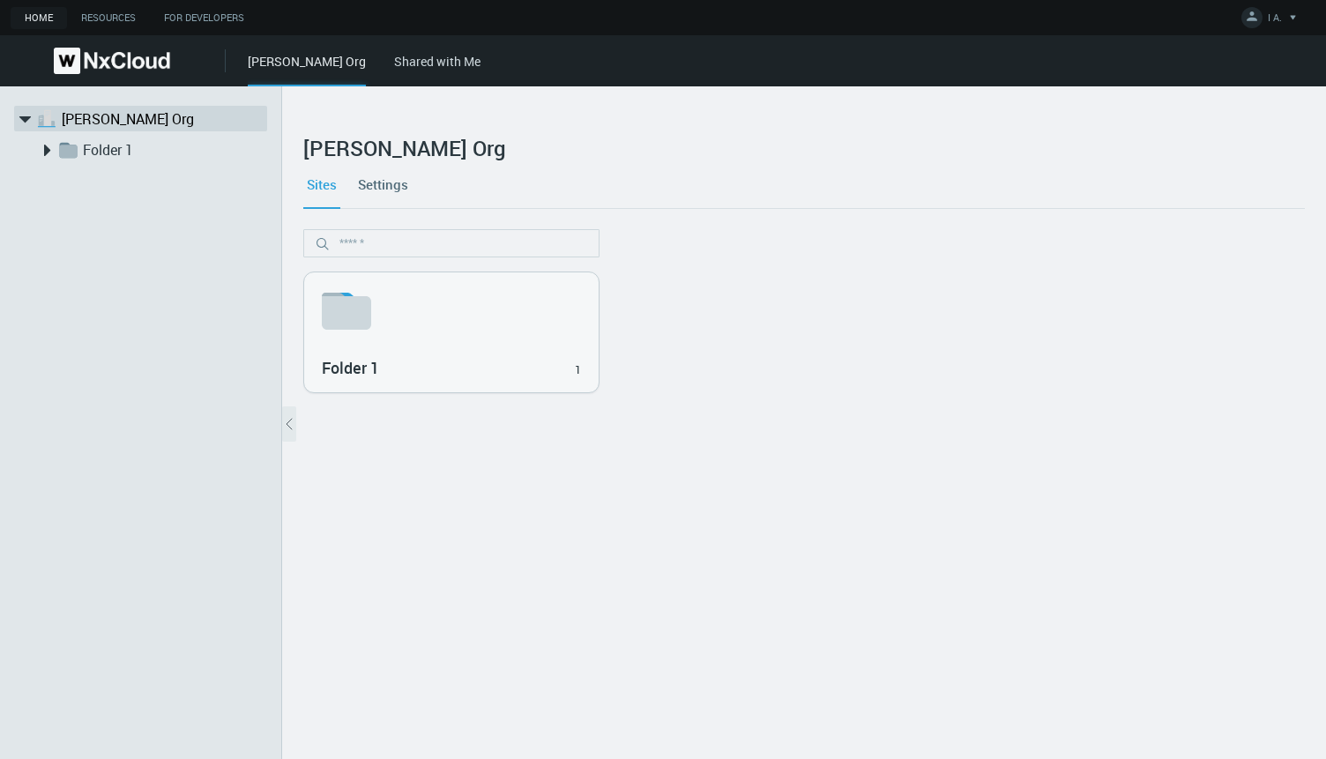
click at [380, 191] on link "Settings" at bounding box center [382, 184] width 57 height 48
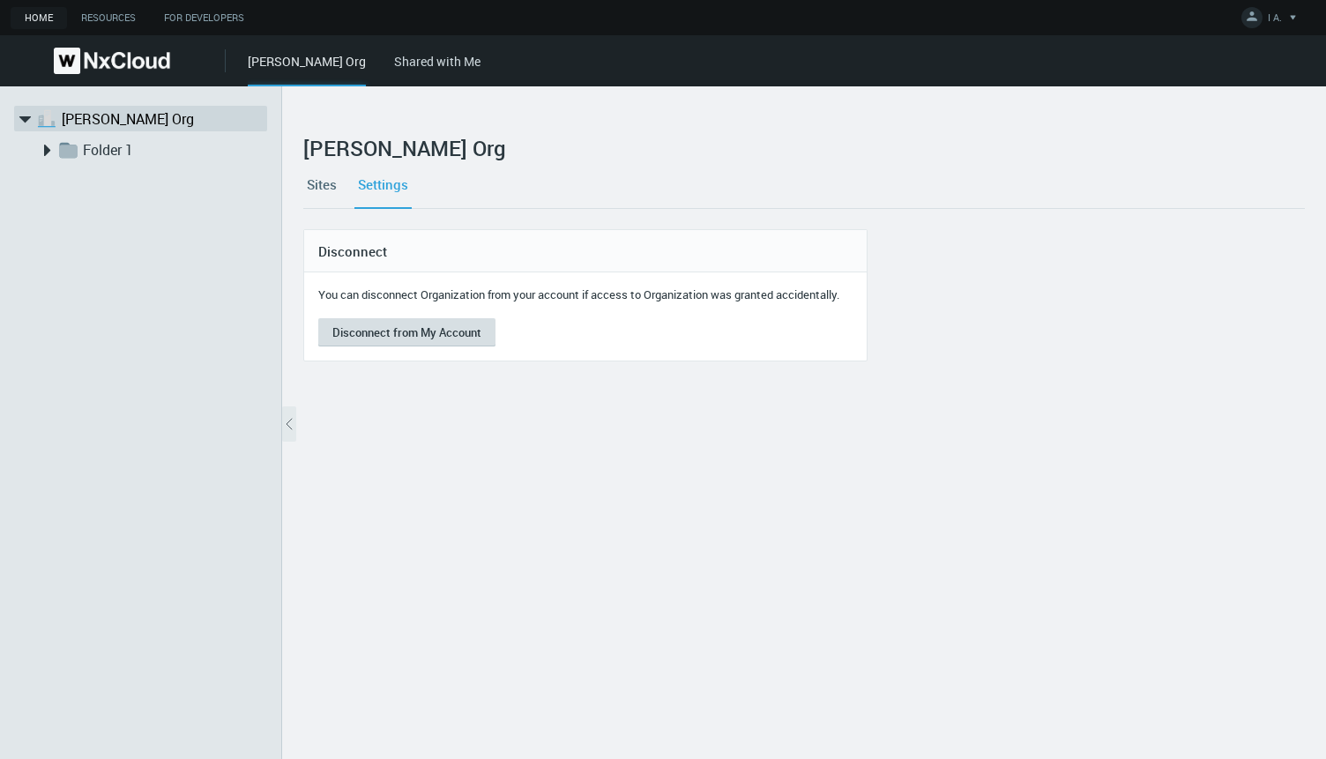
click at [406, 338] on button "Disconnect from My Account" at bounding box center [406, 332] width 177 height 28
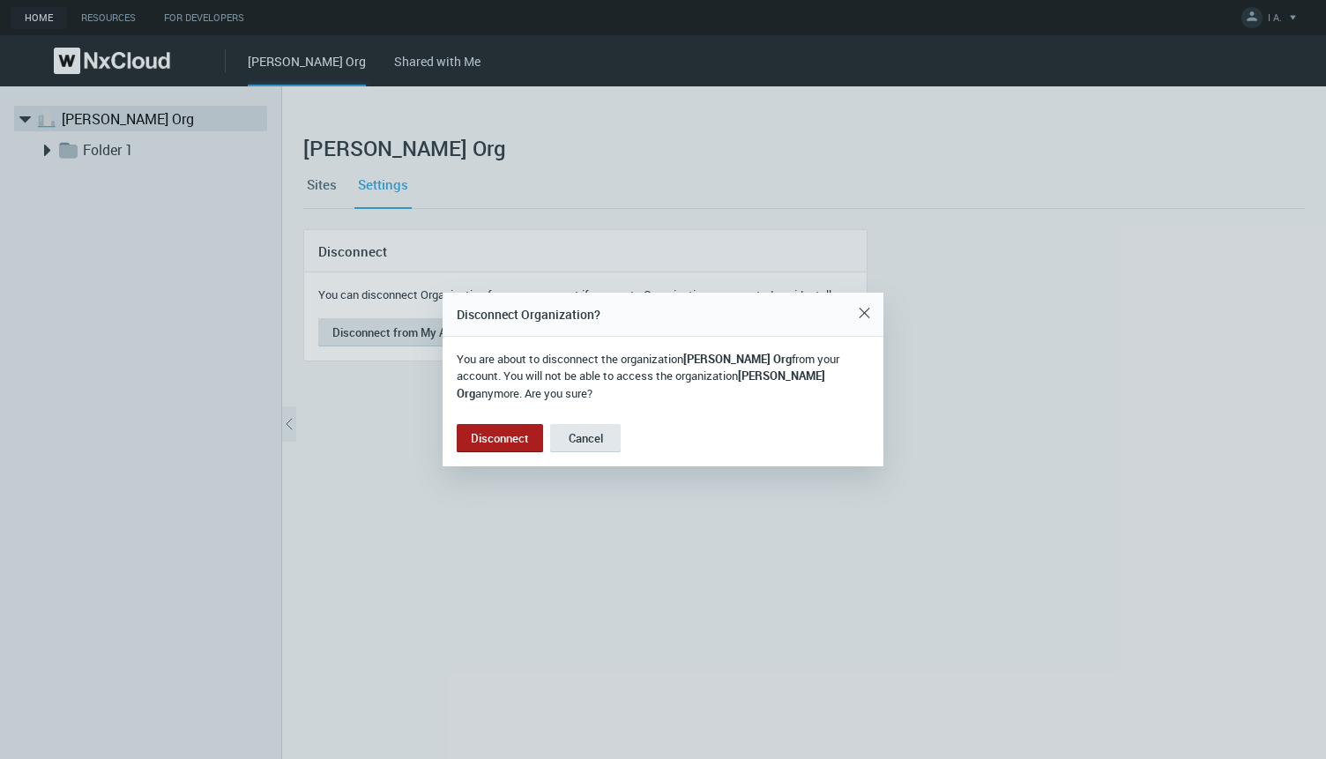
click at [487, 436] on button "Disconnect" at bounding box center [500, 438] width 86 height 28
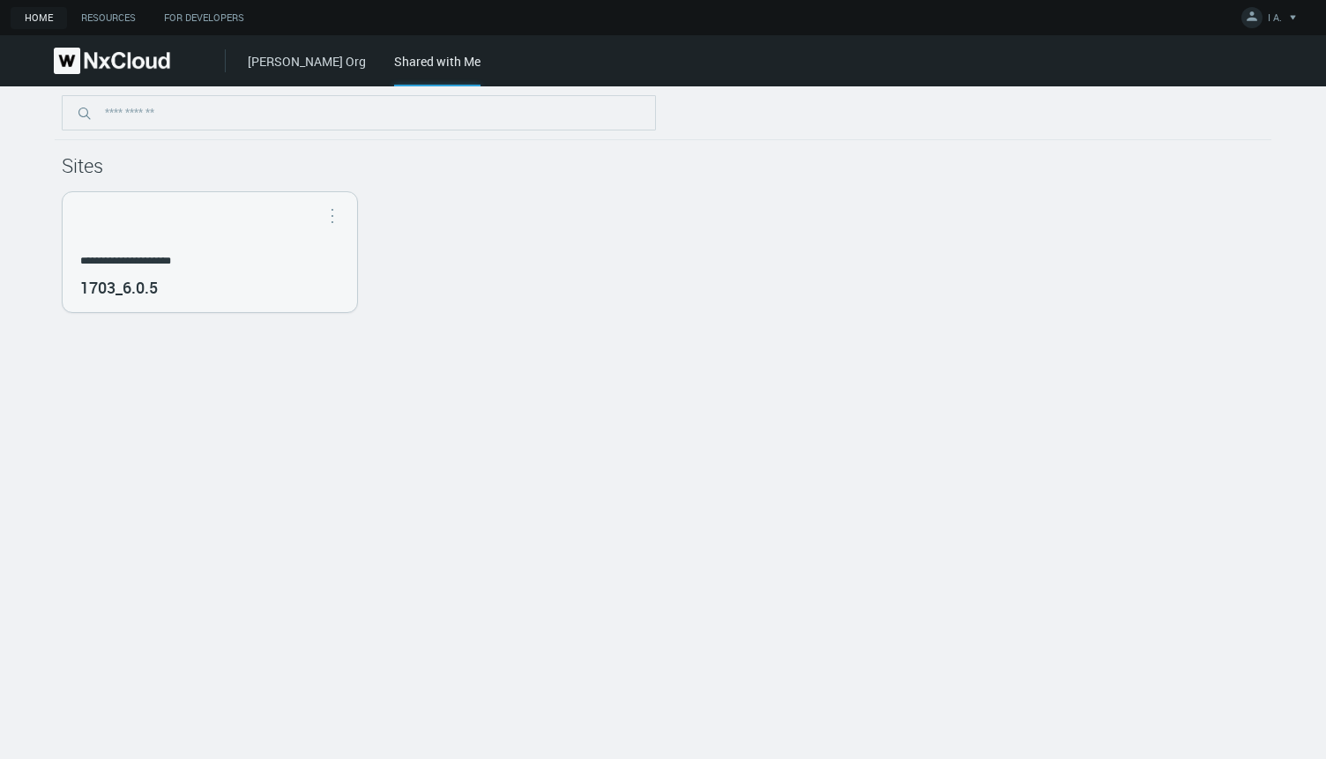
click at [269, 59] on link "[PERSON_NAME] Org" at bounding box center [307, 61] width 118 height 17
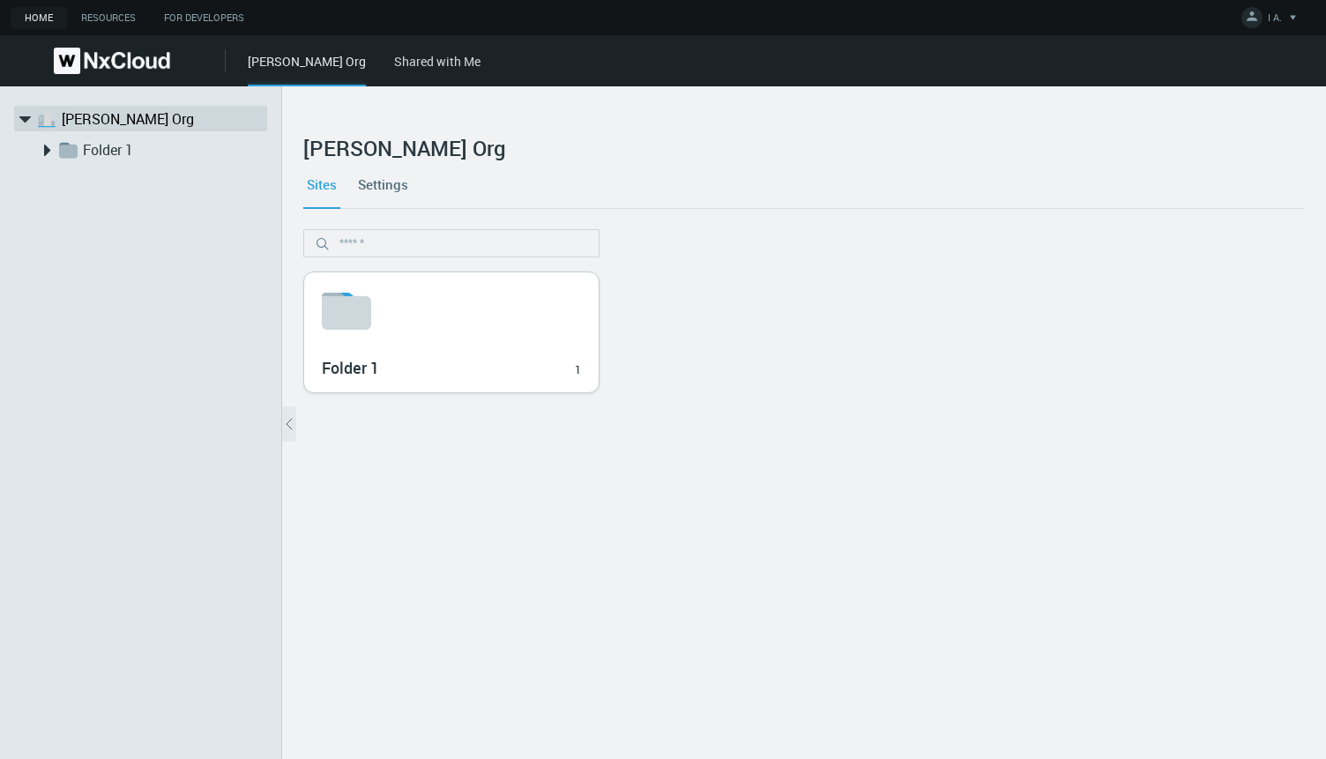
click at [421, 322] on svg-icon at bounding box center [451, 311] width 259 height 56
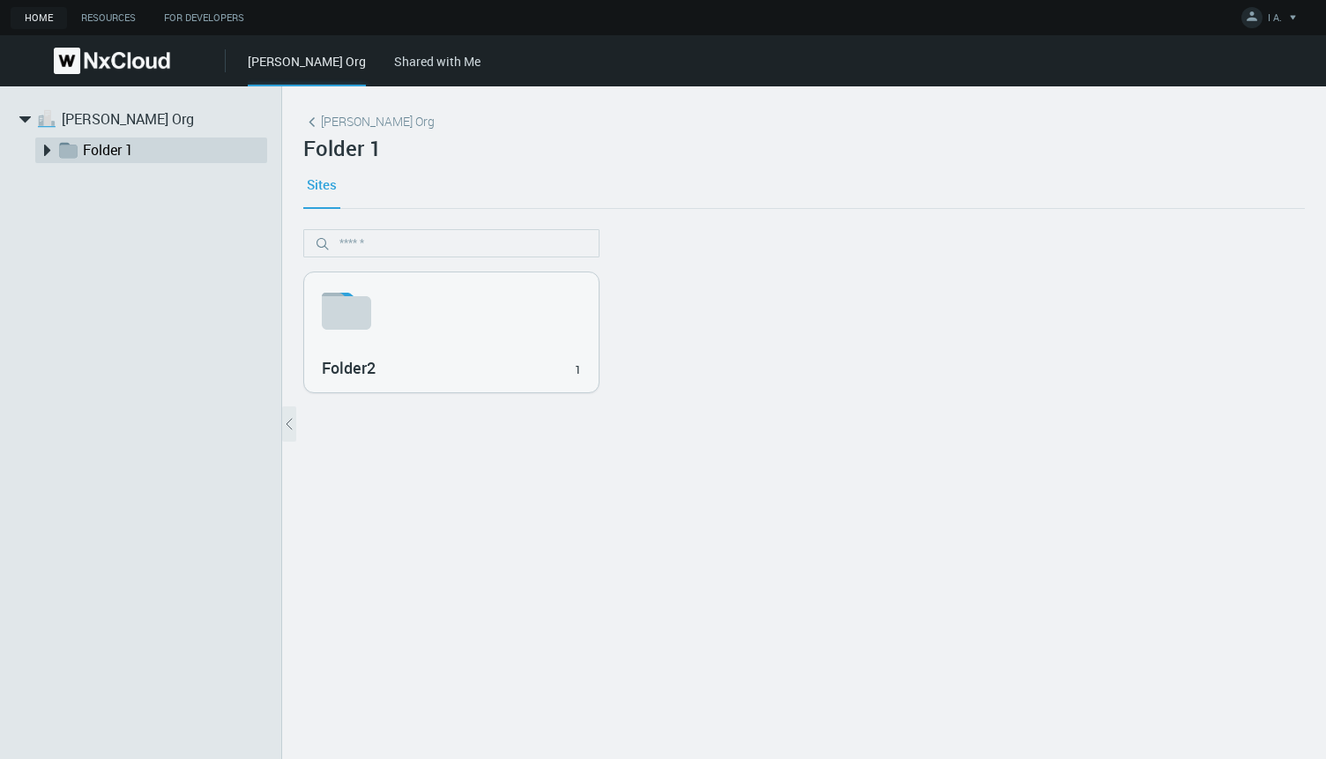
click at [394, 65] on link "Shared with Me" at bounding box center [437, 61] width 86 height 17
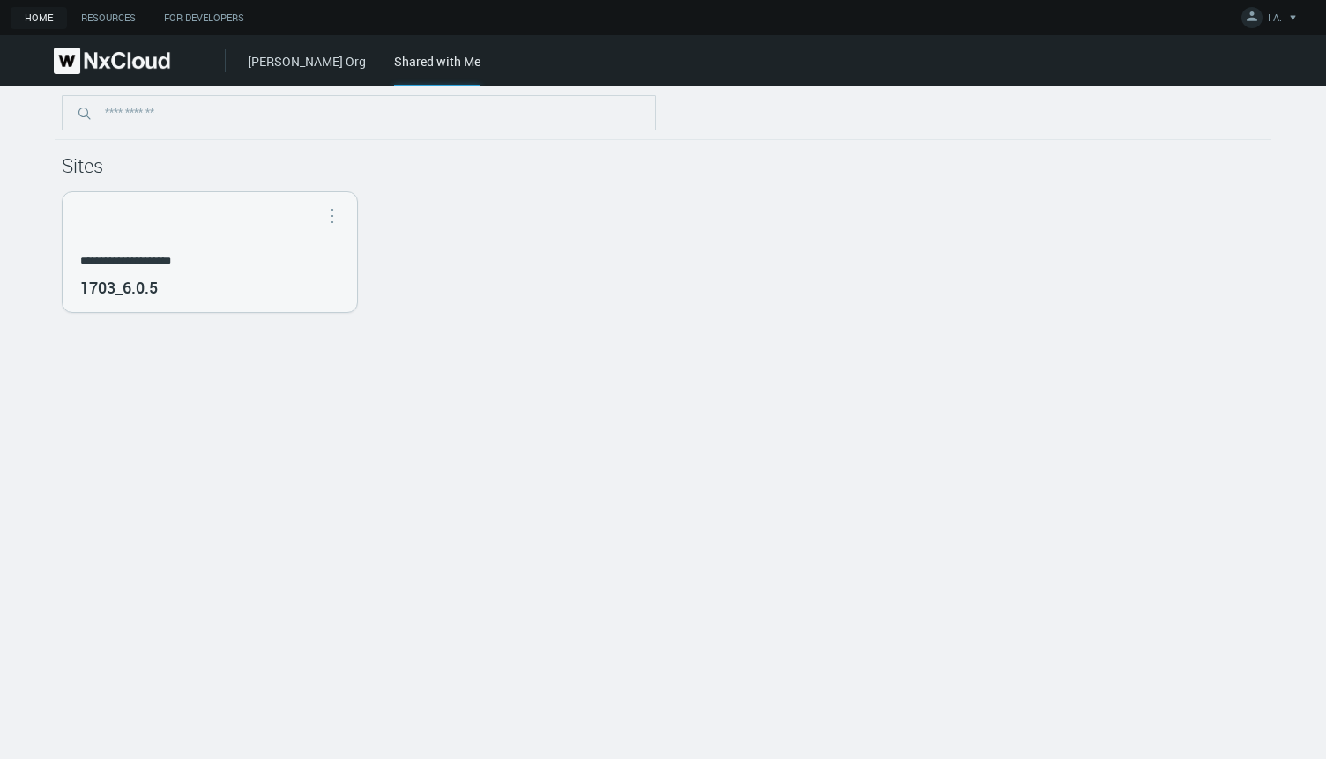
click at [257, 67] on link "[PERSON_NAME] Org" at bounding box center [307, 61] width 118 height 17
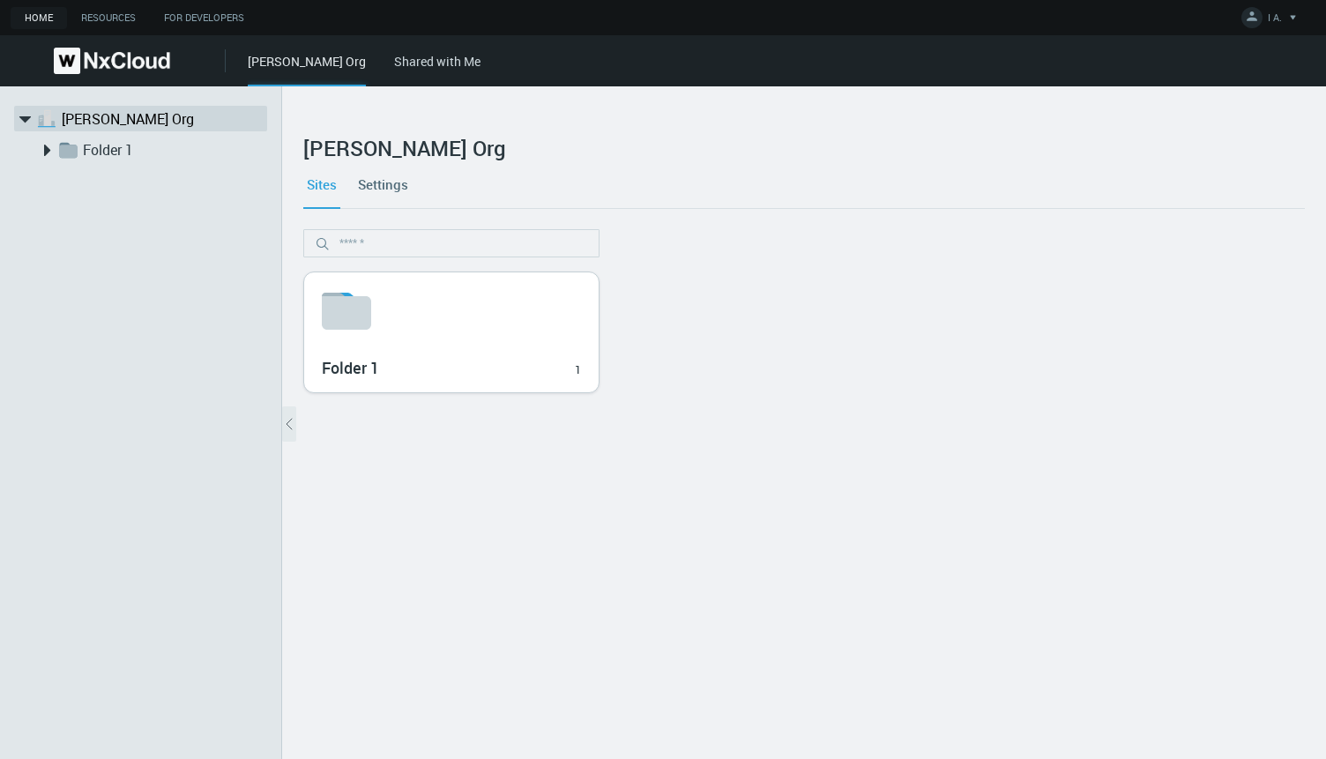
click at [431, 350] on div "Folder 1 1" at bounding box center [451, 332] width 294 height 120
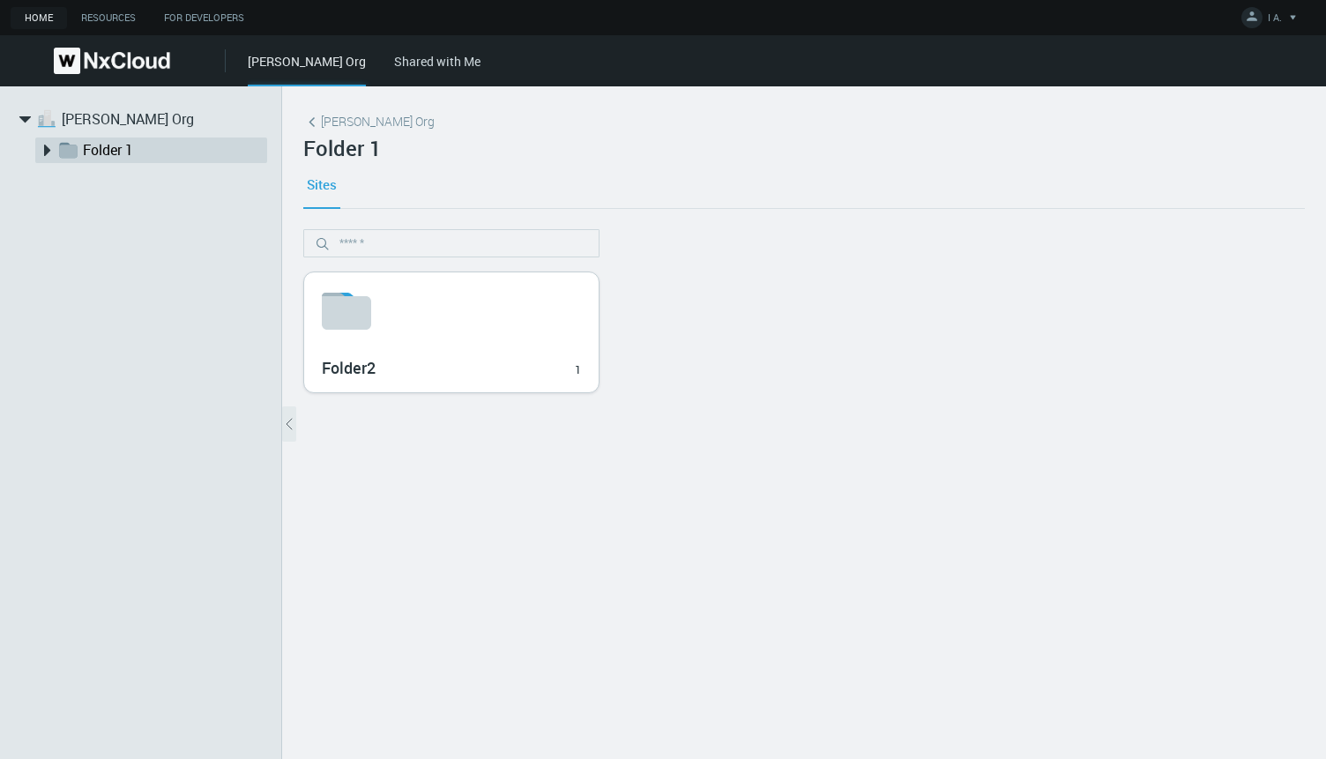
click at [399, 347] on div "Folder2 1" at bounding box center [451, 332] width 294 height 120
click at [408, 311] on div "1712_6.1" at bounding box center [451, 332] width 294 height 120
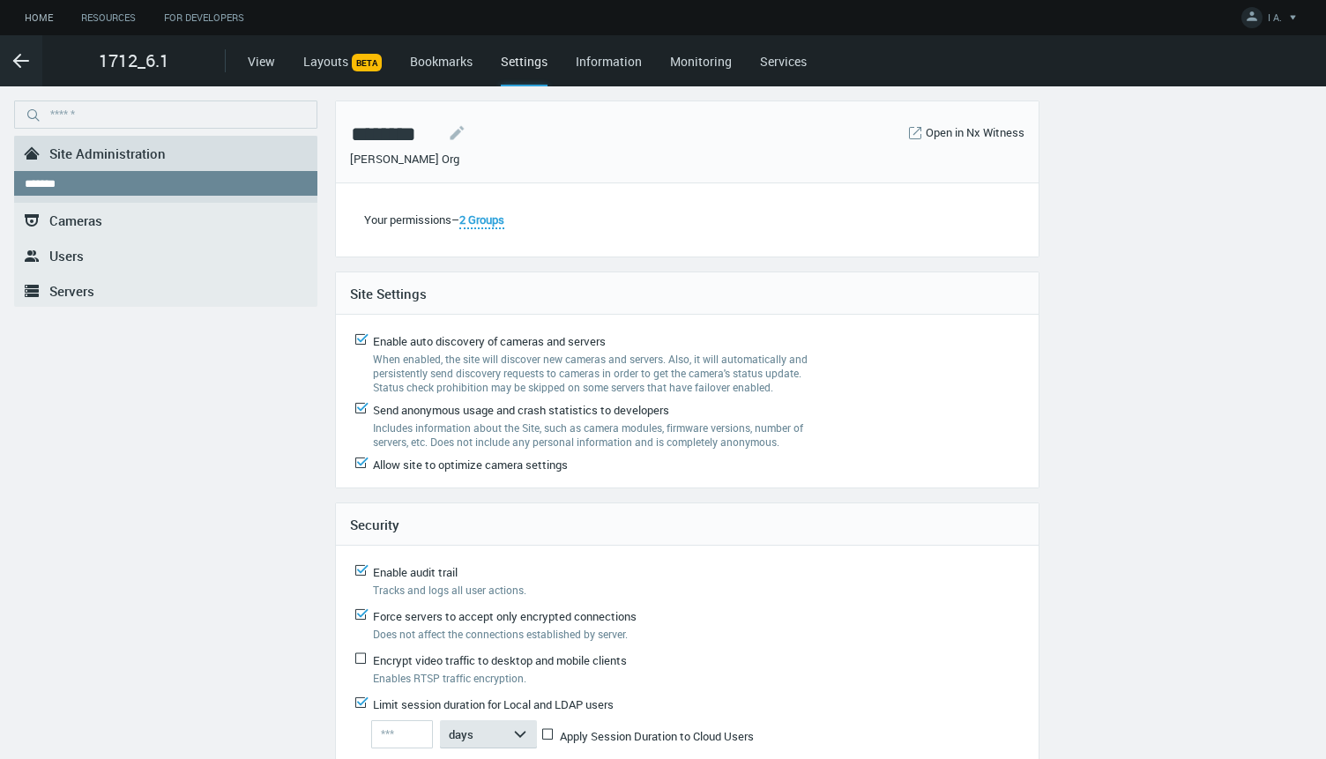
click at [33, 18] on link "Home" at bounding box center [39, 18] width 56 height 22
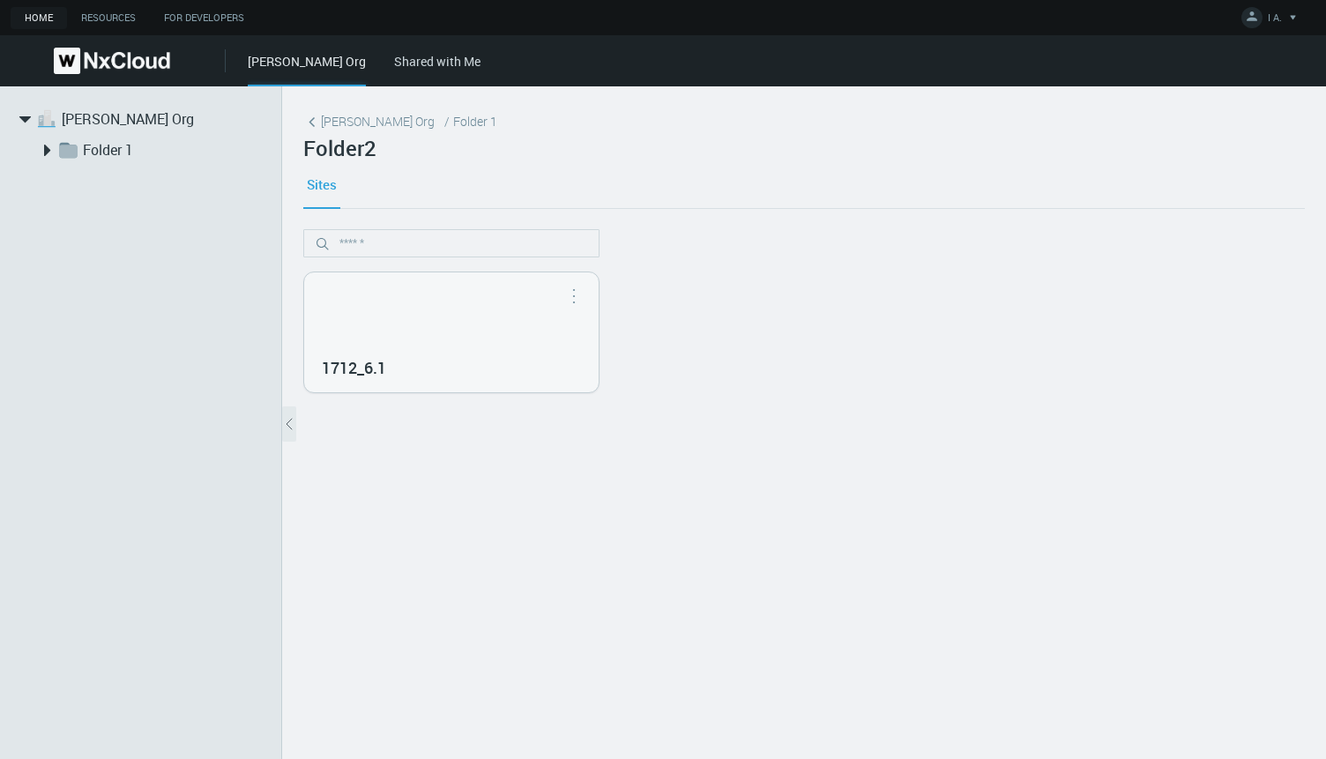
click at [394, 67] on link "Shared with Me" at bounding box center [437, 61] width 86 height 17
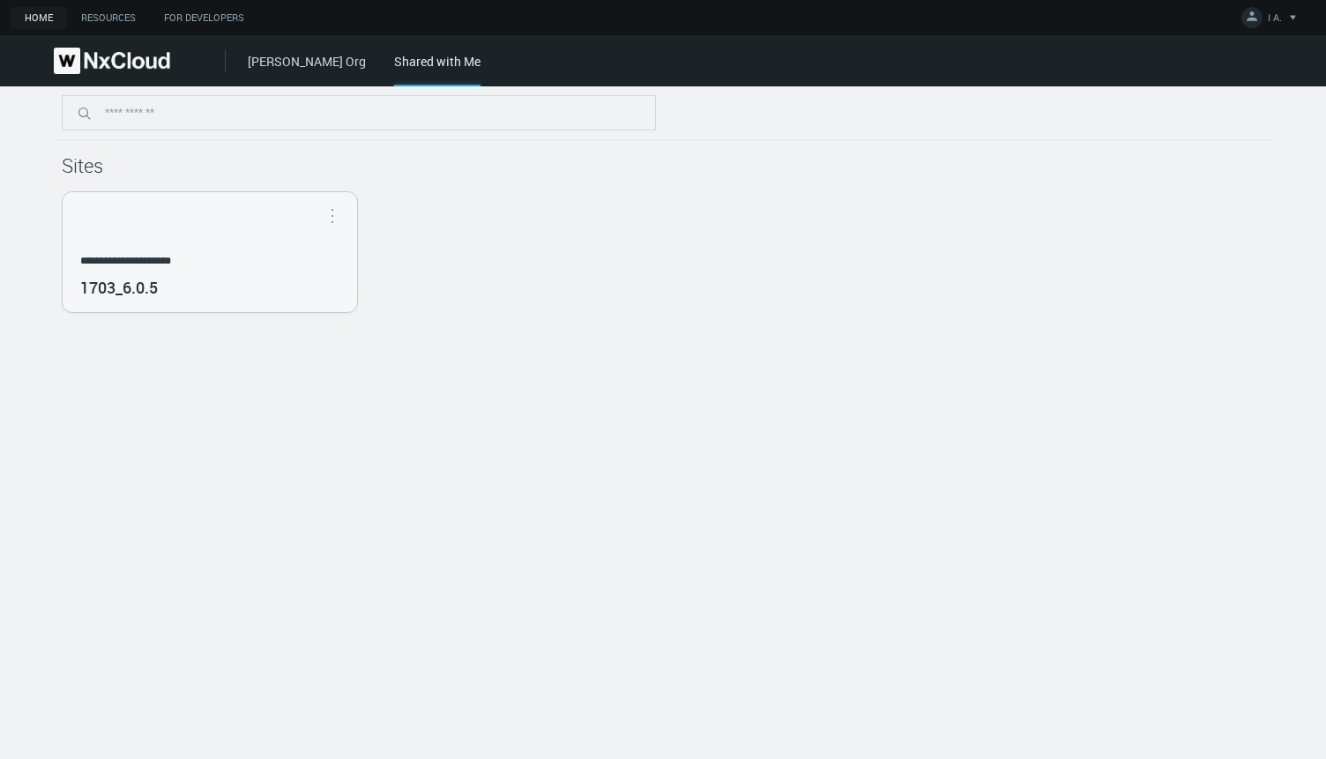
click at [260, 53] on link "[PERSON_NAME] Org" at bounding box center [307, 61] width 118 height 17
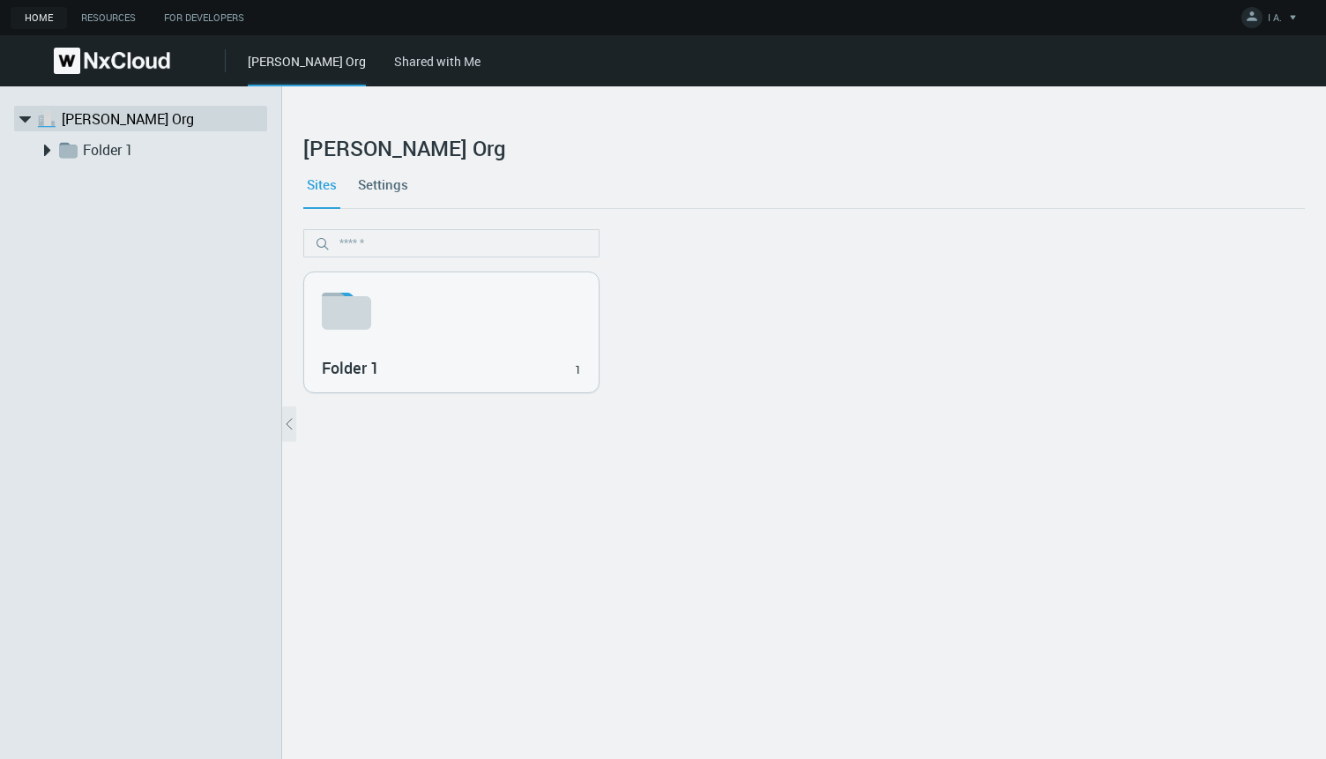
click at [390, 184] on link "Settings" at bounding box center [382, 184] width 57 height 48
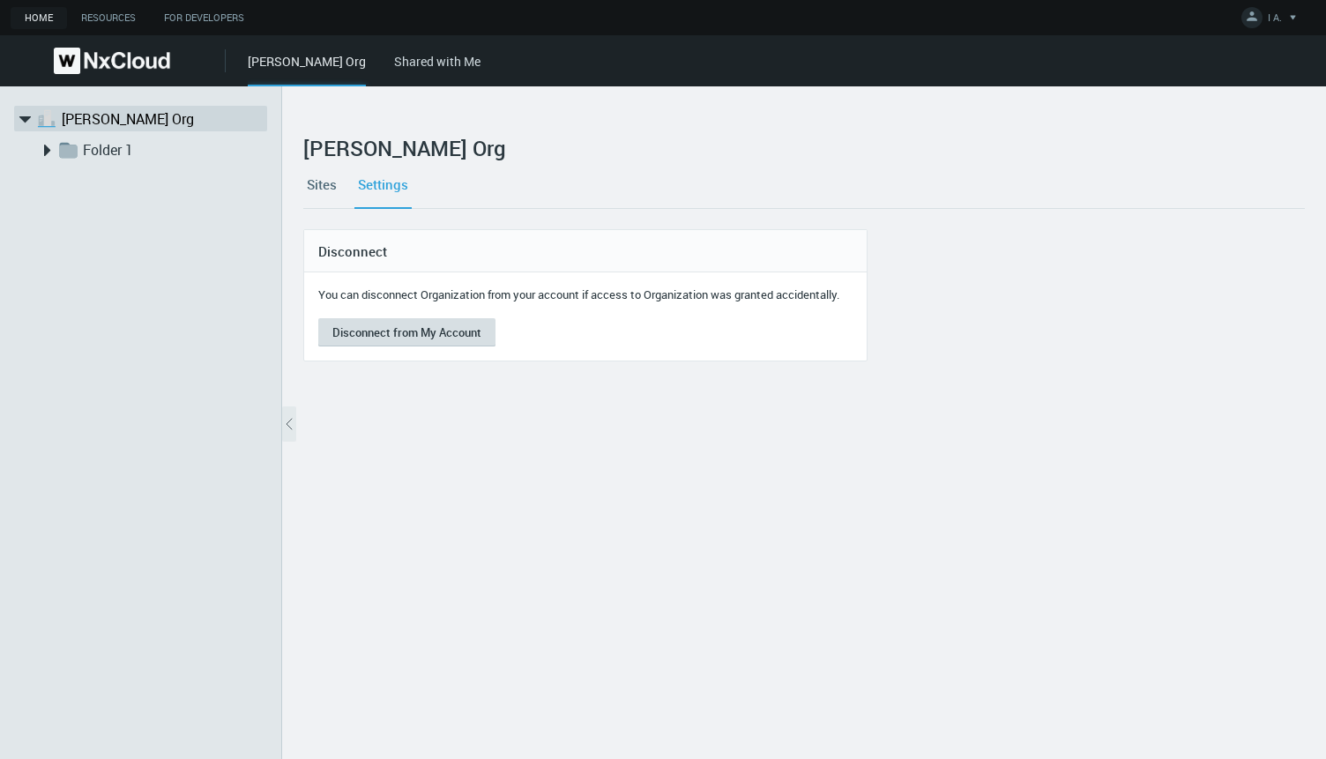
click at [411, 338] on button "Disconnect from My Account" at bounding box center [406, 332] width 177 height 28
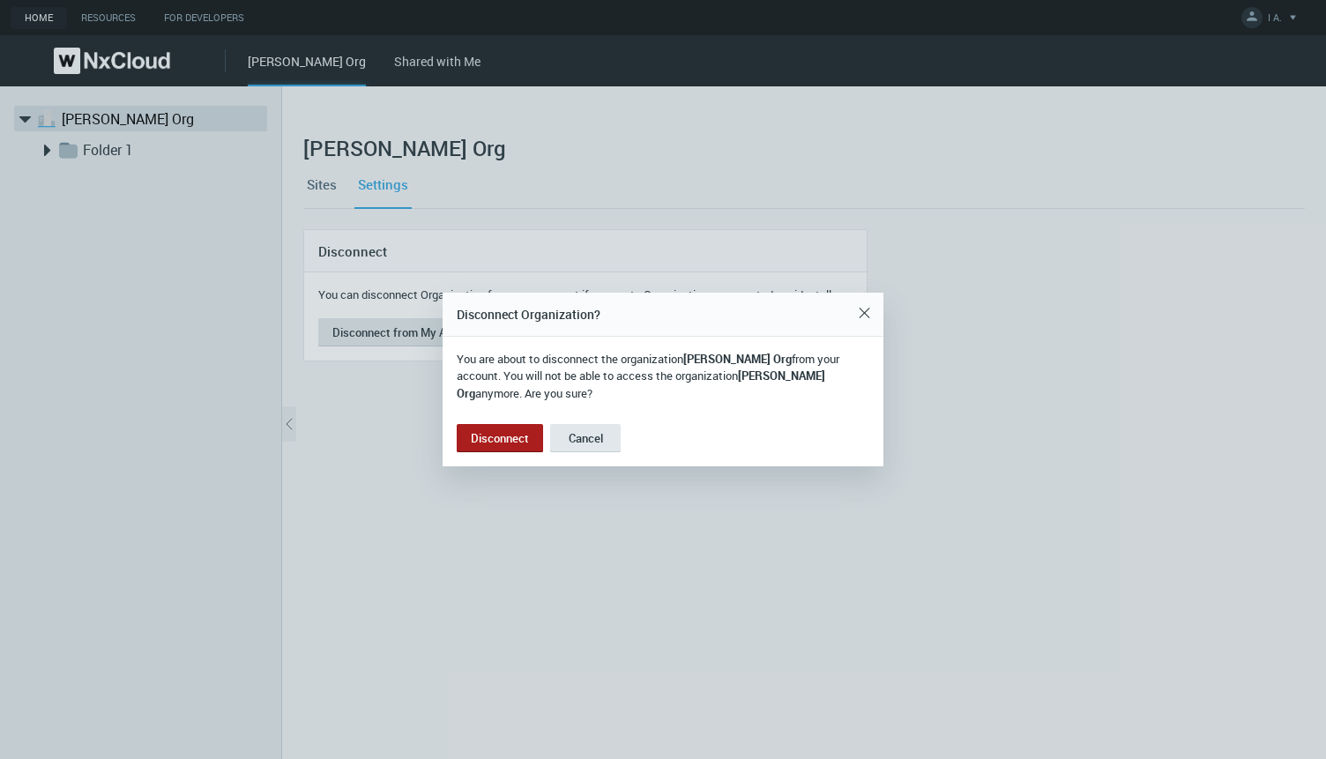
click at [512, 434] on button "Disconnect" at bounding box center [500, 438] width 86 height 28
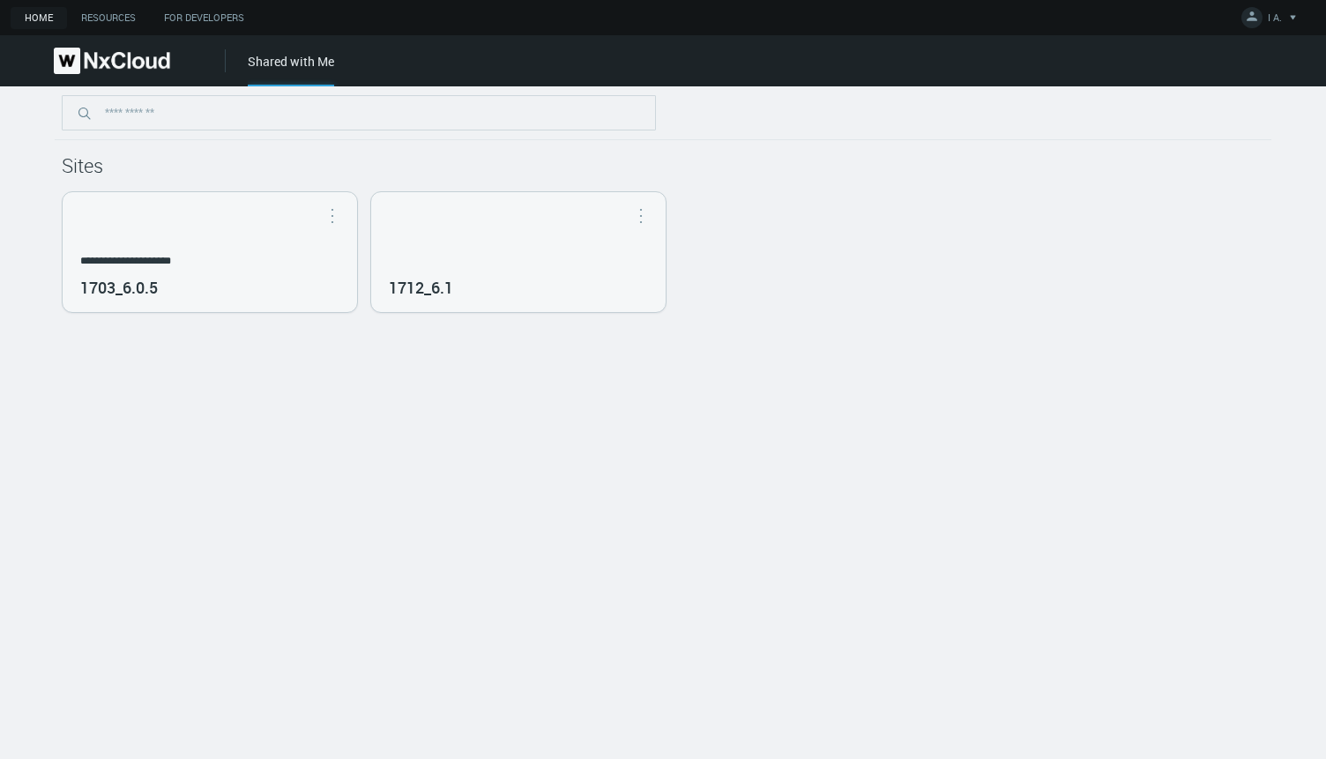
click at [1199, 321] on div "**********" at bounding box center [663, 422] width 1326 height 673
